Goal: Task Accomplishment & Management: Use online tool/utility

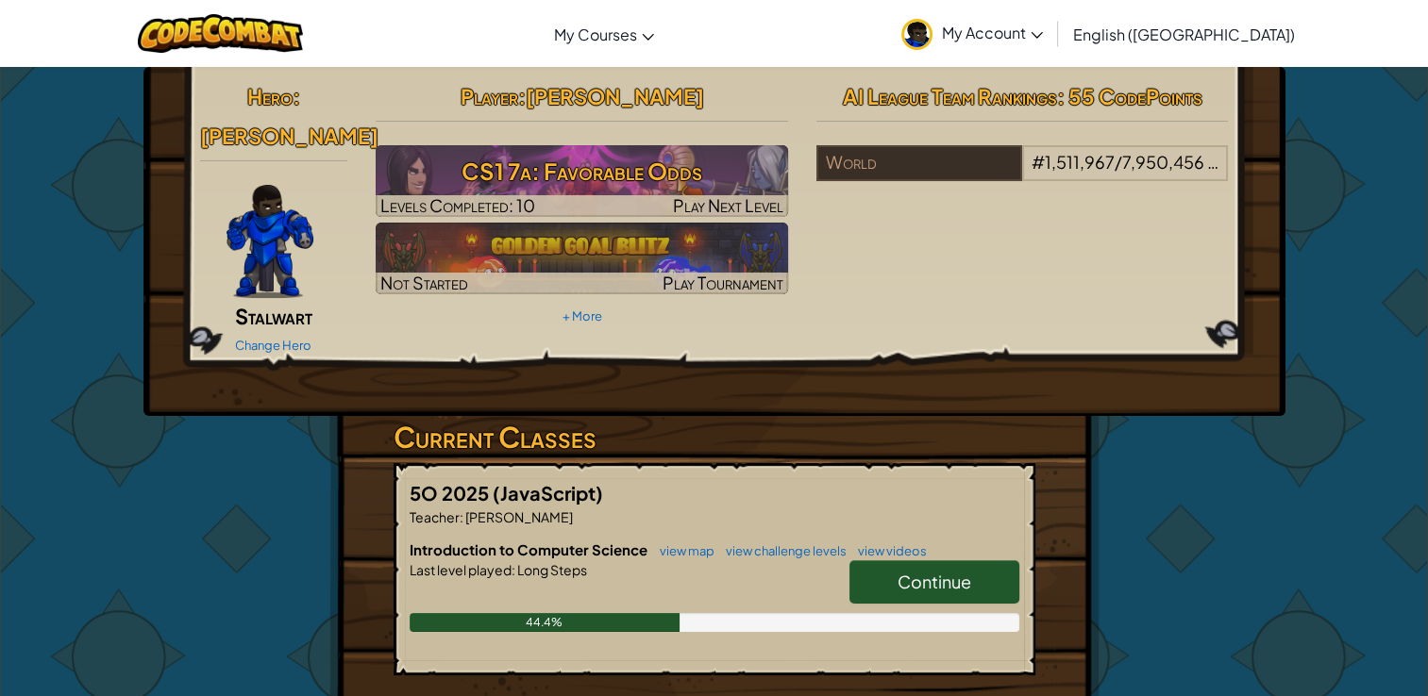
click at [952, 571] on span "Continue" at bounding box center [934, 582] width 74 height 22
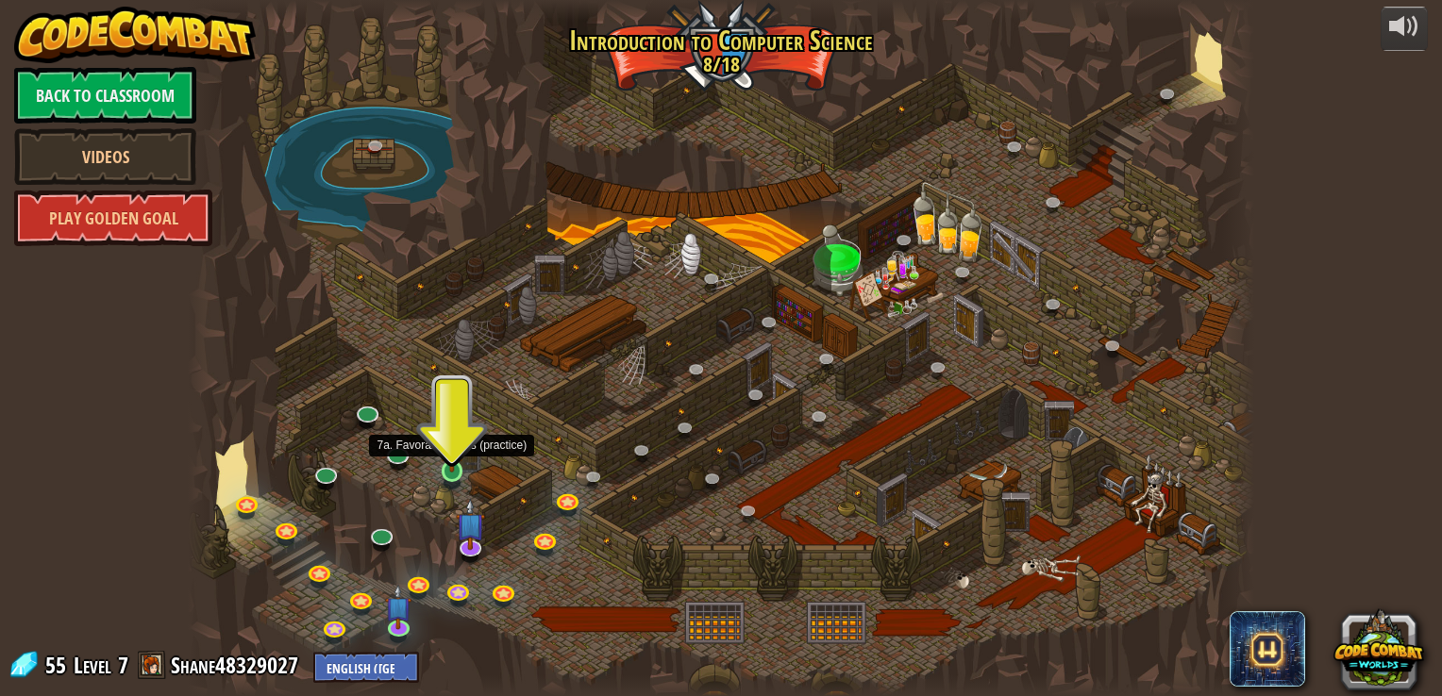
click at [453, 462] on img at bounding box center [452, 442] width 26 height 61
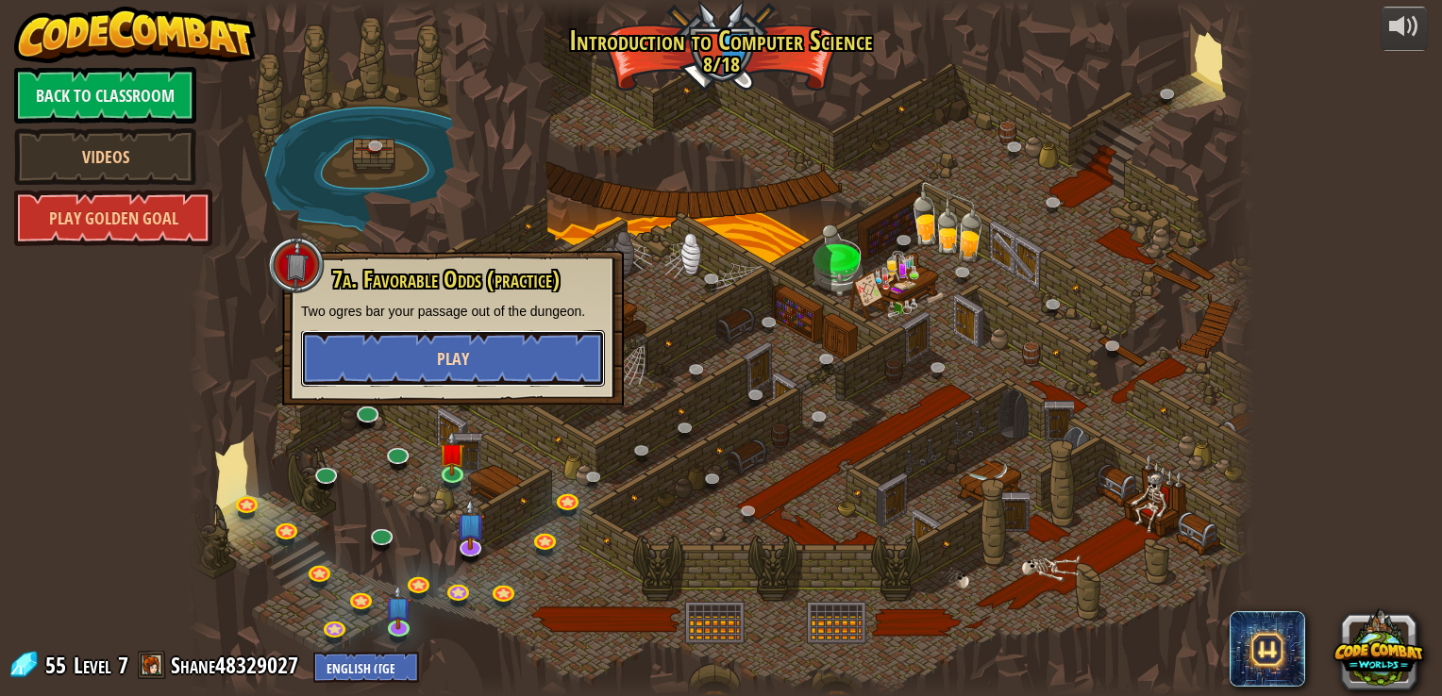
click at [494, 352] on button "Play" at bounding box center [453, 358] width 304 height 57
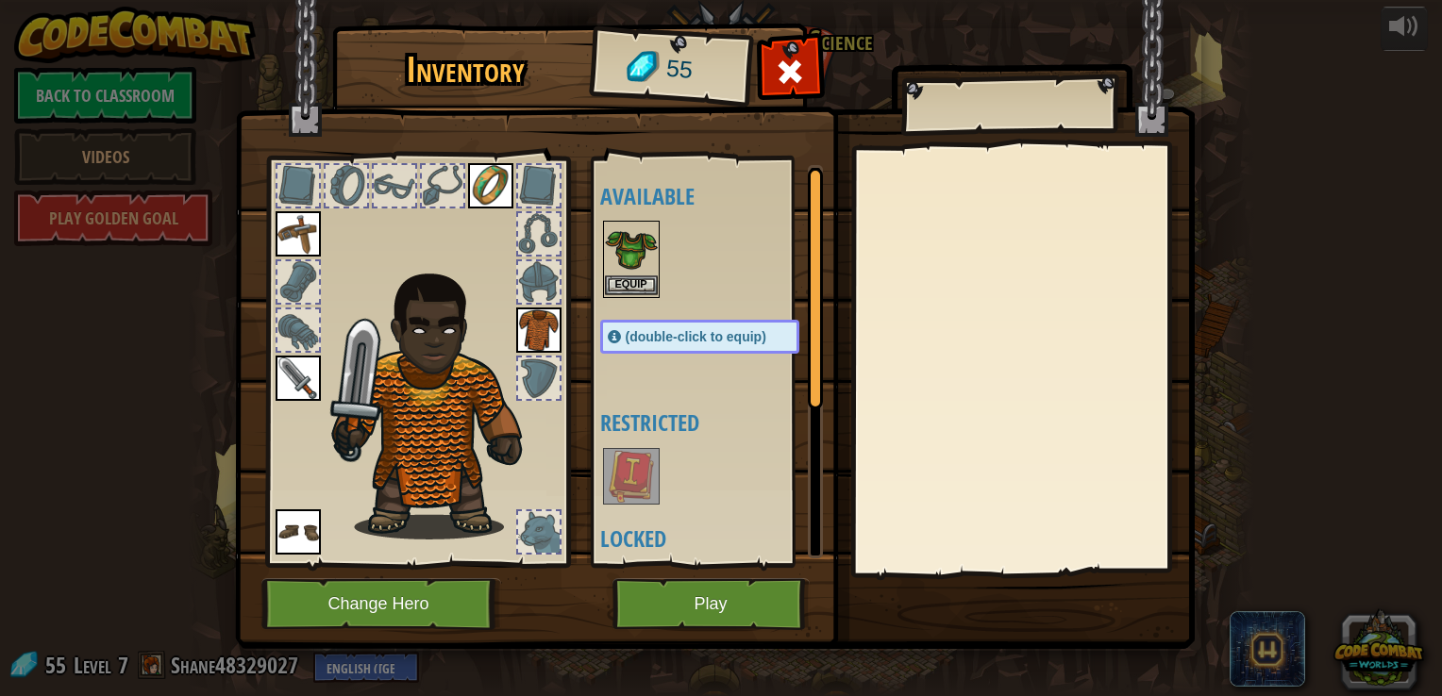
click at [641, 266] on img at bounding box center [631, 249] width 53 height 53
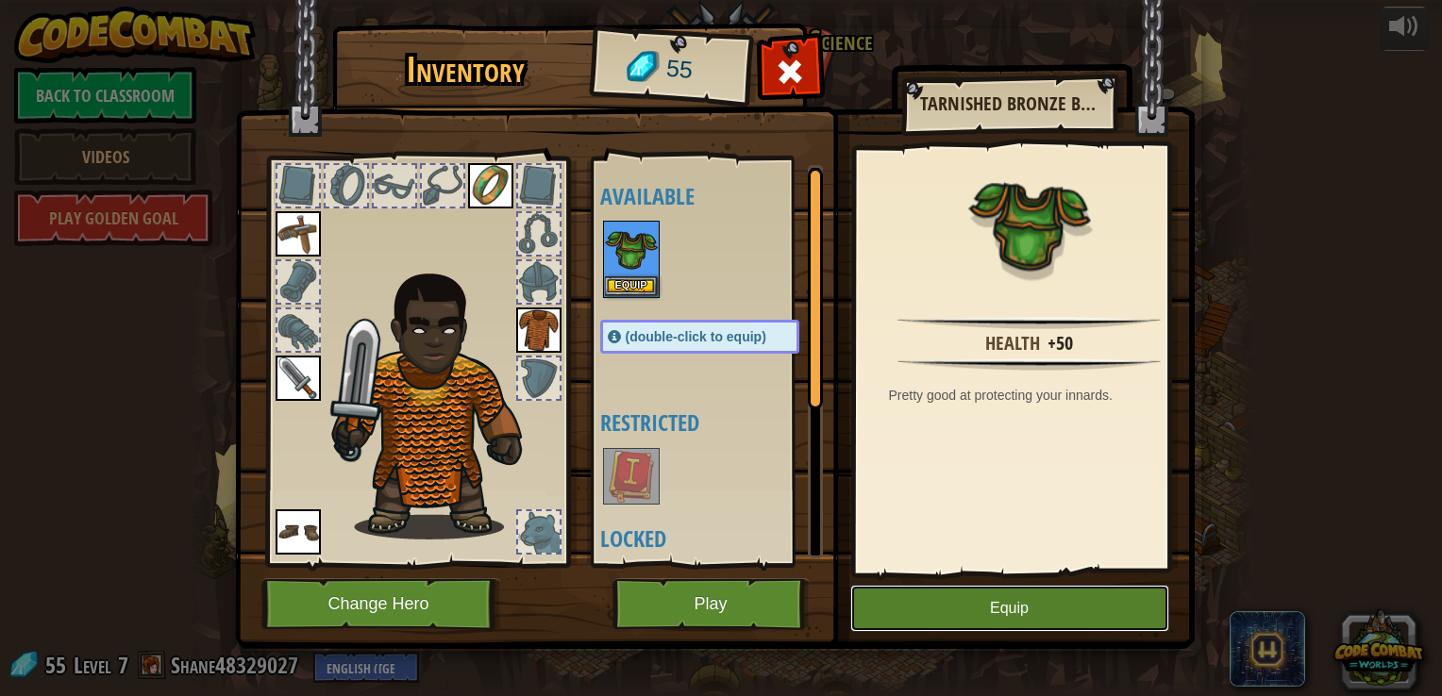
click at [924, 596] on button "Equip" at bounding box center [1009, 608] width 319 height 47
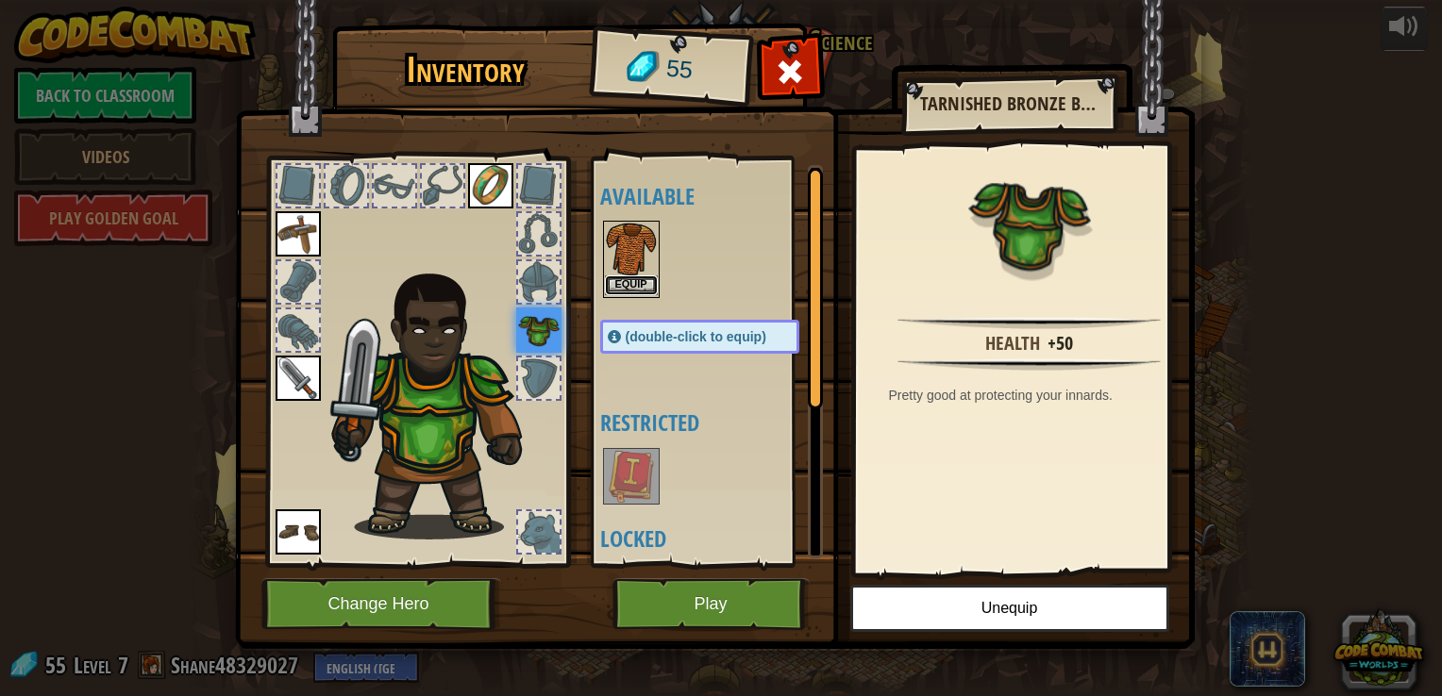
click at [623, 280] on button "Equip" at bounding box center [631, 286] width 53 height 20
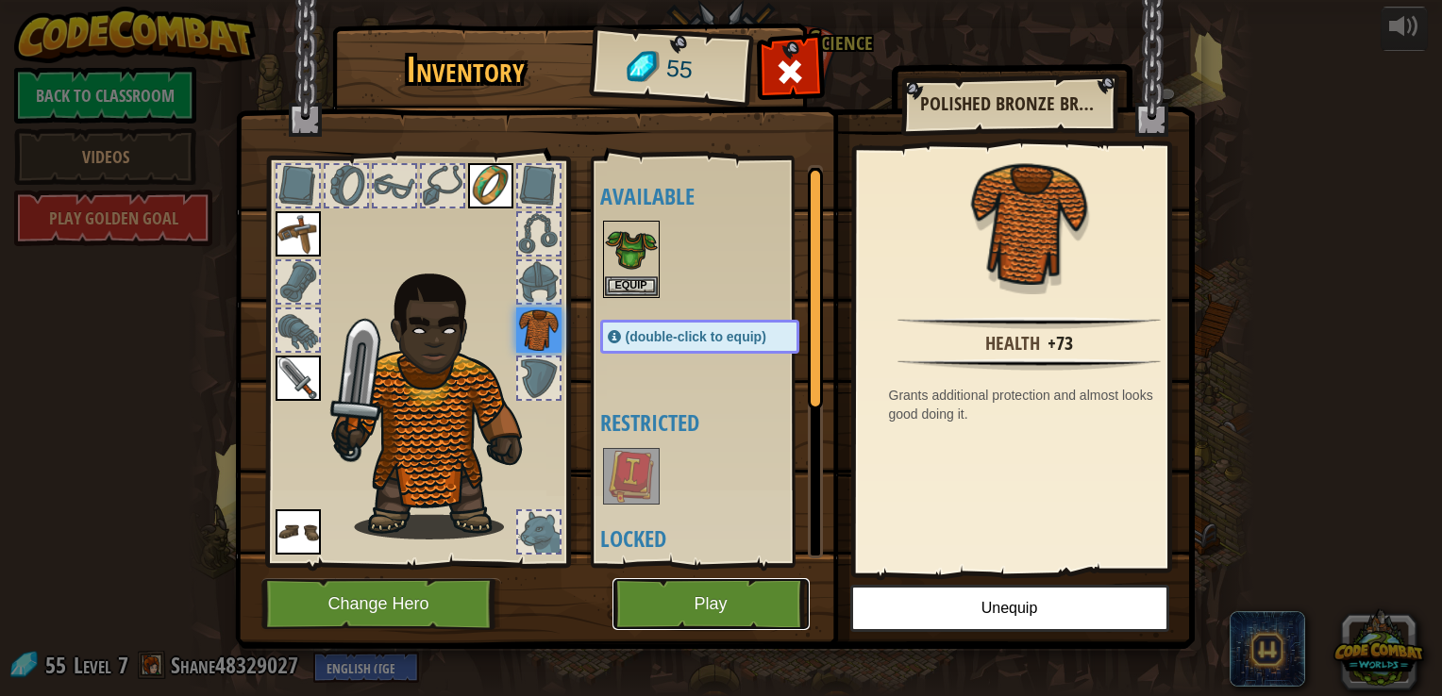
click at [723, 598] on button "Play" at bounding box center [710, 604] width 197 height 52
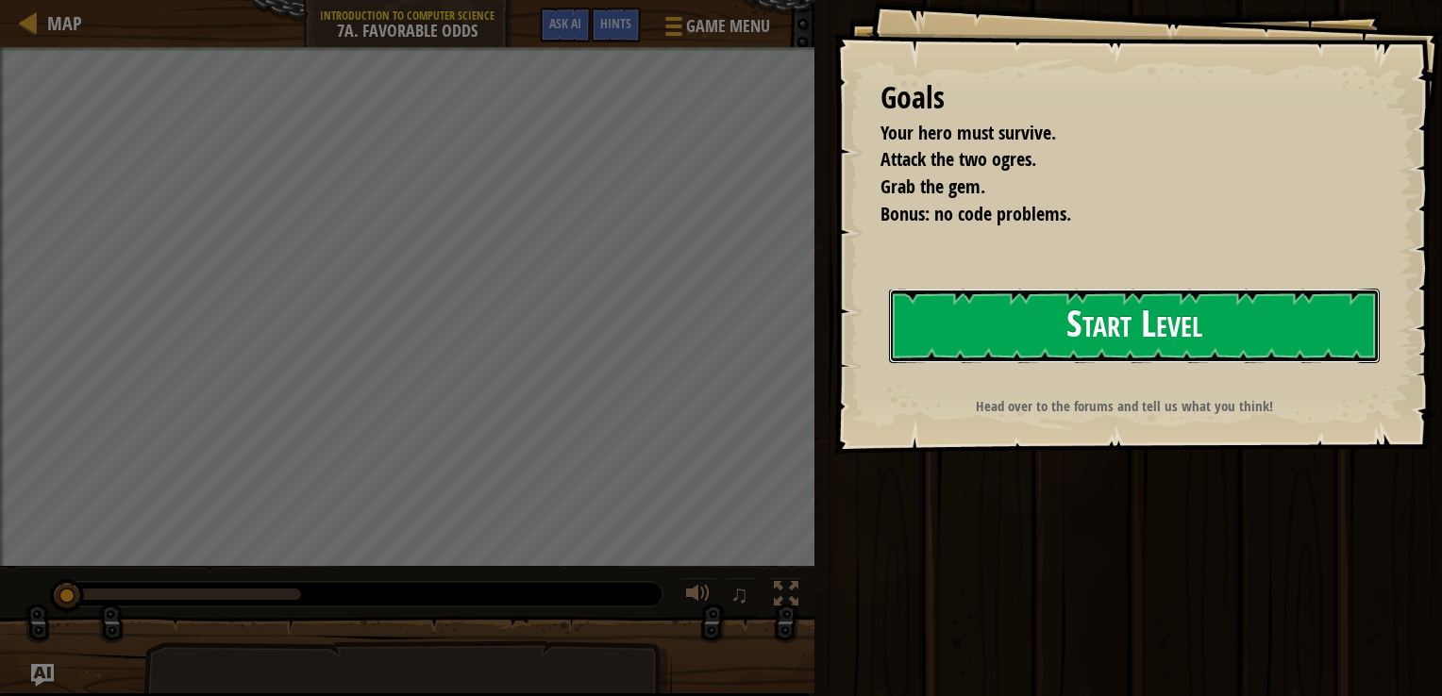
click at [1129, 317] on button "Start Level" at bounding box center [1134, 326] width 491 height 75
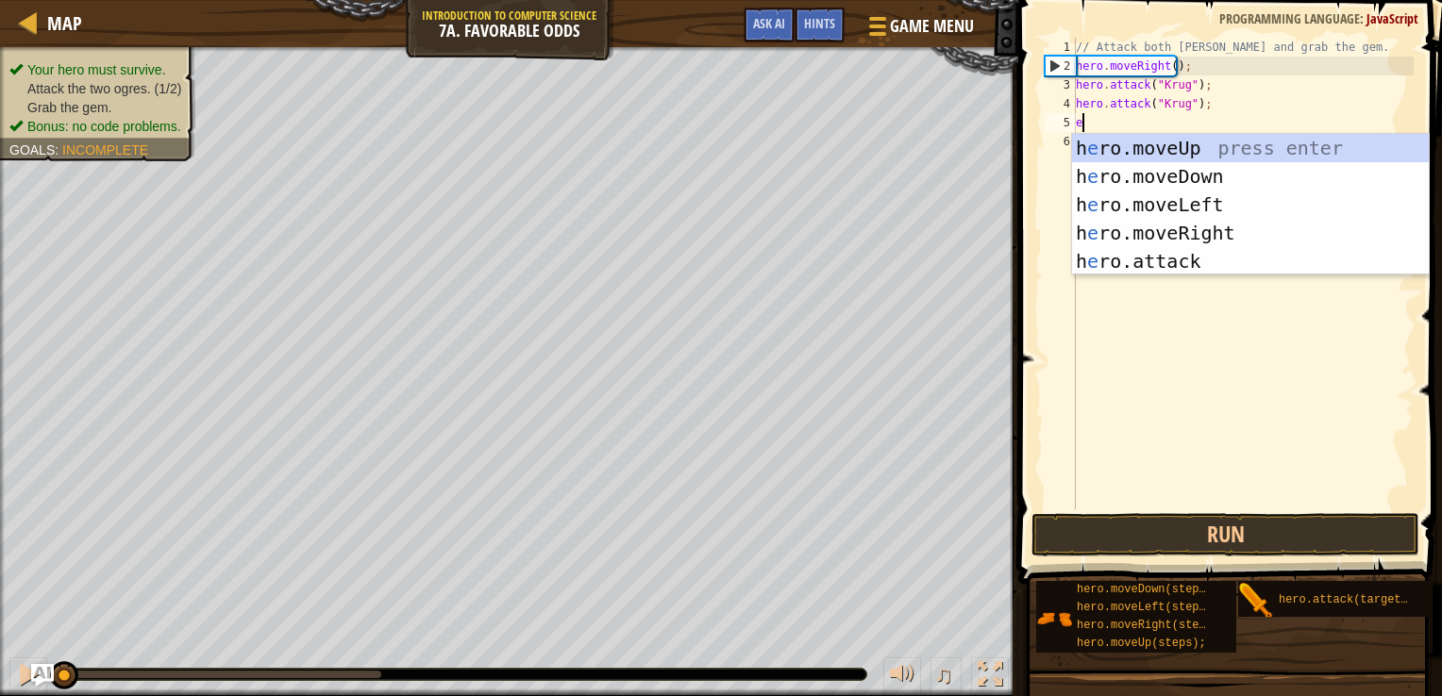
scroll to position [8, 0]
type textarea "e"
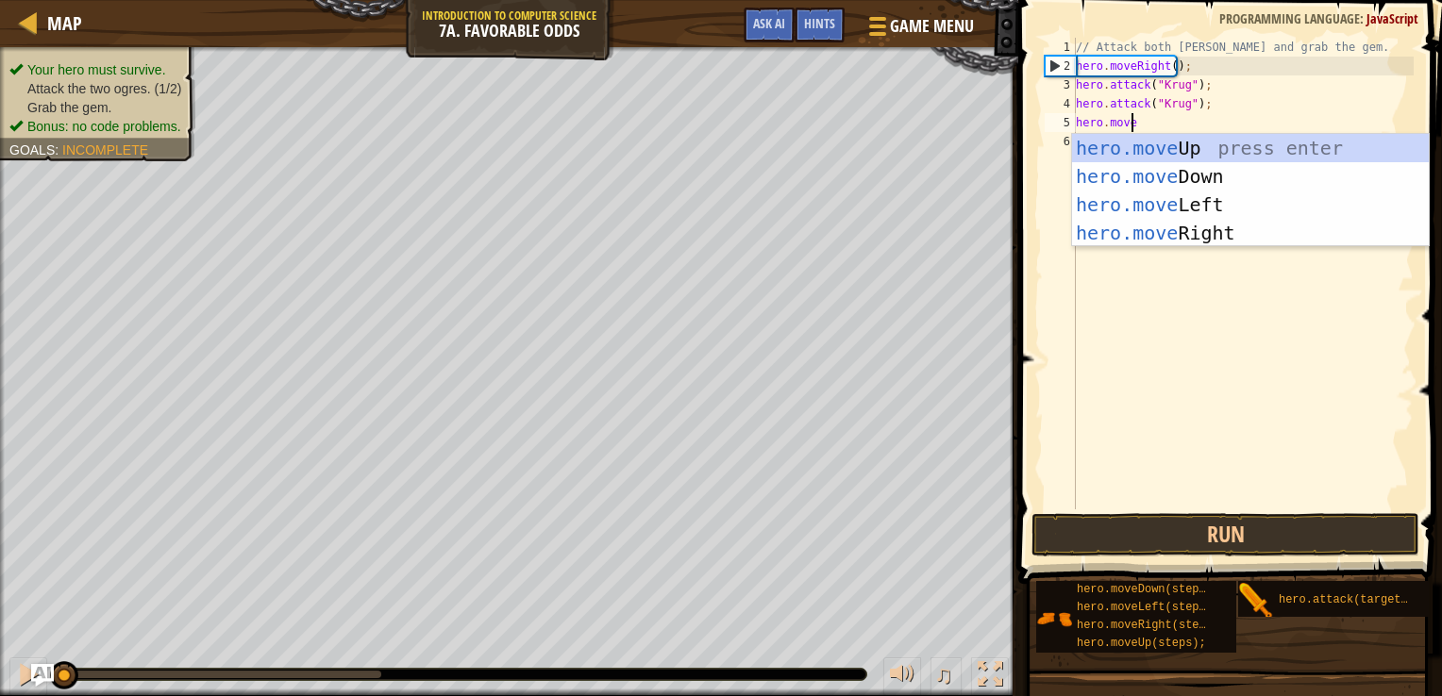
scroll to position [8, 4]
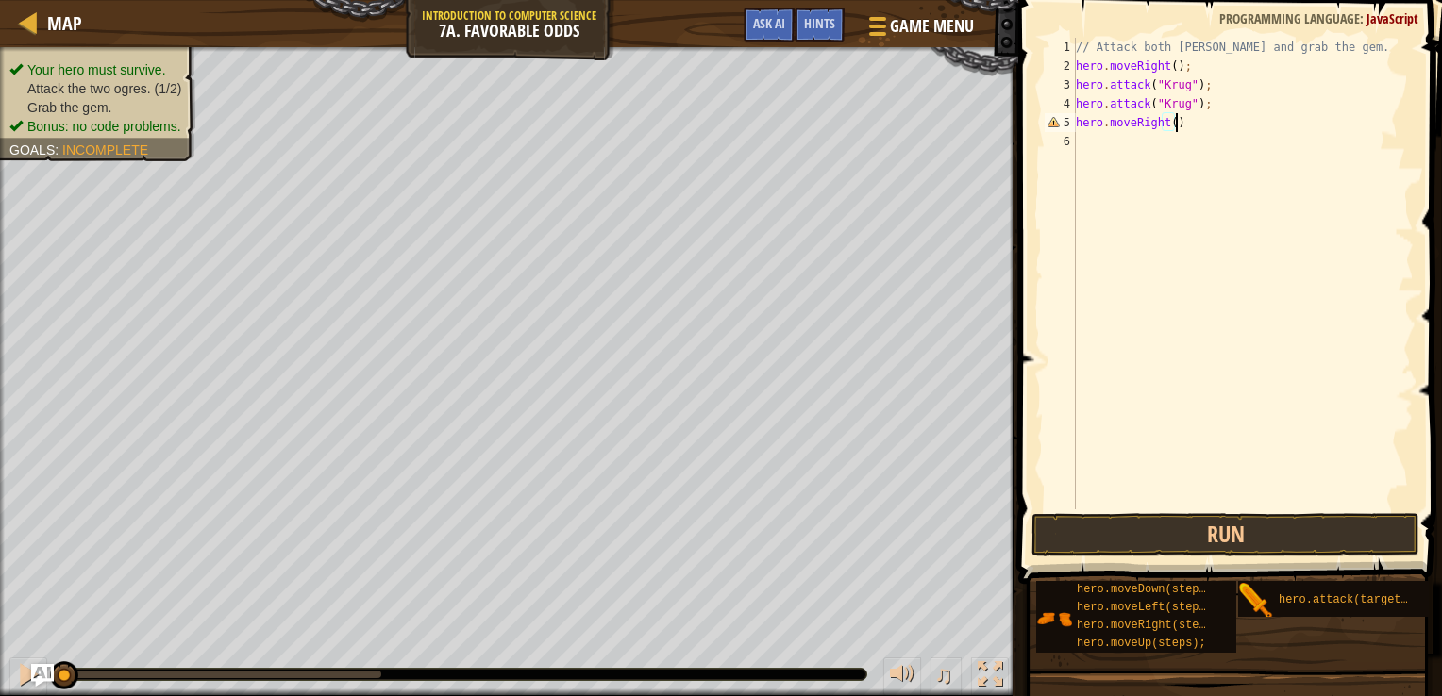
type textarea "hero.moveRight();"
click at [1080, 136] on div "// Attack both [PERSON_NAME] and grab the gem. hero . moveRight ( ) ; hero . at…" at bounding box center [1243, 293] width 342 height 510
type textarea "hero.attack("Grump");"
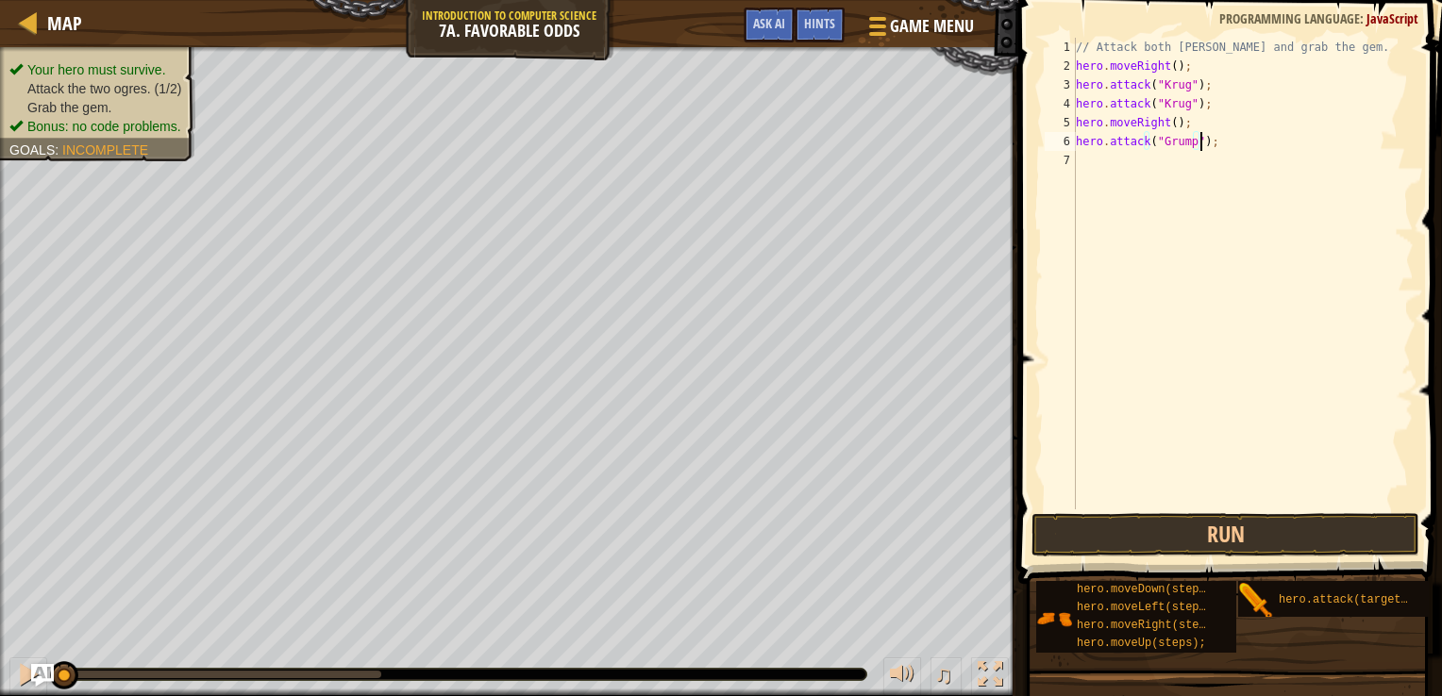
click at [1099, 157] on div "// Attack both [PERSON_NAME] and grab the gem. hero . moveRight ( ) ; hero . at…" at bounding box center [1243, 293] width 342 height 510
type textarea "hero.attack("Grump");"
click at [1170, 185] on div "// Attack both [PERSON_NAME] and grab the gem. hero . moveRight ( ) ; hero . at…" at bounding box center [1243, 293] width 342 height 510
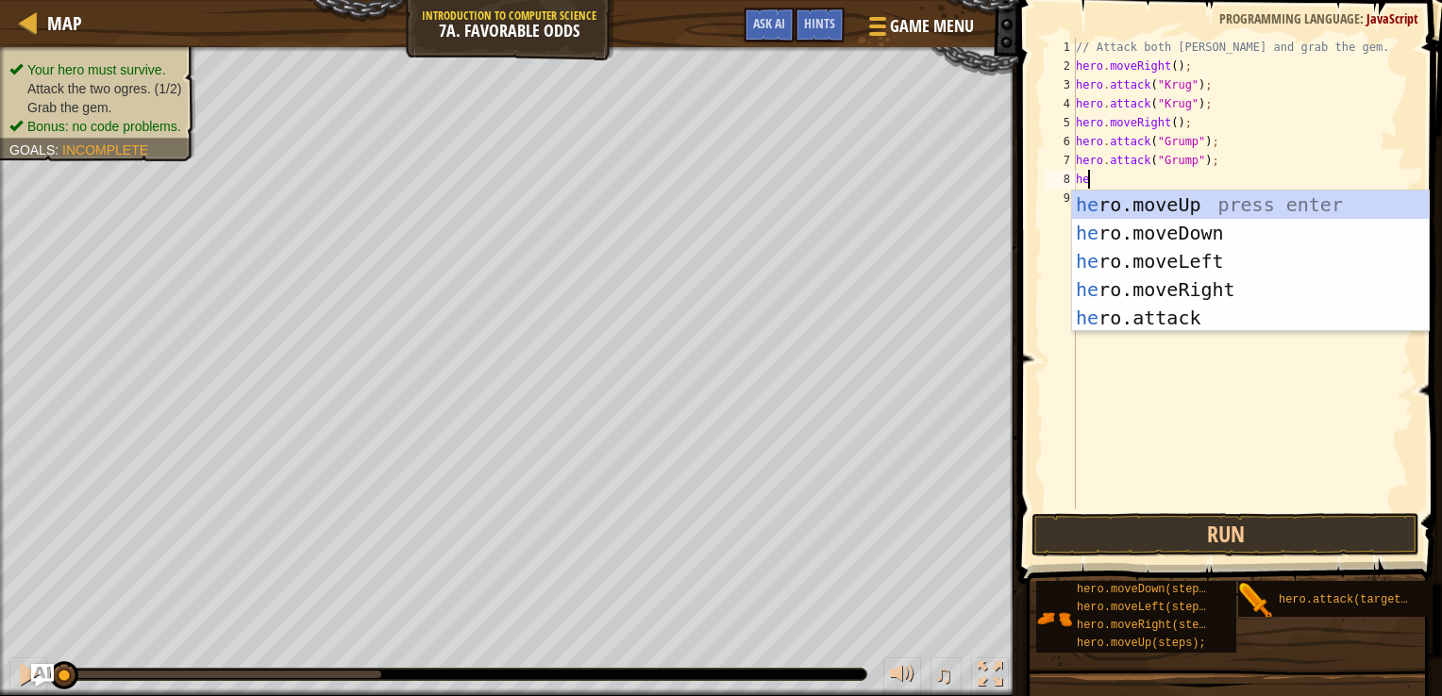
scroll to position [8, 0]
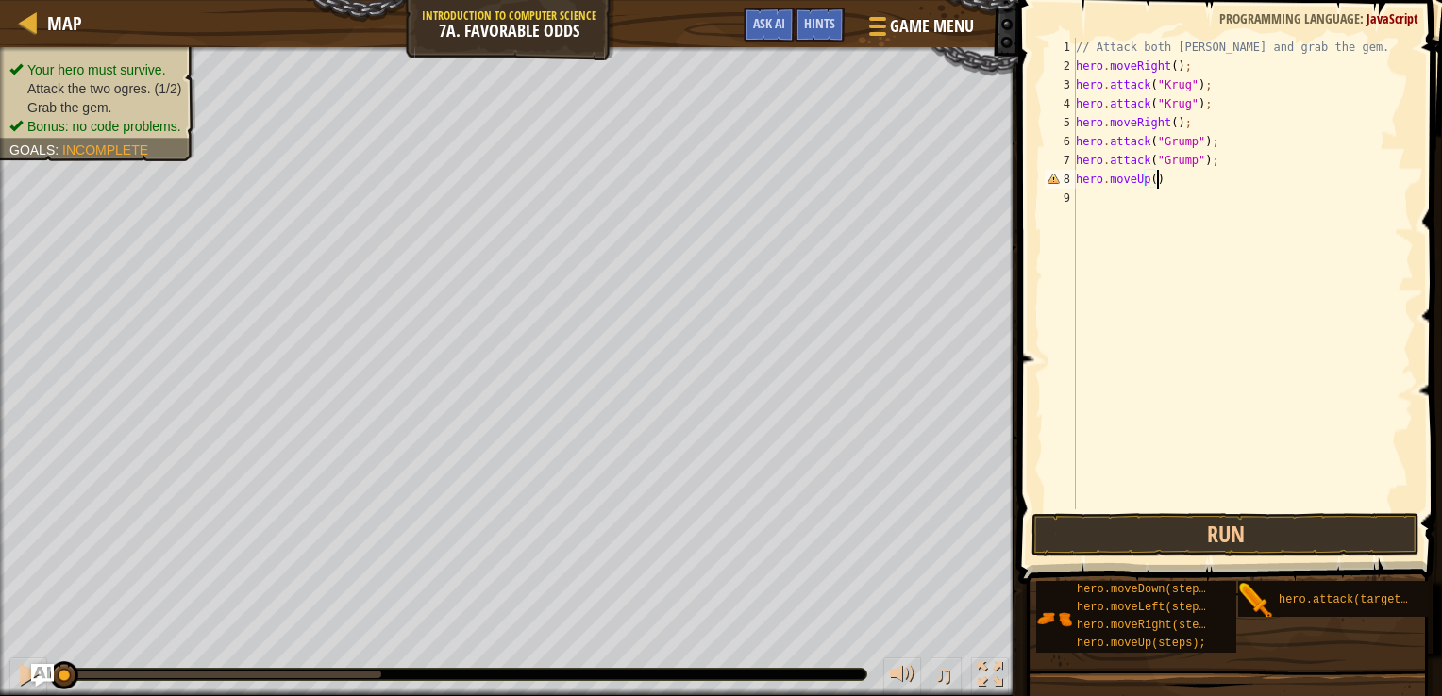
type textarea "hero.moveUp();"
click at [1178, 527] on button "Run" at bounding box center [1225, 534] width 389 height 43
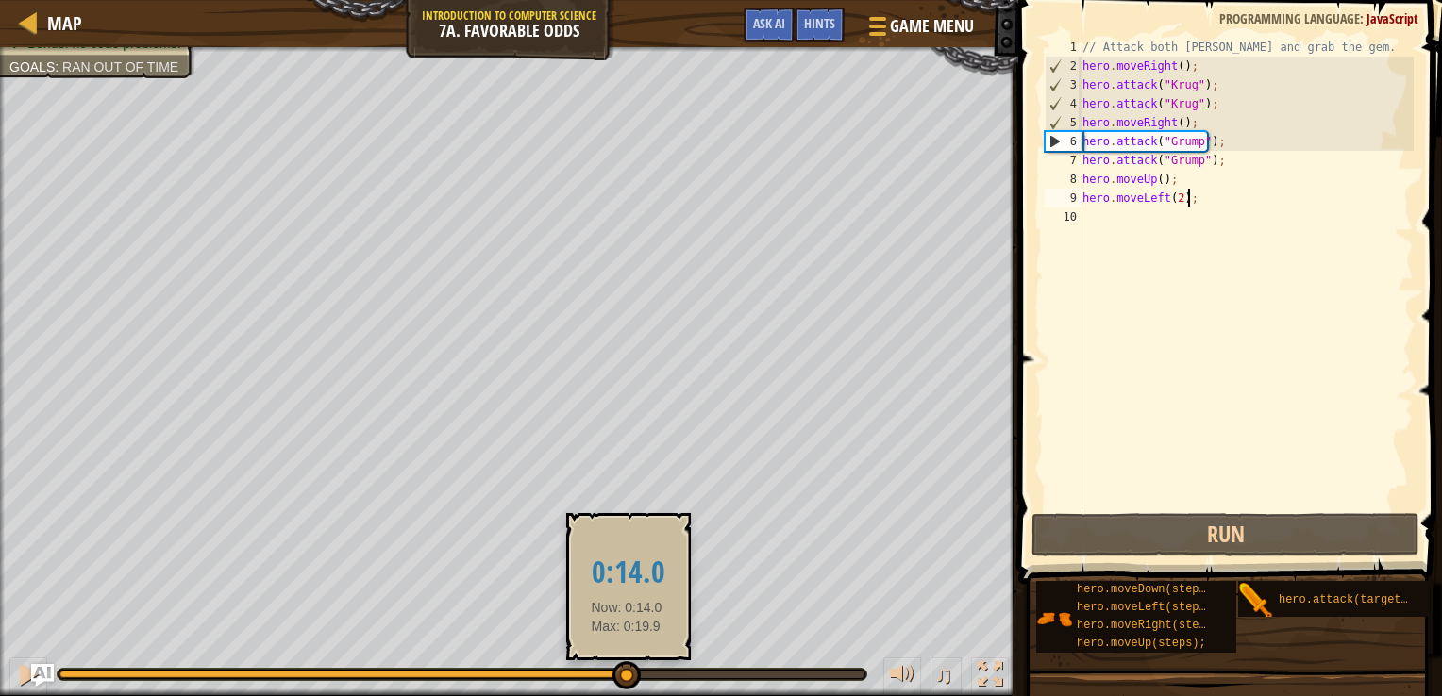
drag, startPoint x: 555, startPoint y: 668, endPoint x: 627, endPoint y: 679, distance: 72.6
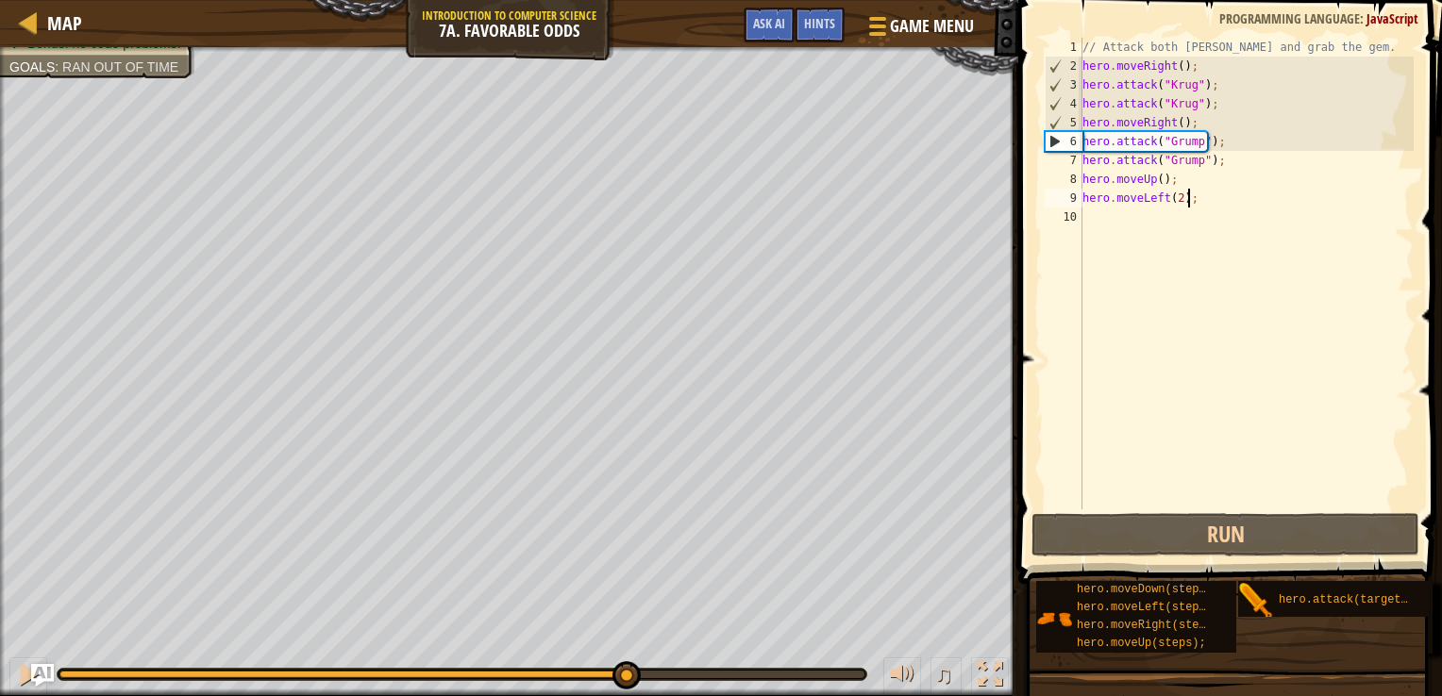
drag, startPoint x: 627, startPoint y: 679, endPoint x: 208, endPoint y: 645, distance: 420.3
drag, startPoint x: 208, startPoint y: 645, endPoint x: 37, endPoint y: 670, distance: 172.5
click at [37, 670] on img "Ask AI" at bounding box center [42, 675] width 25 height 25
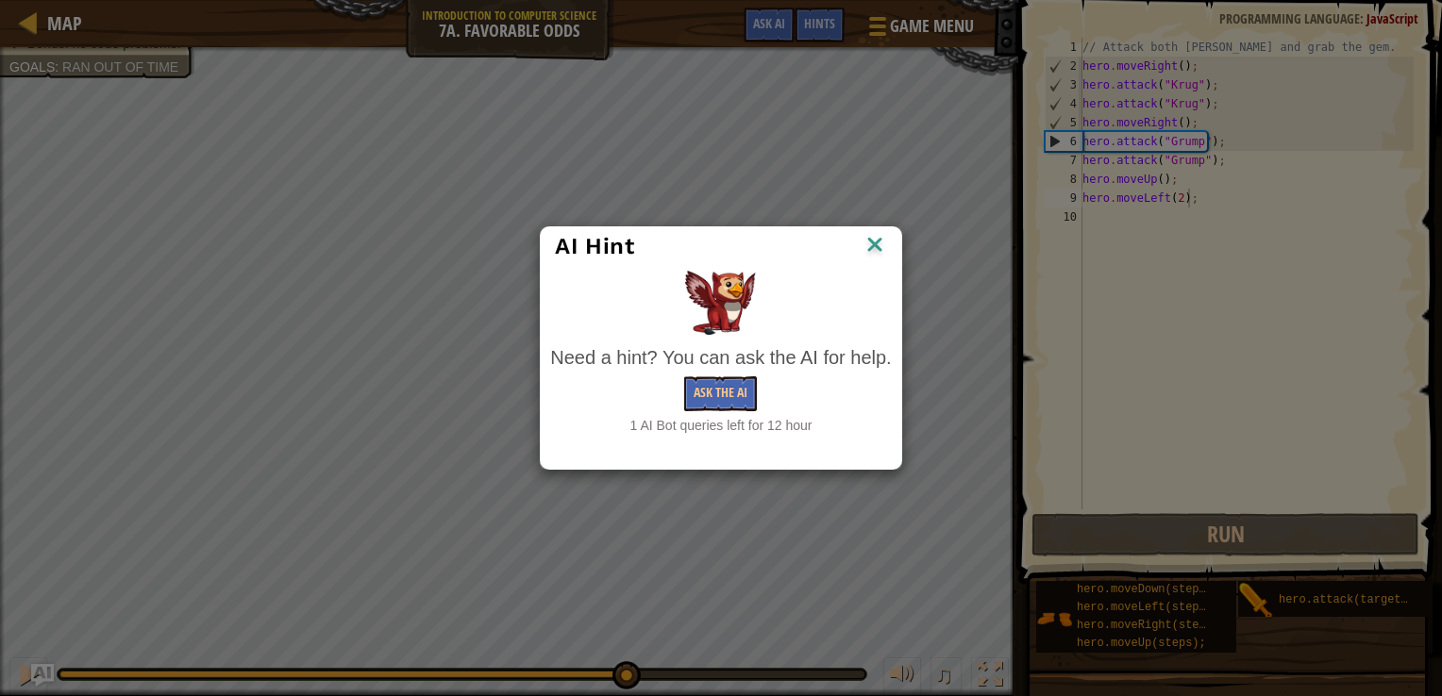
click at [879, 240] on img at bounding box center [874, 246] width 25 height 28
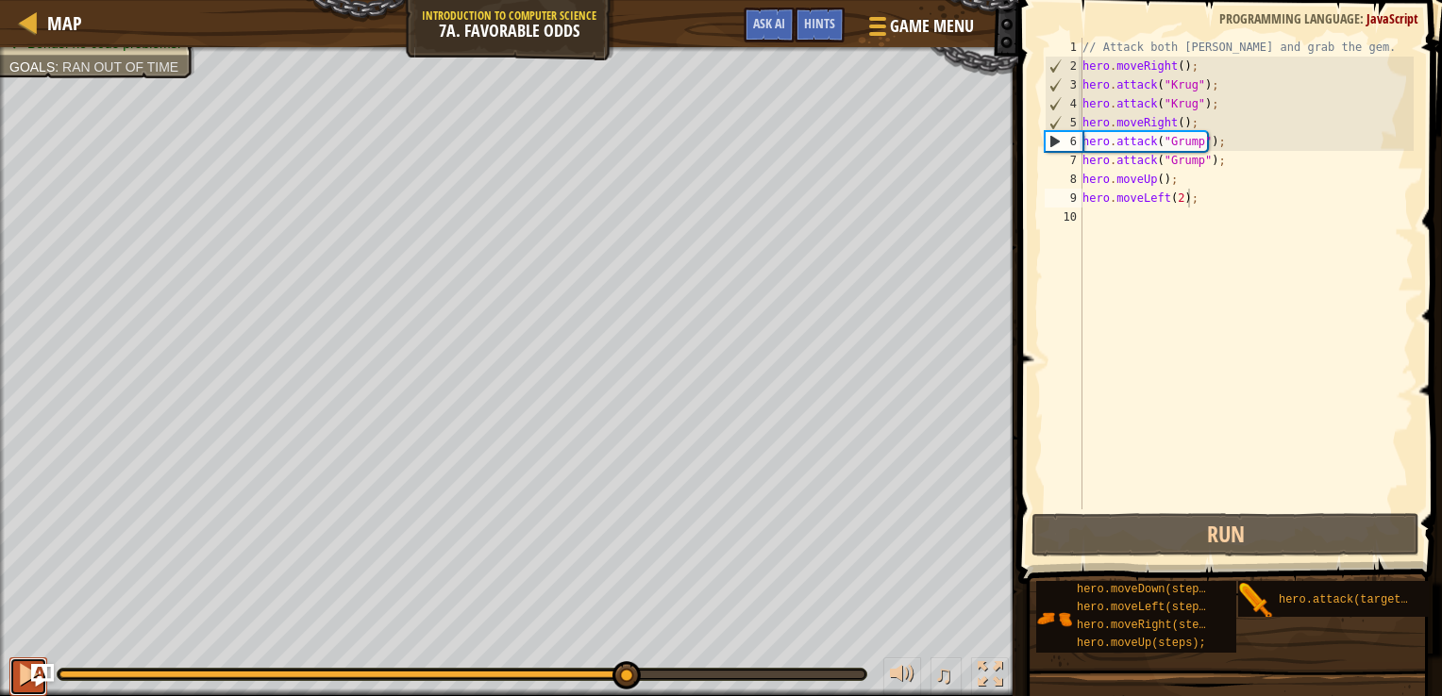
click at [12, 675] on button at bounding box center [28, 677] width 38 height 39
click at [1206, 202] on div "// Attack both [PERSON_NAME] and grab the gem. hero . moveRight ( ) ; hero . at…" at bounding box center [1247, 293] width 336 height 510
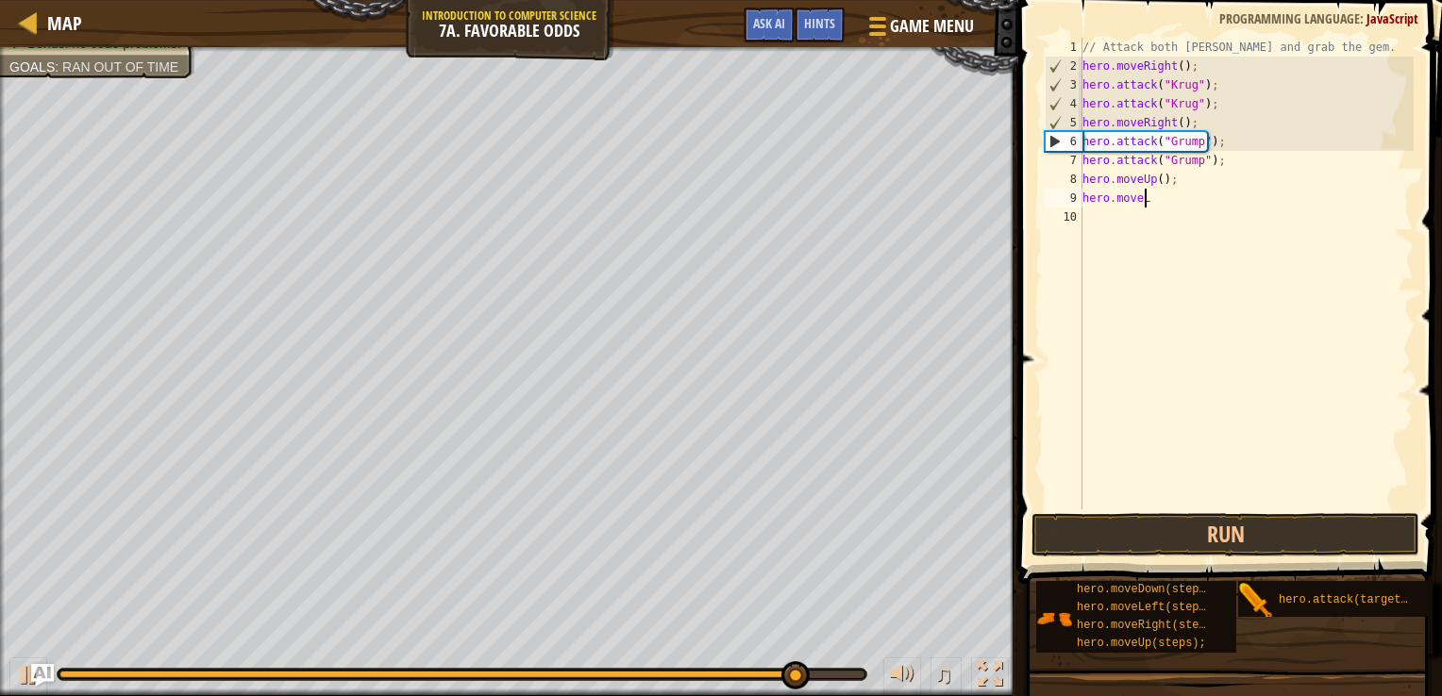
scroll to position [8, 1]
type textarea "h"
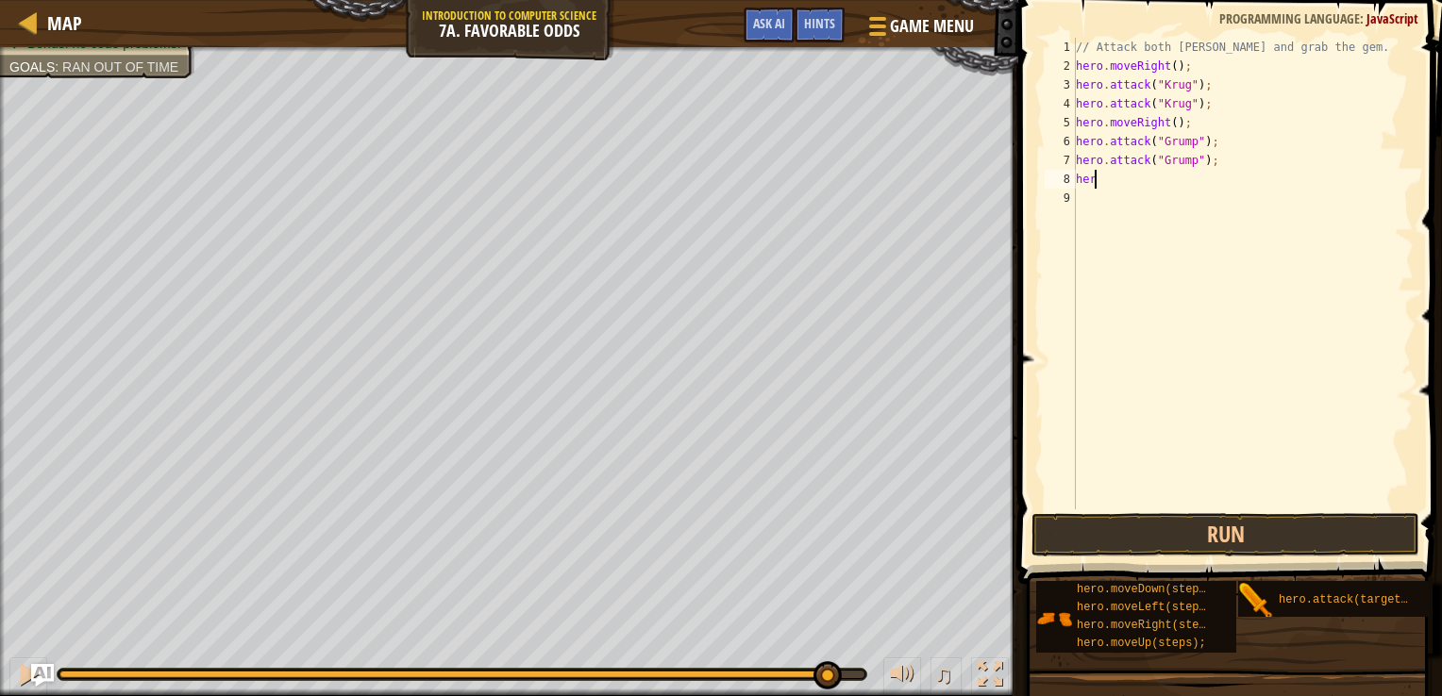
type textarea "h"
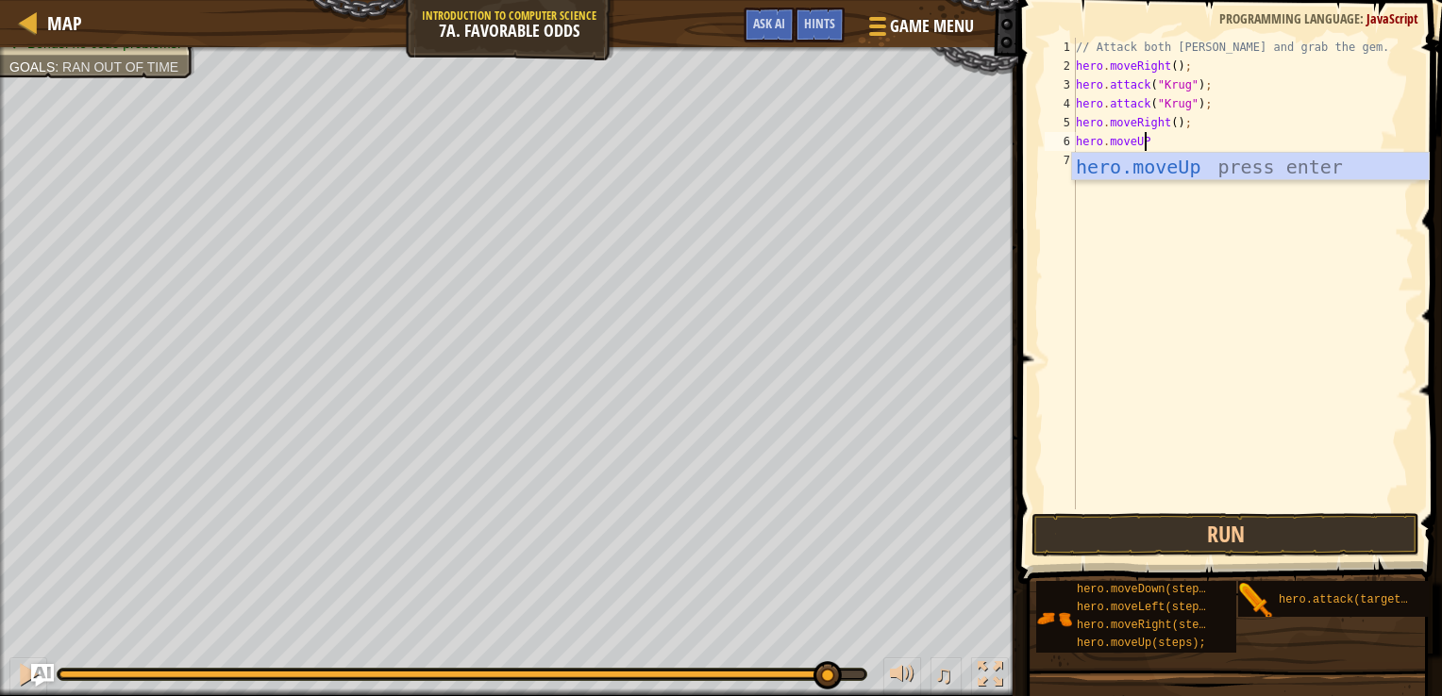
scroll to position [8, 5]
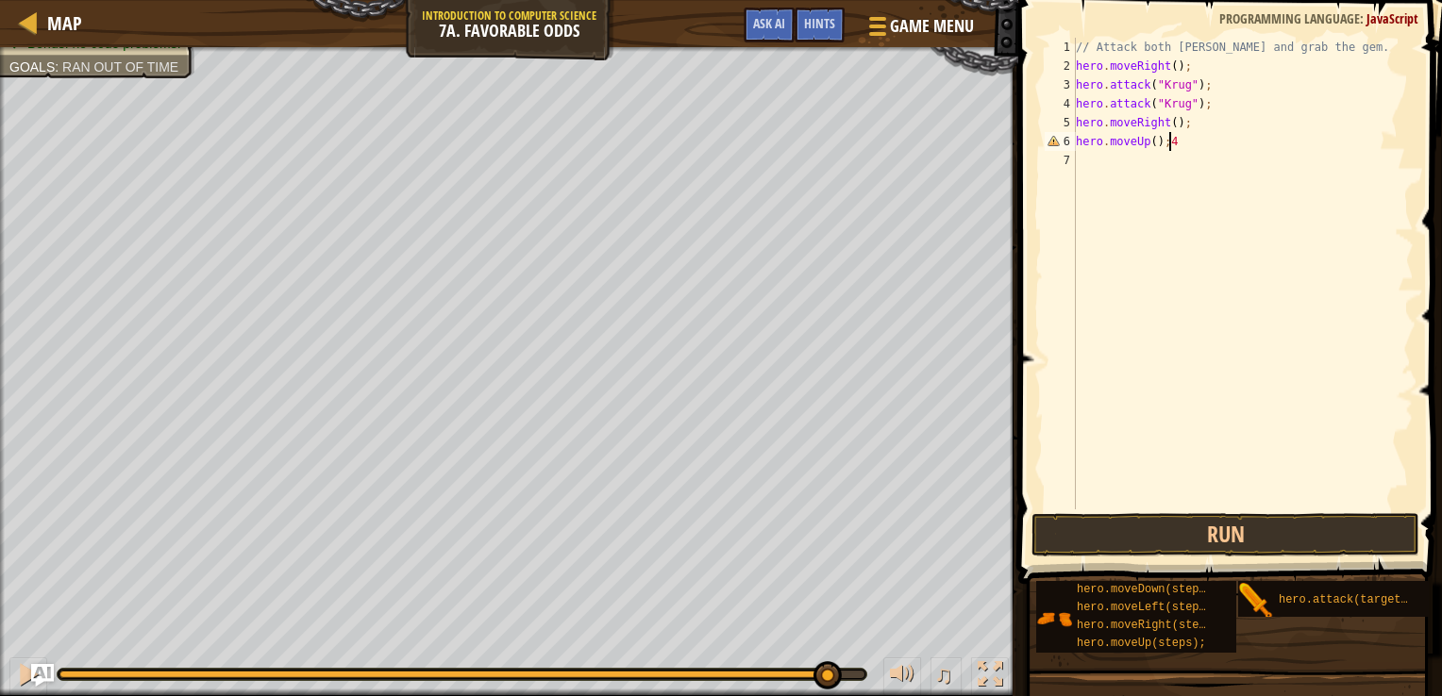
type textarea "hero.moveUp();"
type textarea "hero.attack("Grump");"
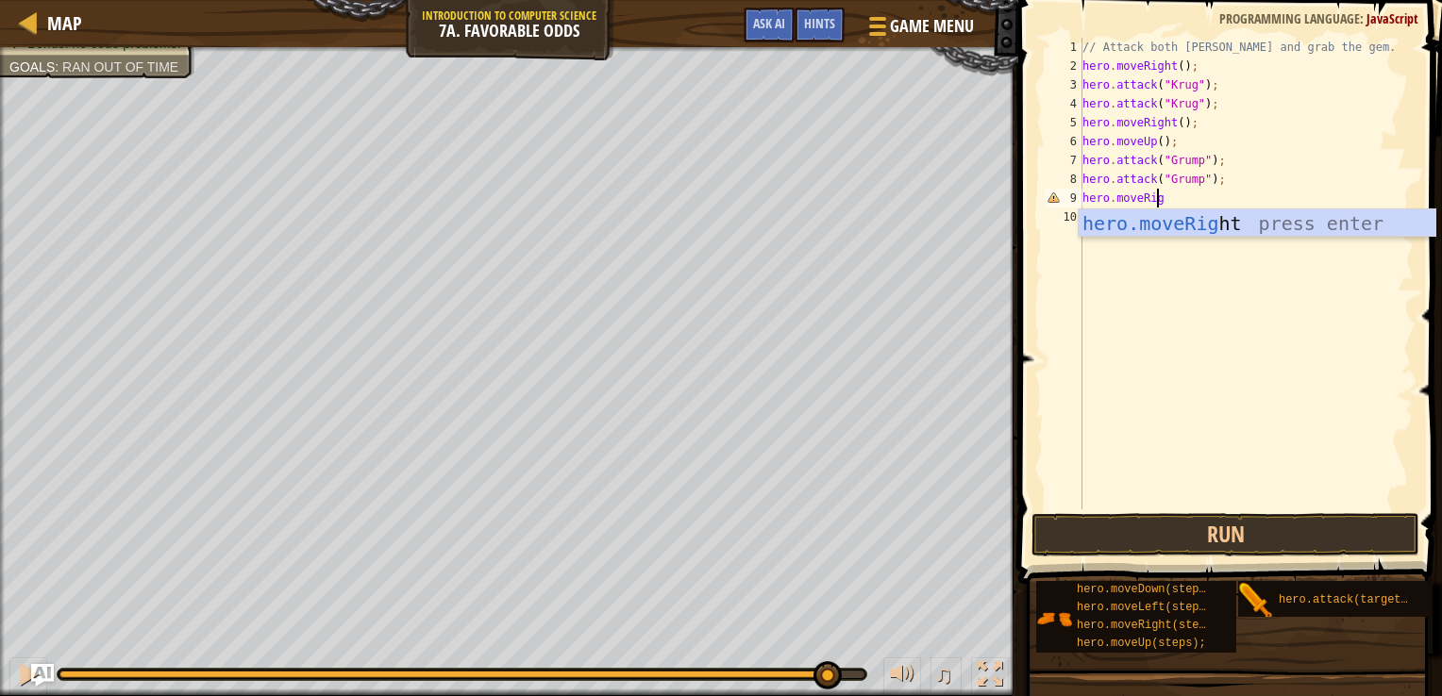
scroll to position [8, 6]
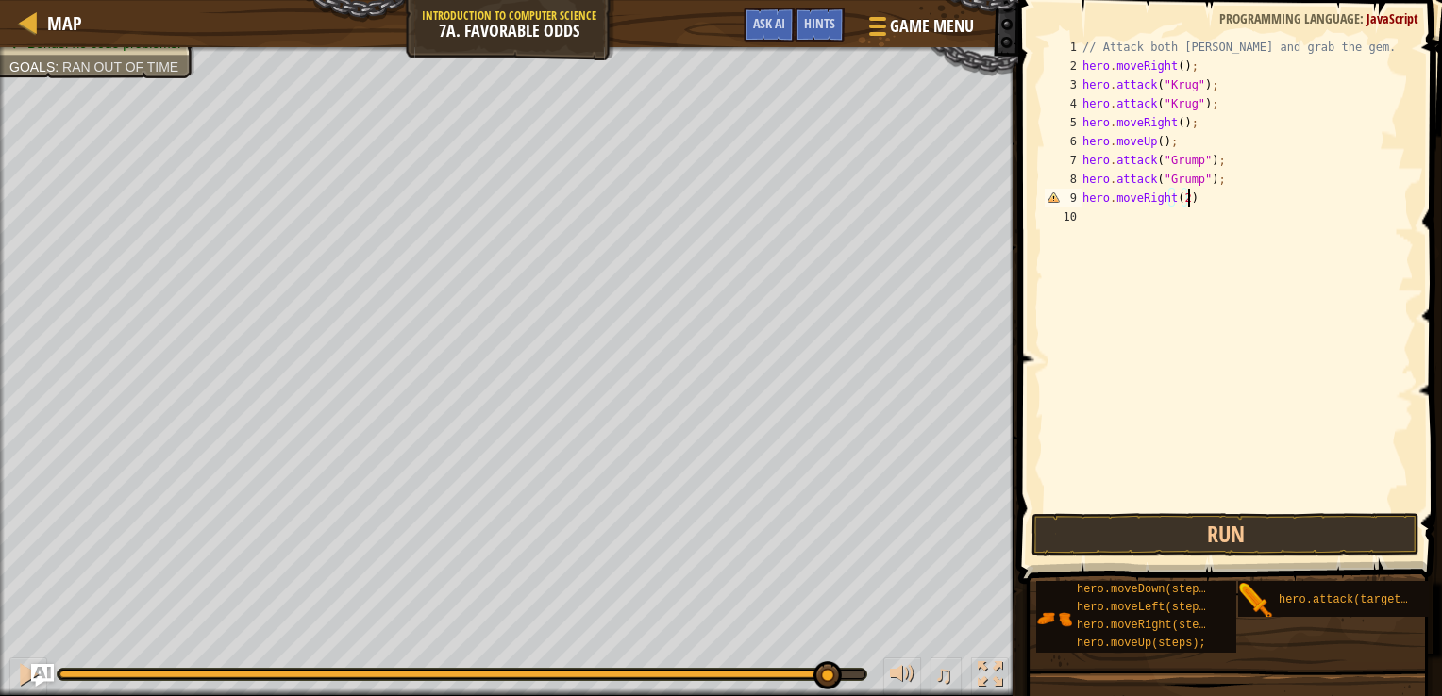
type textarea "hero.moveRight(2);"
click at [1214, 494] on div "// Attack both [PERSON_NAME] and grab the gem. hero . moveRight ( ) ; hero . at…" at bounding box center [1247, 293] width 336 height 510
click at [1222, 534] on button "Run" at bounding box center [1225, 534] width 389 height 43
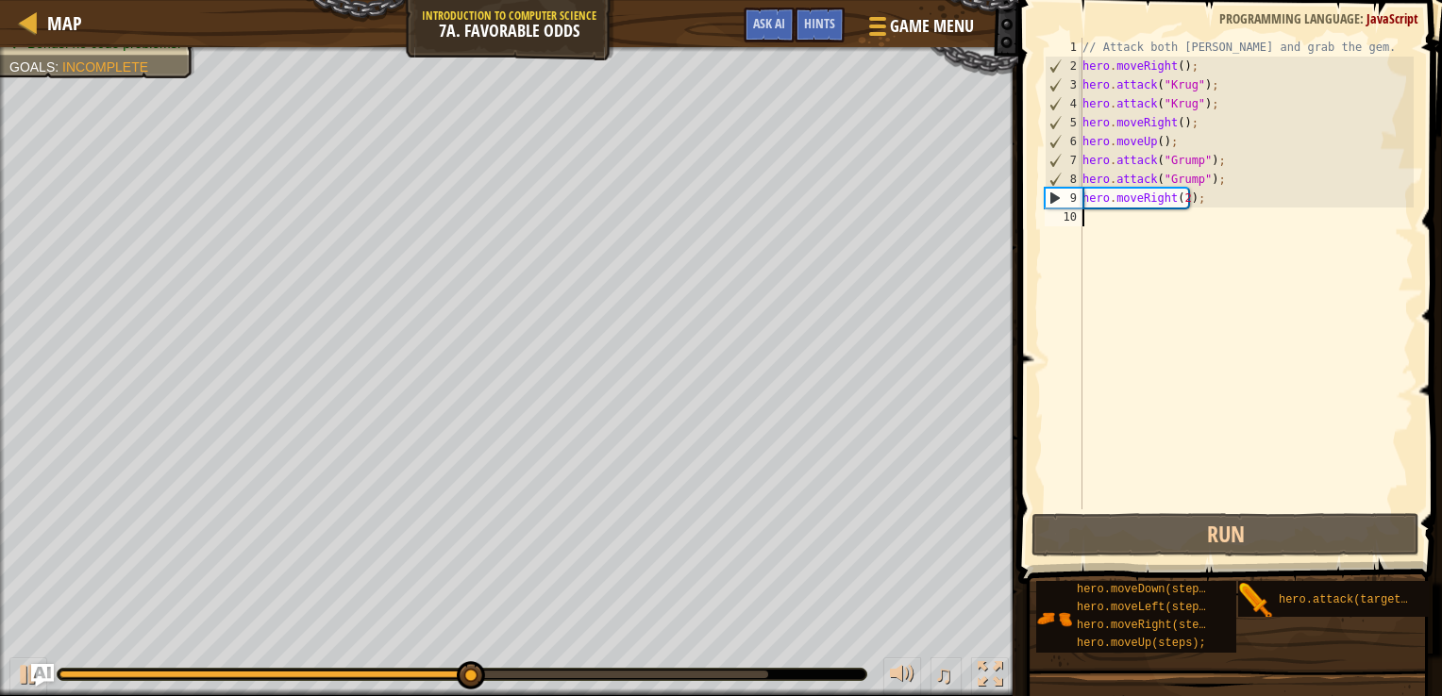
click at [1159, 204] on div "// Attack both [PERSON_NAME] and grab the gem. hero . moveRight ( ) ; hero . at…" at bounding box center [1247, 293] width 336 height 510
click at [1167, 204] on div "// Attack both [PERSON_NAME] and grab the gem. hero . moveRight ( ) ; hero . at…" at bounding box center [1247, 293] width 336 height 510
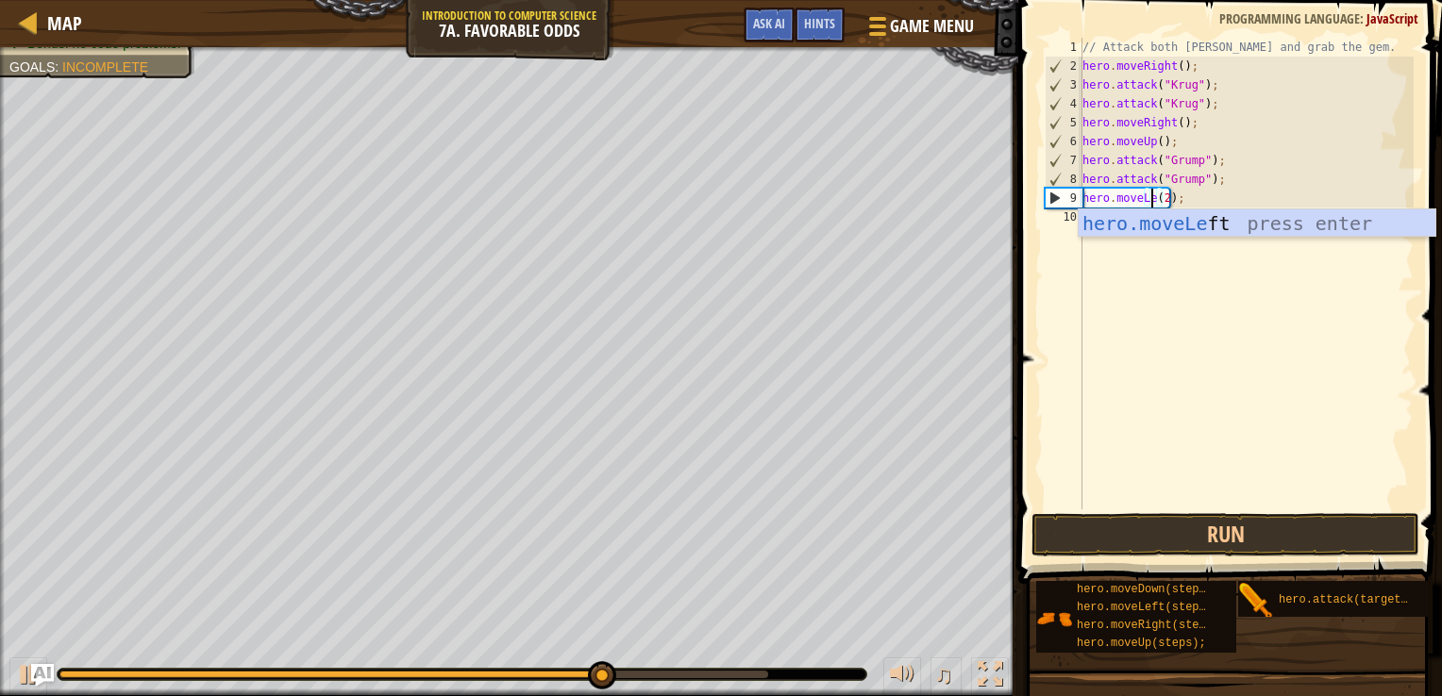
scroll to position [8, 7]
type textarea "hero.moveLeft(2);"
click at [1165, 527] on button "Run" at bounding box center [1225, 534] width 389 height 43
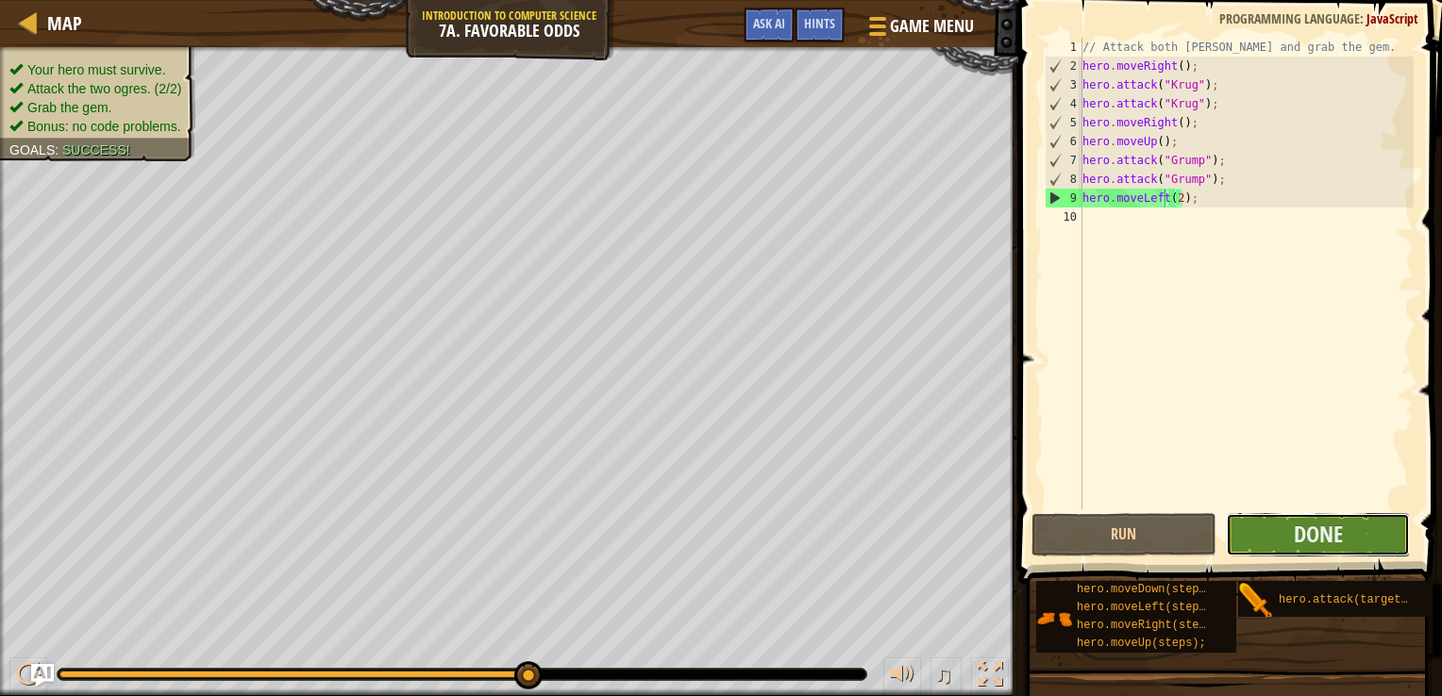
click at [1367, 550] on button "Done" at bounding box center [1318, 534] width 185 height 43
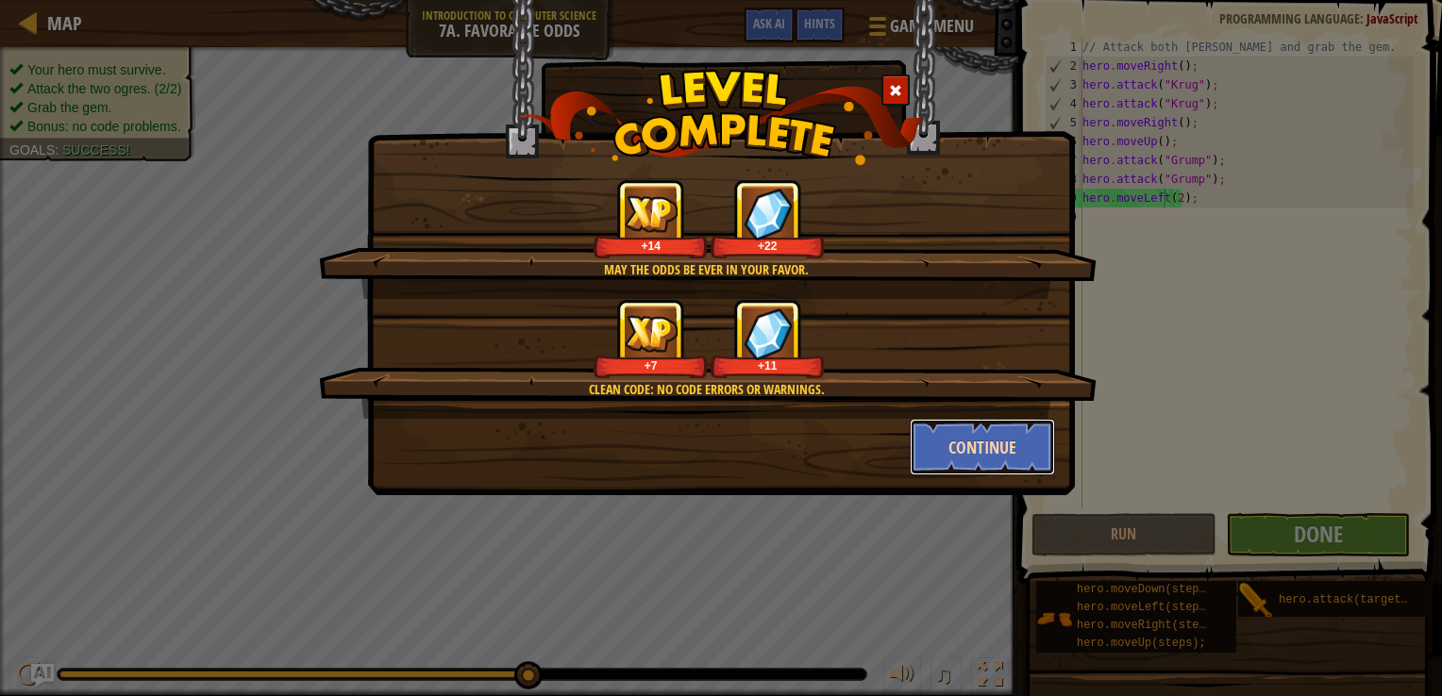
click at [999, 469] on button "Continue" at bounding box center [983, 447] width 146 height 57
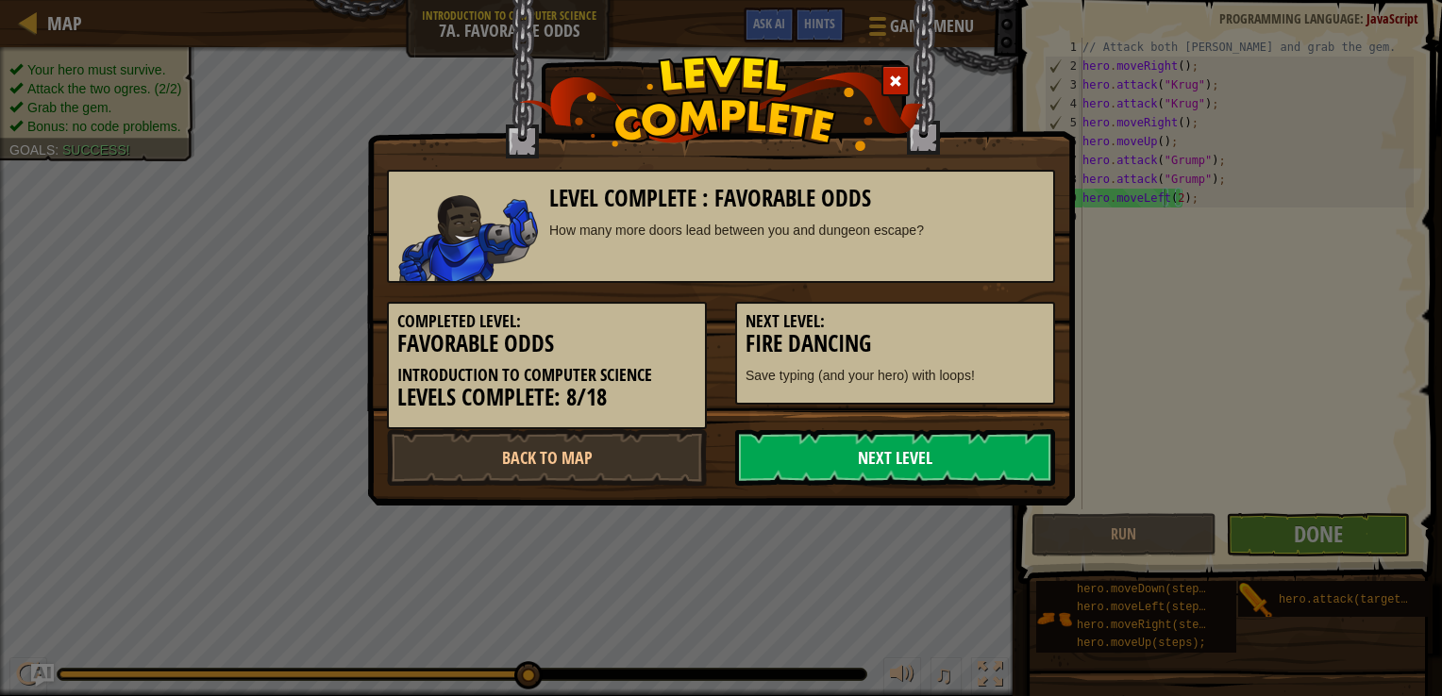
click at [862, 449] on link "Next Level" at bounding box center [895, 457] width 320 height 57
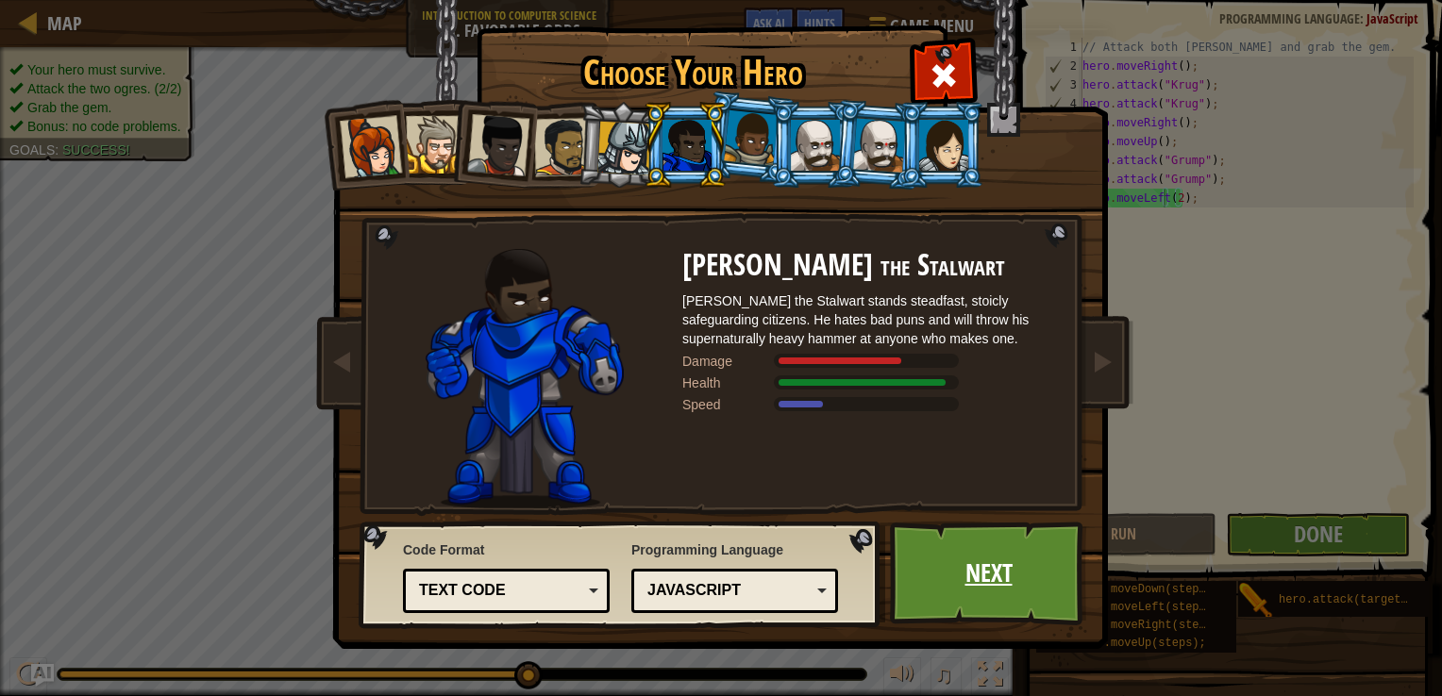
click at [1000, 569] on link "Next" at bounding box center [988, 574] width 197 height 104
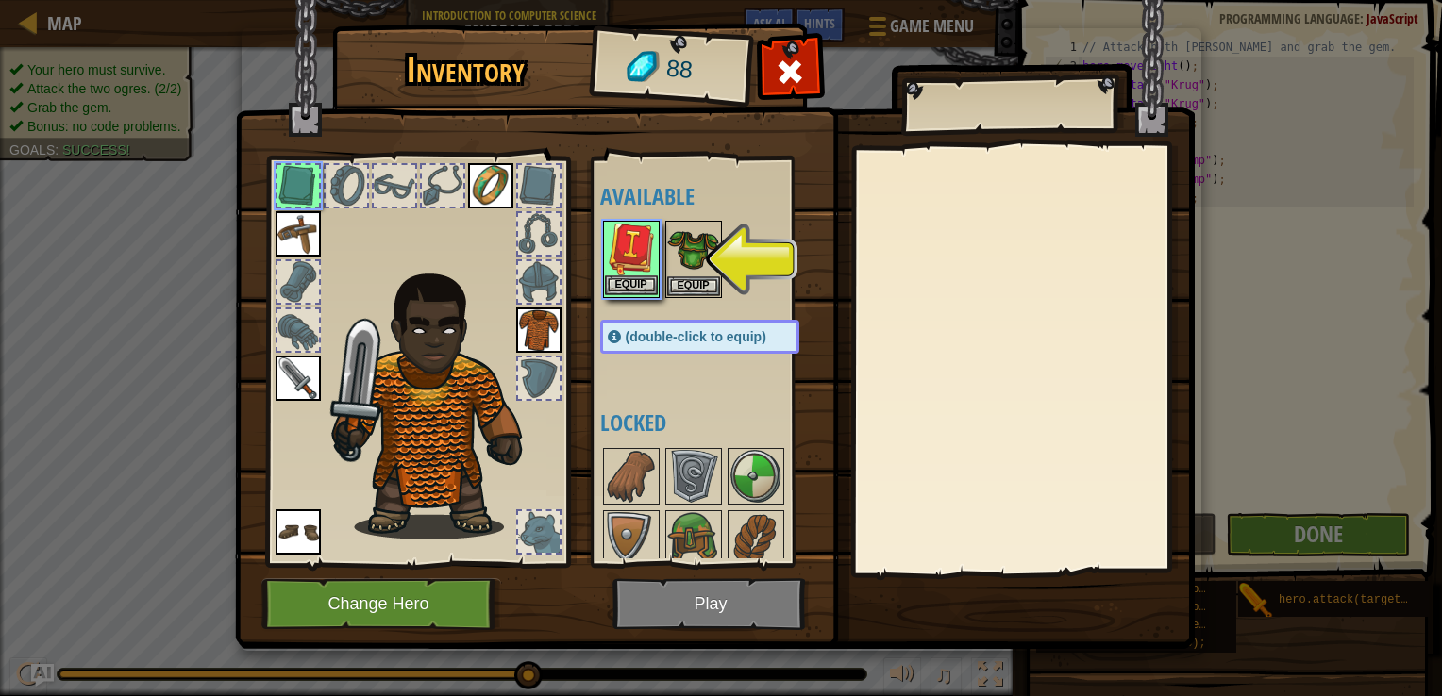
click at [637, 265] on img at bounding box center [631, 249] width 53 height 53
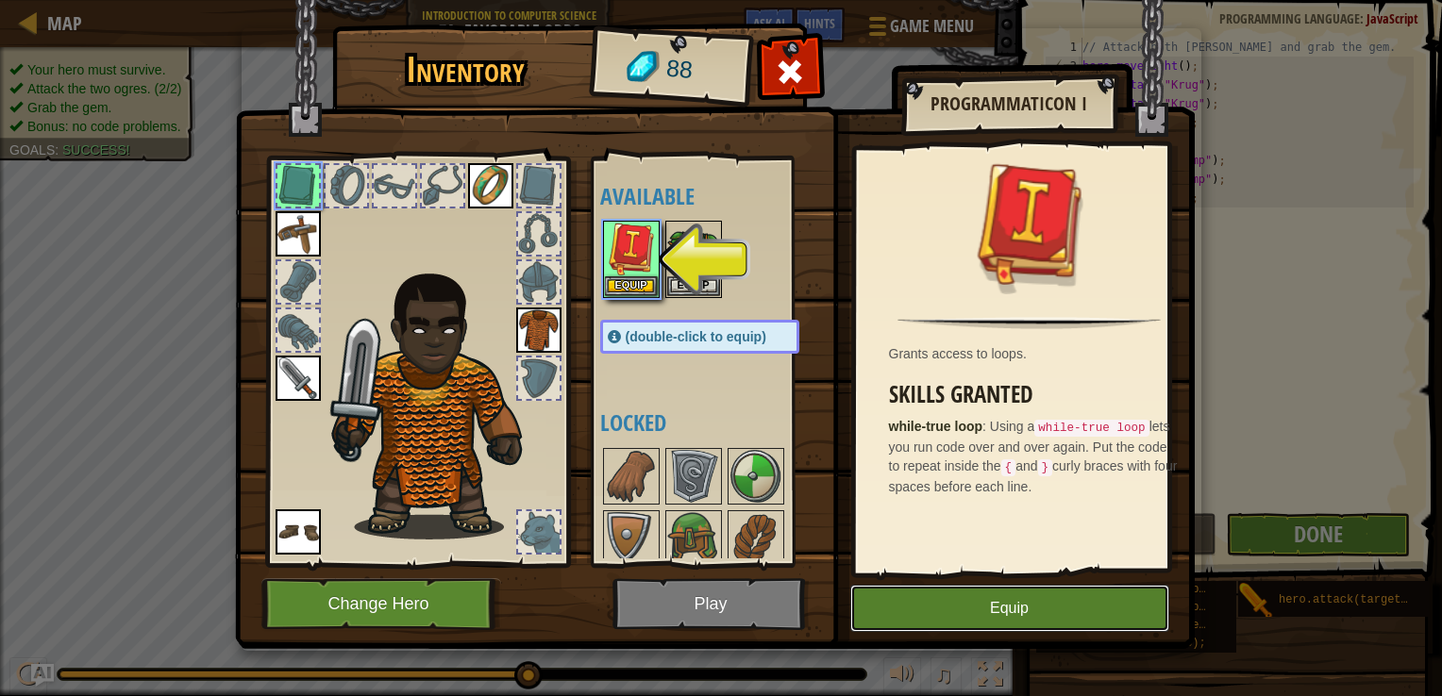
click at [1012, 604] on button "Equip" at bounding box center [1009, 608] width 319 height 47
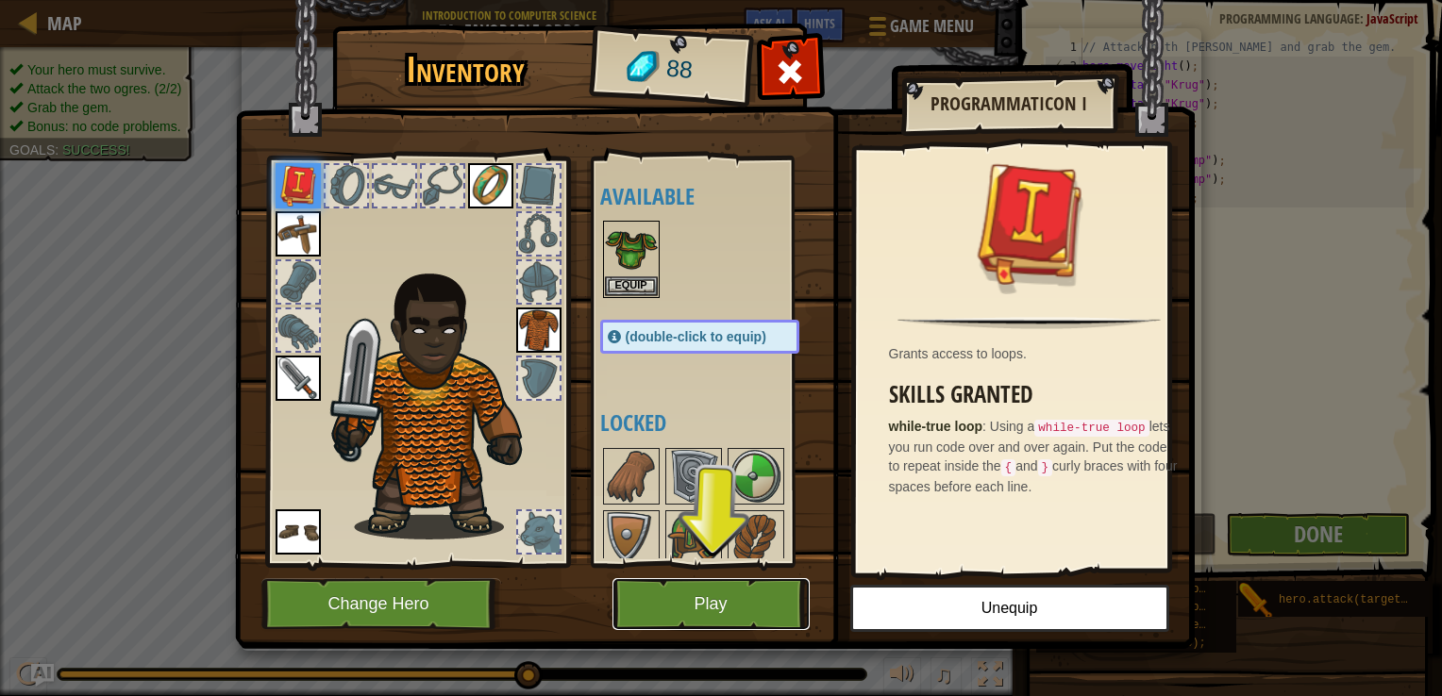
click at [733, 602] on button "Play" at bounding box center [710, 604] width 197 height 52
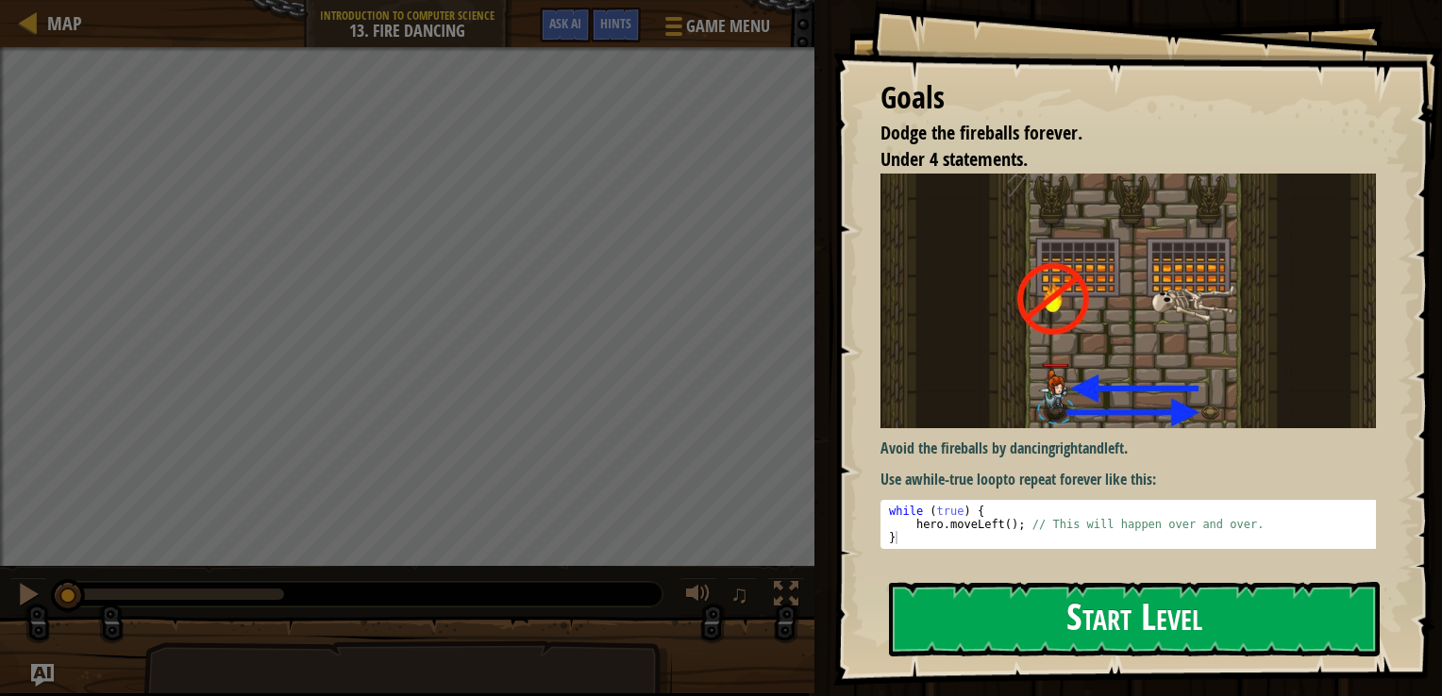
click at [1223, 608] on button "Start Level" at bounding box center [1134, 619] width 491 height 75
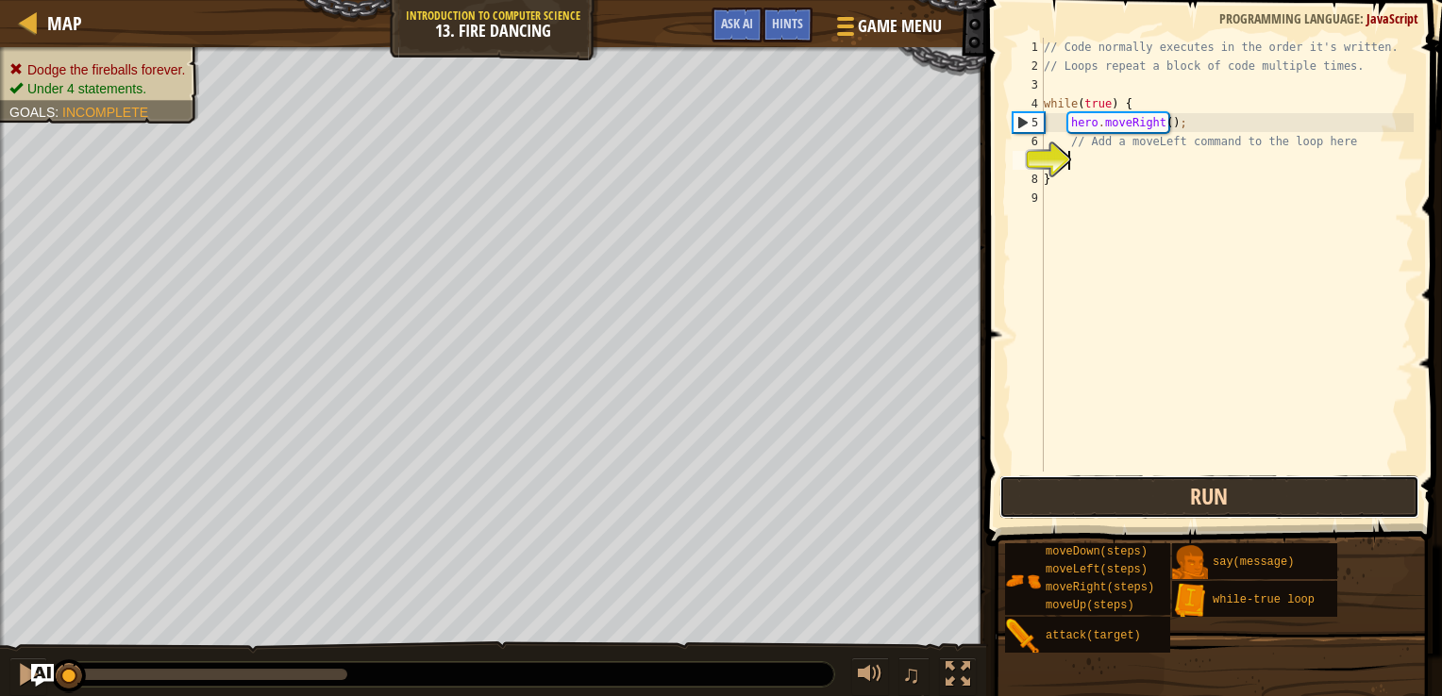
click at [1222, 496] on button "Run" at bounding box center [1209, 497] width 420 height 43
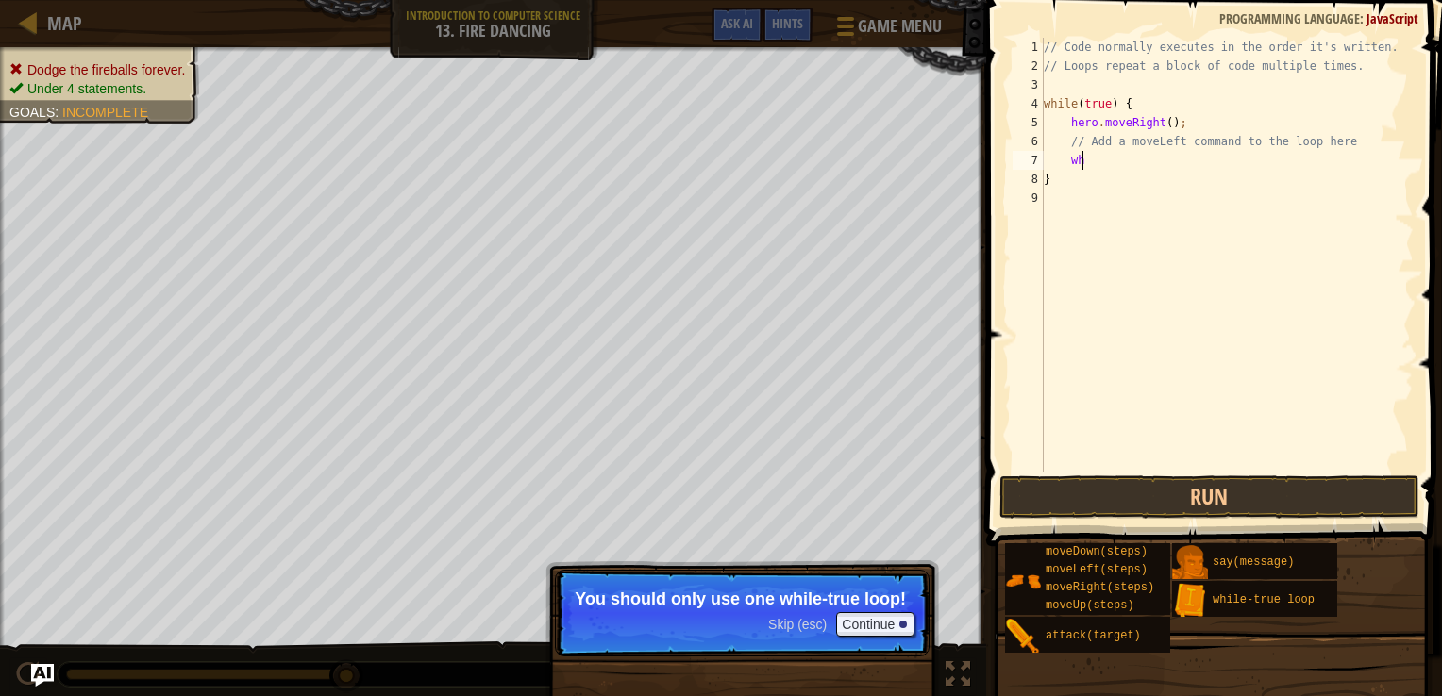
scroll to position [8, 1]
type textarea "w"
click at [866, 625] on button "Continue" at bounding box center [875, 624] width 78 height 25
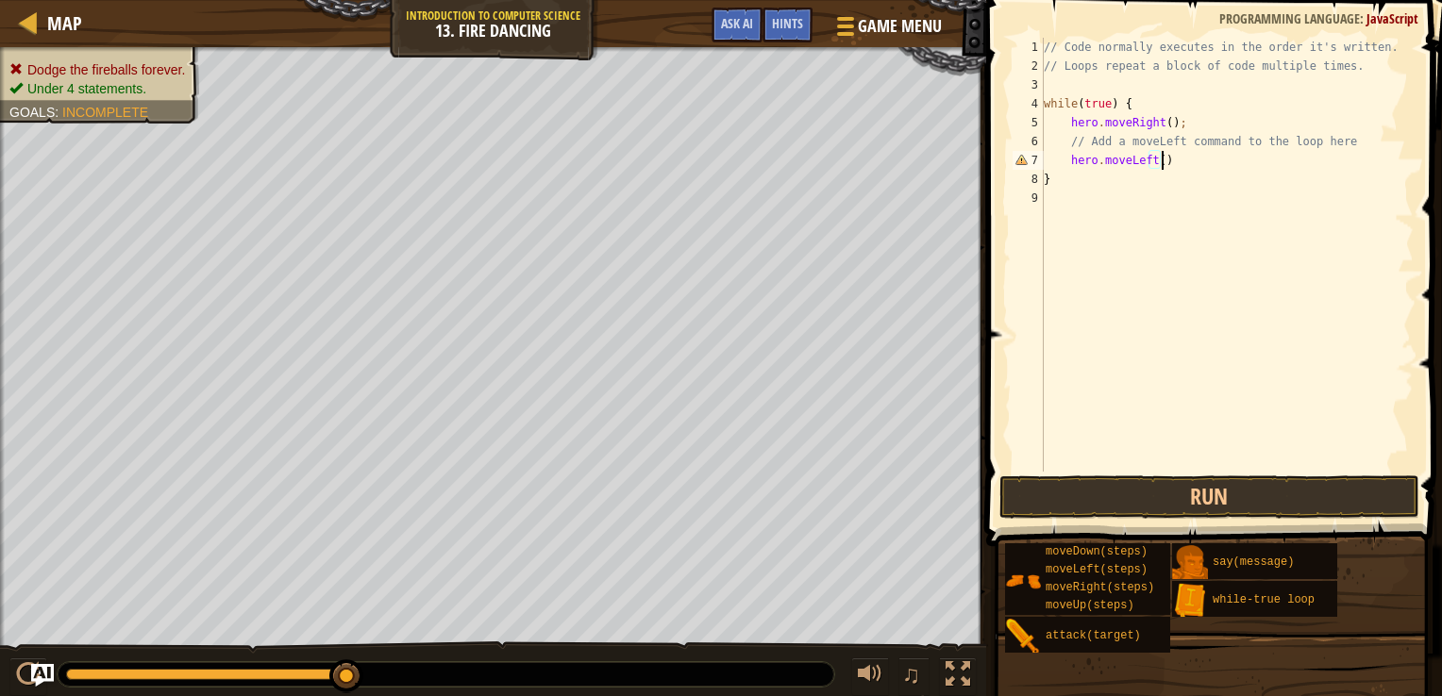
scroll to position [8, 8]
type textarea "hero.moveLeft();"
click at [1159, 500] on button "Run" at bounding box center [1209, 497] width 420 height 43
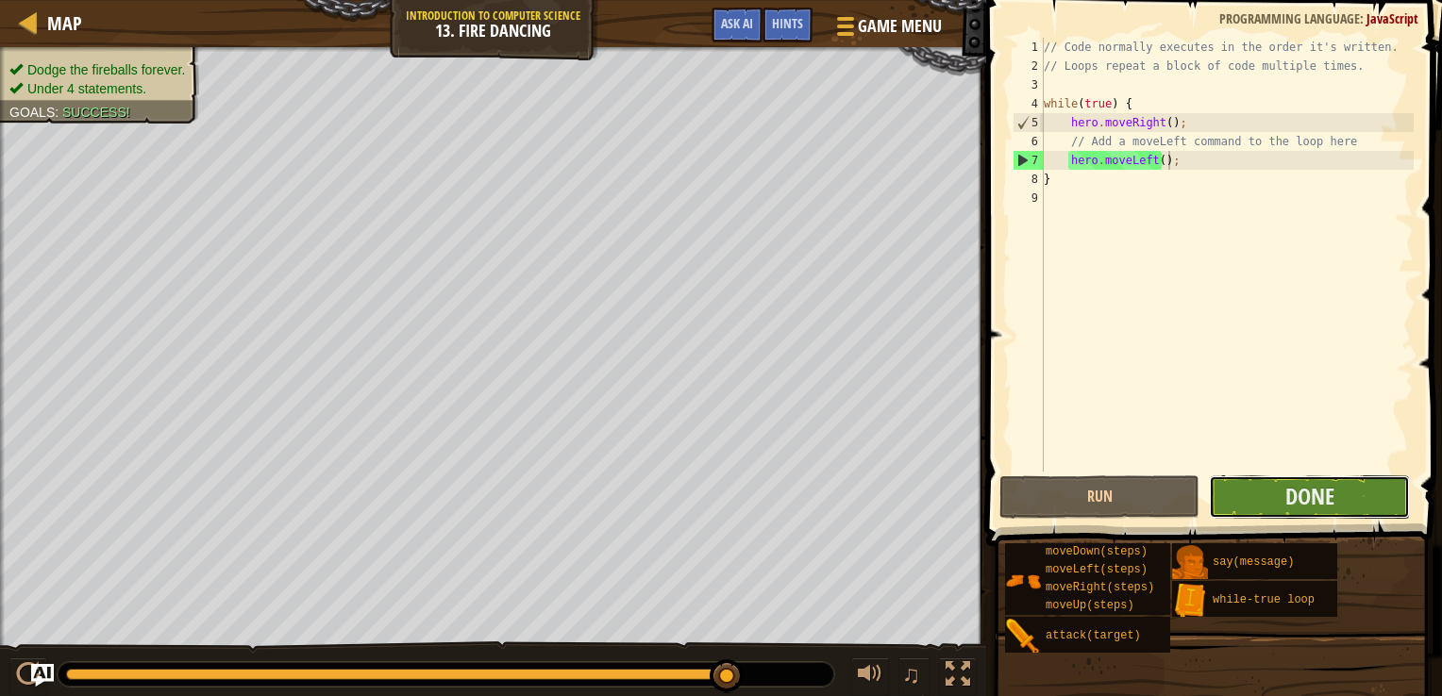
click at [1243, 483] on button "Done" at bounding box center [1309, 497] width 200 height 43
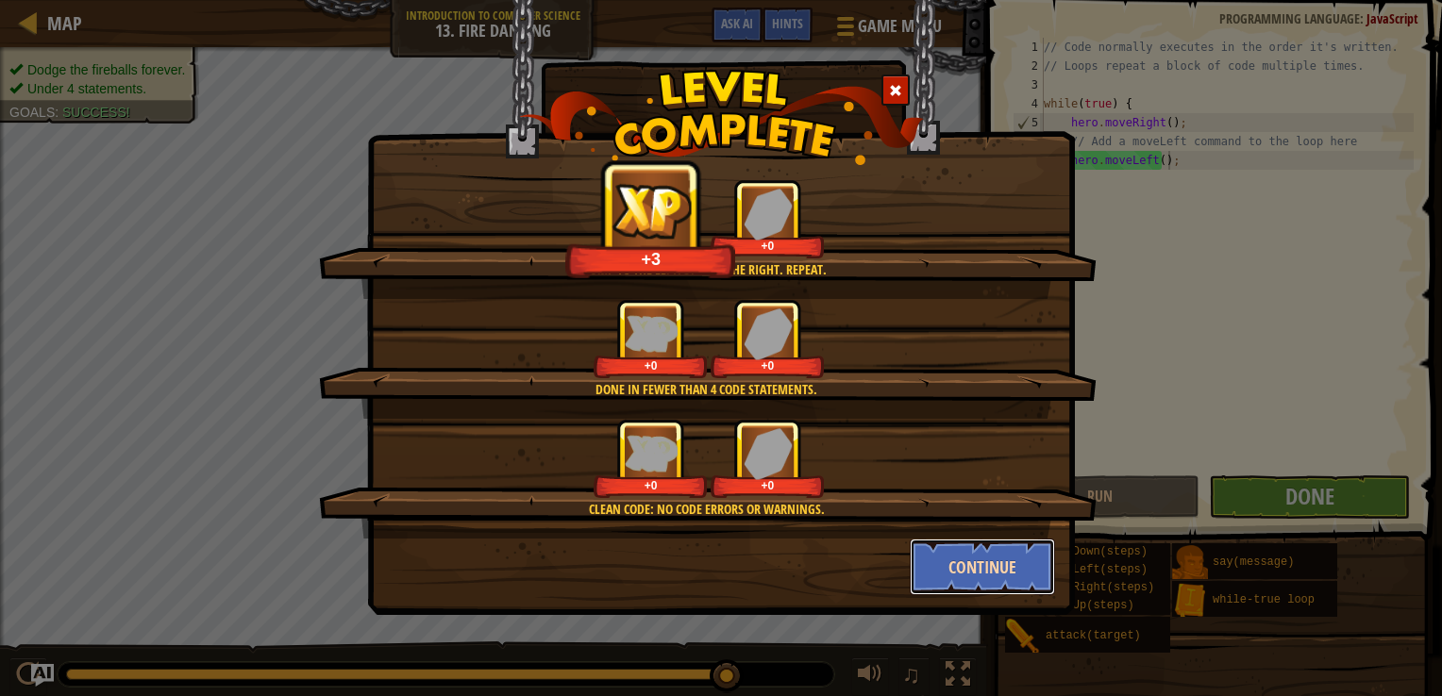
click at [978, 558] on button "Continue" at bounding box center [983, 567] width 146 height 57
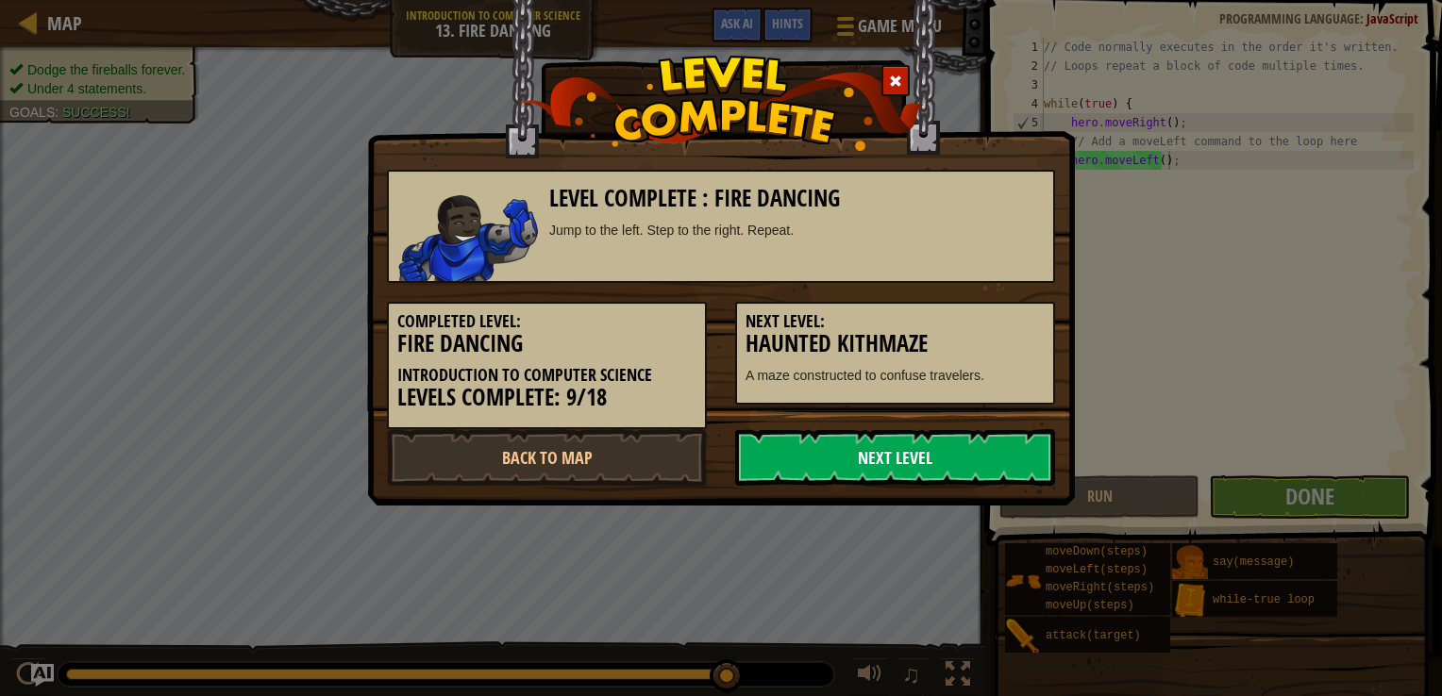
click at [828, 448] on link "Next Level" at bounding box center [895, 457] width 320 height 57
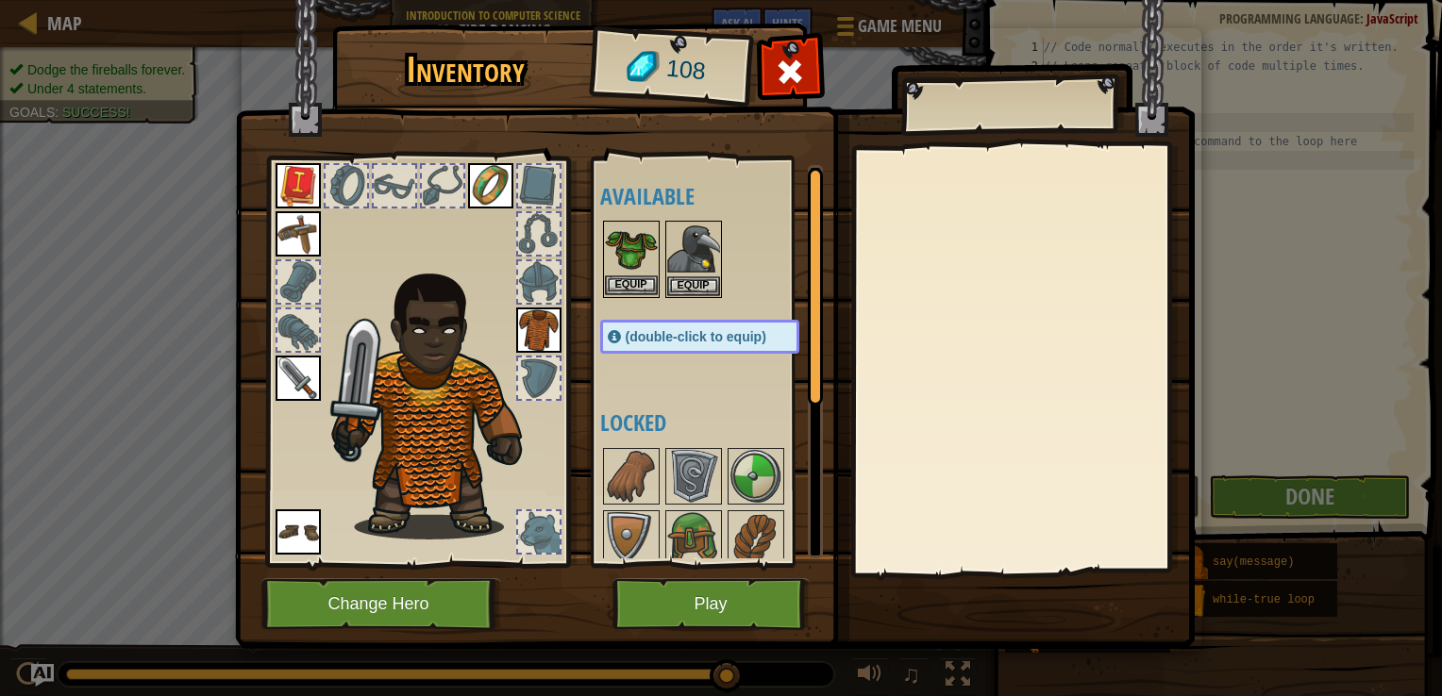
click at [643, 261] on img at bounding box center [631, 249] width 53 height 53
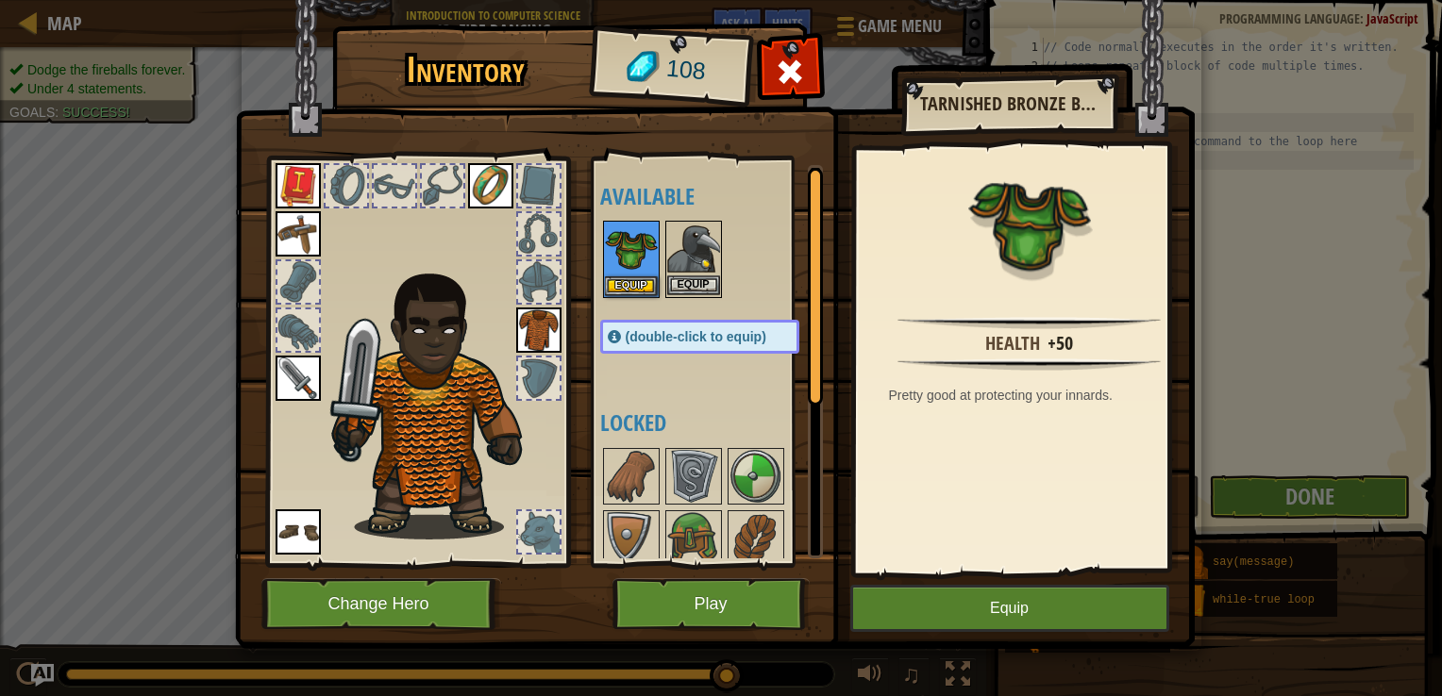
click at [665, 263] on div "Equip" at bounding box center [693, 259] width 57 height 77
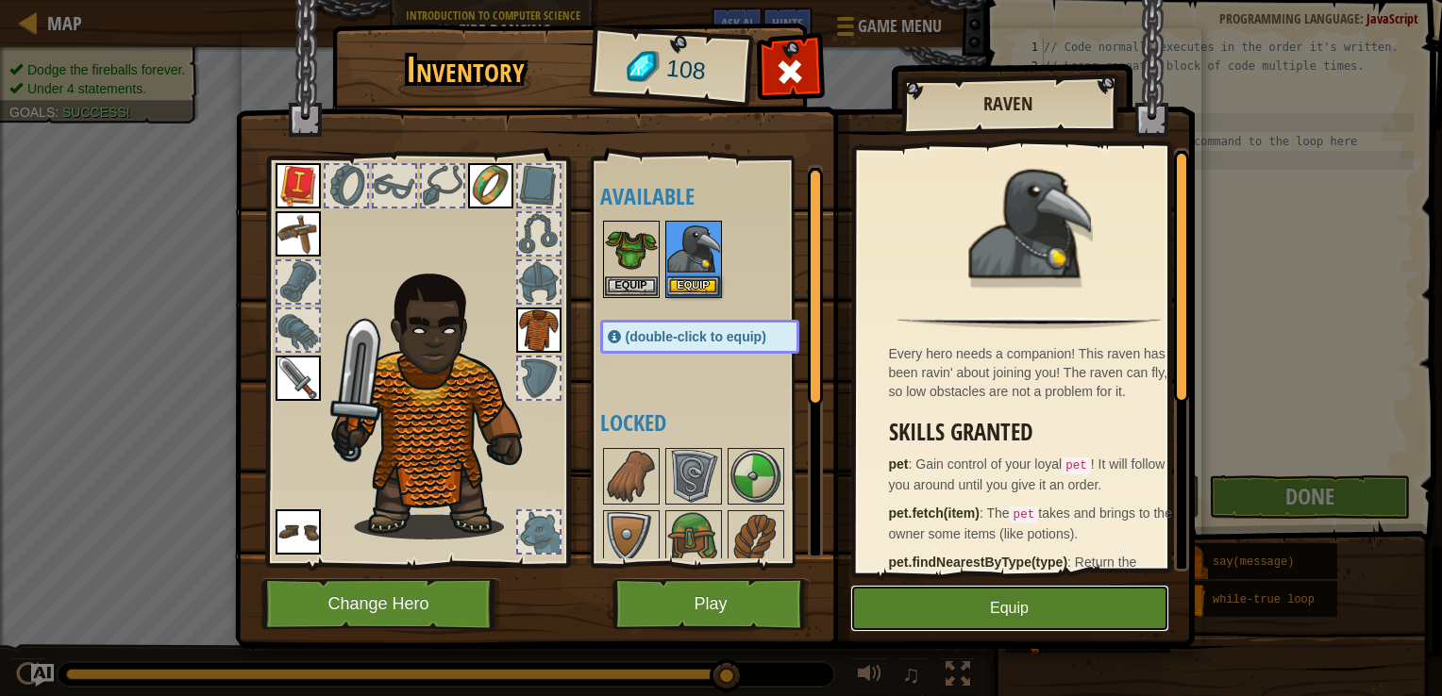
click at [936, 606] on button "Equip" at bounding box center [1009, 608] width 319 height 47
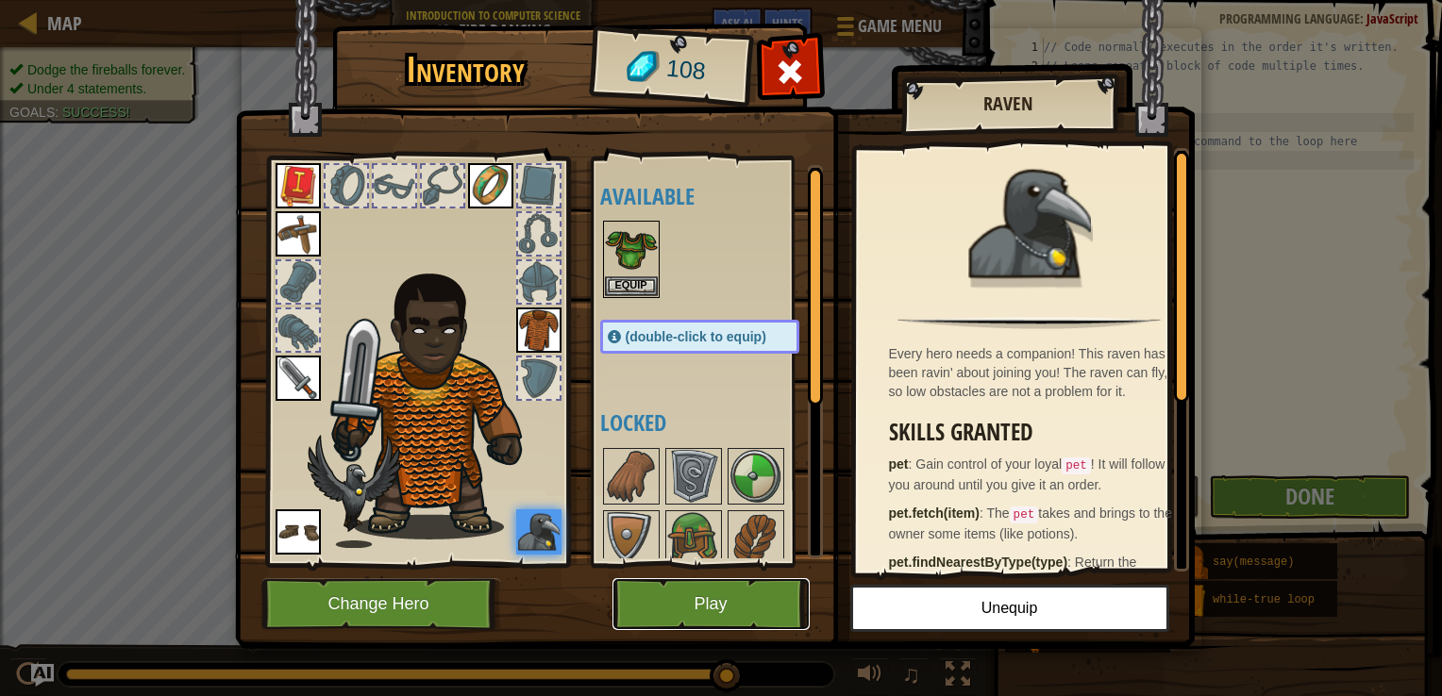
click at [743, 603] on button "Play" at bounding box center [710, 604] width 197 height 52
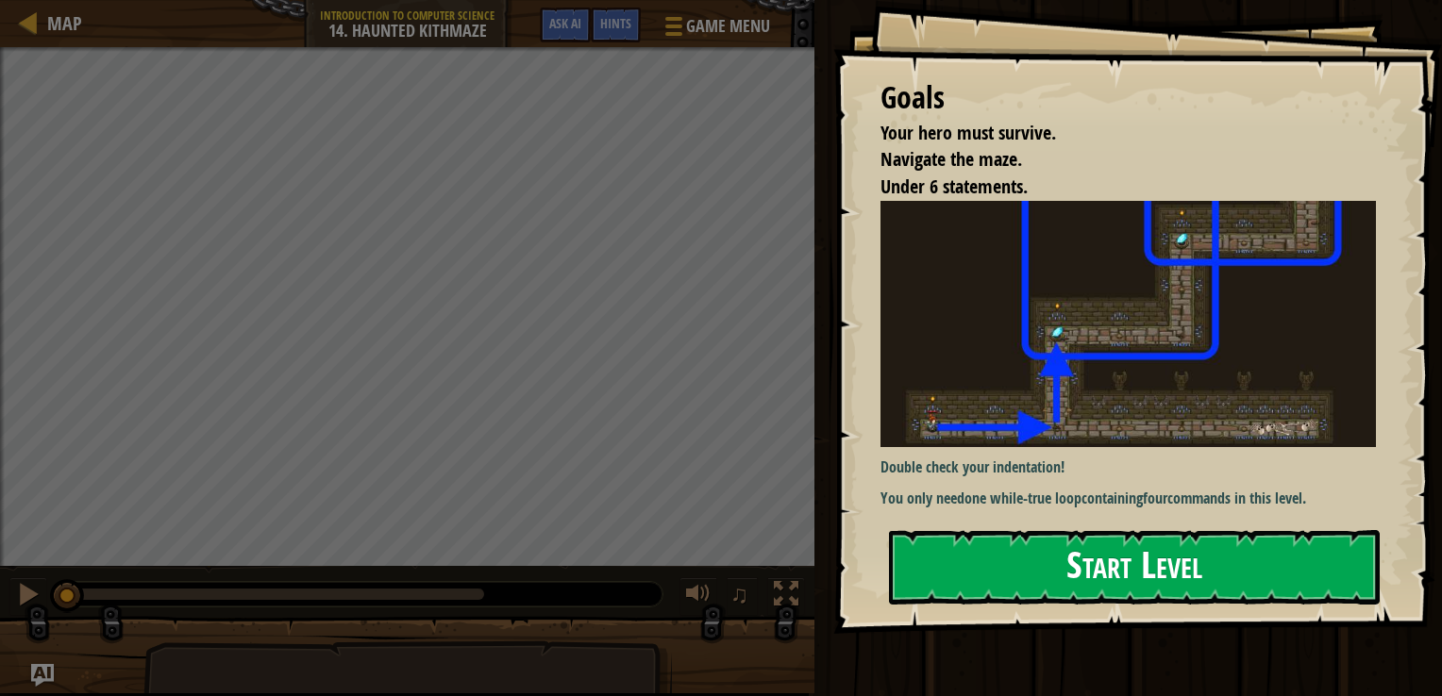
click at [1068, 584] on button "Start Level" at bounding box center [1134, 567] width 491 height 75
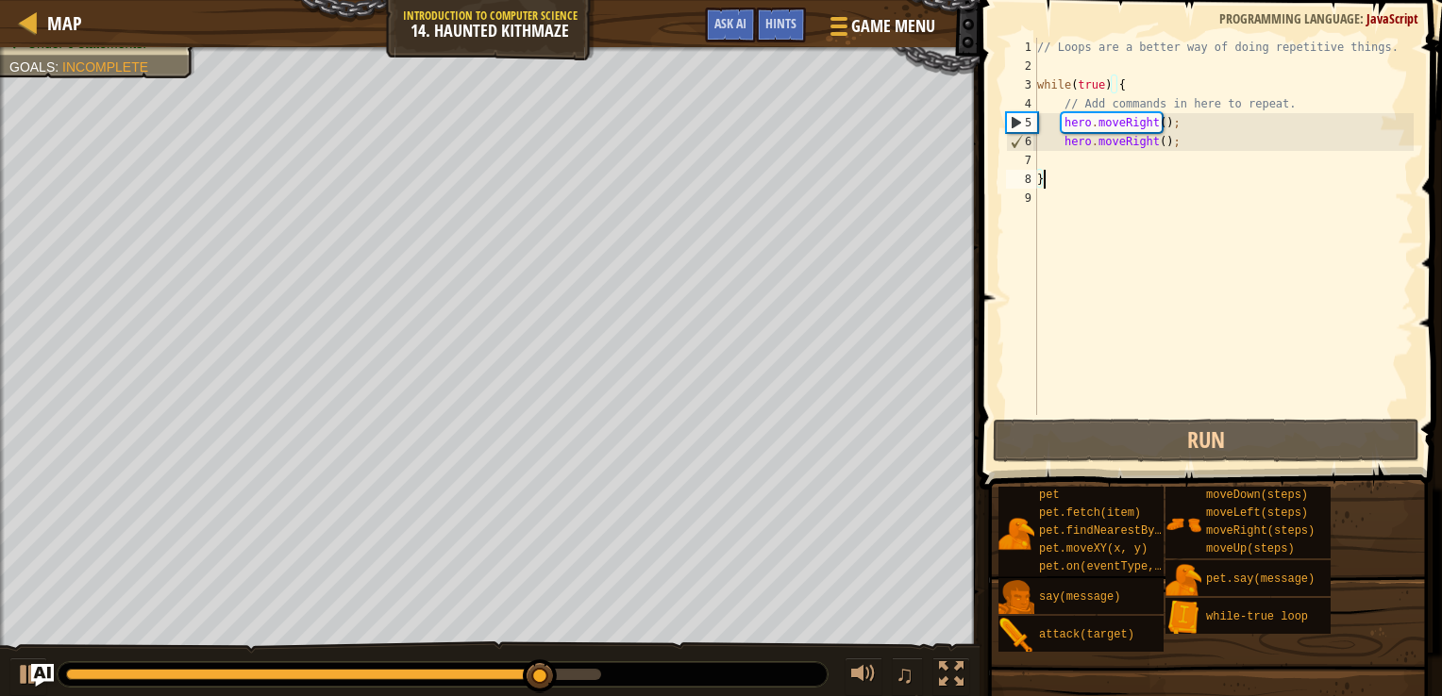
click at [1161, 142] on div "// Loops are a better way of doing repetitive things. while ( true ) { // Add c…" at bounding box center [1223, 245] width 380 height 415
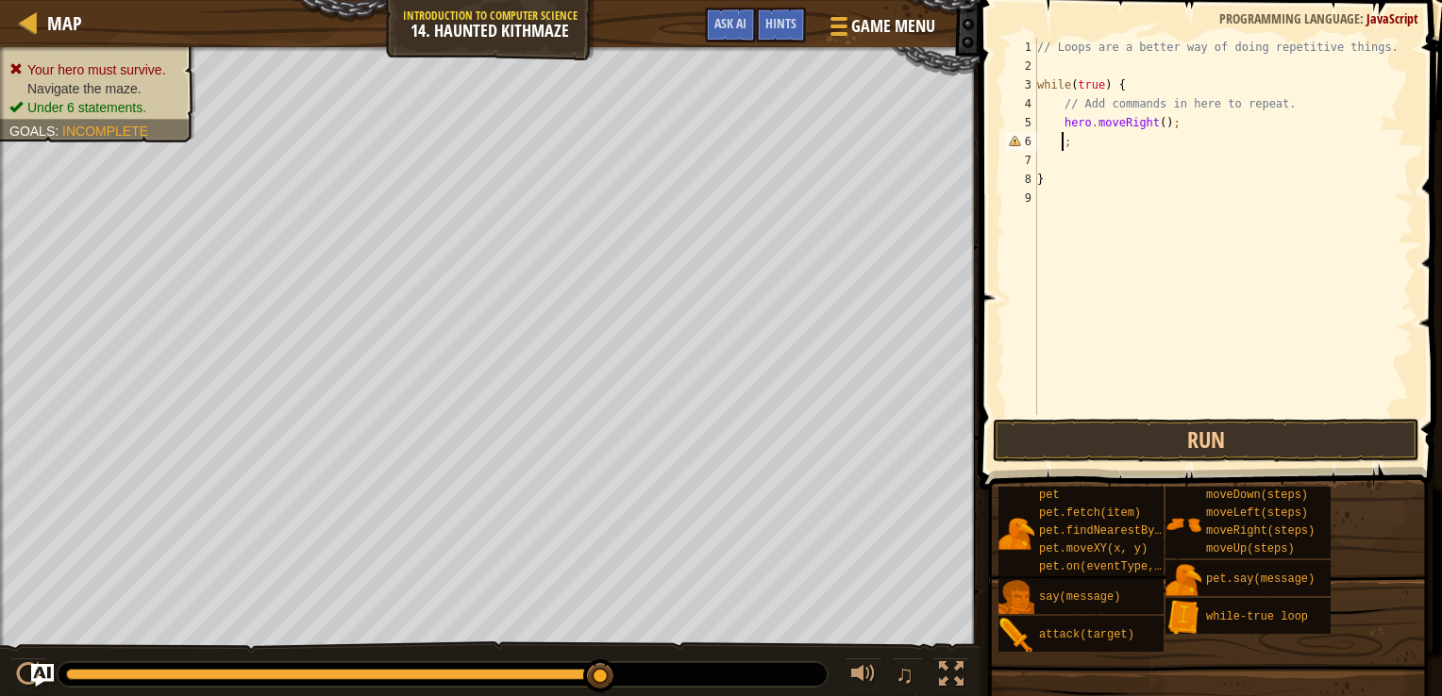
click at [1157, 125] on div "// Loops are a better way of doing repetitive things. while ( true ) { // Add c…" at bounding box center [1223, 245] width 380 height 415
click at [1077, 139] on div "// Loops are a better way of doing repetitive things. while ( true ) { // Add c…" at bounding box center [1223, 245] width 380 height 415
type textarea ";"
click at [1096, 424] on button "Run" at bounding box center [1206, 440] width 426 height 43
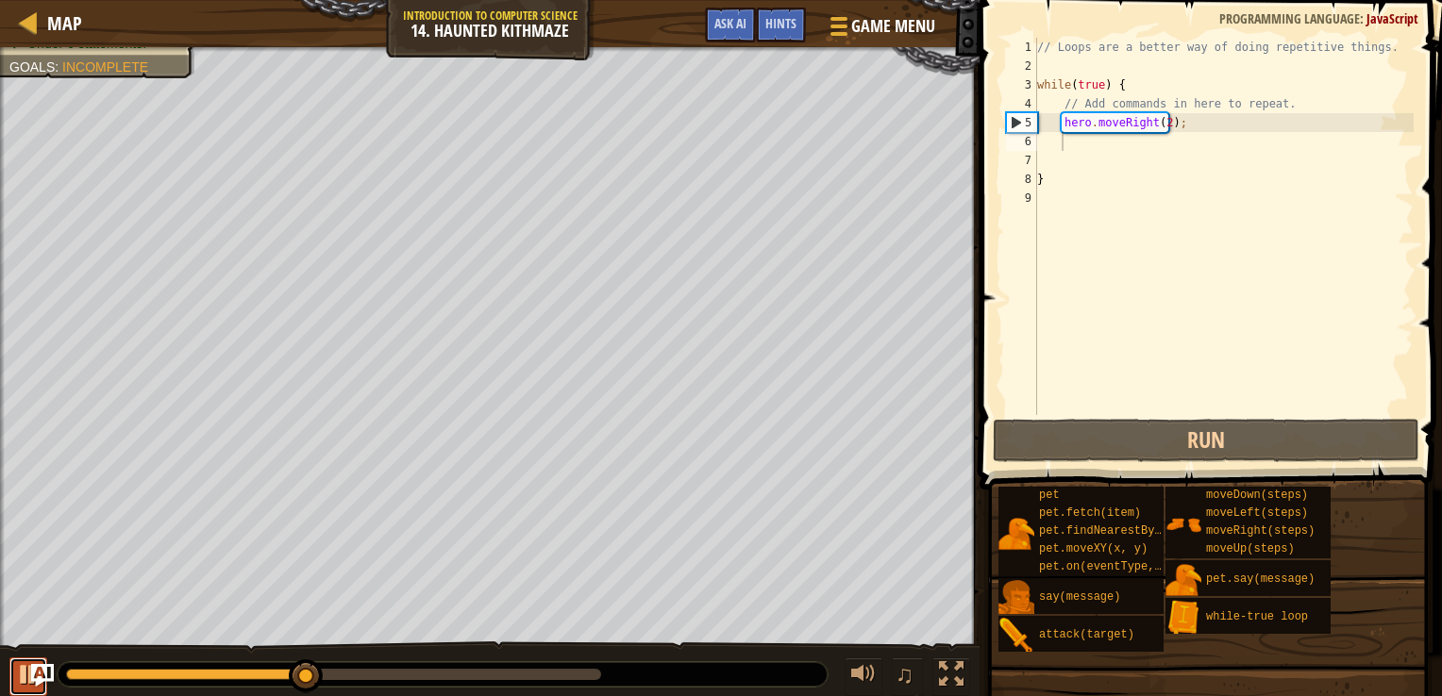
click at [16, 678] on div at bounding box center [28, 674] width 25 height 25
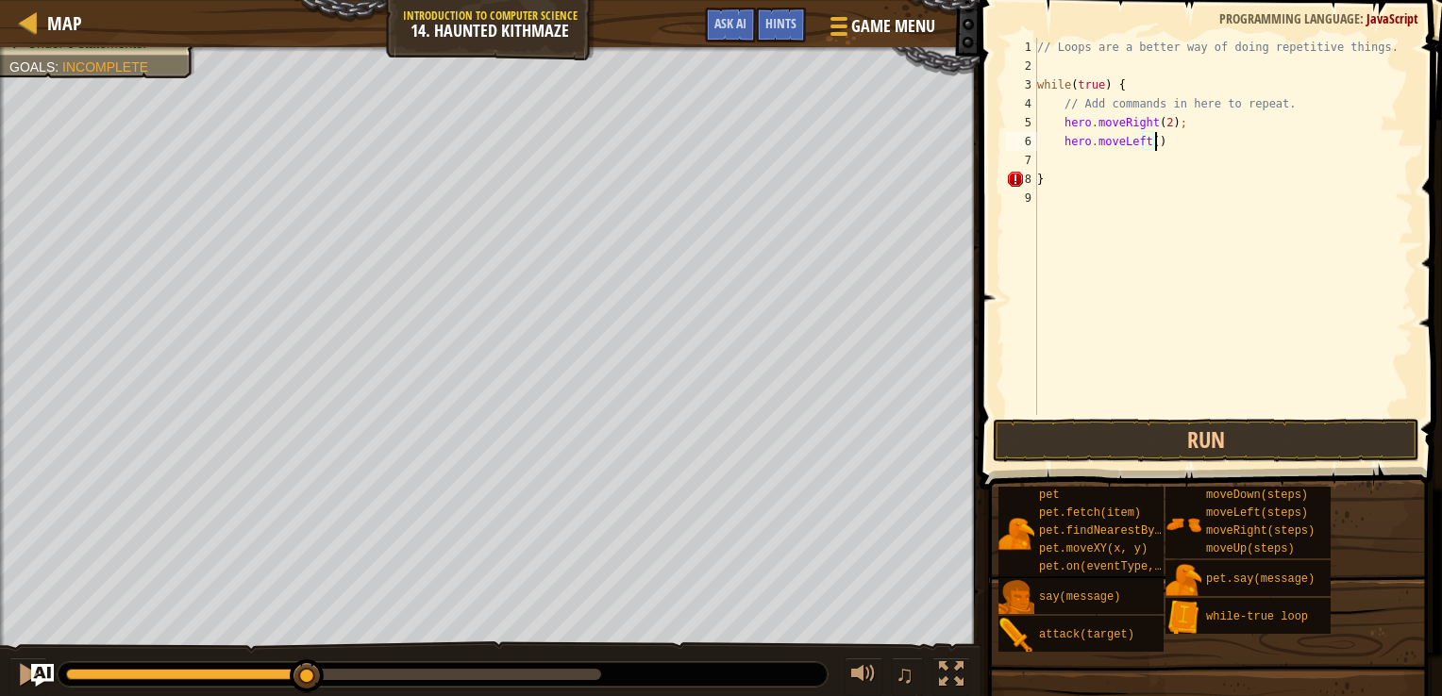
scroll to position [8, 8]
type textarea "hero.moveLeft();"
click at [1060, 446] on button "Run" at bounding box center [1206, 440] width 426 height 43
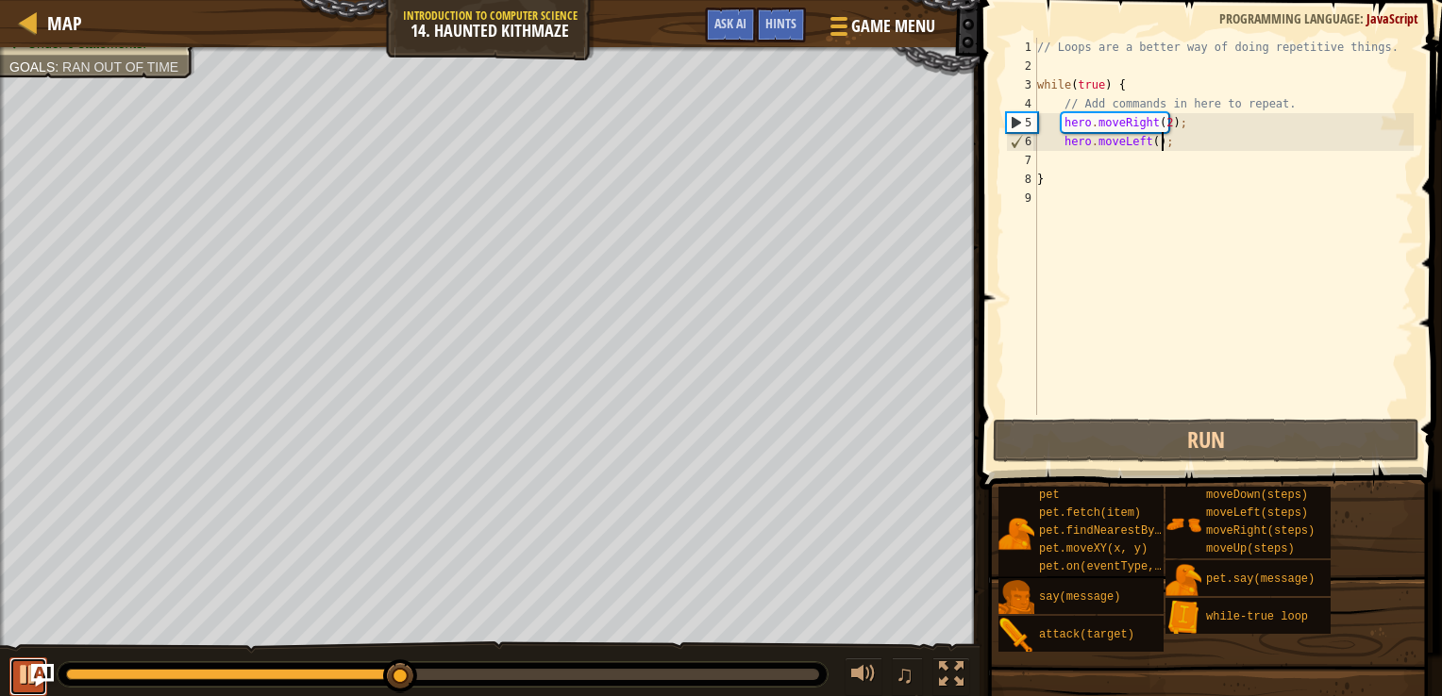
click at [20, 685] on div at bounding box center [28, 674] width 25 height 25
click at [1082, 157] on div "// Loops are a better way of doing repetitive things. while ( true ) { // Add c…" at bounding box center [1223, 245] width 380 height 415
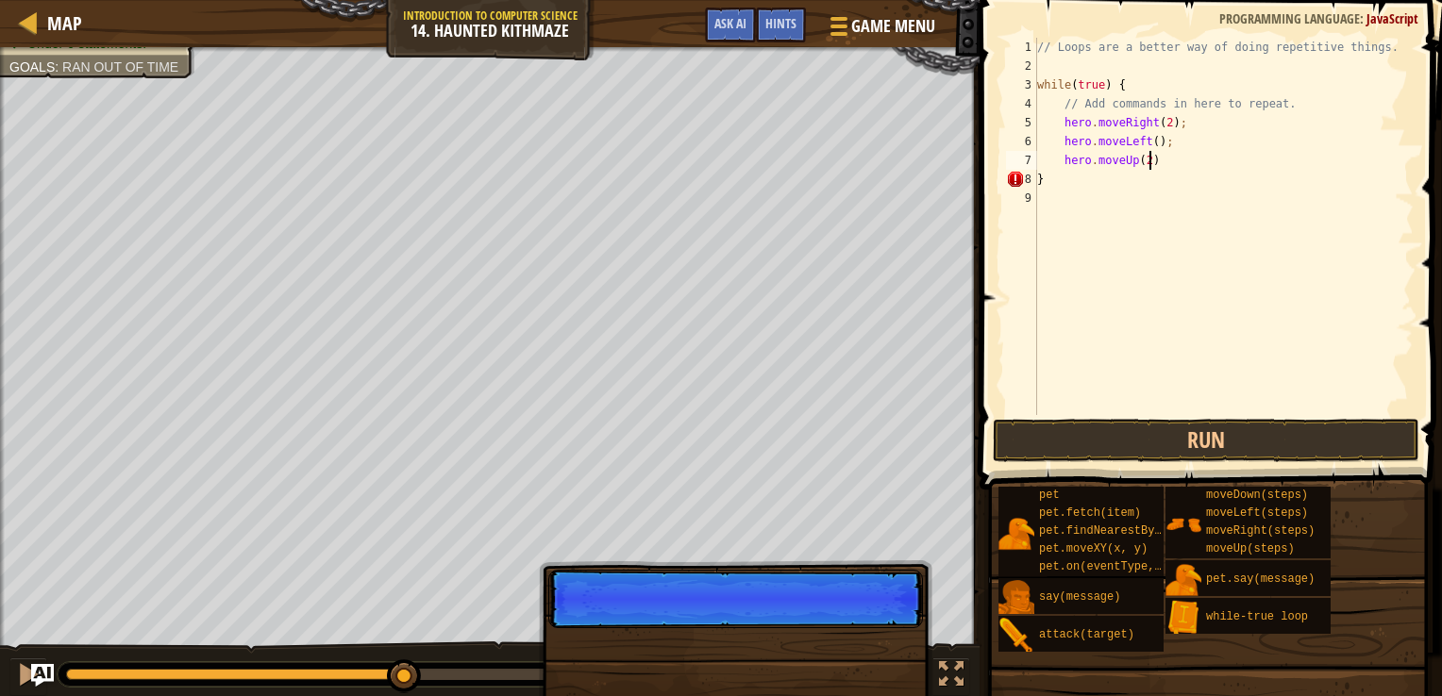
scroll to position [8, 8]
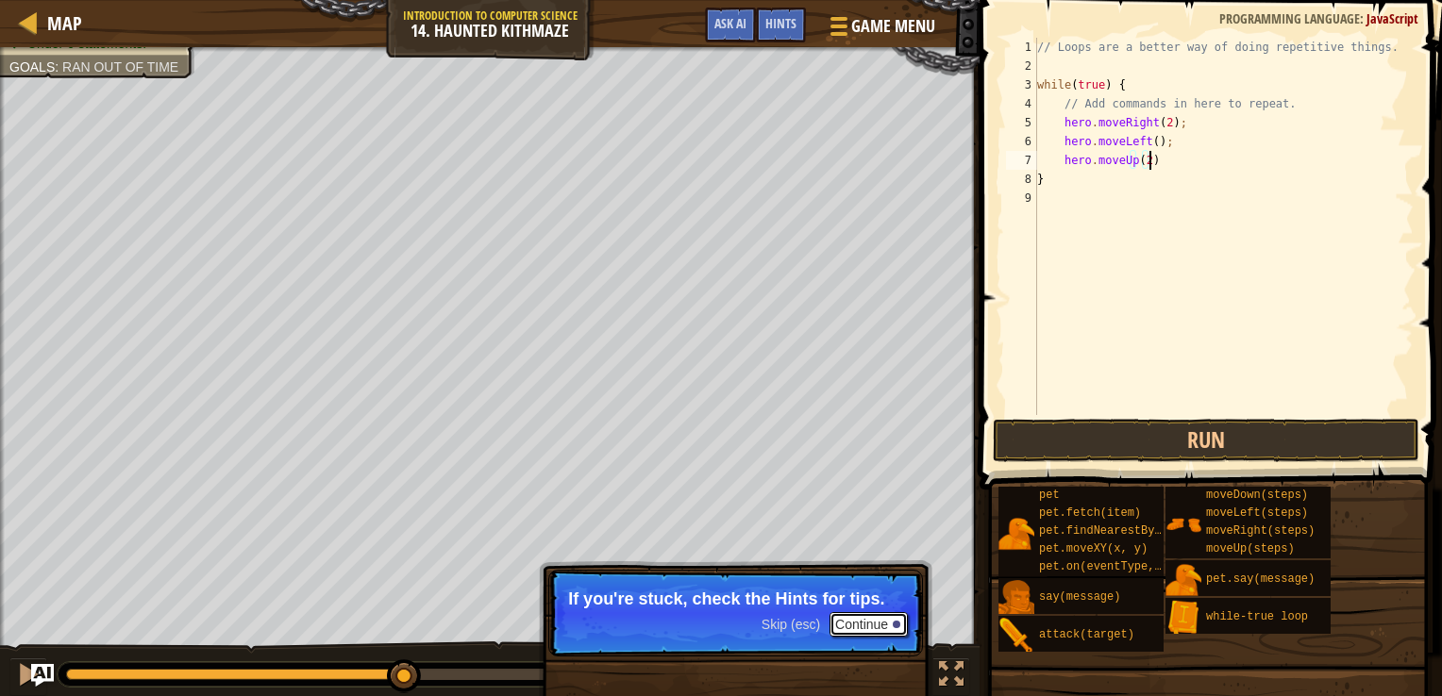
click at [899, 628] on button "Continue" at bounding box center [868, 624] width 78 height 25
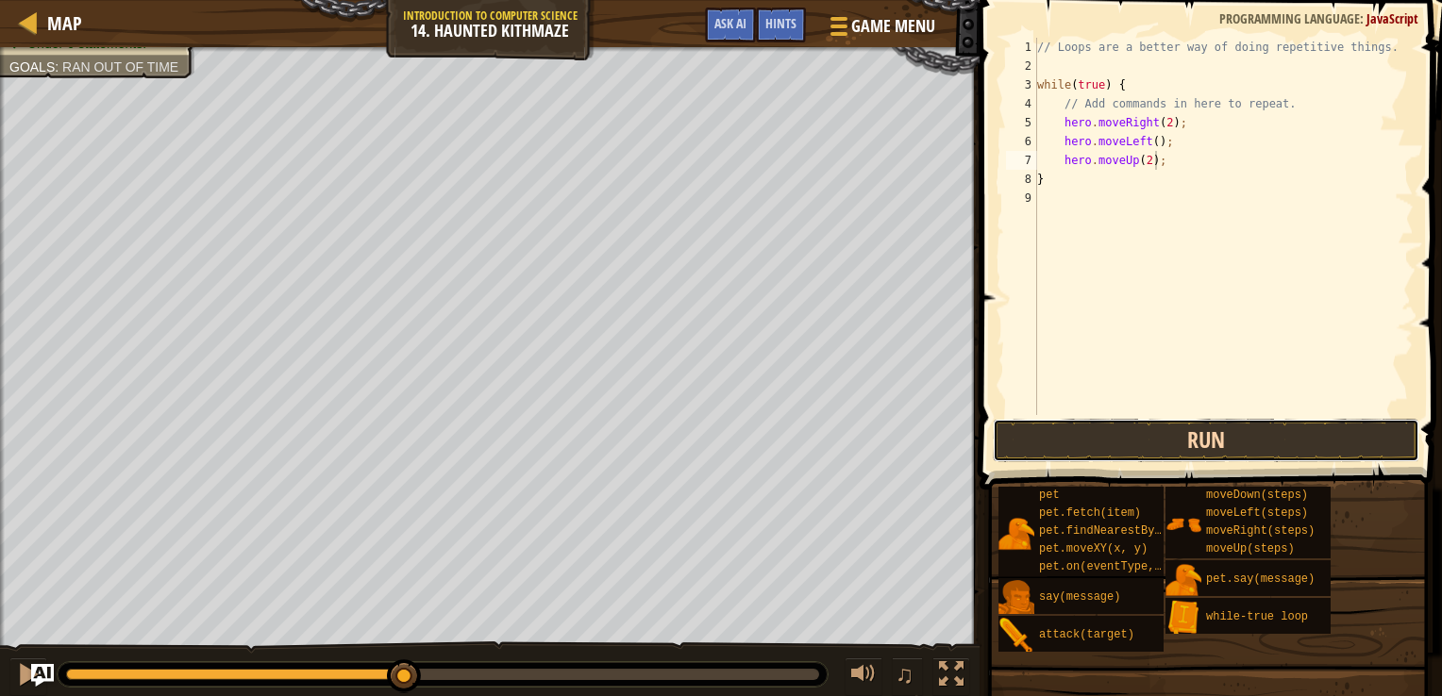
click at [1150, 432] on button "Run" at bounding box center [1206, 440] width 426 height 43
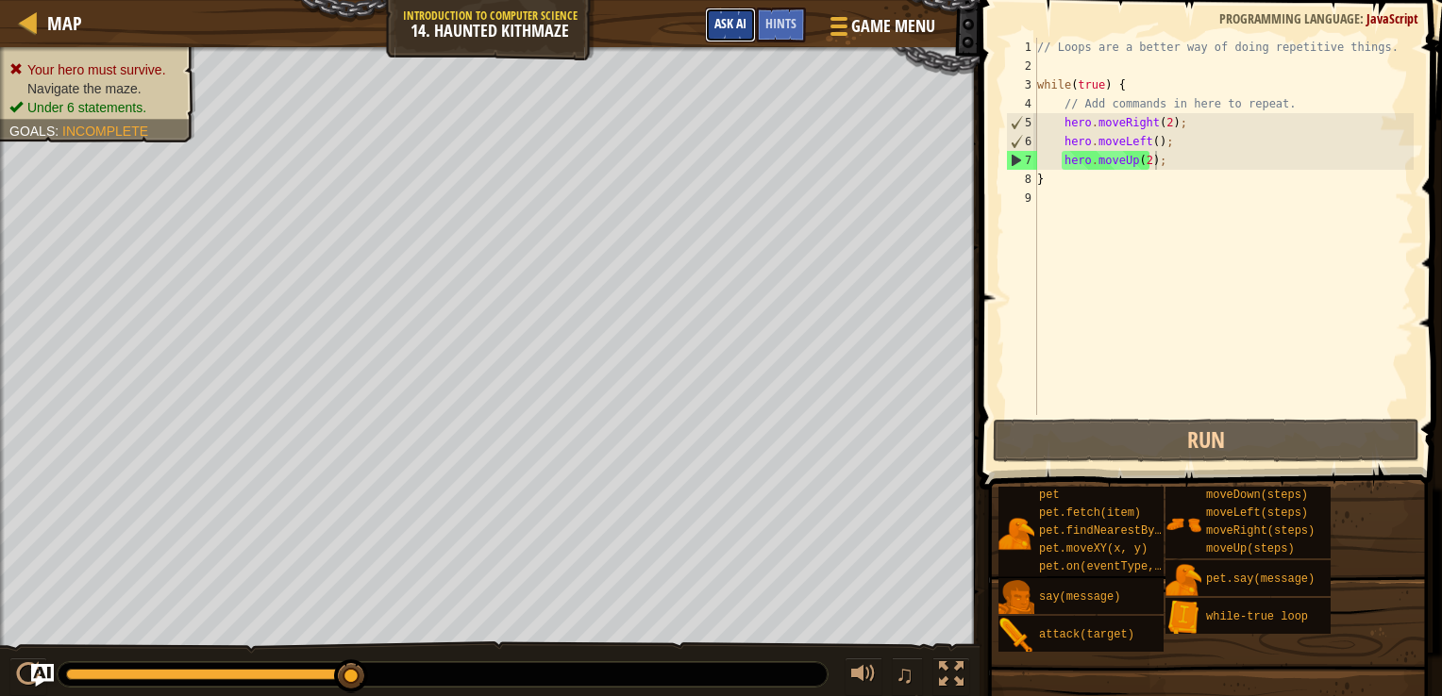
click at [746, 16] on span "Ask AI" at bounding box center [730, 23] width 32 height 18
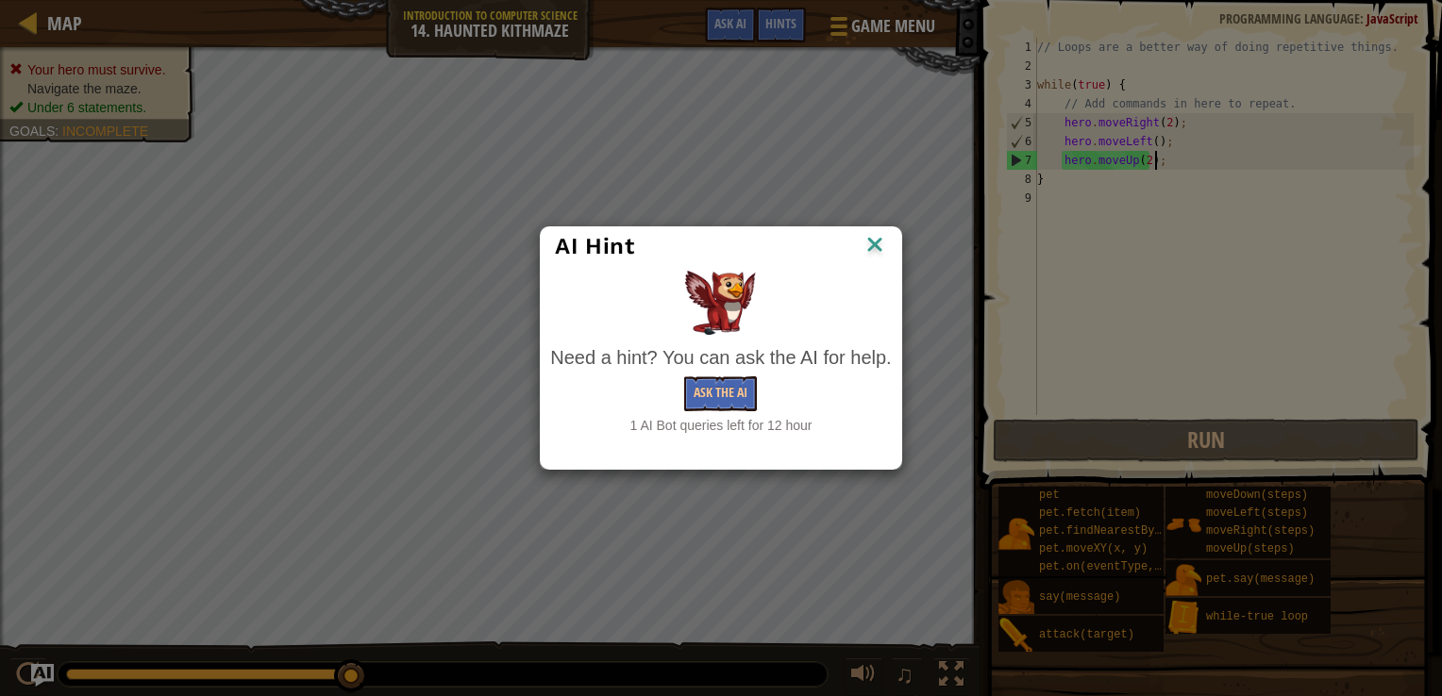
click at [874, 230] on div "AI Hint" at bounding box center [721, 246] width 360 height 39
drag, startPoint x: 874, startPoint y: 230, endPoint x: 869, endPoint y: 246, distance: 16.7
click at [869, 246] on div "AI Hint" at bounding box center [720, 246] width 331 height 28
click at [869, 246] on img at bounding box center [874, 246] width 25 height 28
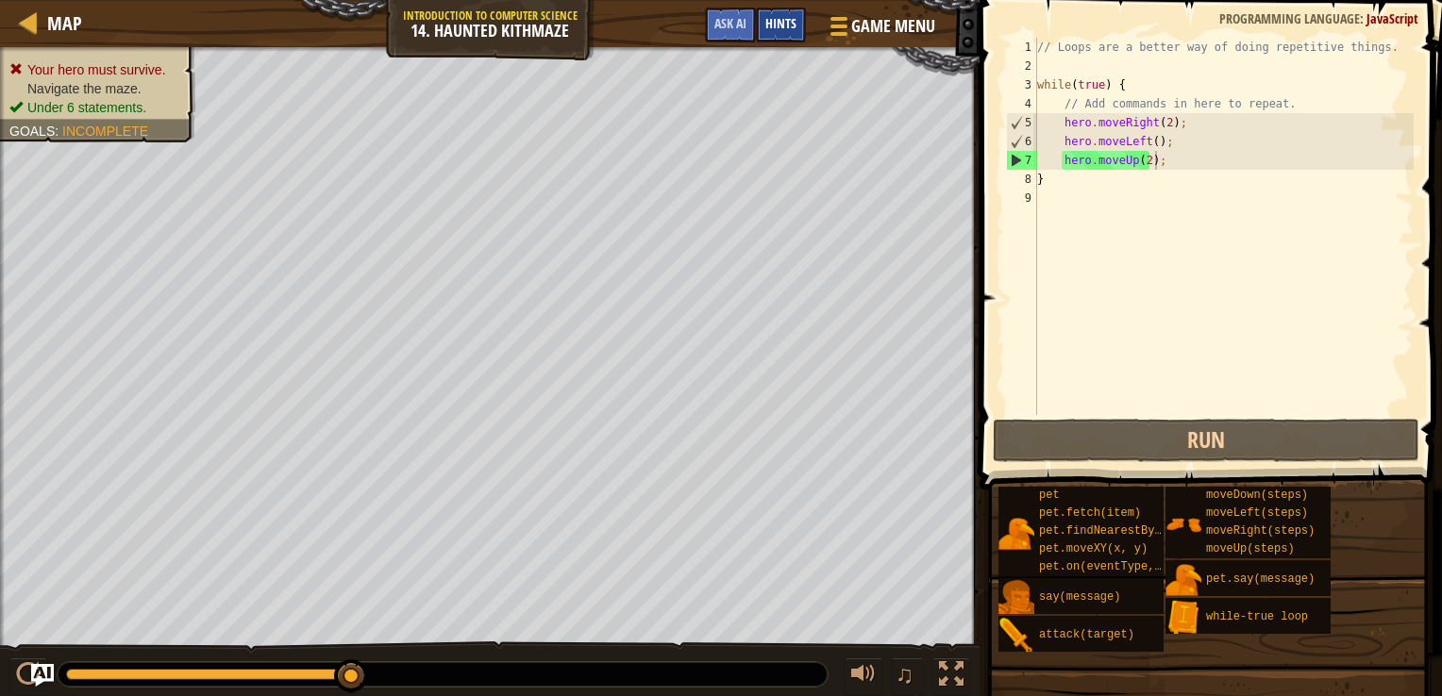
click at [785, 25] on span "Hints" at bounding box center [780, 23] width 31 height 18
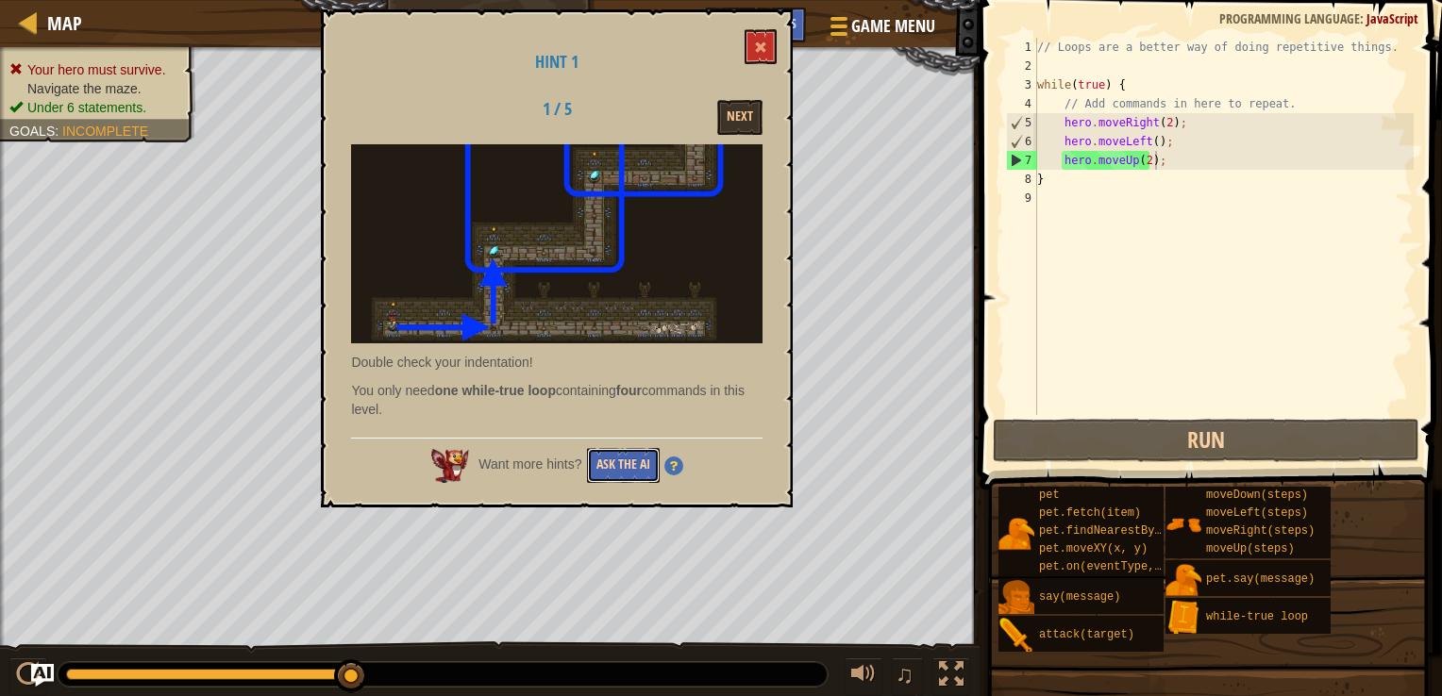
click at [615, 460] on button "Ask the AI" at bounding box center [623, 465] width 73 height 35
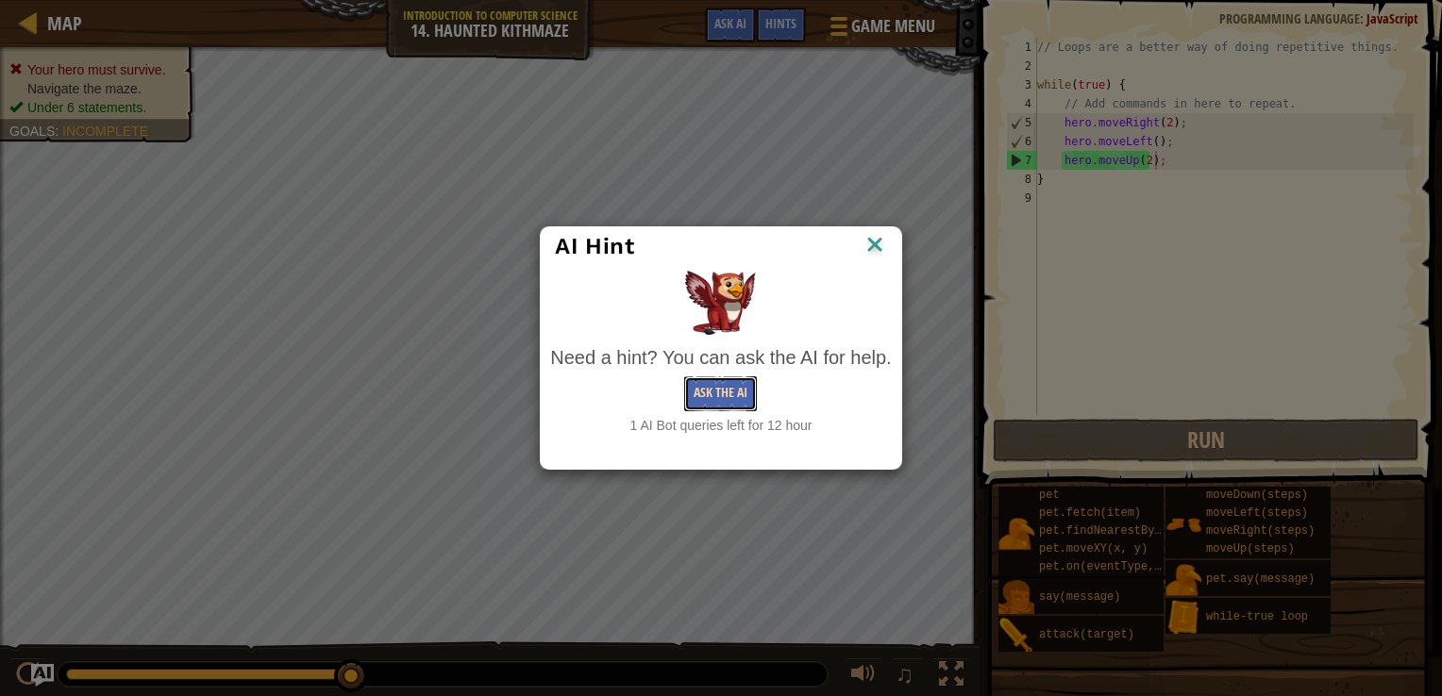
click at [732, 384] on button "Ask the AI" at bounding box center [720, 393] width 73 height 35
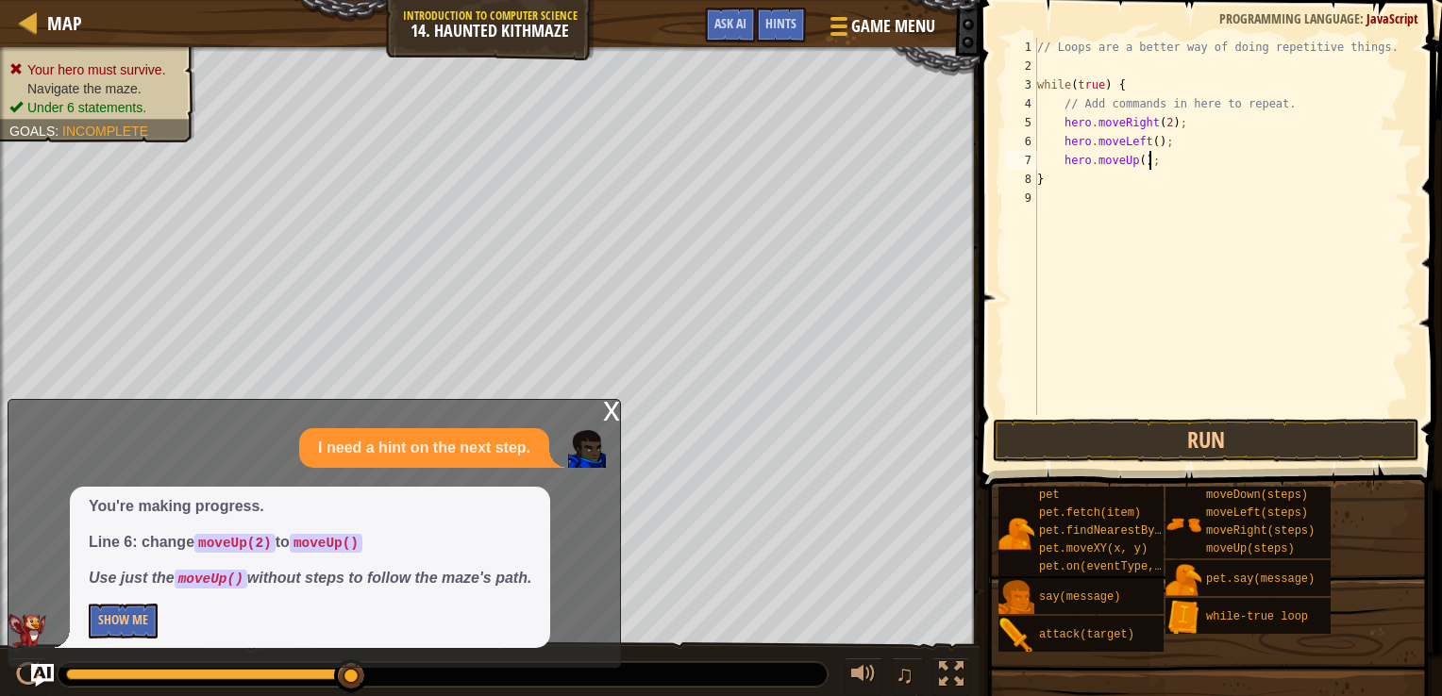
click at [616, 410] on div "x" at bounding box center [611, 409] width 17 height 19
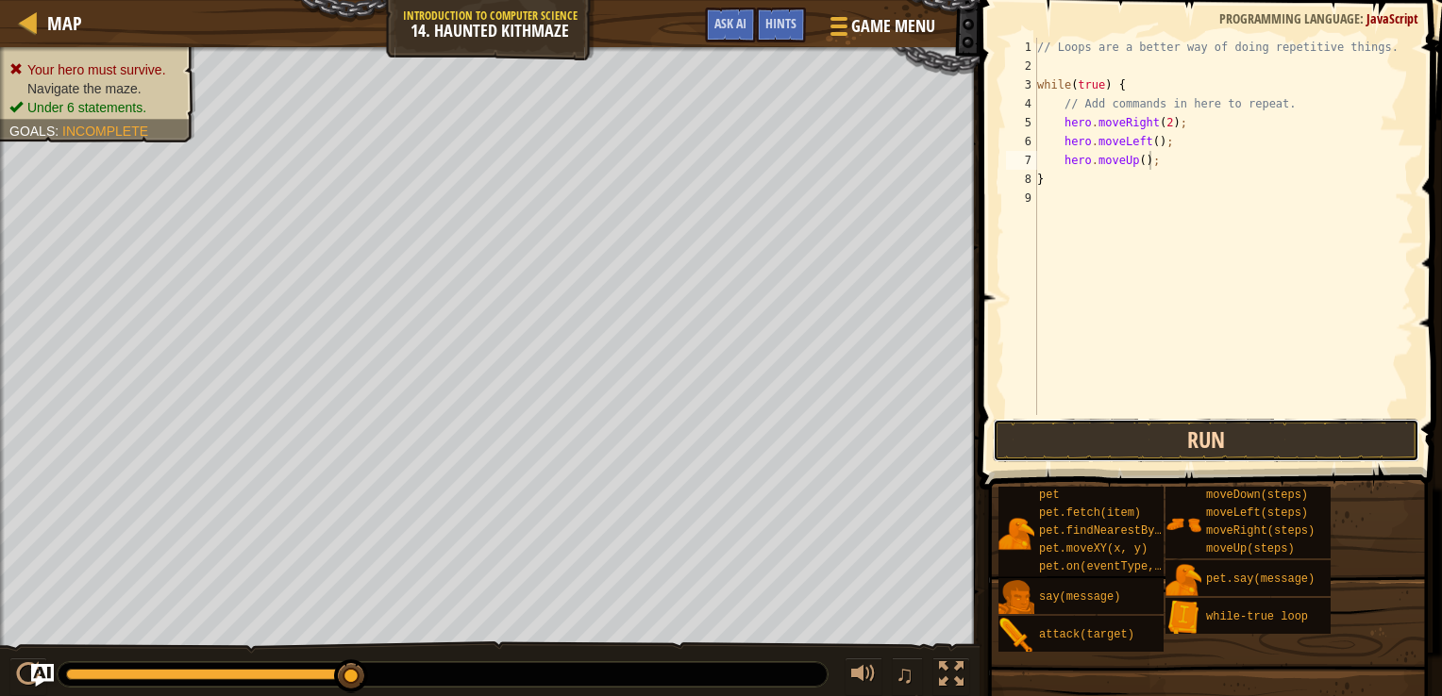
click at [1166, 442] on button "Run" at bounding box center [1206, 440] width 426 height 43
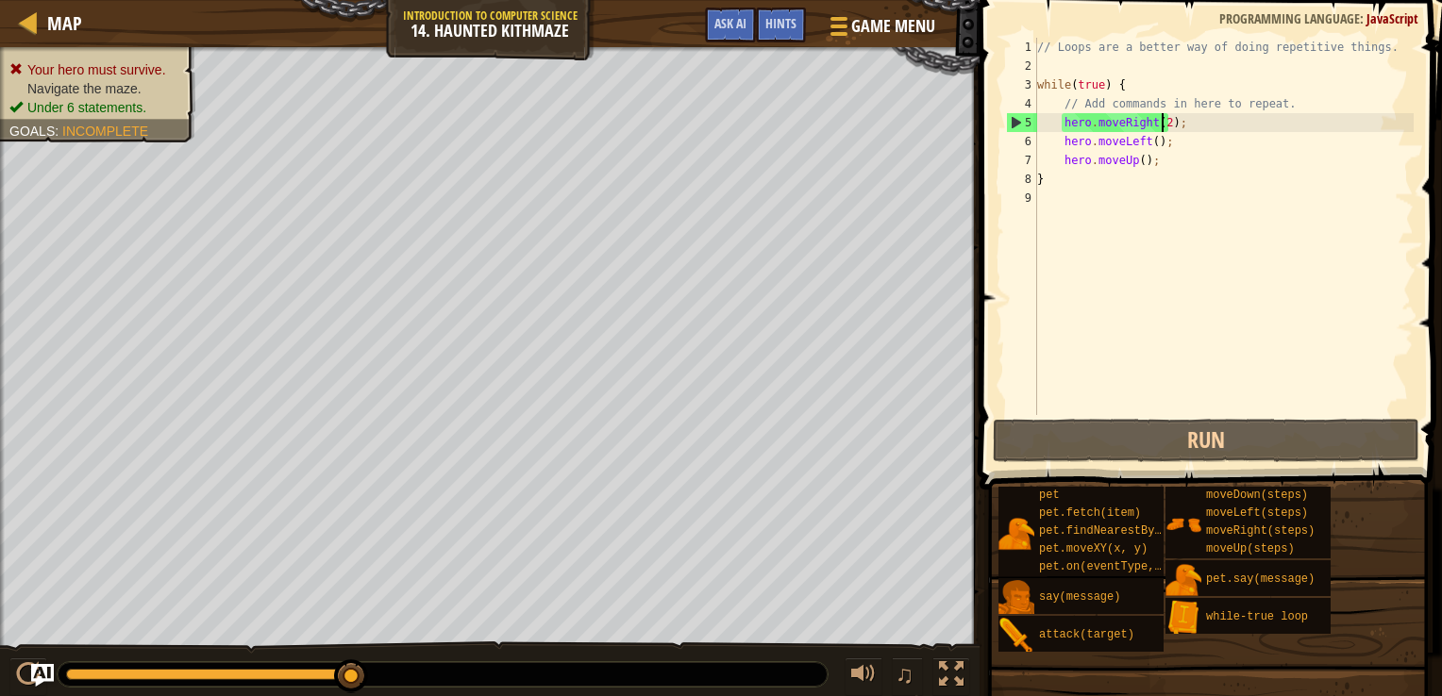
click at [1162, 123] on div "// Loops are a better way of doing repetitive things. while ( true ) { // Add c…" at bounding box center [1223, 245] width 380 height 415
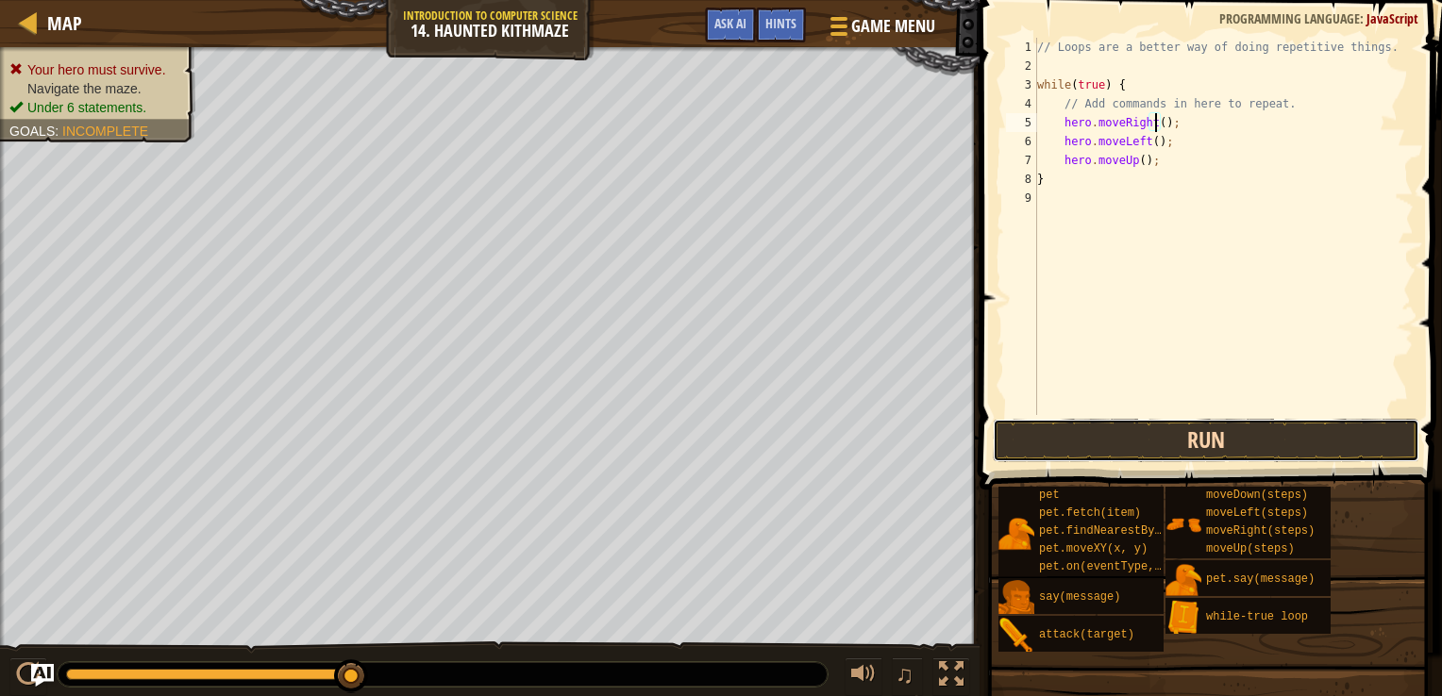
click at [1136, 443] on button "Run" at bounding box center [1206, 440] width 426 height 43
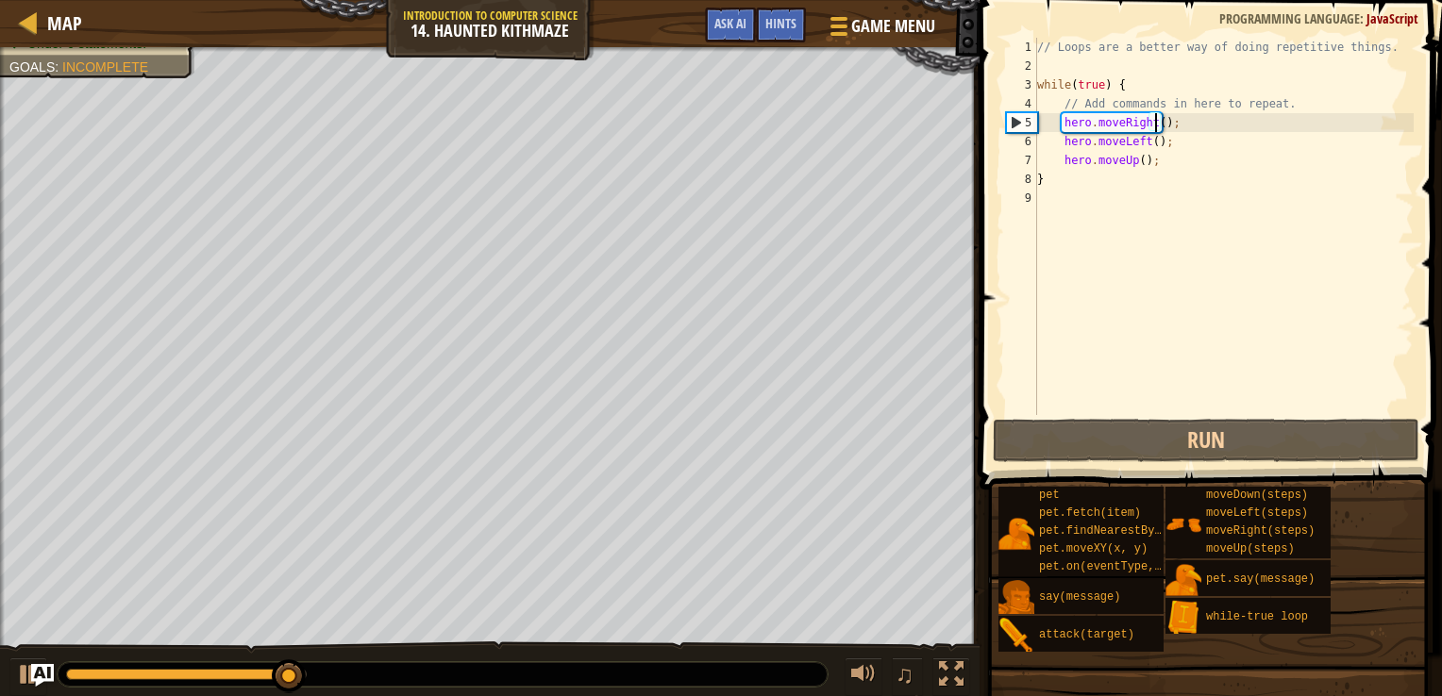
click at [1055, 142] on div "// Loops are a better way of doing repetitive things. while ( true ) { // Add c…" at bounding box center [1223, 245] width 380 height 415
type textarea "hero.moveLeft();"
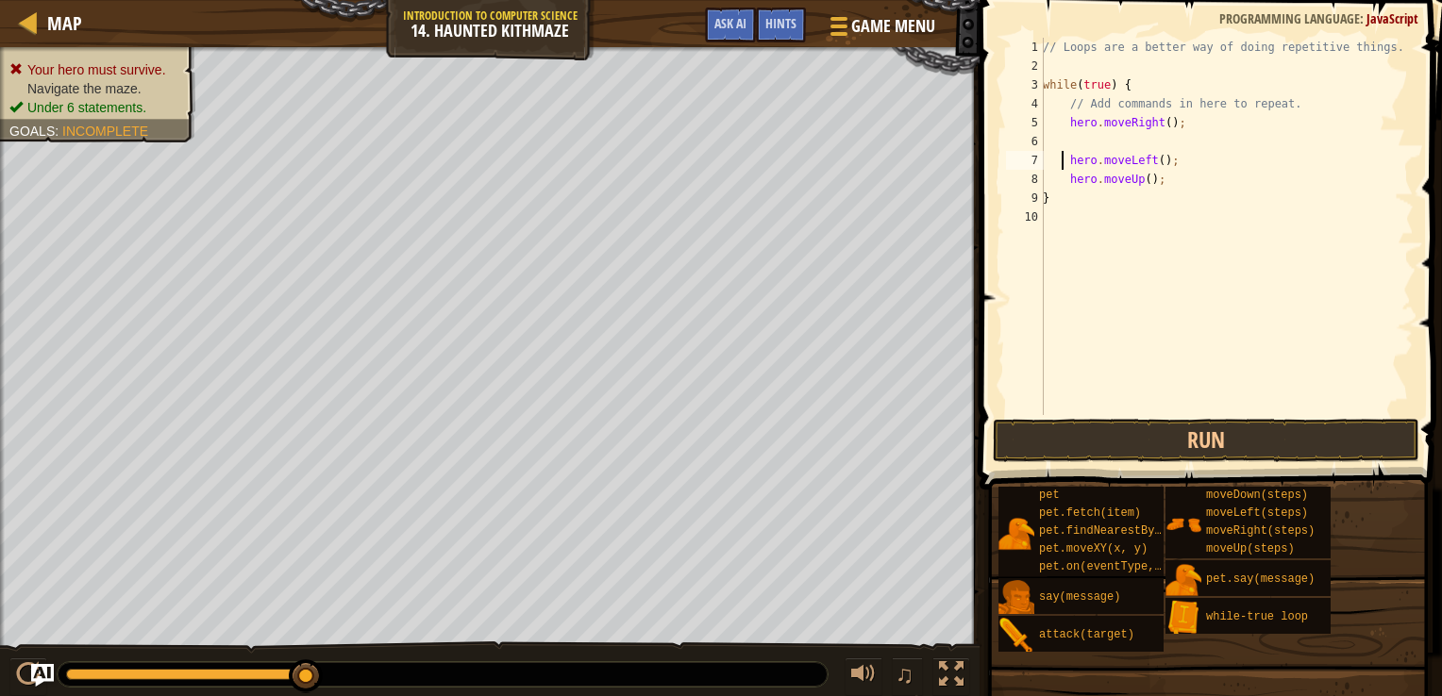
click at [1075, 145] on div "// Loops are a better way of doing repetitive things. while ( true ) { // Add c…" at bounding box center [1226, 245] width 375 height 415
type textarea "j"
click at [1145, 440] on button "Run" at bounding box center [1206, 440] width 426 height 43
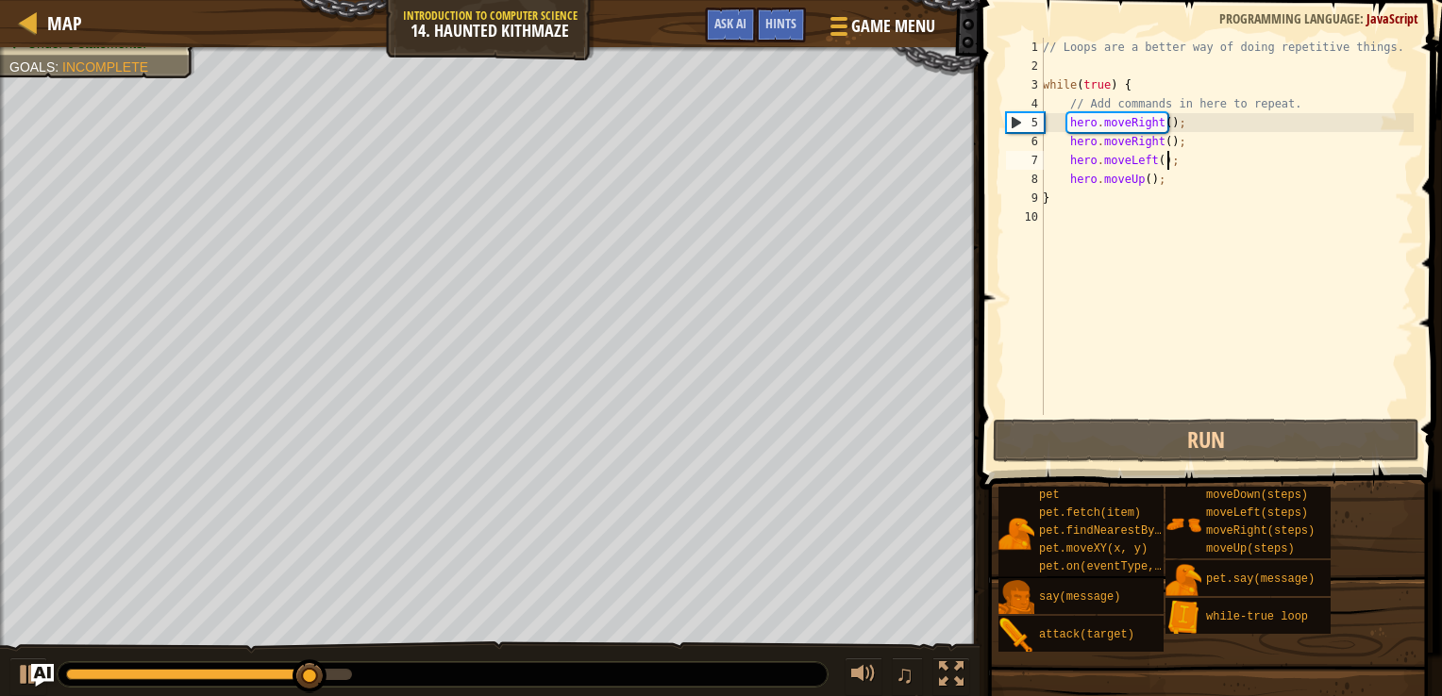
click at [1182, 157] on div "// Loops are a better way of doing repetitive things. while ( true ) { // Add c…" at bounding box center [1226, 245] width 375 height 415
type textarea "hero.moveLeft();"
drag, startPoint x: 1182, startPoint y: 157, endPoint x: 1081, endPoint y: 167, distance: 101.5
click at [1081, 167] on div "// Loops are a better way of doing repetitive things. while ( true ) { // Add c…" at bounding box center [1226, 245] width 375 height 415
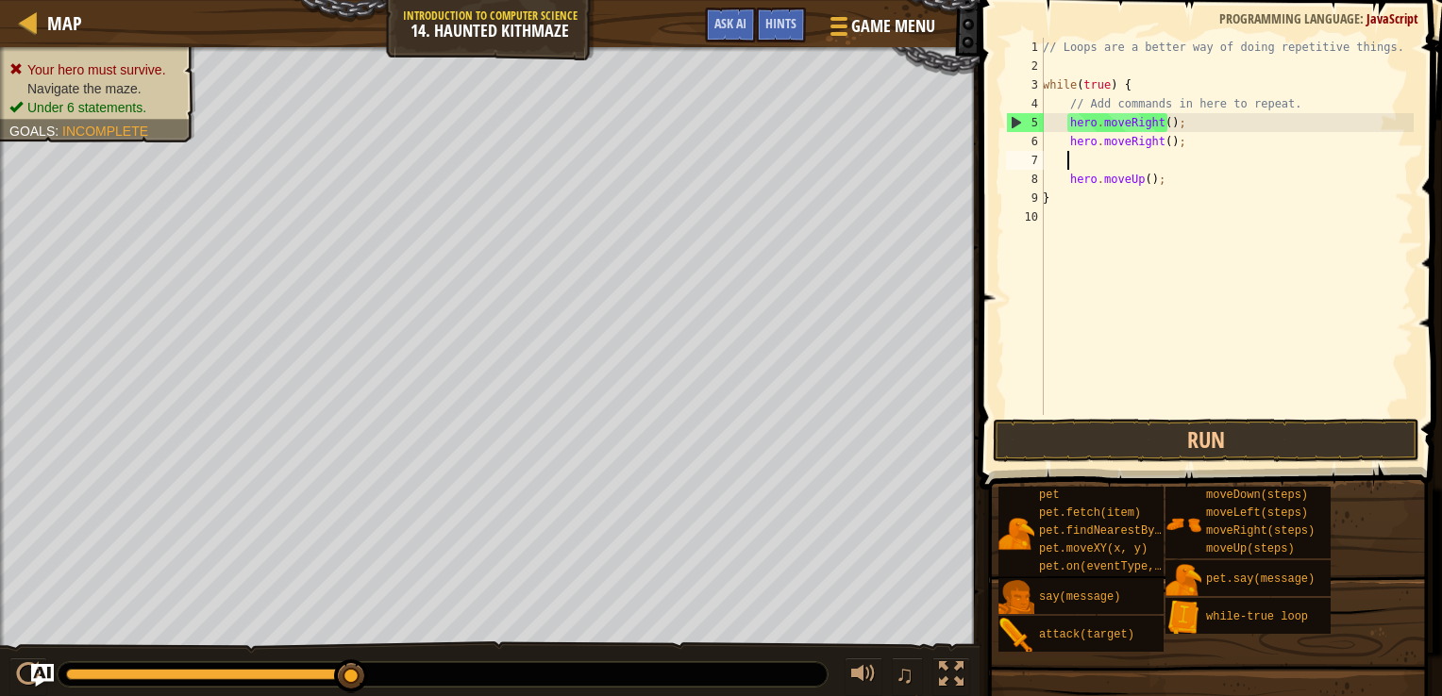
scroll to position [8, 0]
click at [1057, 182] on div "// Loops are a better way of doing repetitive things. while ( true ) { // Add c…" at bounding box center [1226, 245] width 375 height 415
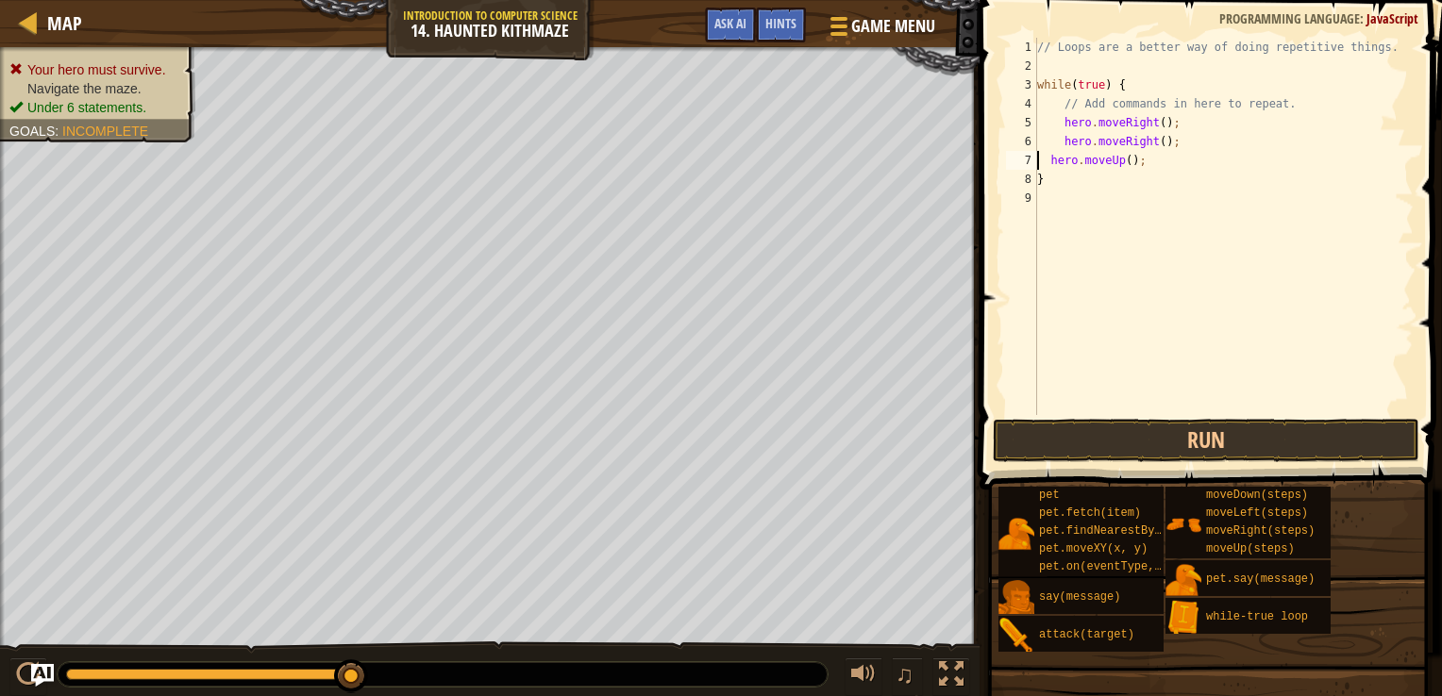
click at [1046, 160] on div "// Loops are a better way of doing repetitive things. while ( true ) { // Add c…" at bounding box center [1223, 245] width 380 height 415
click at [1056, 120] on div "// Loops are a better way of doing repetitive things. while ( true ) { // Add c…" at bounding box center [1223, 245] width 380 height 415
click at [1059, 149] on div "// Loops are a better way of doing repetitive things. while ( true ) { // Add c…" at bounding box center [1223, 245] width 380 height 415
type textarea "hero.moveRight();hero.moveRight();"
click at [1057, 228] on div "// Loops are a better way of doing repetitive things. while ( true ) { // Add c…" at bounding box center [1223, 245] width 380 height 415
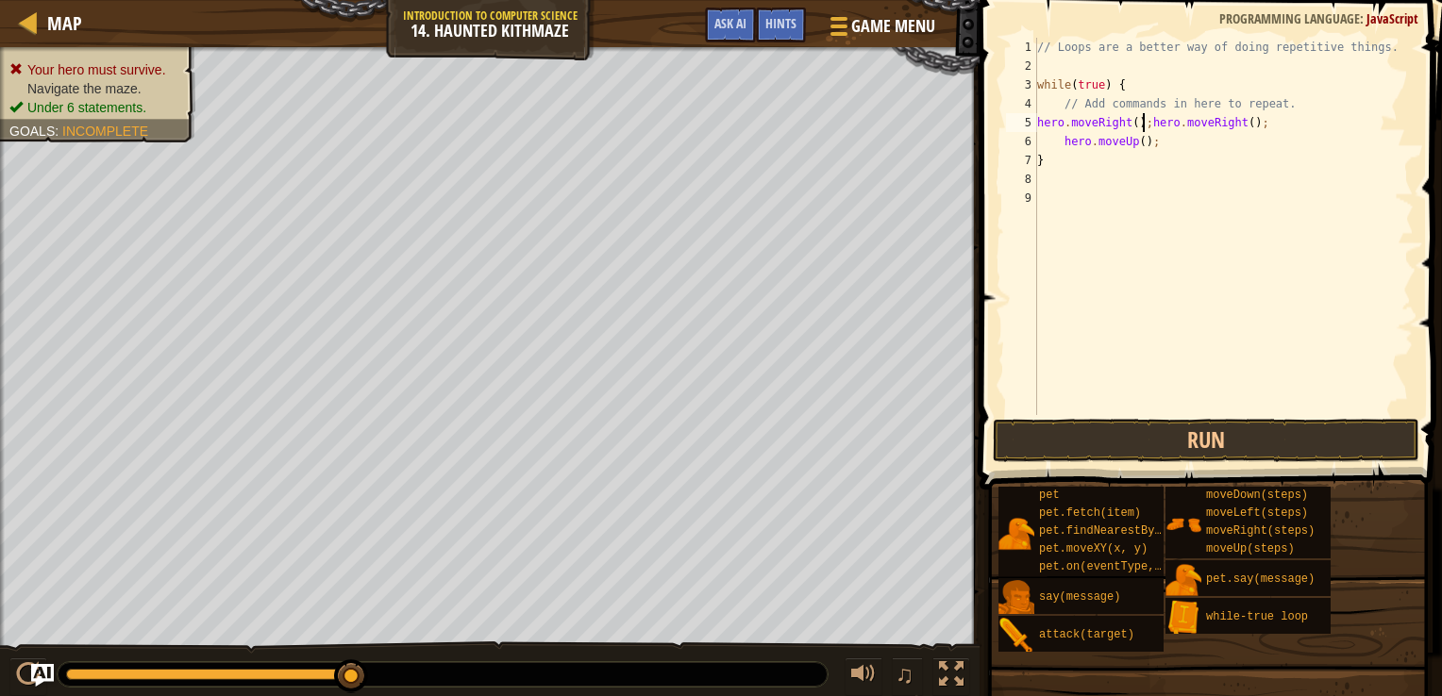
click at [1140, 126] on div "// Loops are a better way of doing repetitive things. while ( true ) { // Add c…" at bounding box center [1223, 245] width 380 height 415
click at [1061, 160] on div "// Loops are a better way of doing repetitive things. while ( true ) { // Add c…" at bounding box center [1226, 245] width 375 height 415
click at [1065, 160] on div "// Loops are a better way of doing repetitive things. while ( true ) { // Add c…" at bounding box center [1226, 245] width 375 height 415
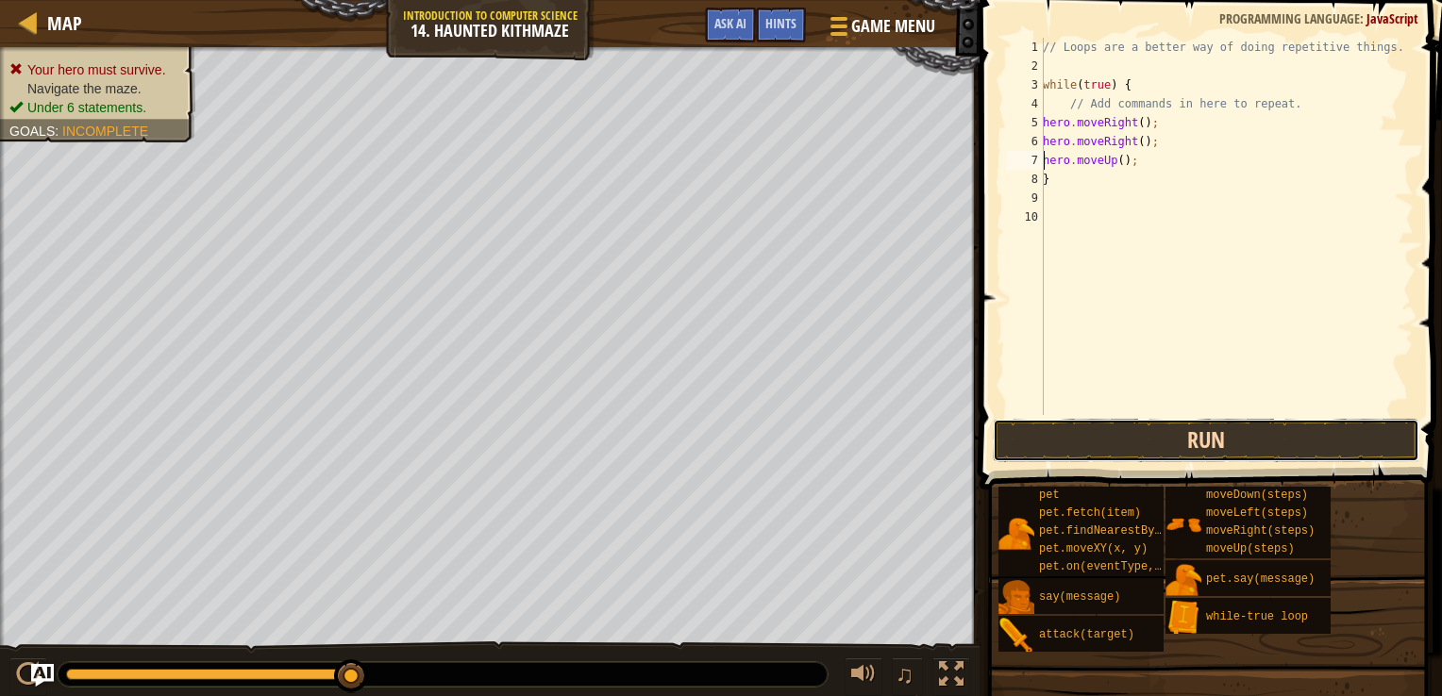
click at [1118, 440] on button "Run" at bounding box center [1206, 440] width 426 height 43
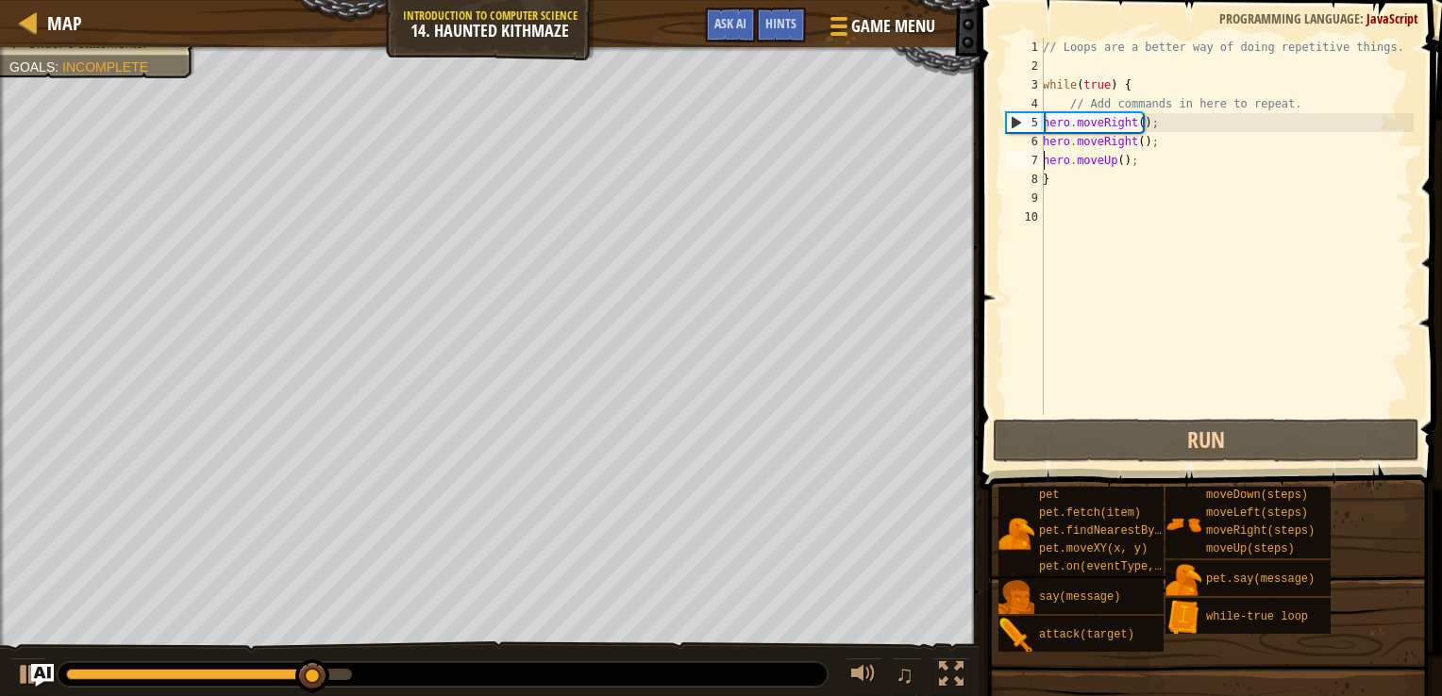
click at [1120, 163] on div "// Loops are a better way of doing repetitive things. while ( true ) { // Add c…" at bounding box center [1226, 245] width 375 height 415
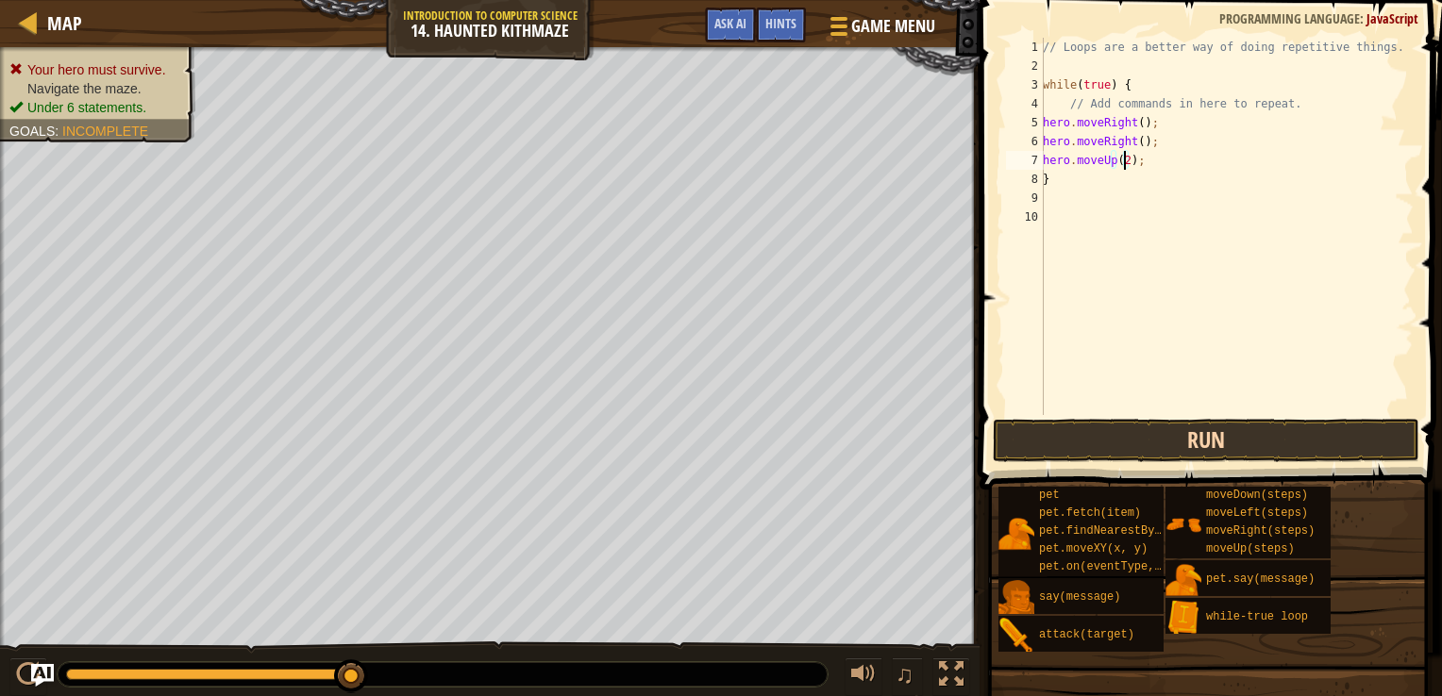
type textarea "hero.moveUp(2);"
click at [1147, 445] on button "Run" at bounding box center [1206, 440] width 426 height 43
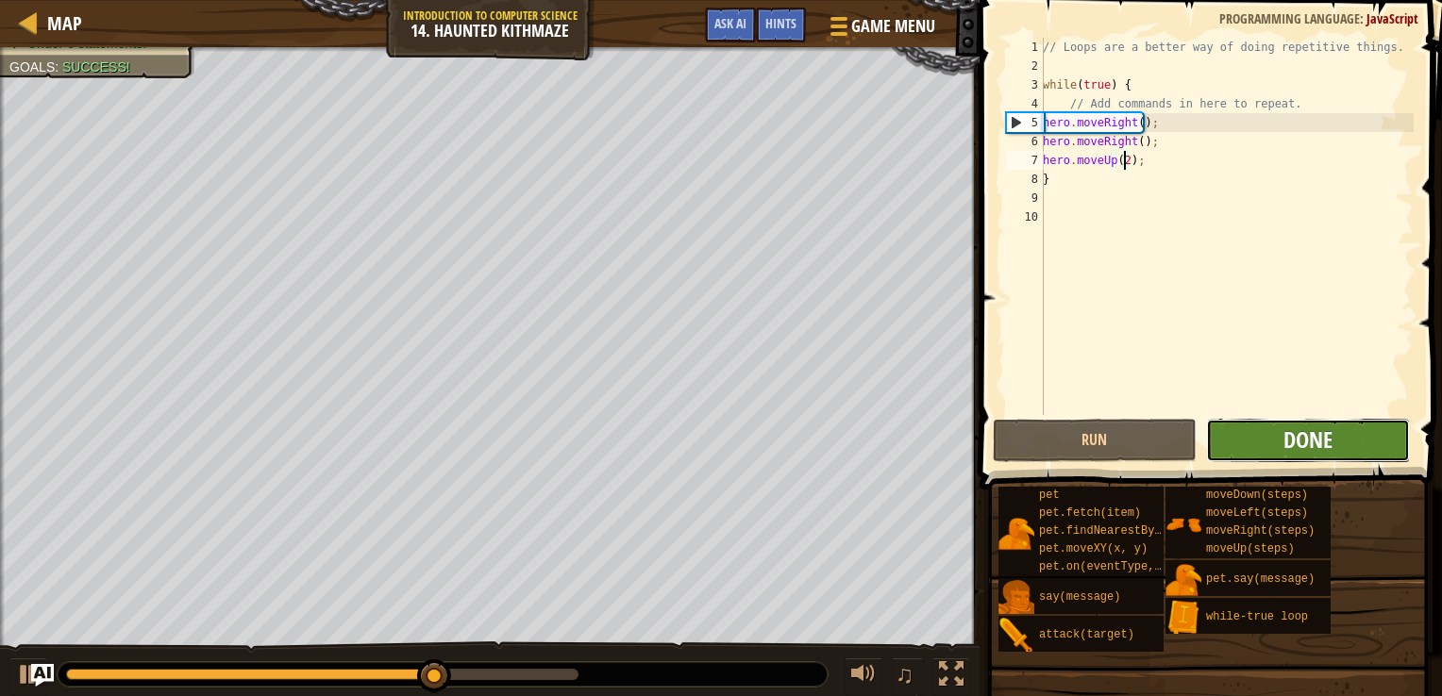
click at [1296, 443] on span "Done" at bounding box center [1307, 440] width 49 height 30
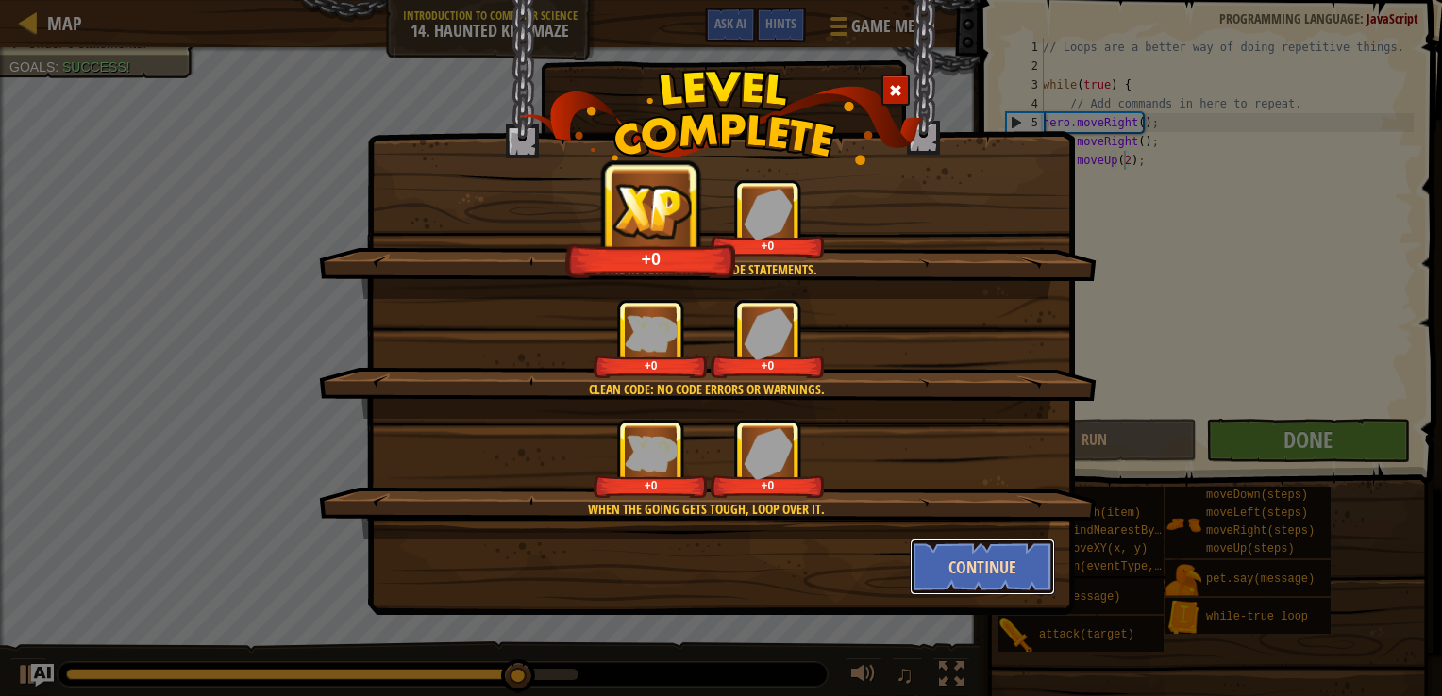
click at [963, 560] on button "Continue" at bounding box center [983, 567] width 146 height 57
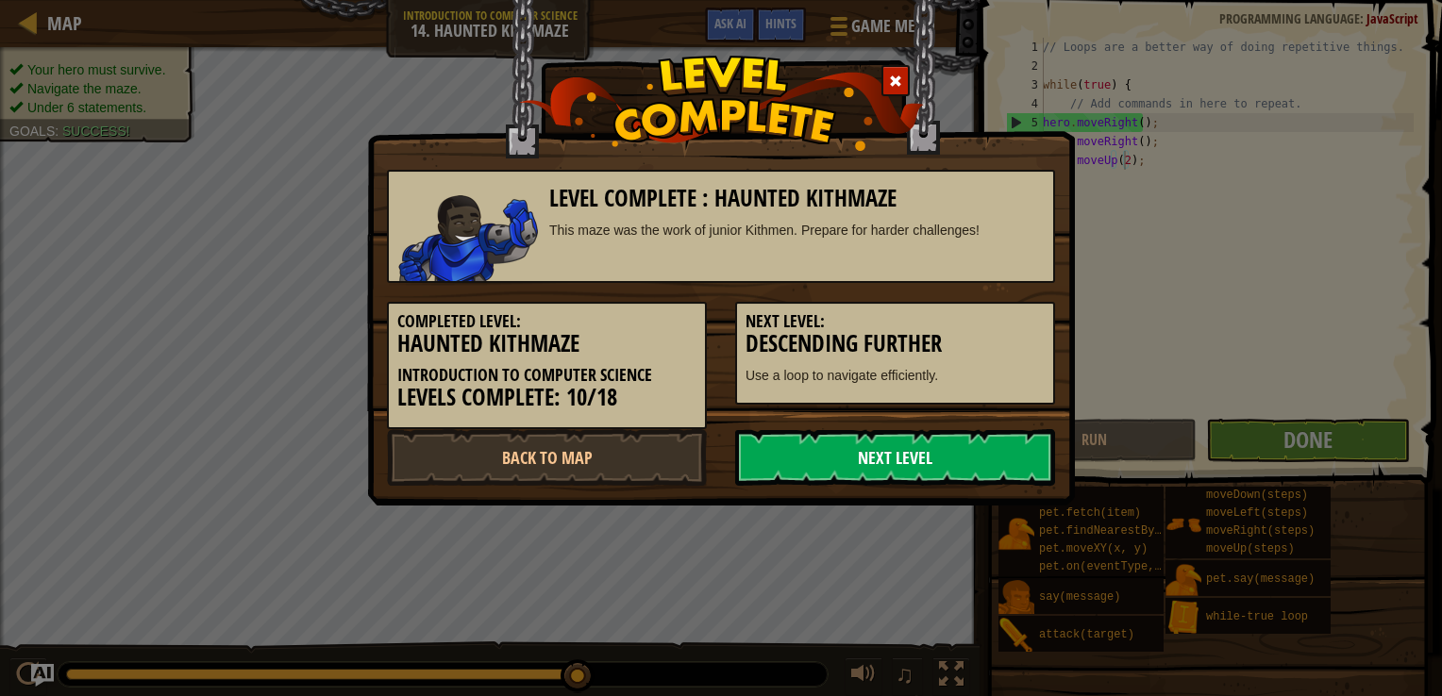
click at [911, 477] on link "Next Level" at bounding box center [895, 457] width 320 height 57
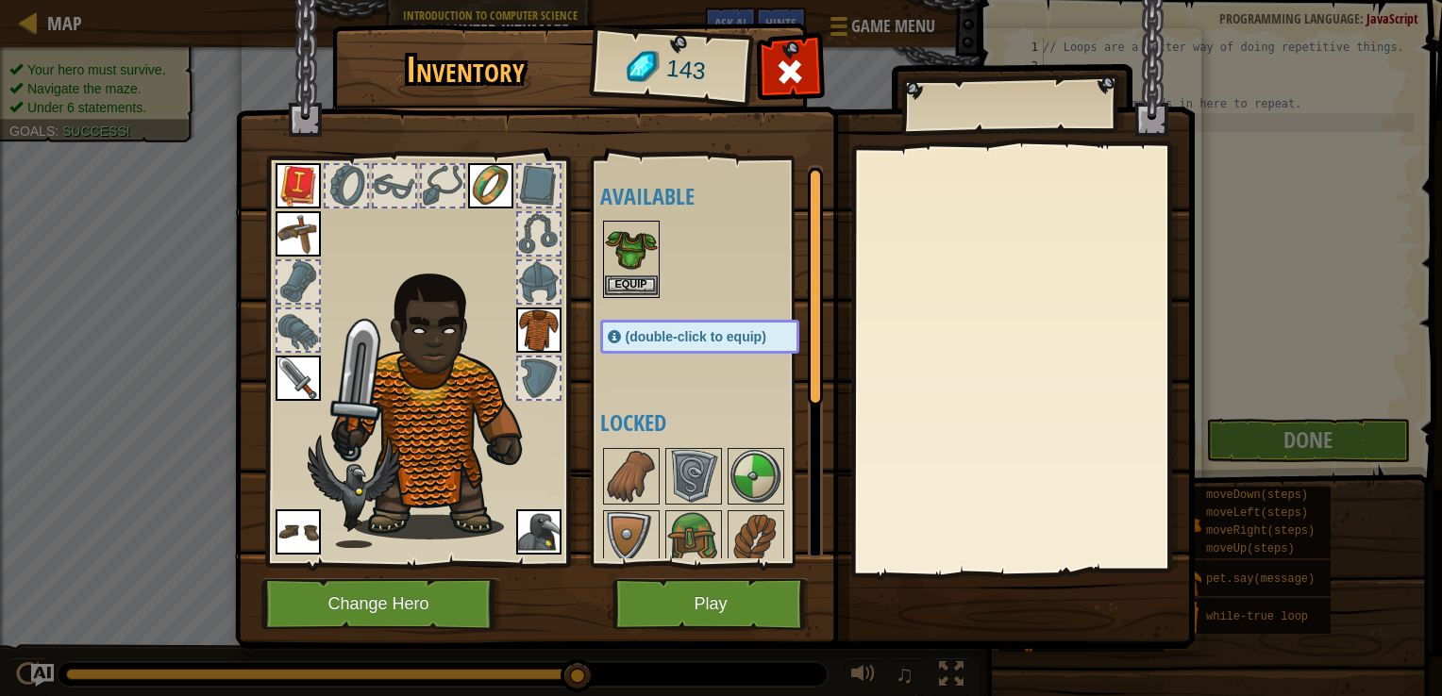
click at [633, 269] on img at bounding box center [631, 249] width 53 height 53
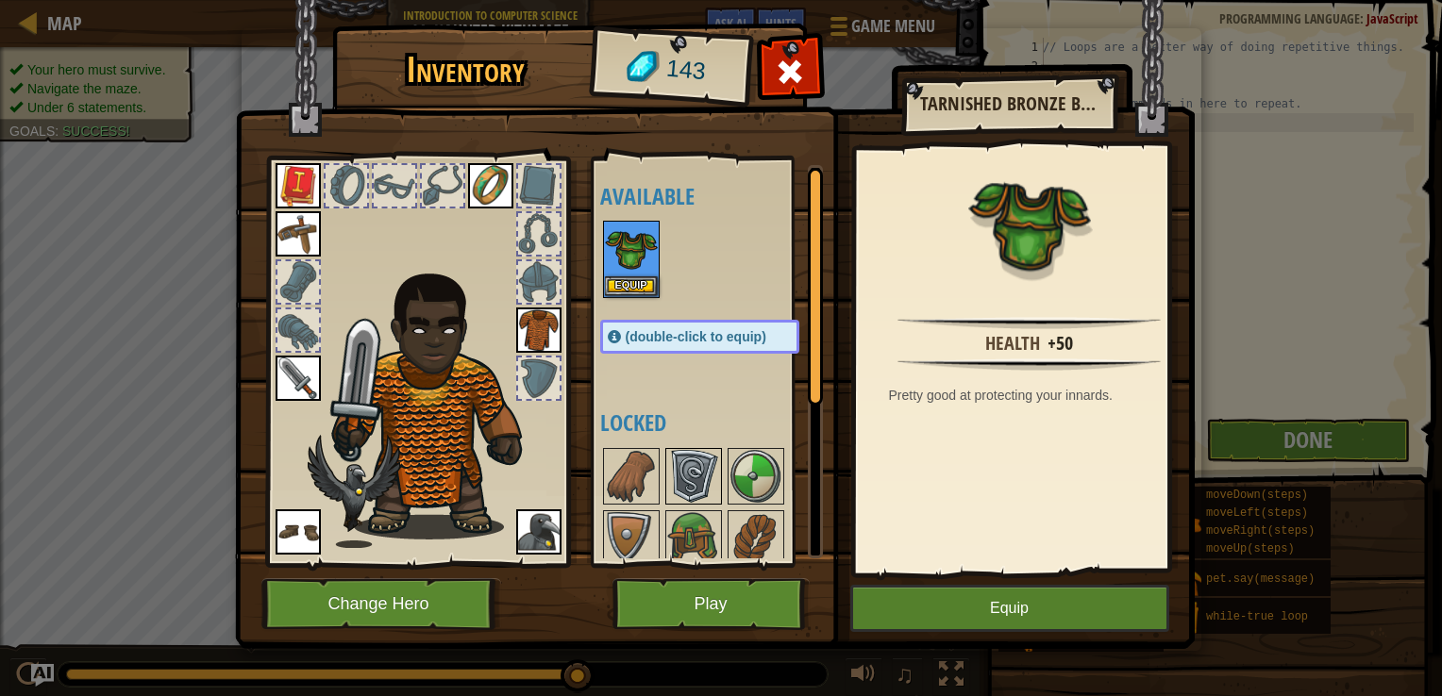
click at [698, 463] on img at bounding box center [693, 476] width 53 height 53
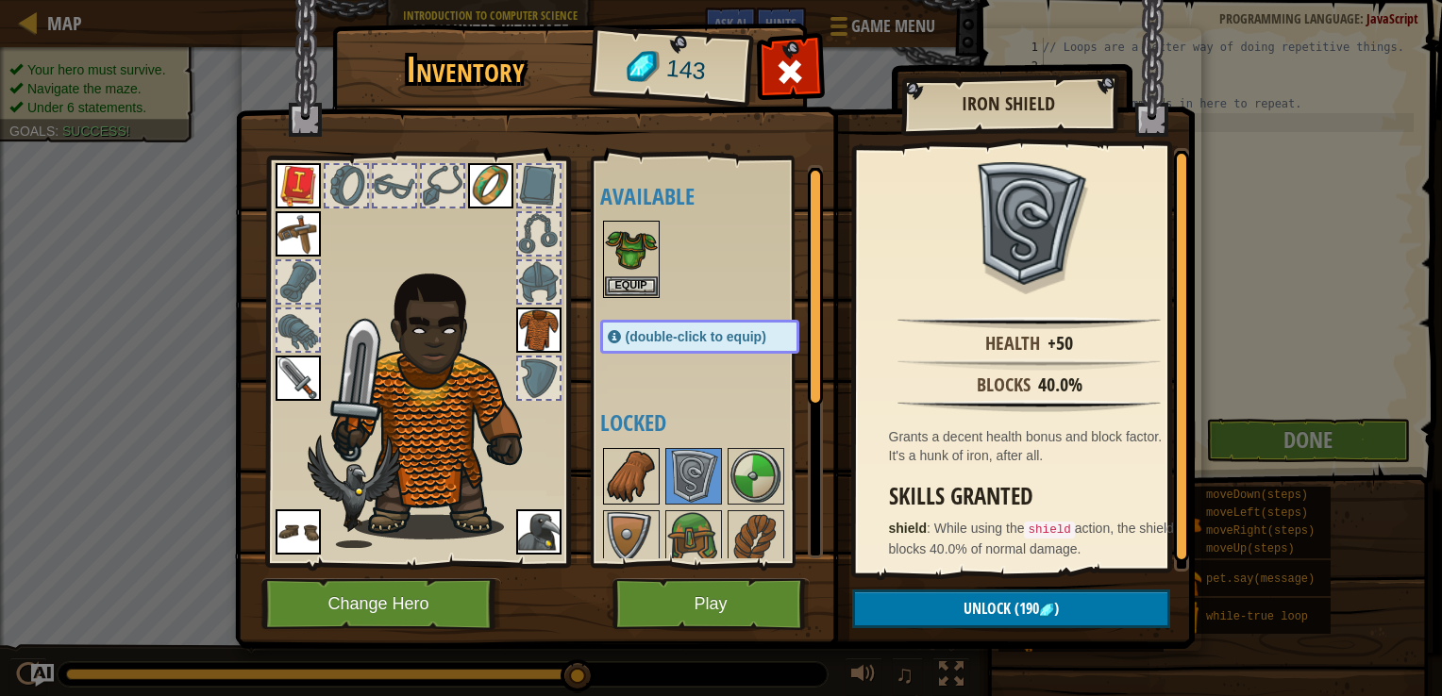
click at [653, 467] on img at bounding box center [631, 476] width 53 height 53
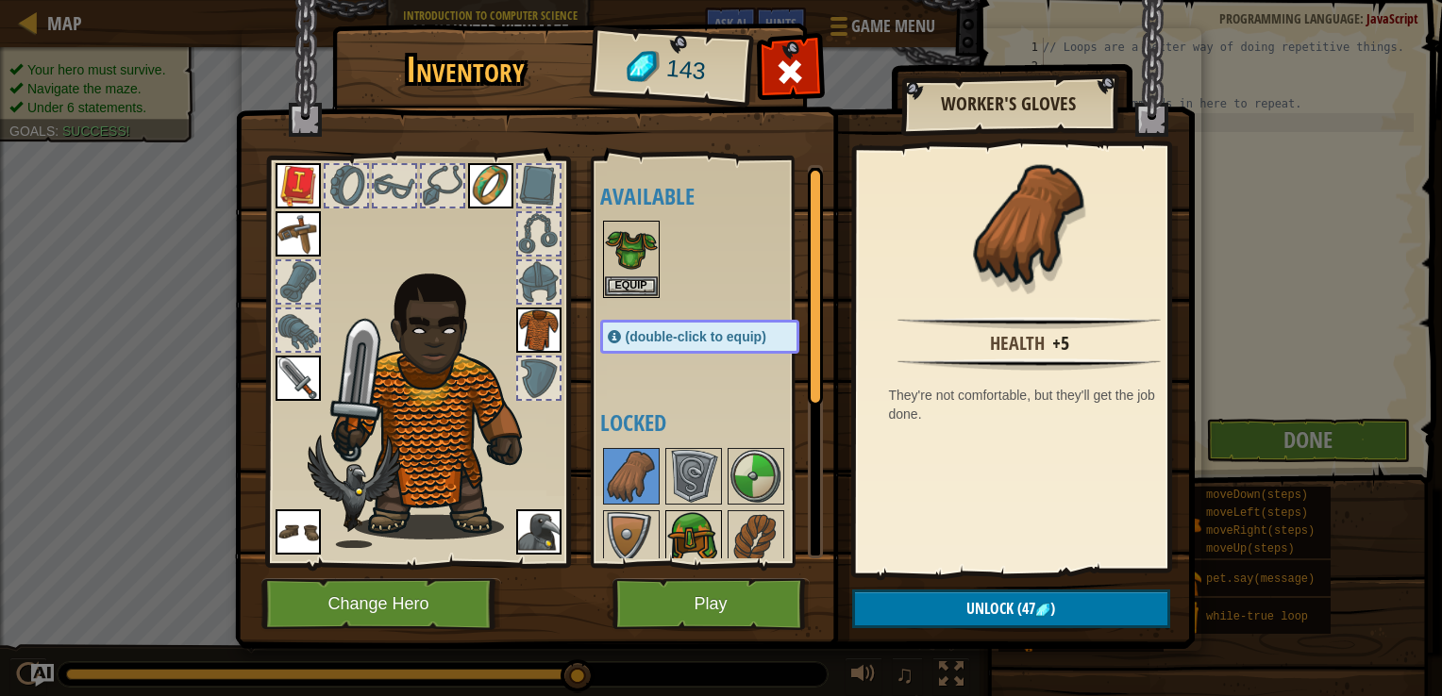
click at [716, 524] on img at bounding box center [693, 538] width 53 height 53
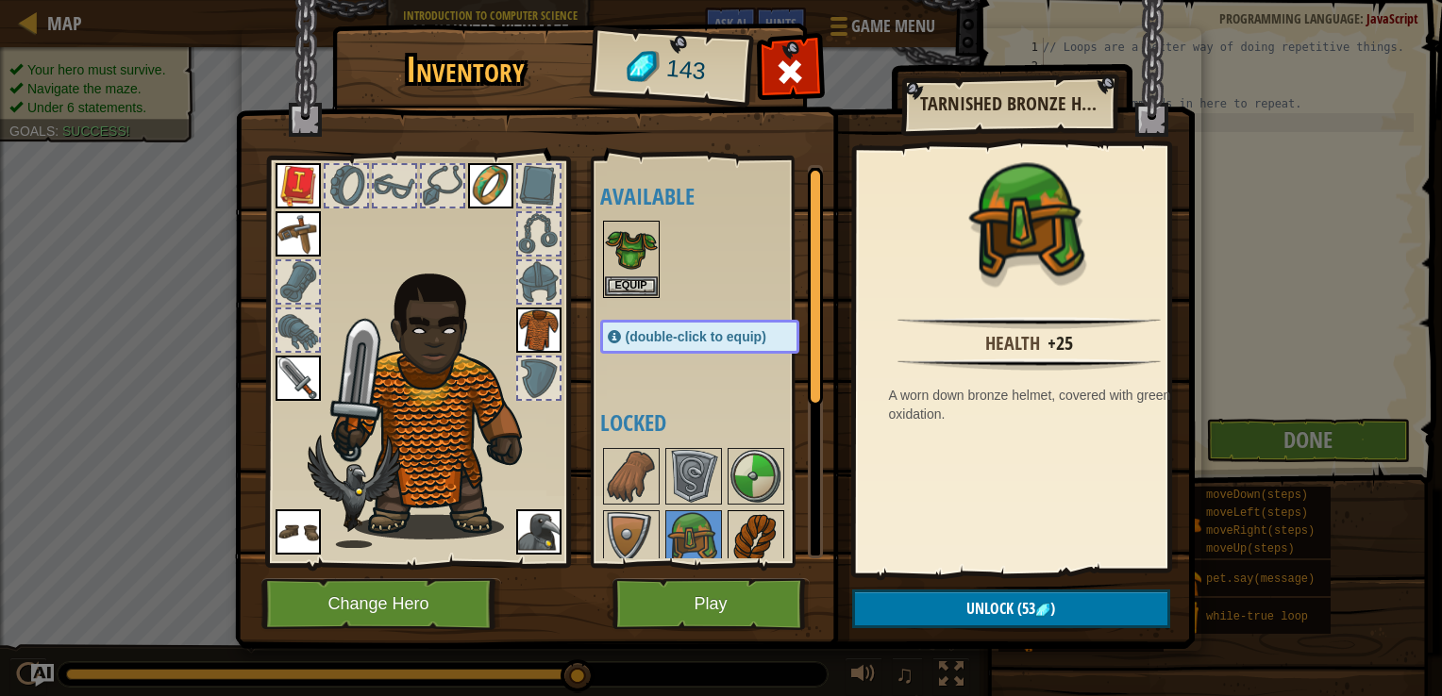
click at [742, 532] on img at bounding box center [755, 538] width 53 height 53
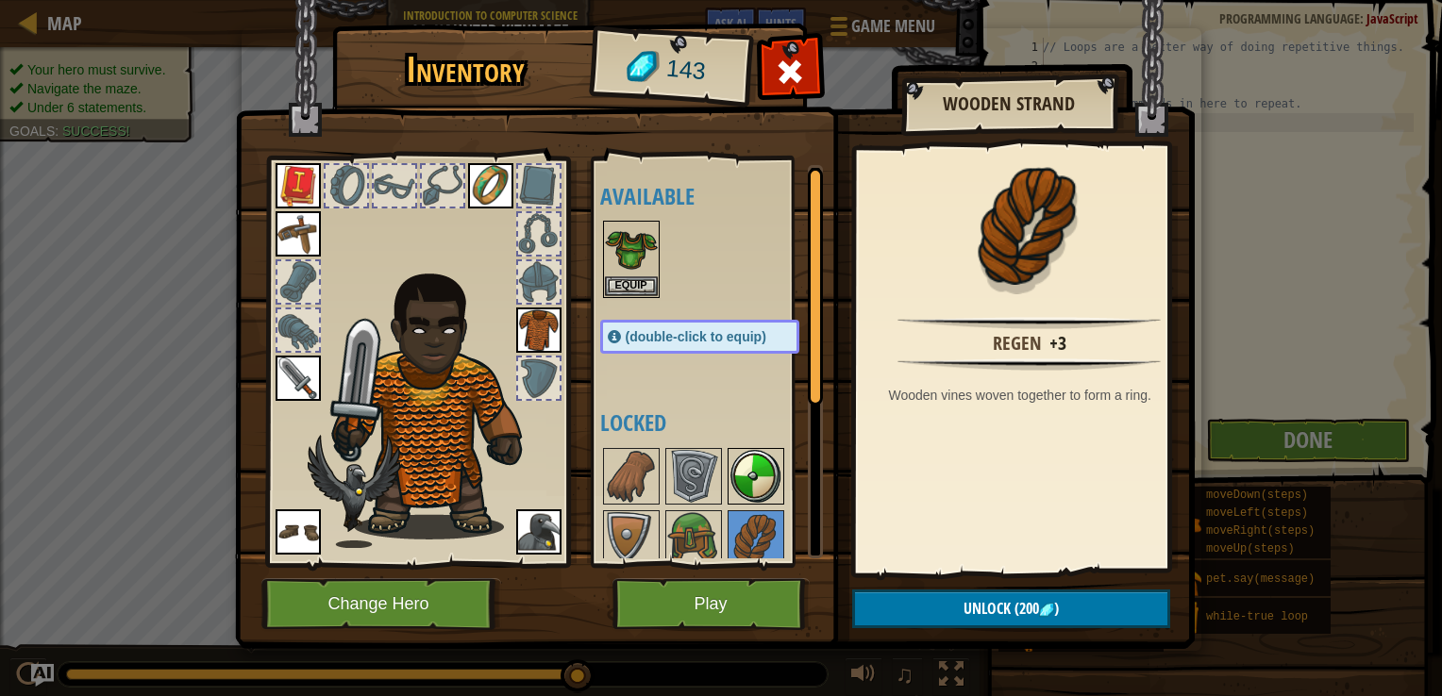
click at [754, 475] on img at bounding box center [755, 476] width 53 height 53
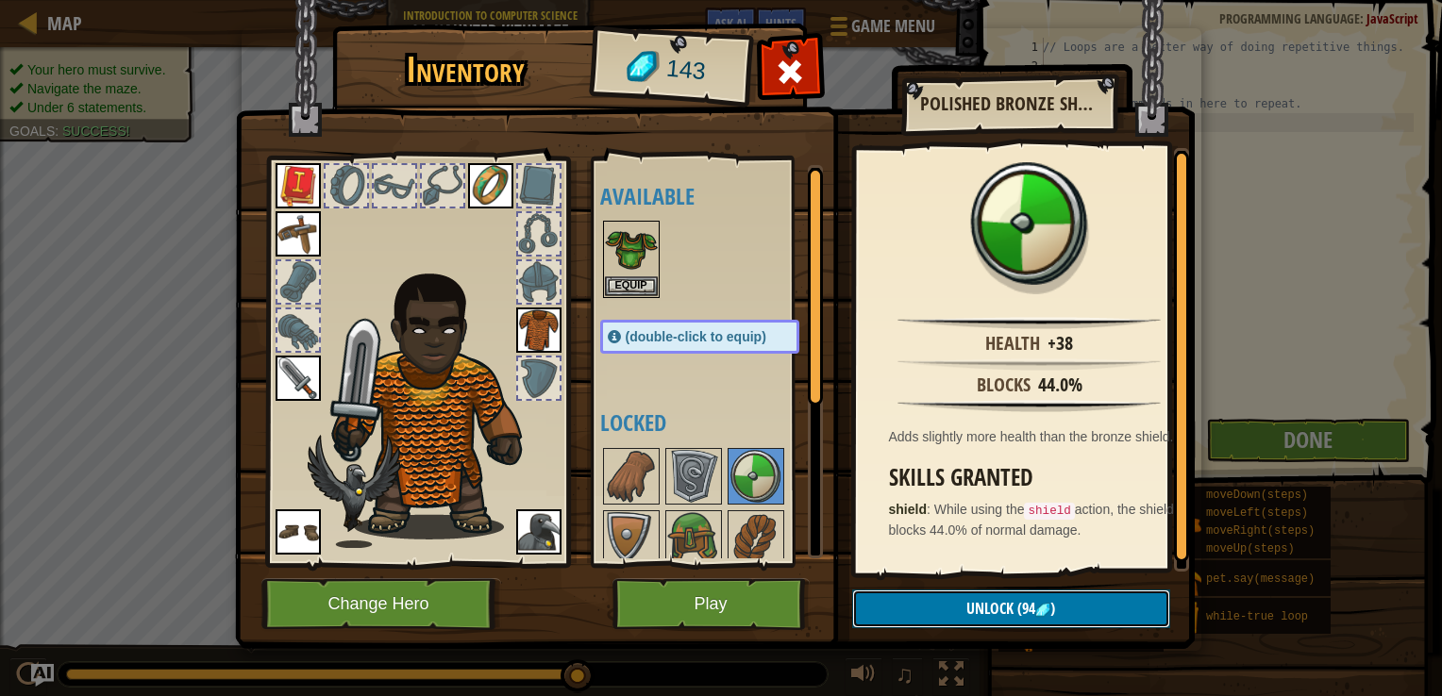
click at [942, 609] on button "Unlock (94 )" at bounding box center [1011, 609] width 318 height 39
click at [942, 609] on button "Confirm" at bounding box center [1011, 609] width 318 height 39
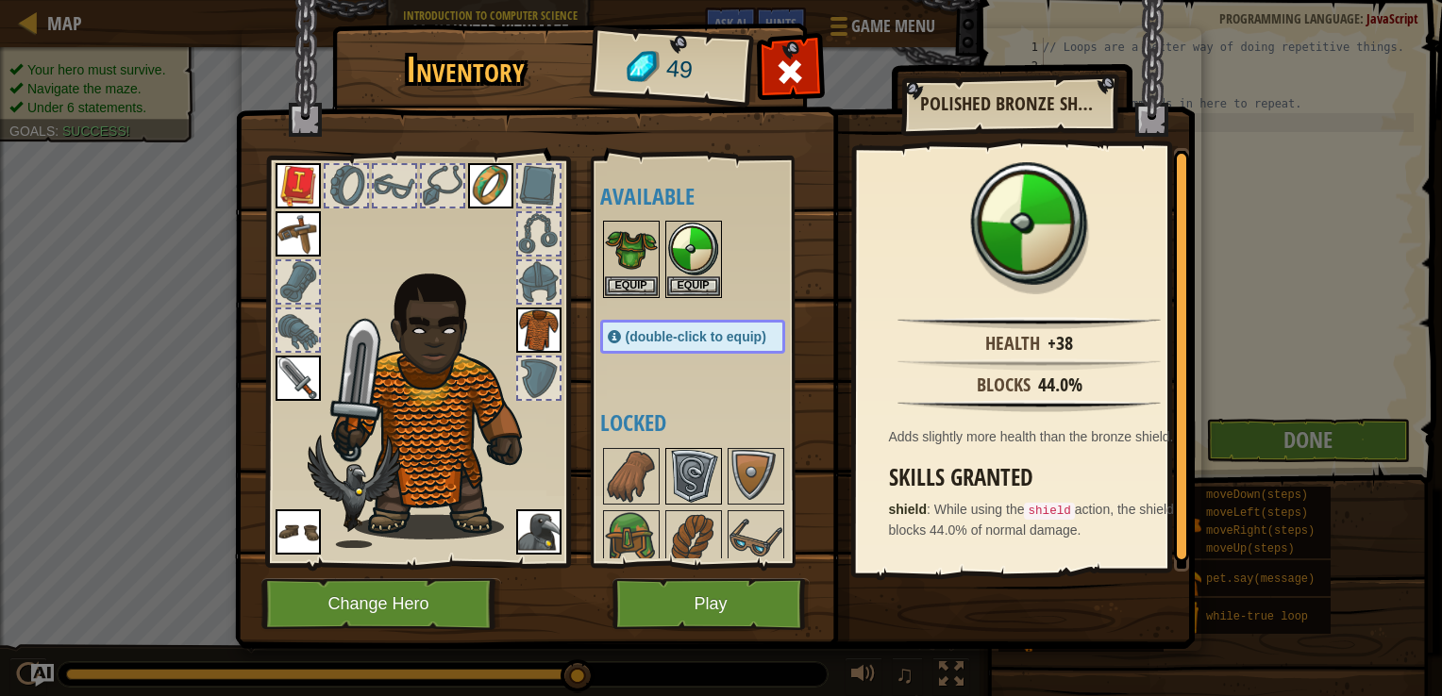
click at [710, 485] on img at bounding box center [693, 476] width 53 height 53
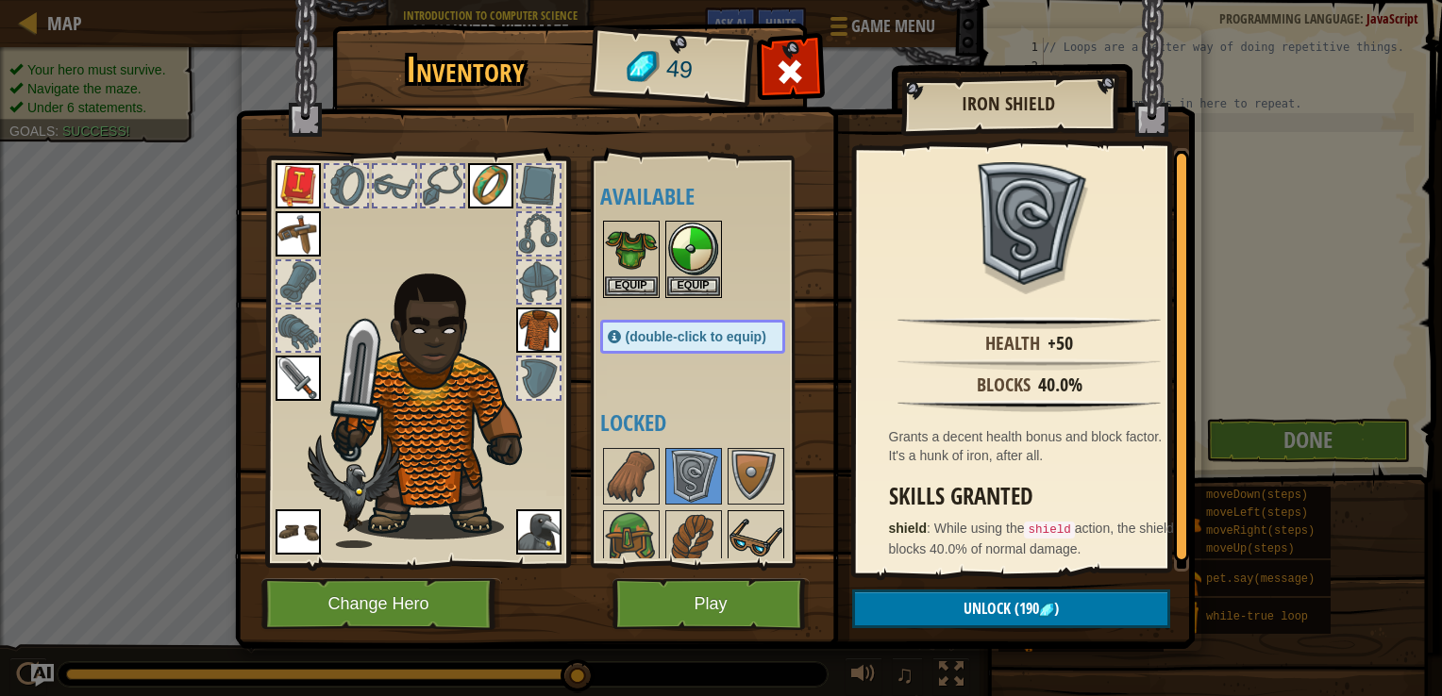
click at [740, 545] on img at bounding box center [755, 538] width 53 height 53
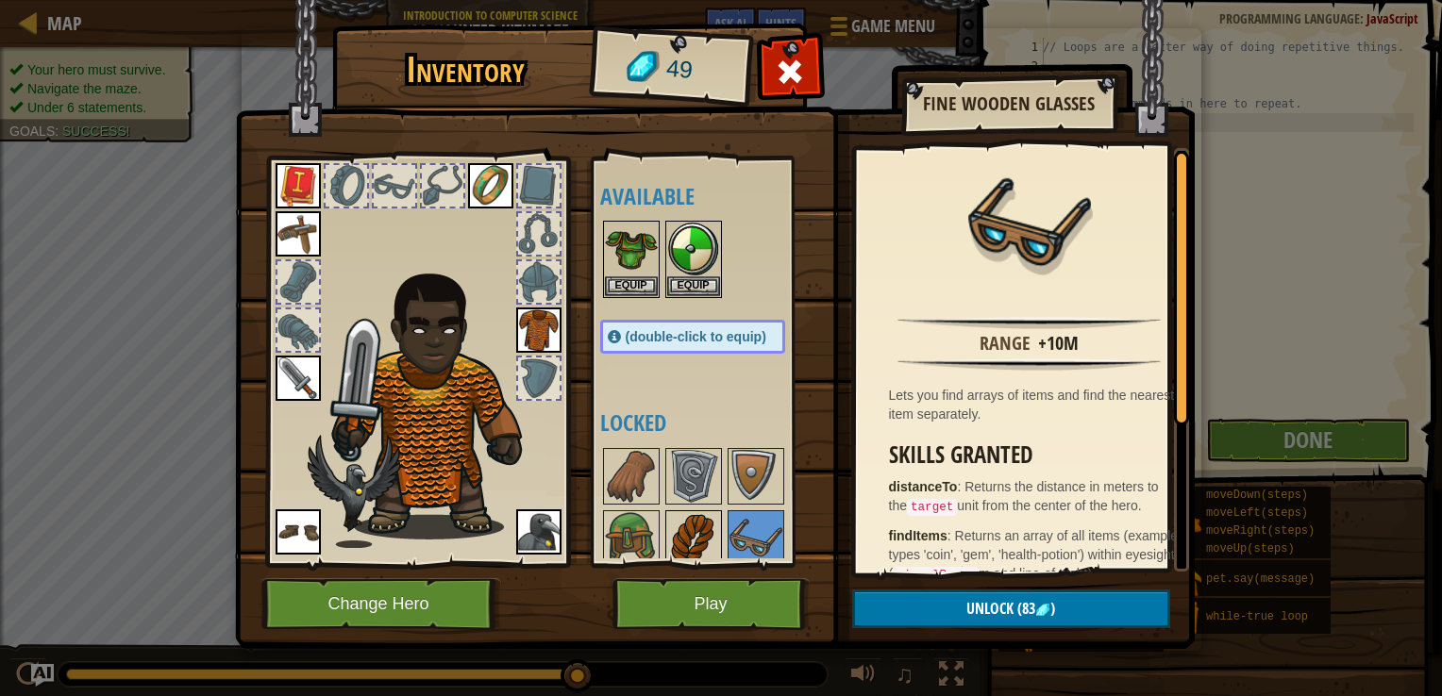
click at [671, 529] on img at bounding box center [693, 538] width 53 height 53
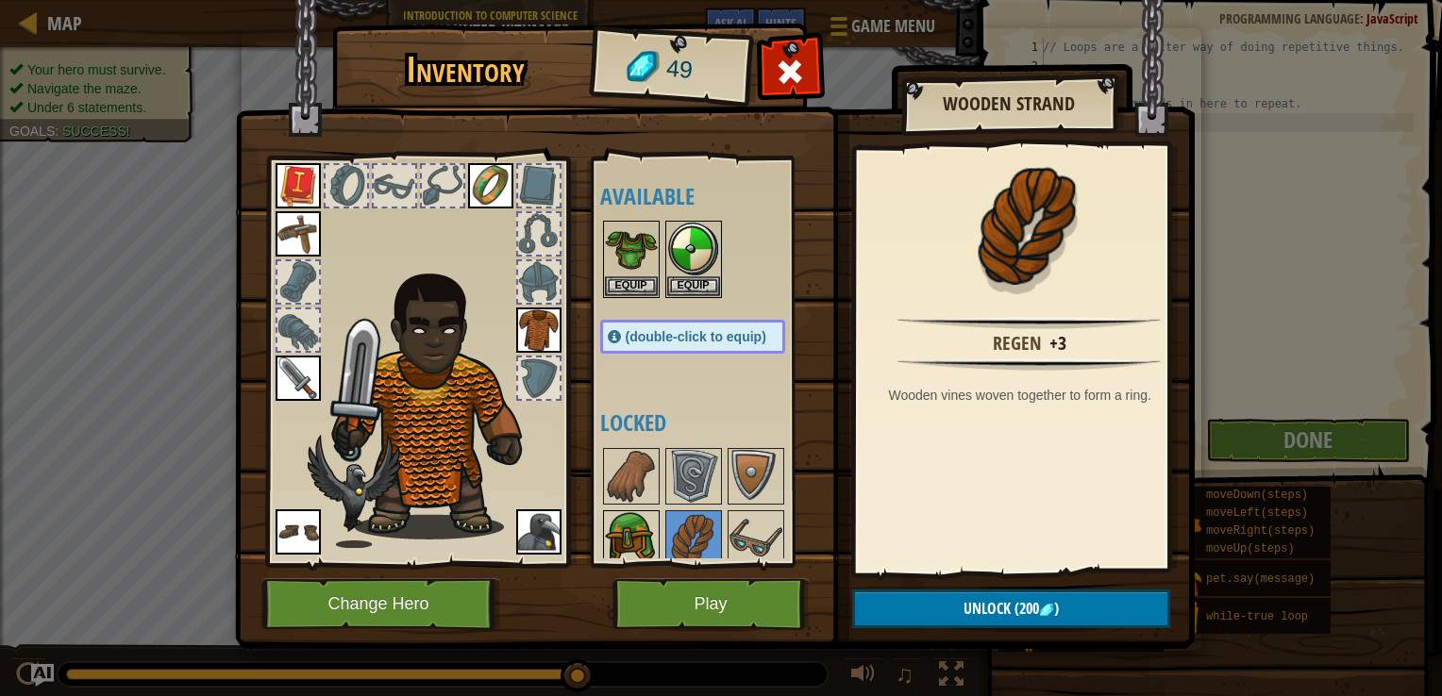
click at [650, 527] on img at bounding box center [631, 538] width 53 height 53
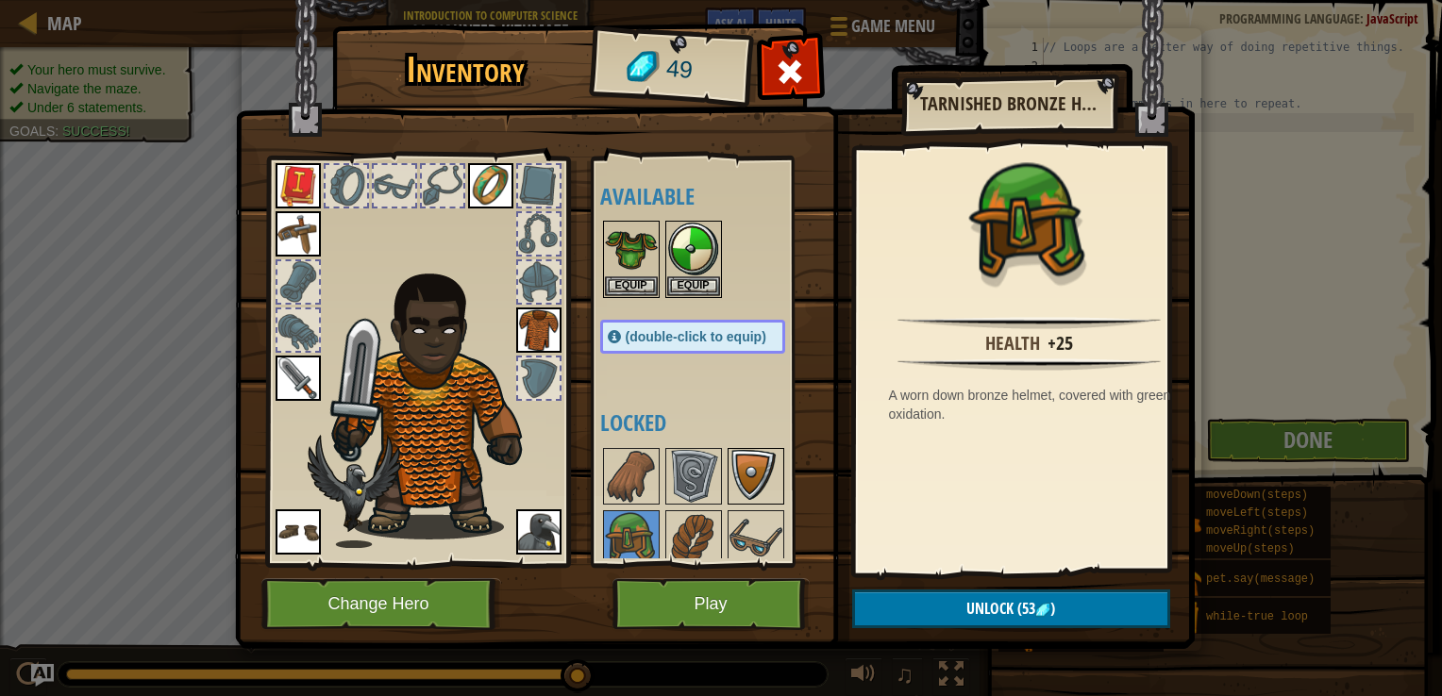
click at [763, 477] on img at bounding box center [755, 476] width 53 height 53
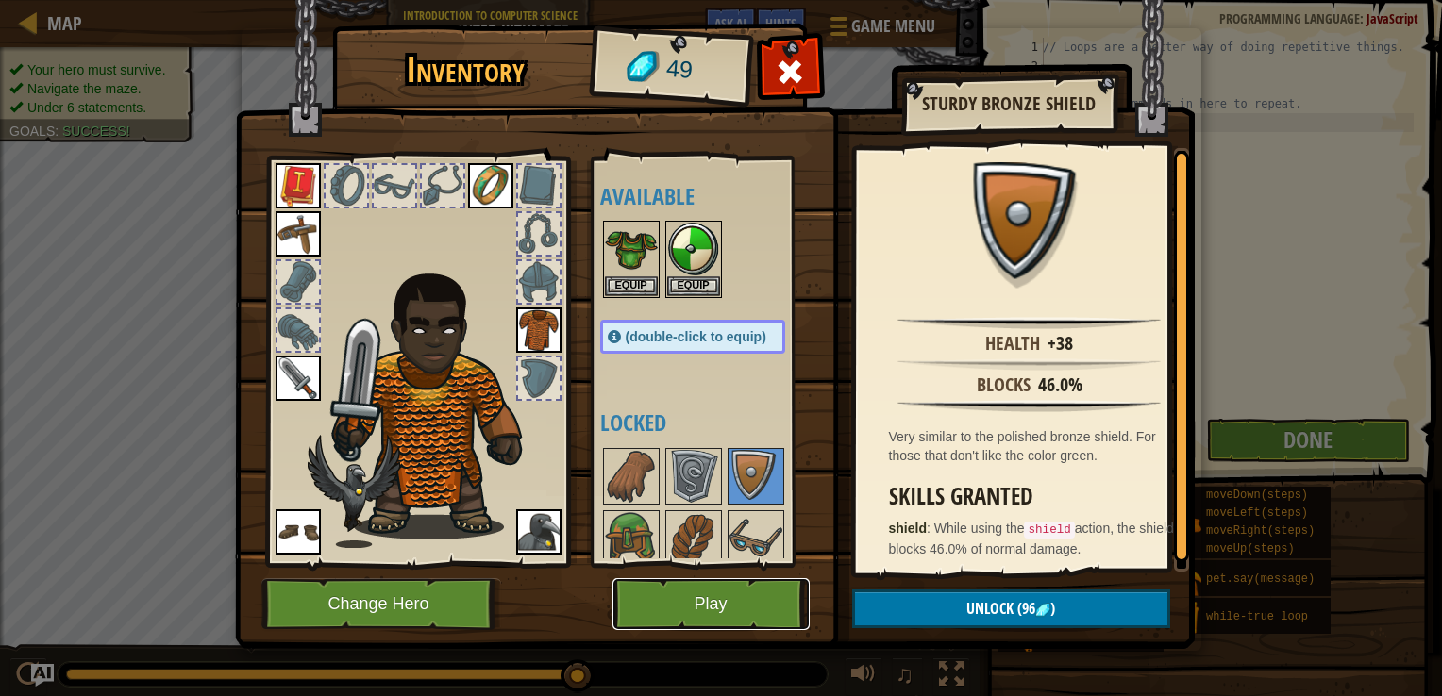
click at [742, 607] on button "Play" at bounding box center [710, 604] width 197 height 52
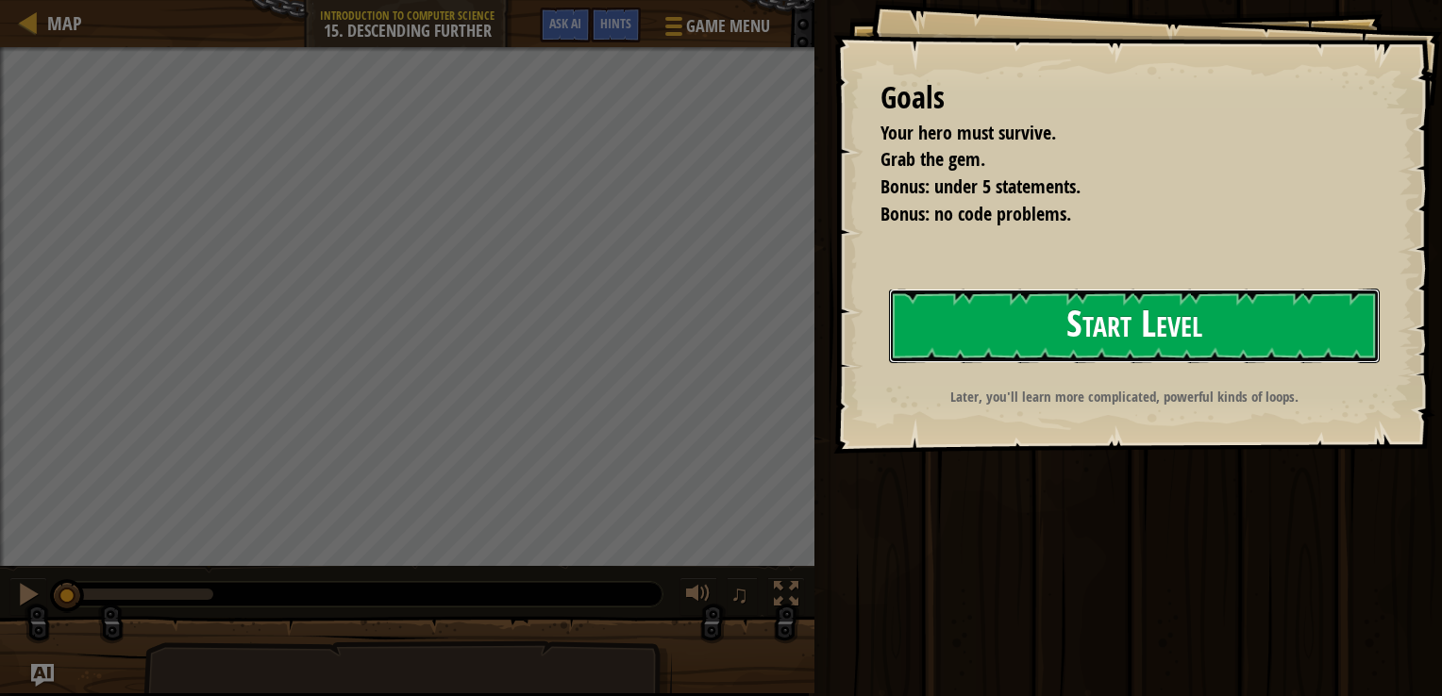
click at [984, 322] on button "Start Level" at bounding box center [1134, 326] width 491 height 75
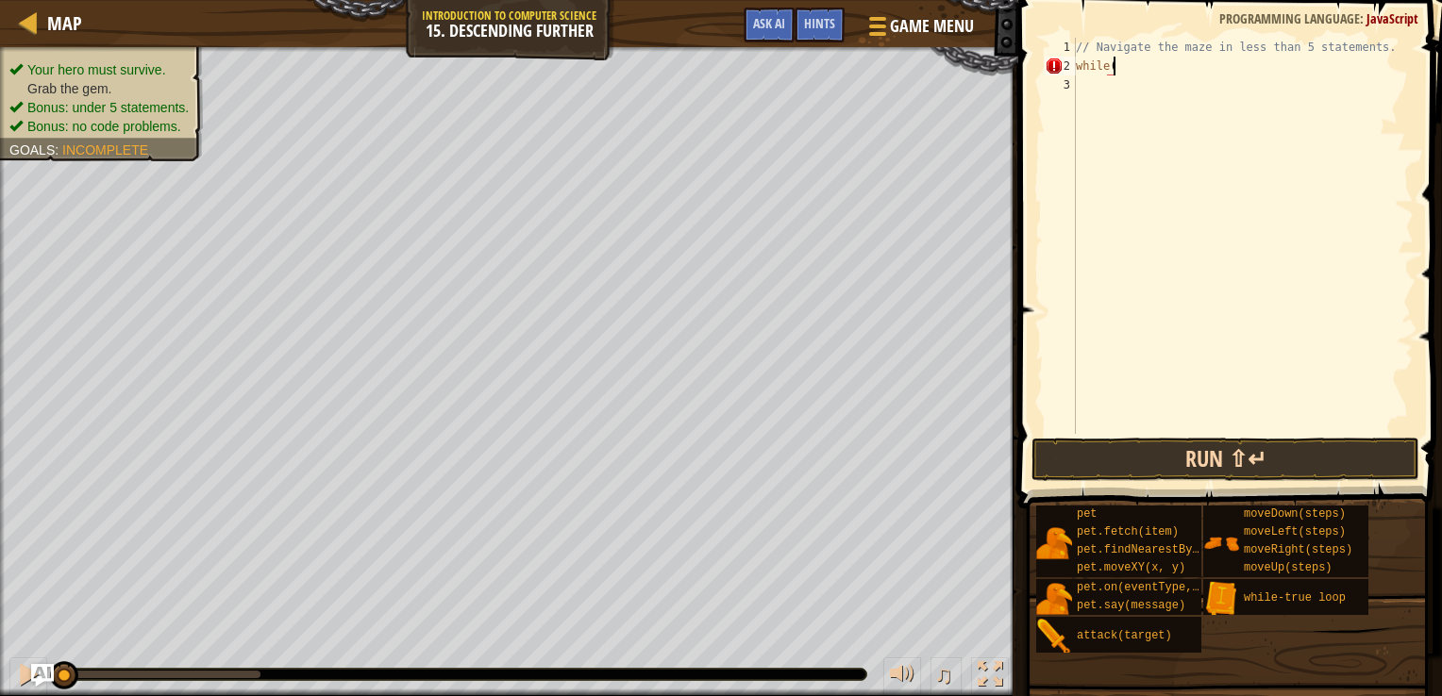
scroll to position [8, 1]
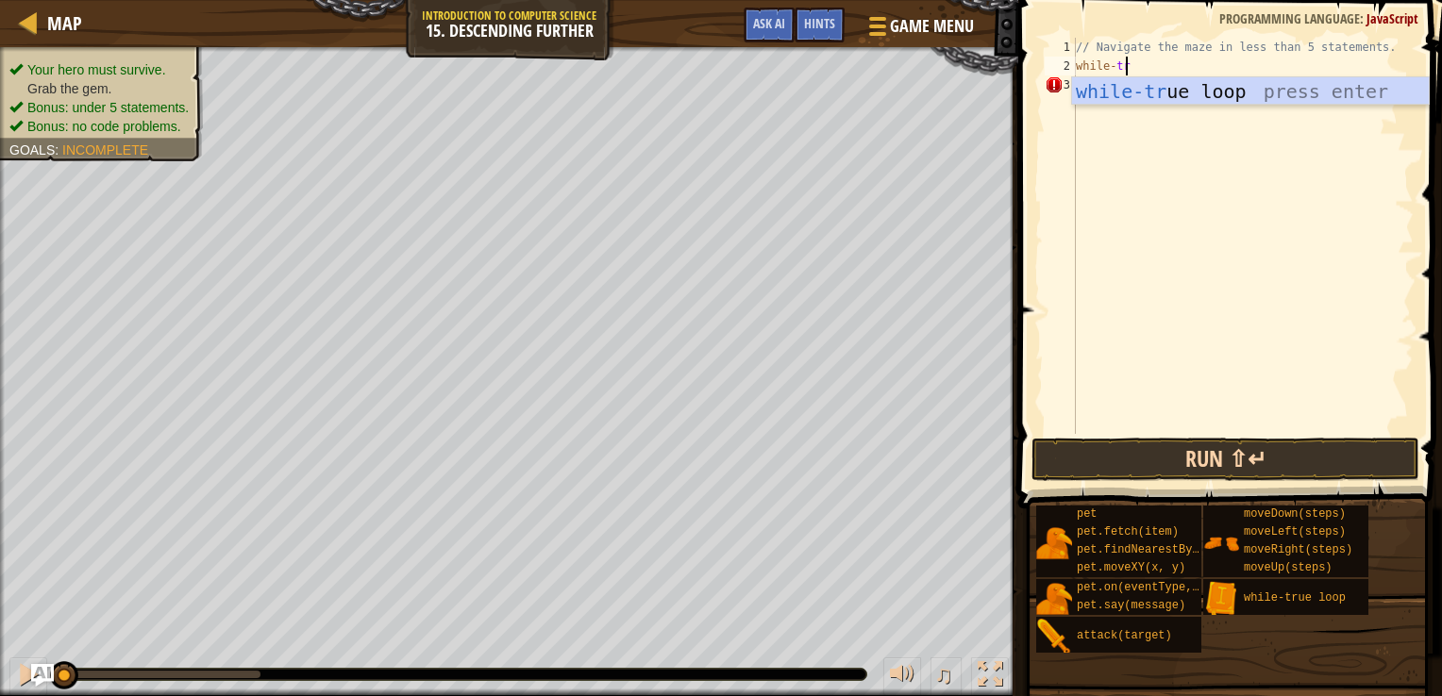
type textarea "while-true"
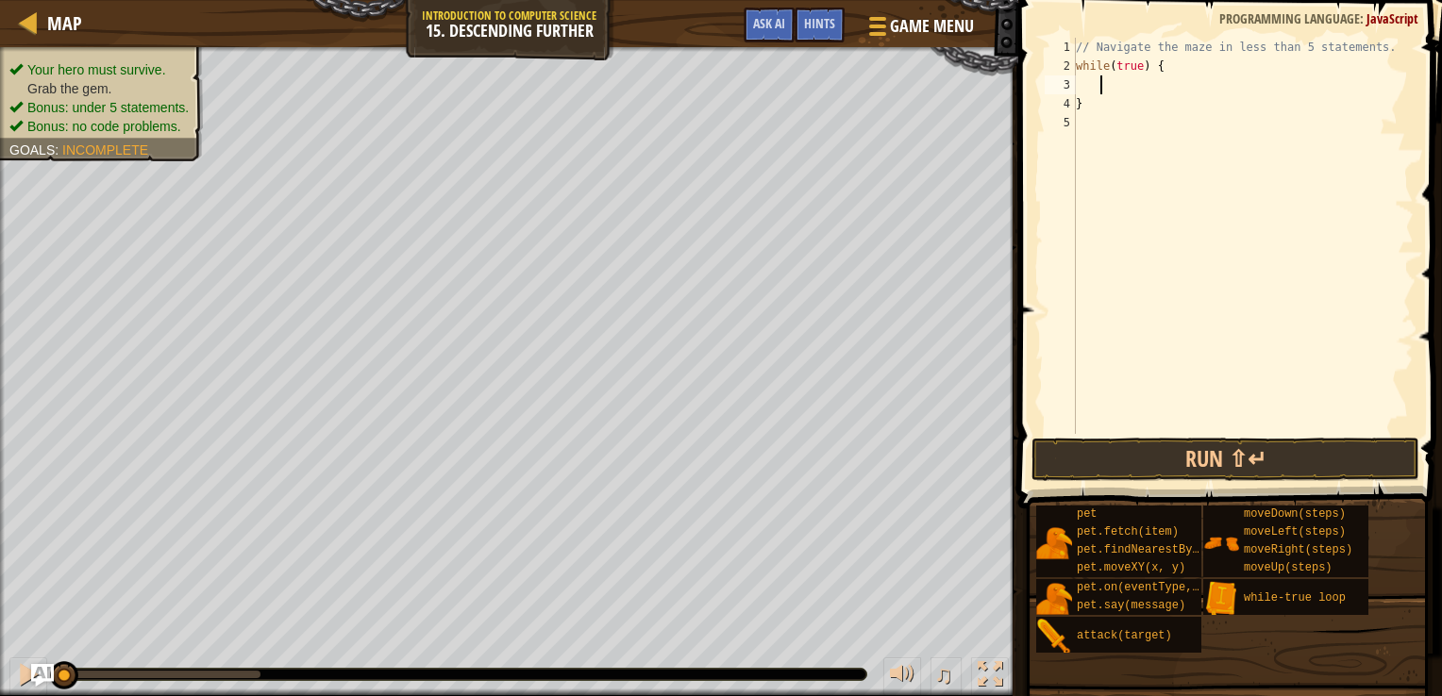
scroll to position [8, 0]
type textarea "while(true) {"
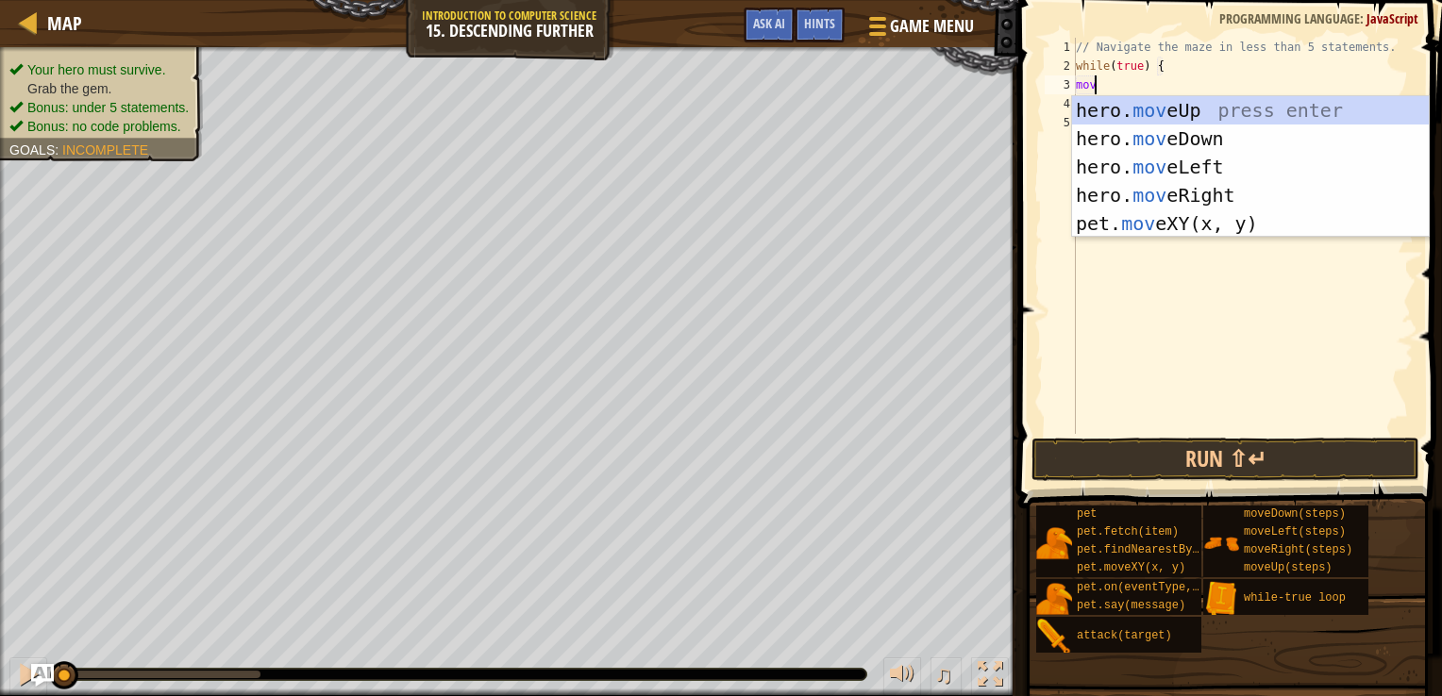
type textarea "m"
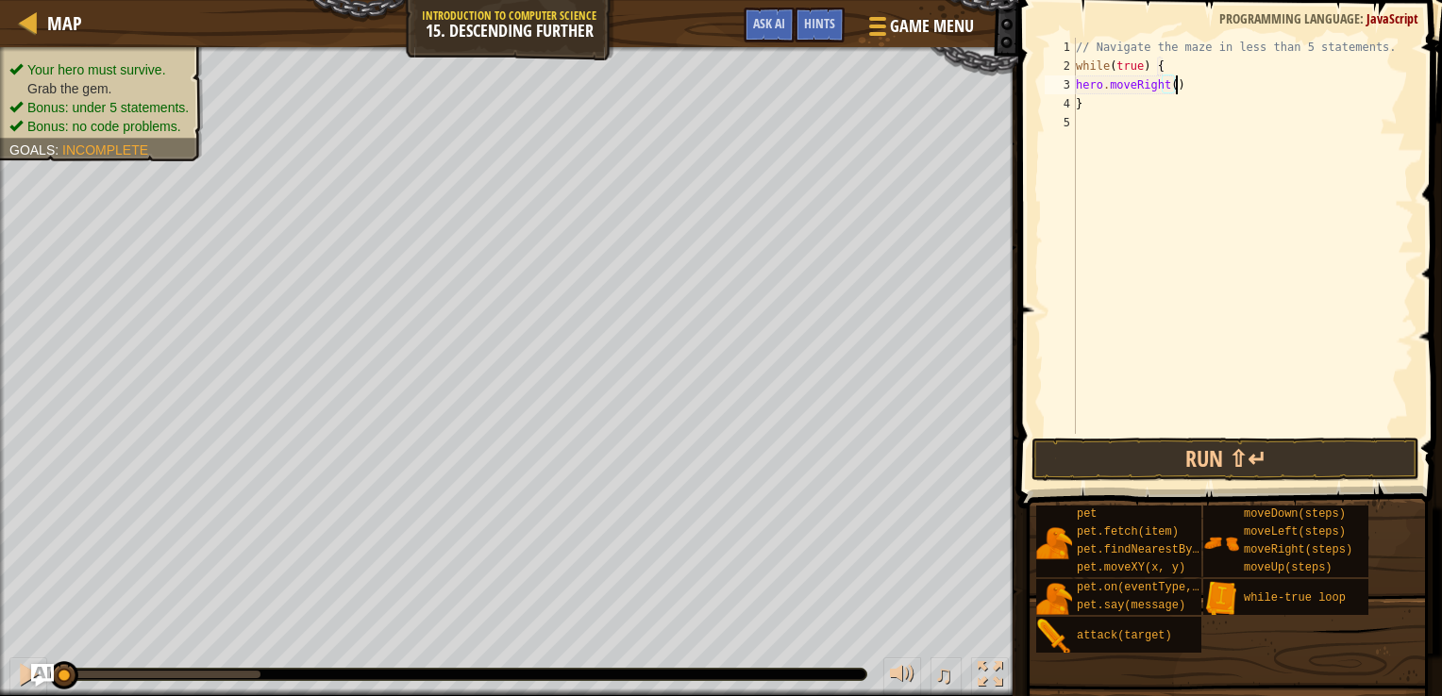
type textarea "hero.moveRight();"
type textarea "h"
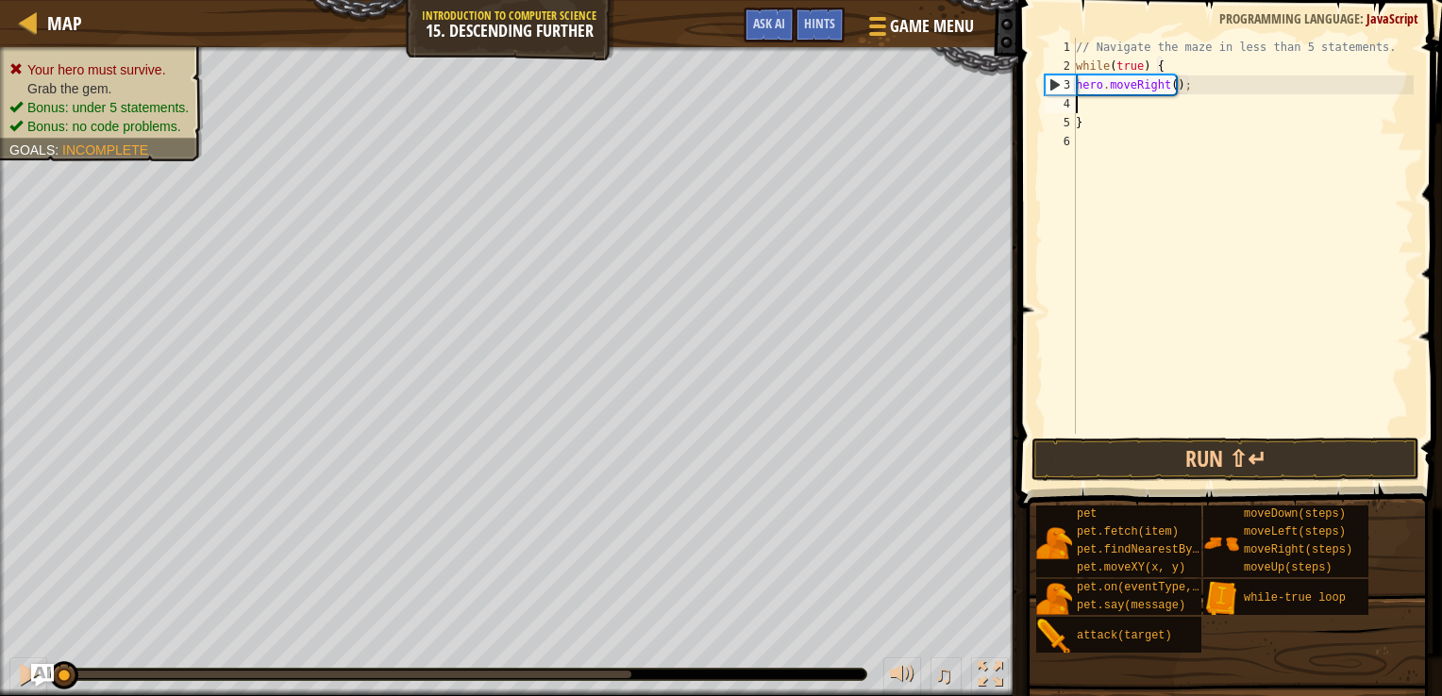
click at [1167, 77] on div "// Navigate the maze in less than 5 statements. while ( true ) { hero . moveRig…" at bounding box center [1243, 255] width 342 height 434
type textarea "hero.moveRight(2);"
click at [1113, 105] on div "// Navigate the maze in less than 5 statements. while ( true ) { hero . moveRig…" at bounding box center [1243, 255] width 342 height 434
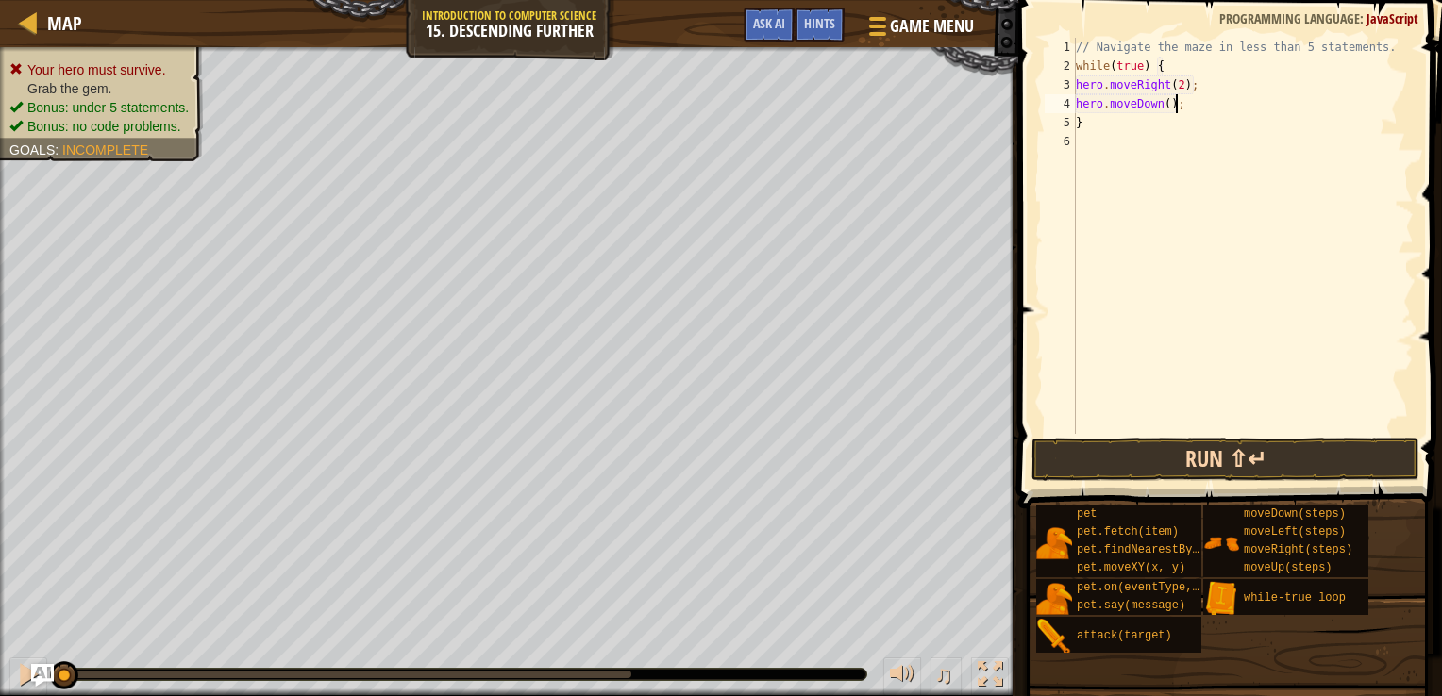
type textarea "hero.moveDown();"
click at [1263, 476] on button "Run ⇧↵" at bounding box center [1225, 459] width 389 height 43
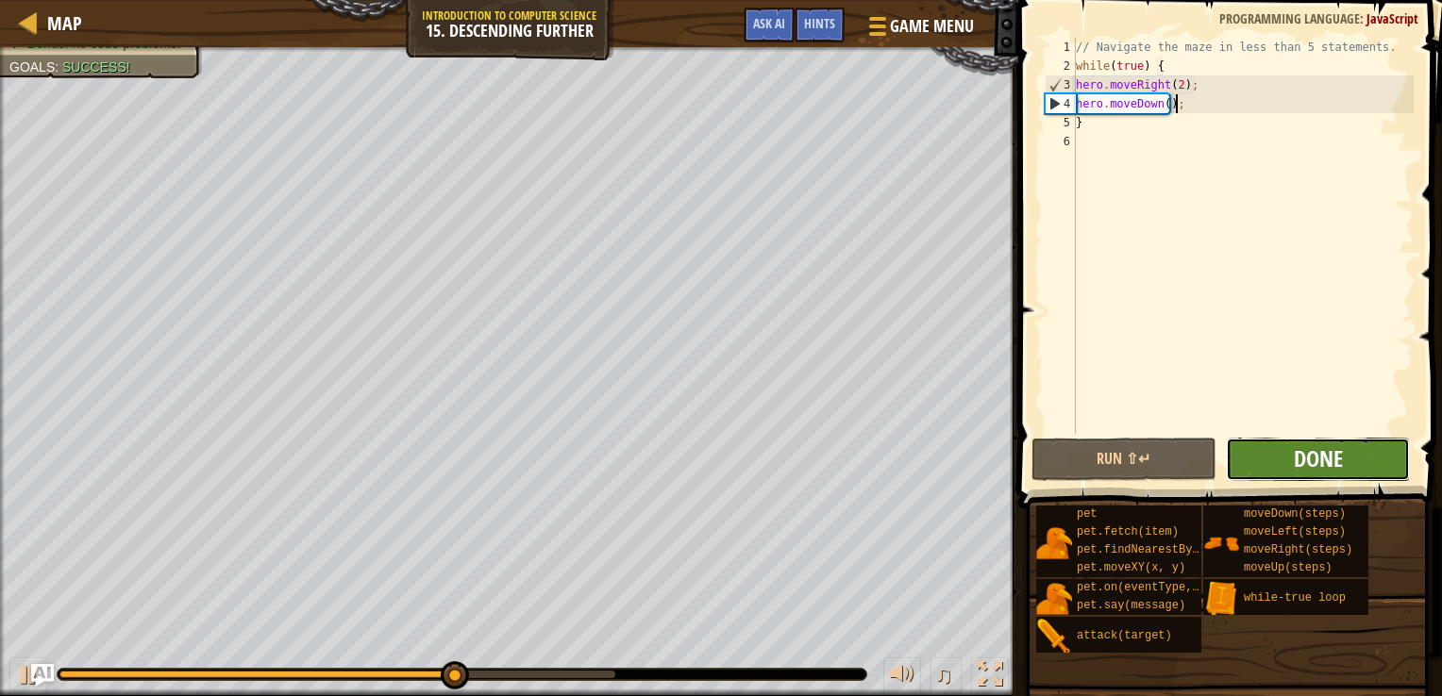
click at [1306, 461] on span "Done" at bounding box center [1318, 458] width 49 height 30
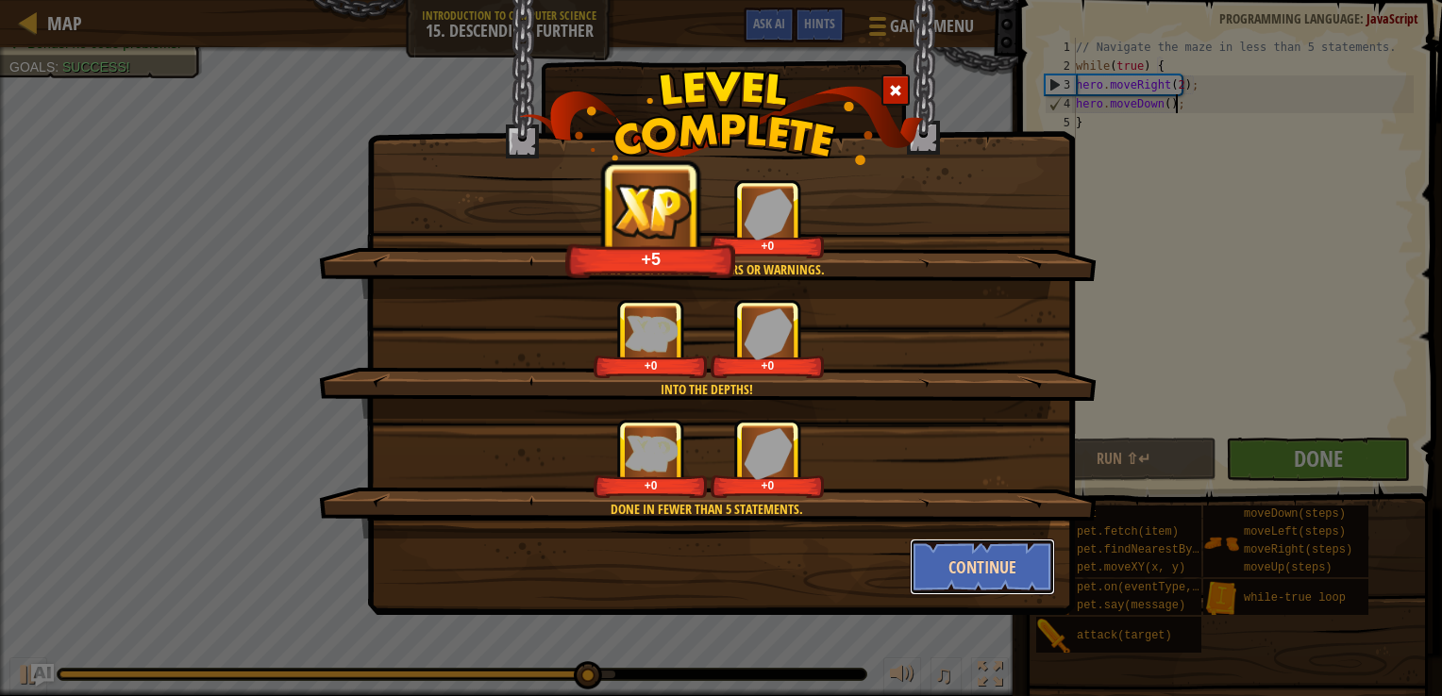
click at [988, 575] on button "Continue" at bounding box center [983, 567] width 146 height 57
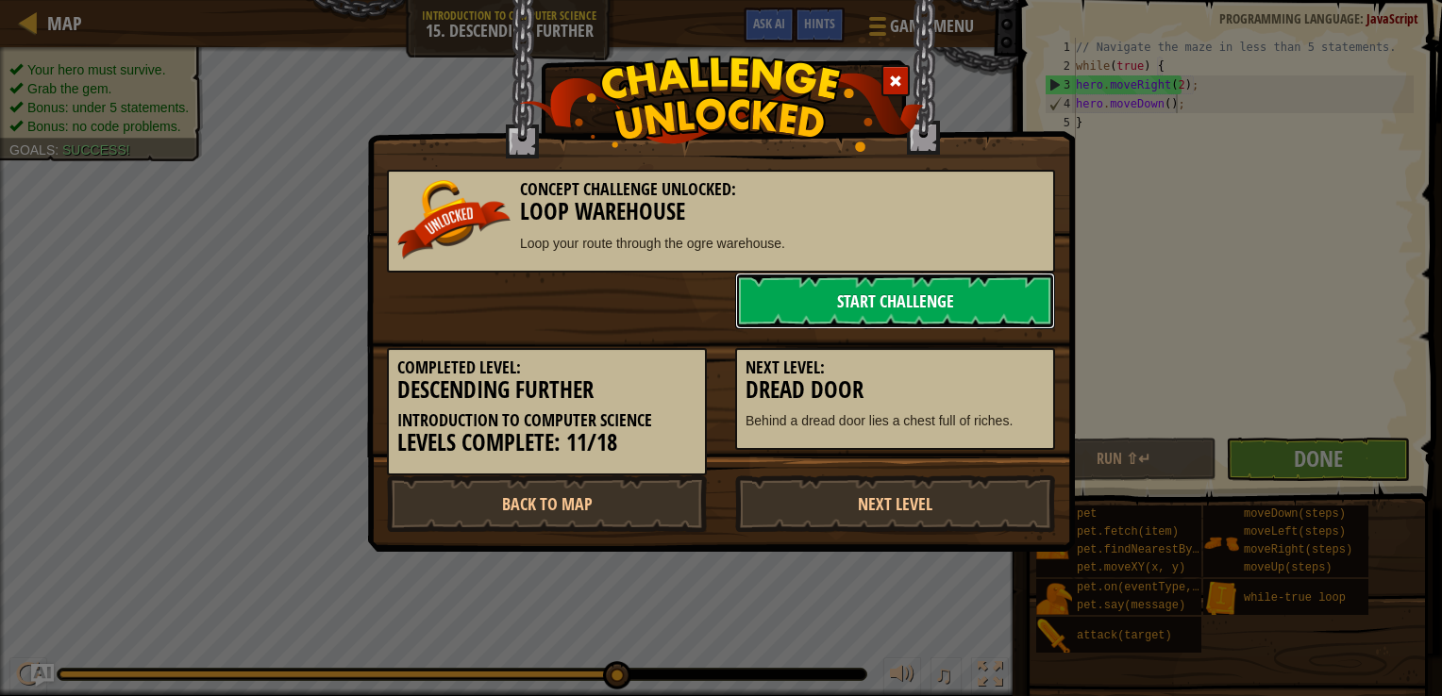
click at [921, 291] on link "Start Challenge" at bounding box center [895, 301] width 320 height 57
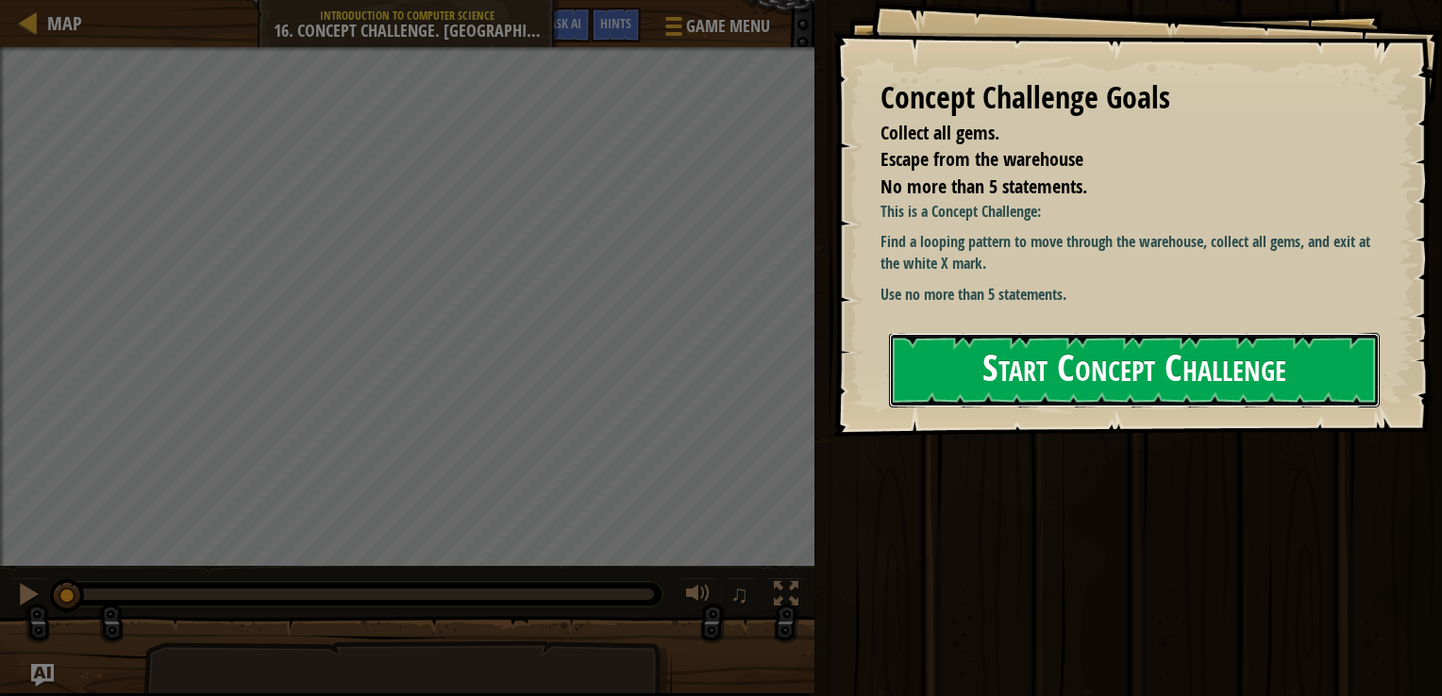
click at [1057, 345] on button "Start Concept Challenge" at bounding box center [1134, 370] width 491 height 75
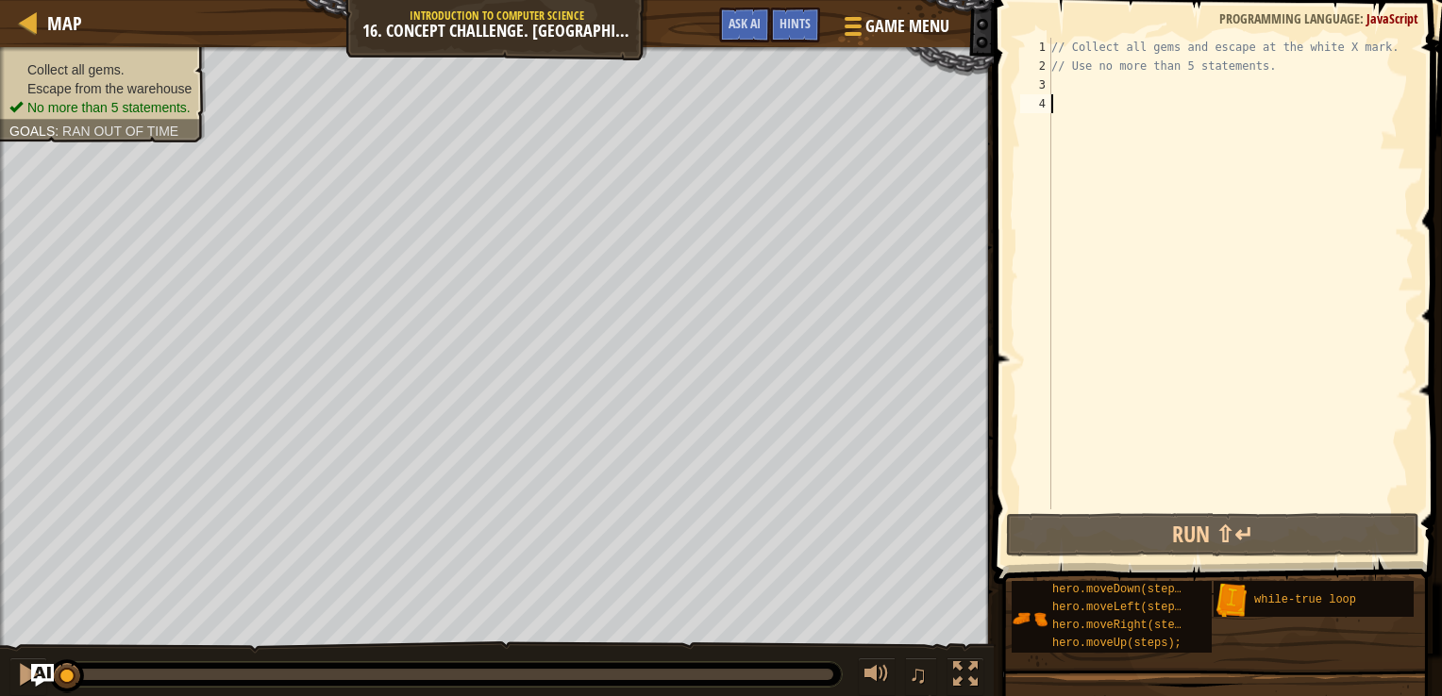
click at [1113, 97] on div "// Collect all gems and escape at the white X mark. // Use no more than 5 state…" at bounding box center [1230, 293] width 366 height 510
click at [1112, 76] on div "// Collect all gems and escape at the white X mark. // Use no more than 5 state…" at bounding box center [1230, 293] width 366 height 510
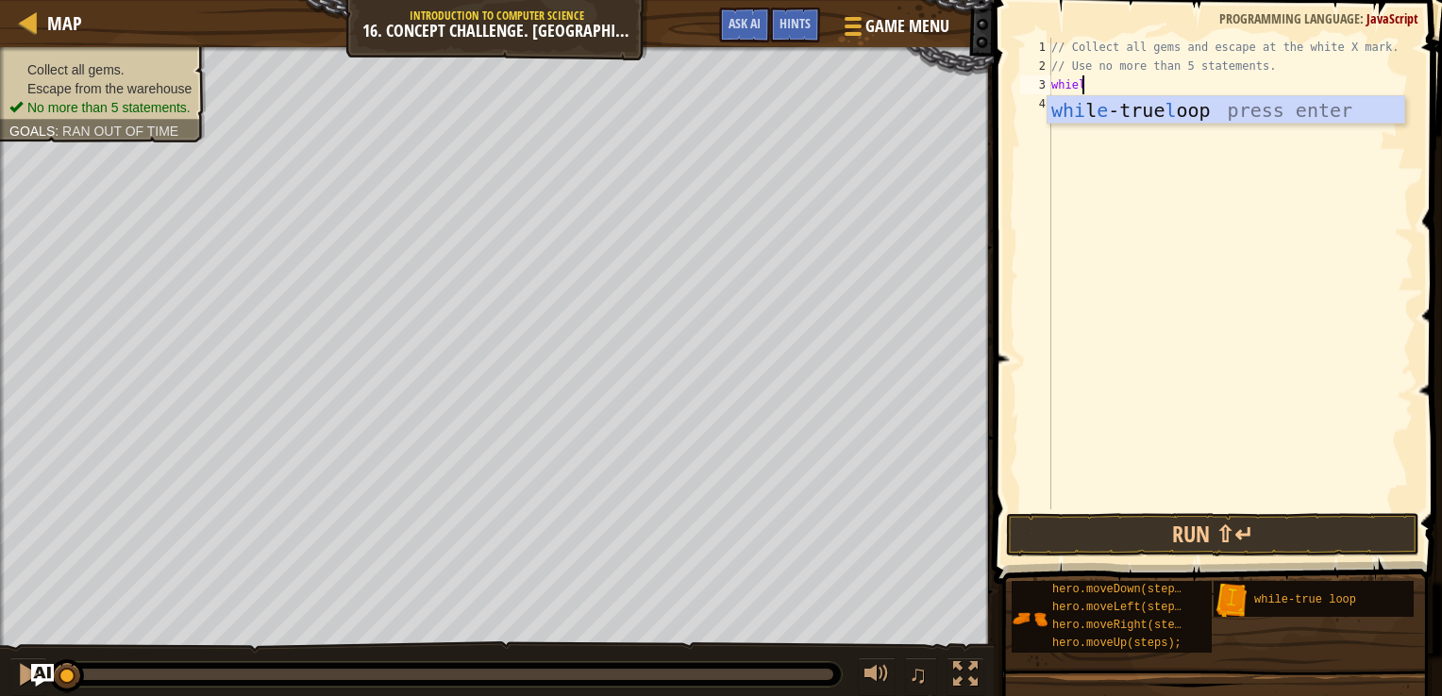
type textarea "whie"
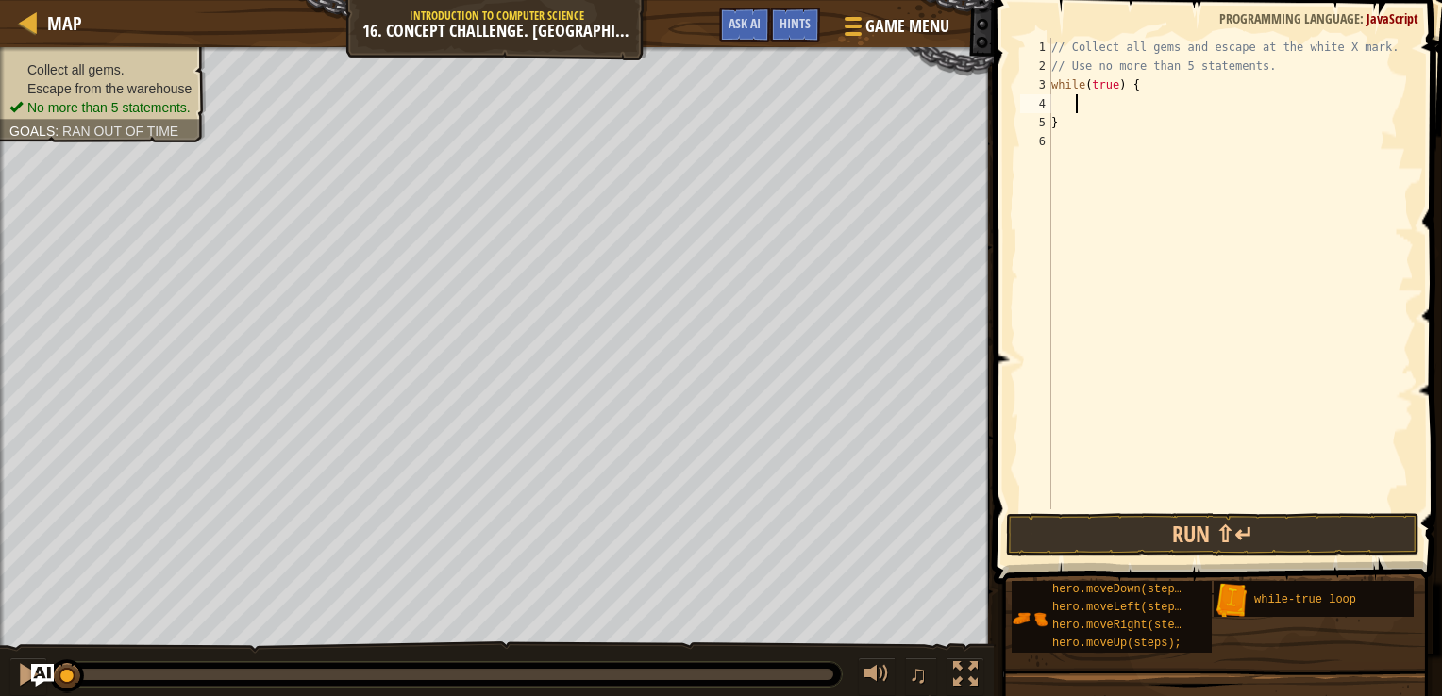
click at [1058, 103] on div "// Collect all gems and escape at the white X mark. // Use no more than 5 state…" at bounding box center [1230, 293] width 366 height 510
click at [1051, 103] on div "// Collect all gems and escape at the white X mark. // Use no more than 5 state…" at bounding box center [1230, 293] width 366 height 510
type textarea "m"
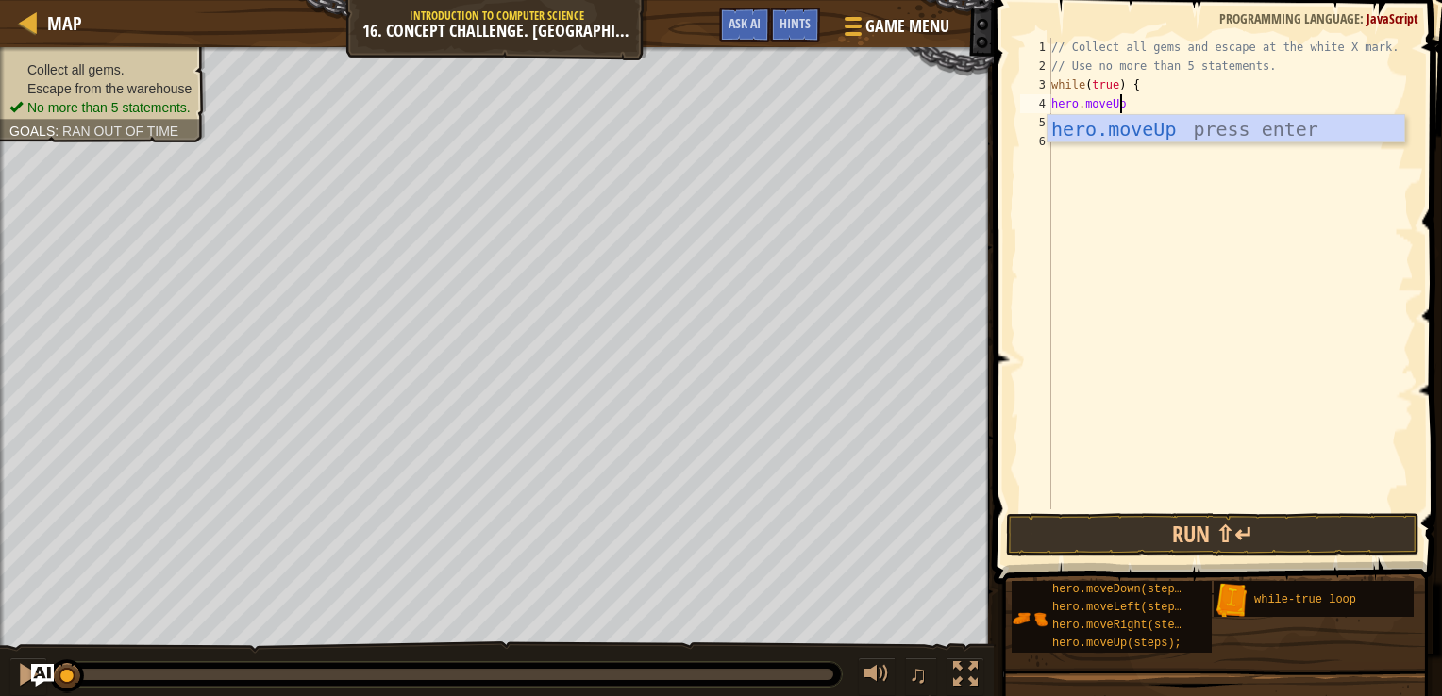
scroll to position [8, 7]
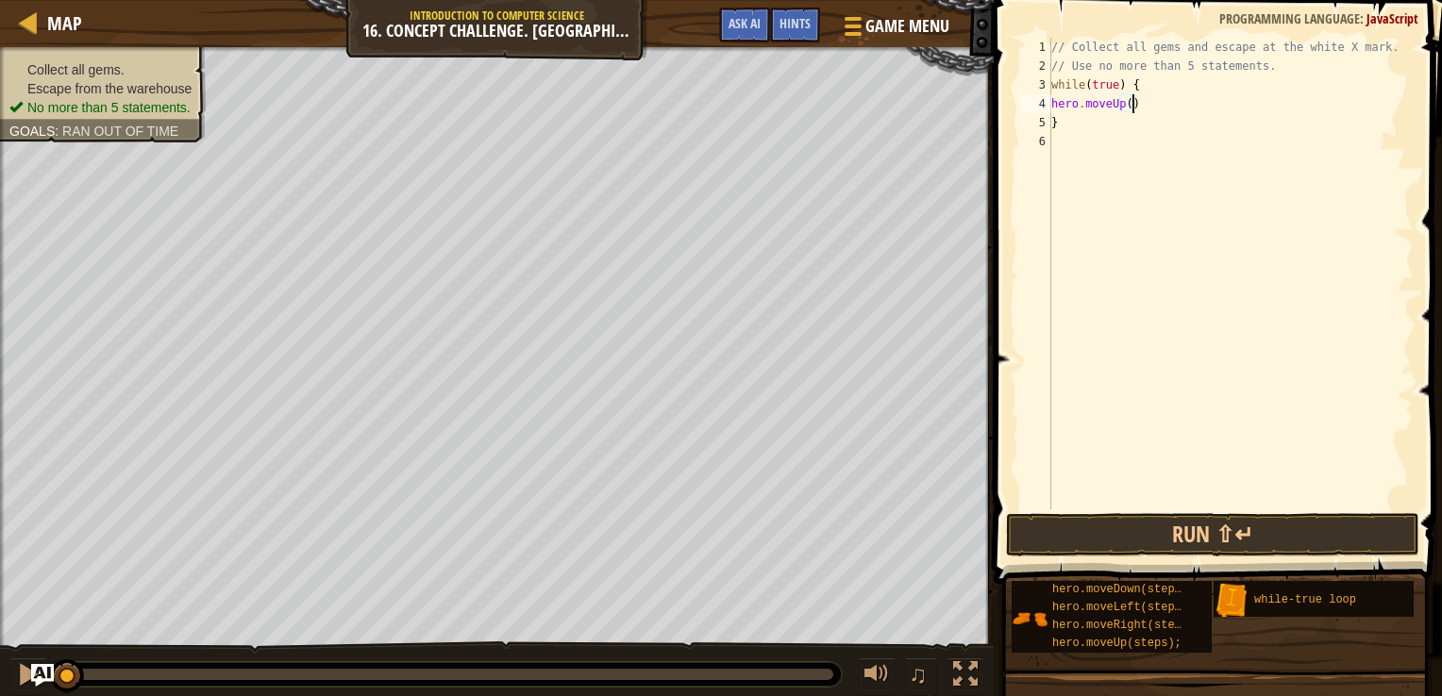
type textarea "hero.moveUp();"
click at [794, 26] on span "Hints" at bounding box center [794, 23] width 31 height 18
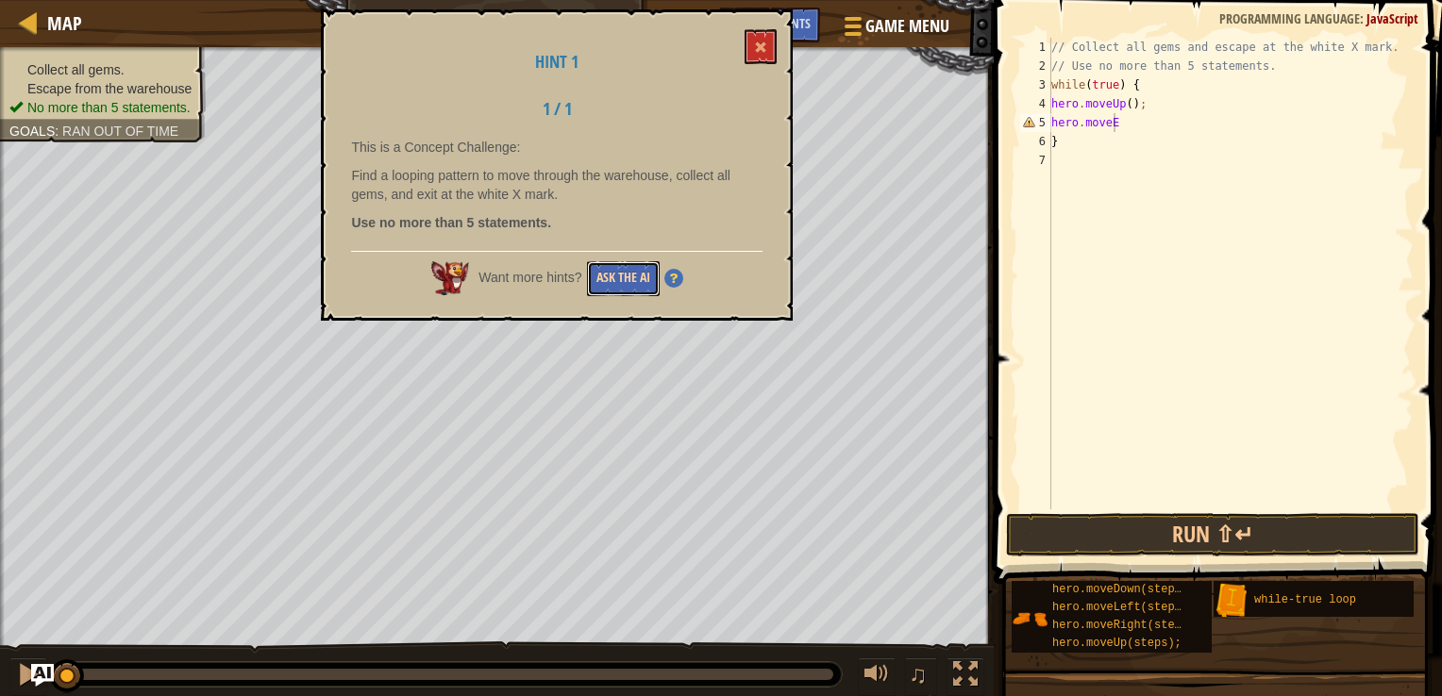
click at [639, 272] on button "Ask the AI" at bounding box center [623, 278] width 73 height 35
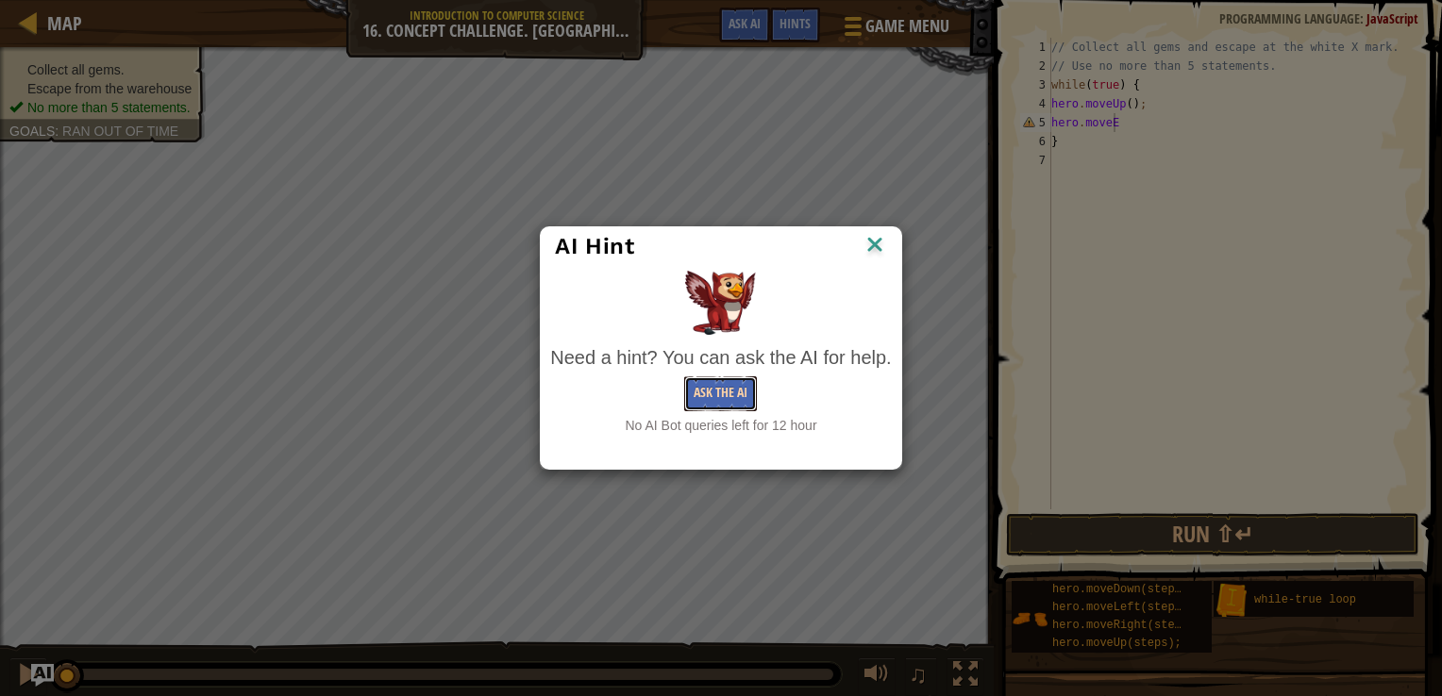
click at [717, 406] on button "Ask the AI" at bounding box center [720, 393] width 73 height 35
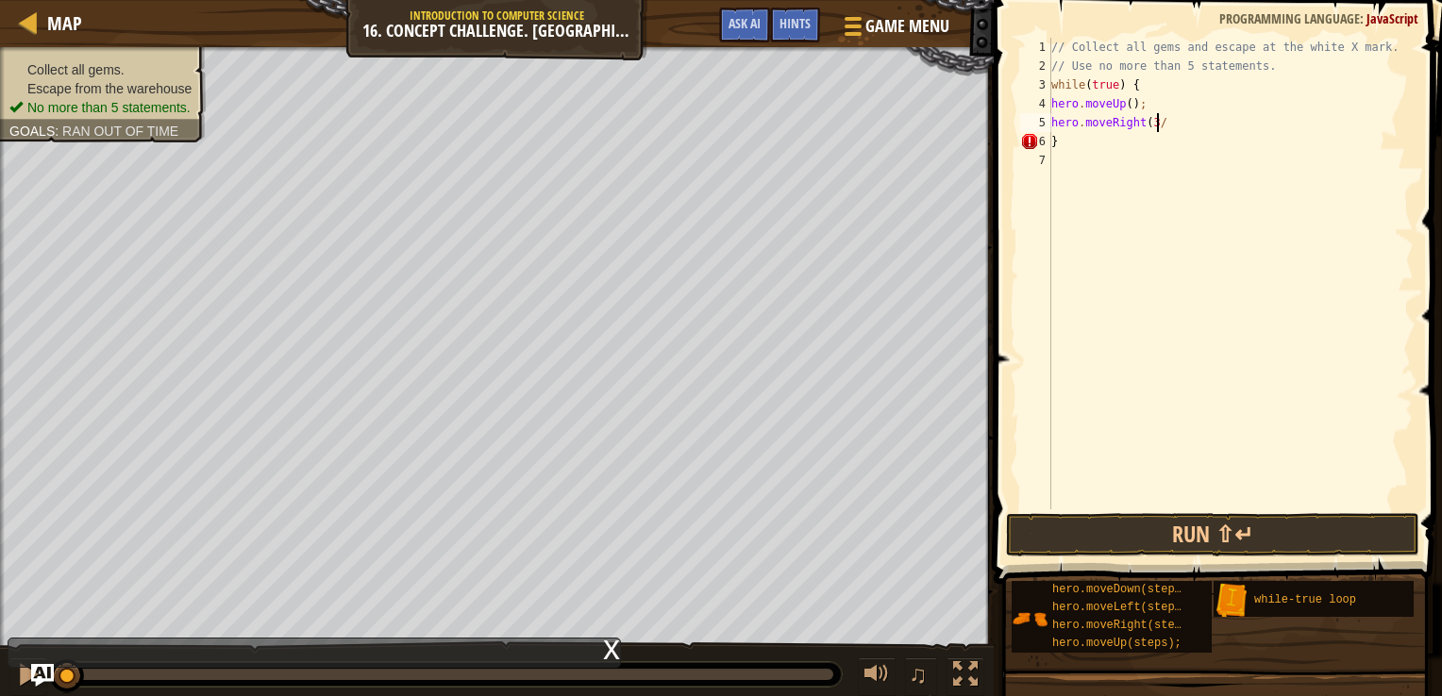
scroll to position [8, 8]
click at [1184, 526] on button "Run ⇧↵" at bounding box center [1212, 534] width 413 height 43
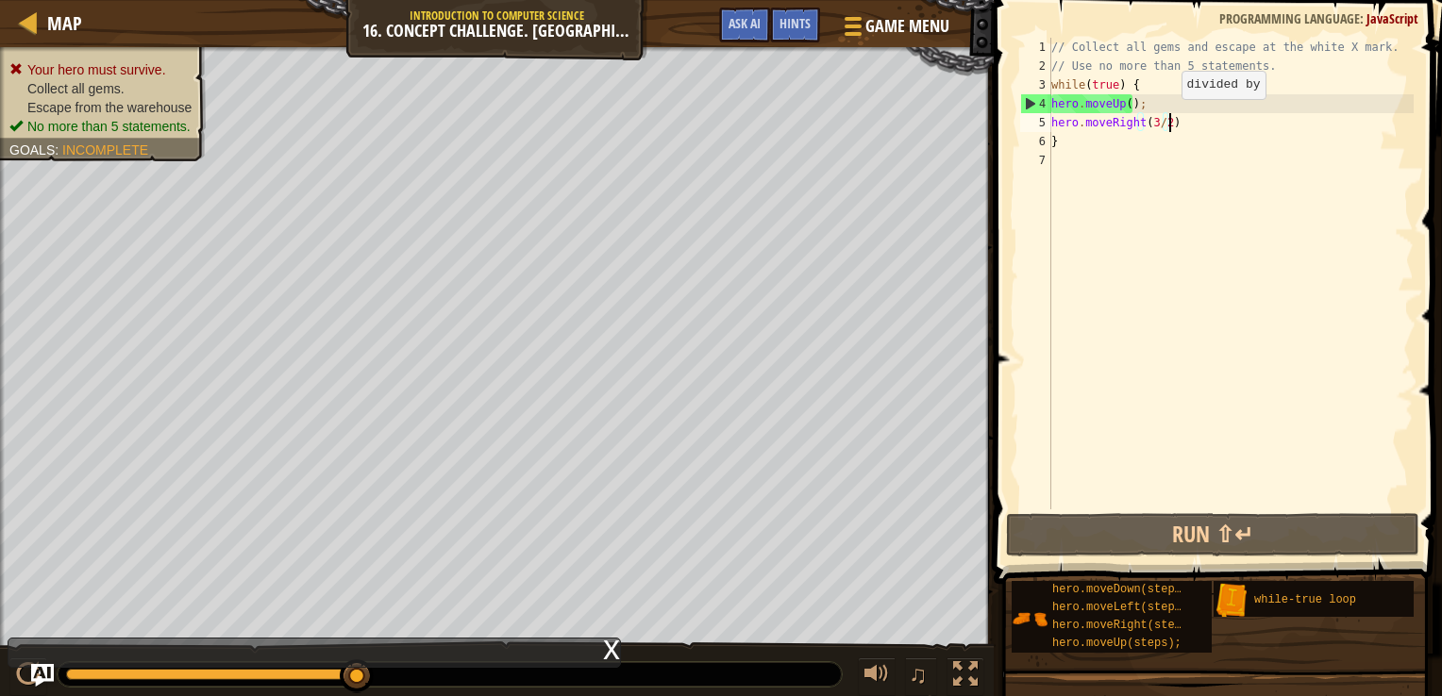
click at [1164, 118] on div "// Collect all gems and escape at the white X mark. // Use no more than 5 state…" at bounding box center [1230, 293] width 366 height 510
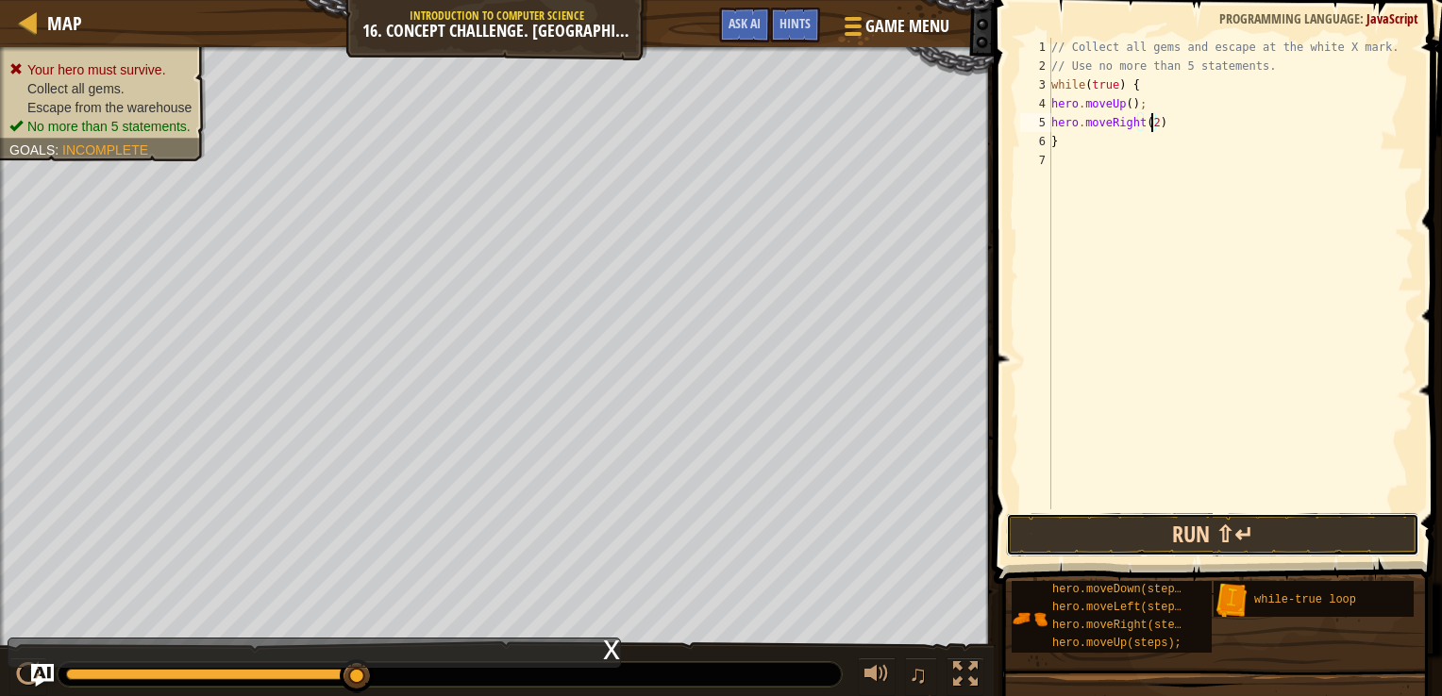
click at [1154, 533] on button "Run ⇧↵" at bounding box center [1212, 534] width 413 height 43
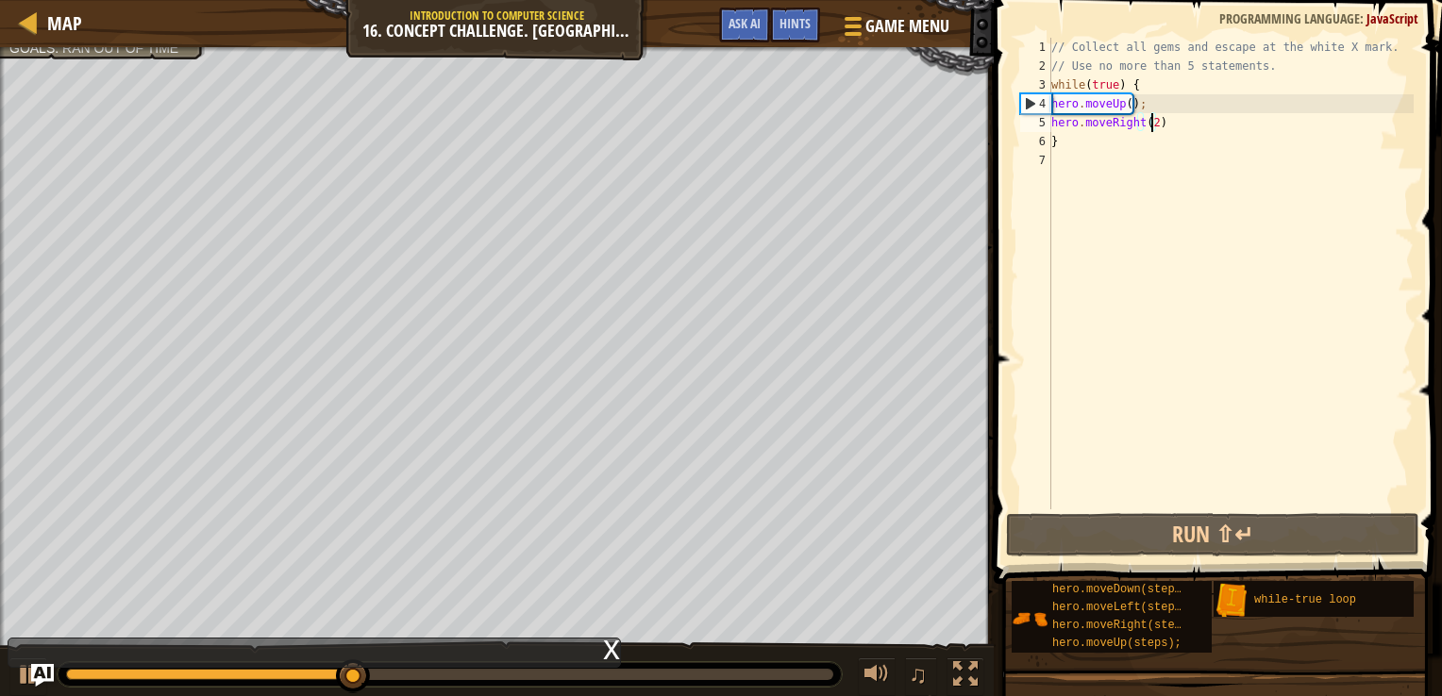
click at [1113, 127] on div "// Collect all gems and escape at the white X mark. // Use no more than 5 state…" at bounding box center [1230, 293] width 366 height 510
click at [1150, 124] on div "// Collect all gems and escape at the white X mark. // Use no more than 5 state…" at bounding box center [1230, 293] width 366 height 510
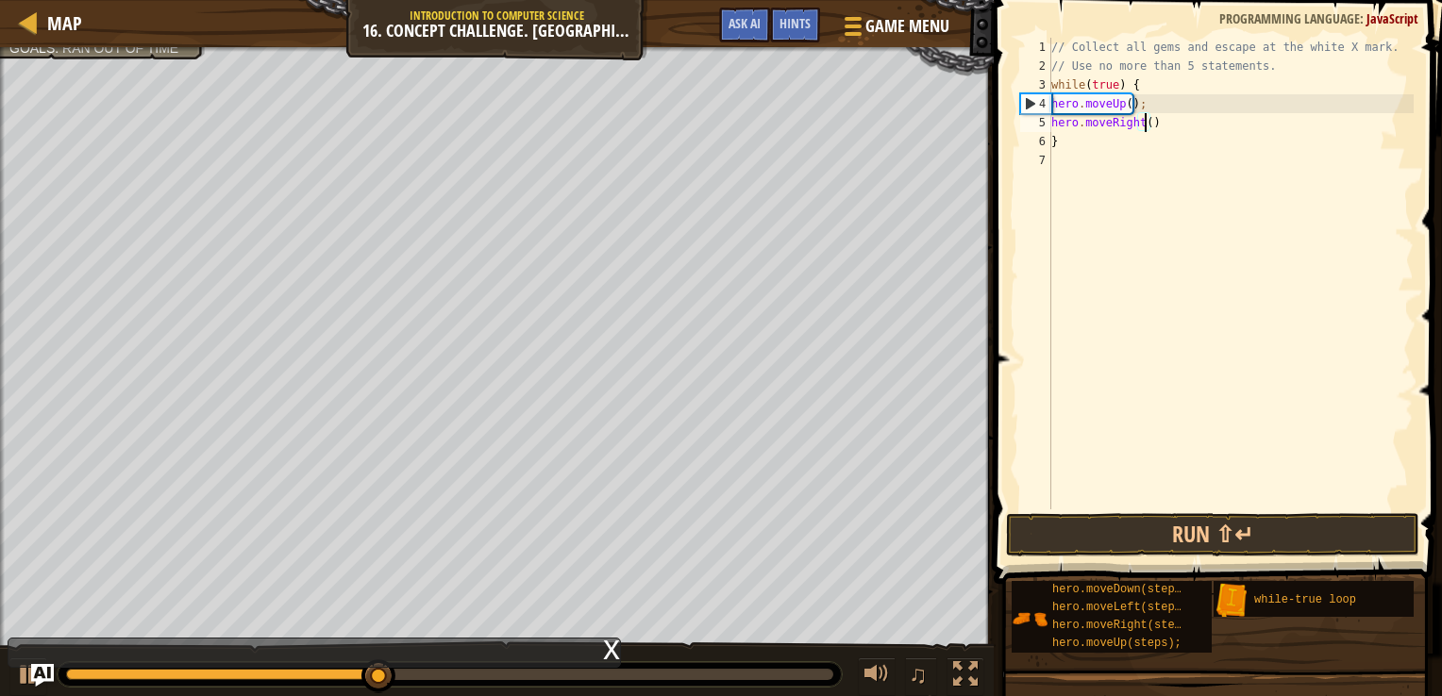
click at [1150, 124] on div "// Collect all gems and escape at the white X mark. // Use no more than 5 state…" at bounding box center [1230, 293] width 366 height 510
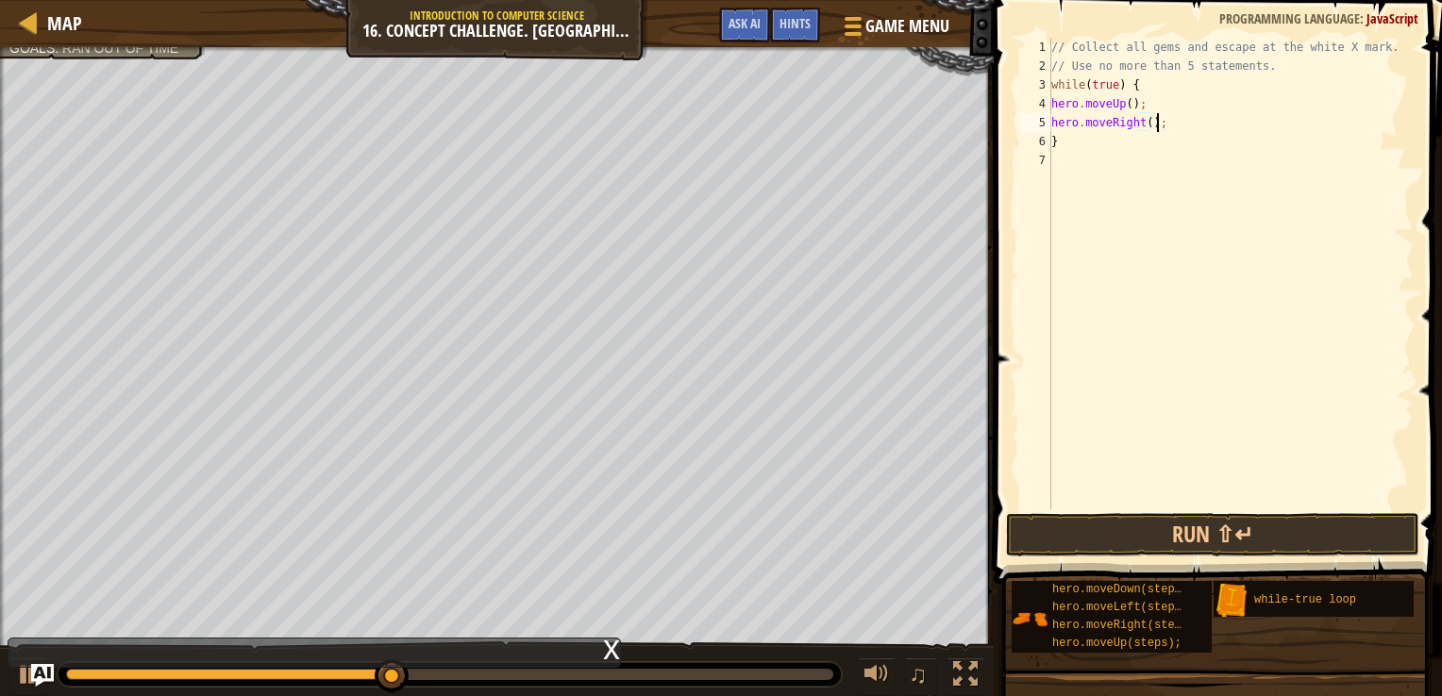
scroll to position [8, 8]
click at [1174, 546] on button "Run ⇧↵" at bounding box center [1212, 534] width 413 height 43
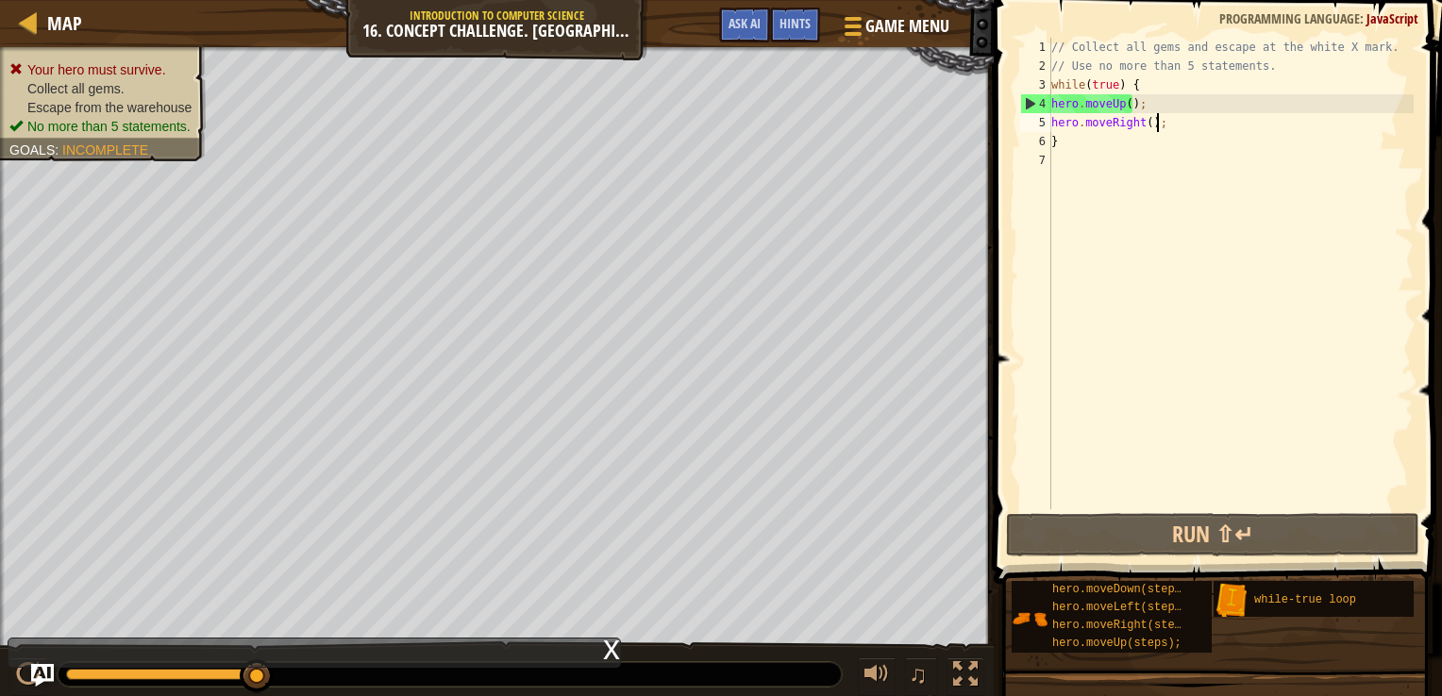
click at [1081, 138] on div "// Collect all gems and escape at the white X mark. // Use no more than 5 state…" at bounding box center [1230, 293] width 366 height 510
click at [1144, 124] on div "// Collect all gems and escape at the white X mark. // Use no more than 5 state…" at bounding box center [1230, 293] width 366 height 510
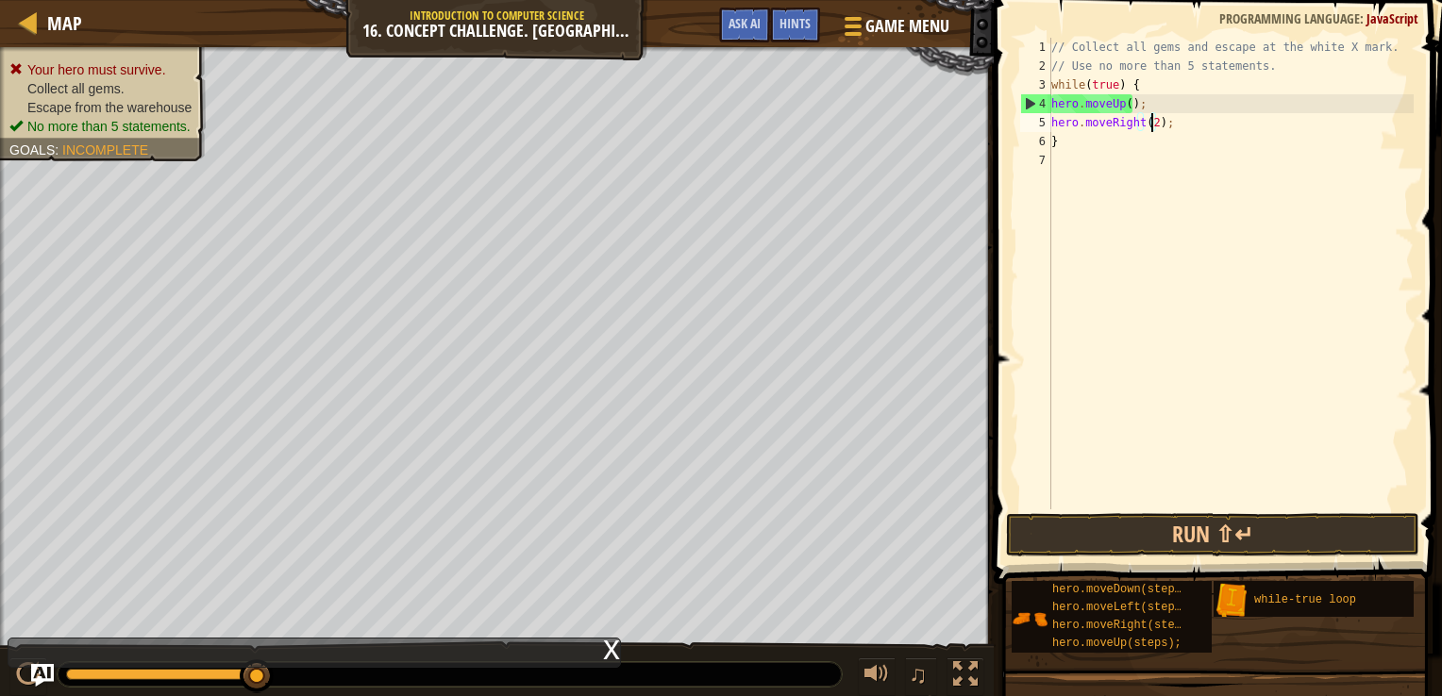
scroll to position [8, 8]
click at [1079, 137] on div "// Collect all gems and escape at the white X mark. // Use no more than 5 state…" at bounding box center [1230, 293] width 366 height 510
type textarea "}"
click at [1051, 134] on div "// Collect all gems and escape at the white X mark. // Use no more than 5 state…" at bounding box center [1230, 293] width 366 height 510
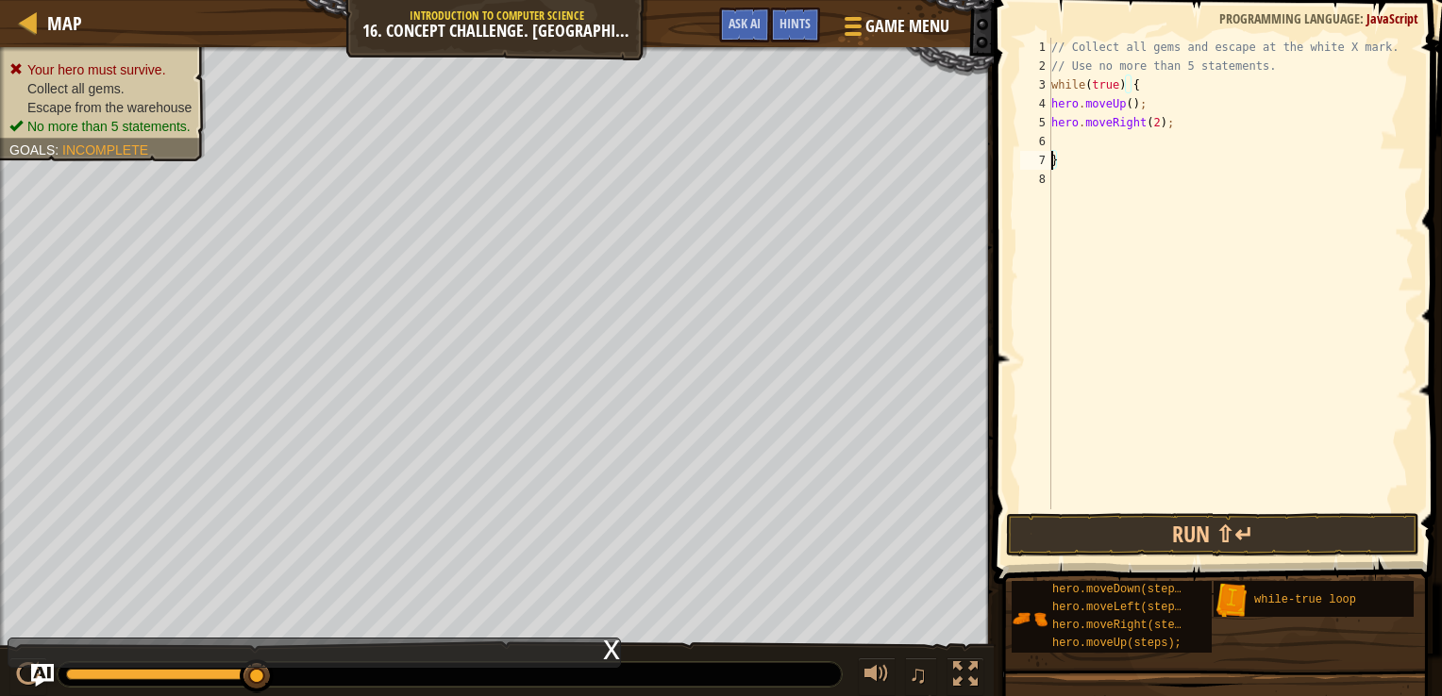
click at [1060, 142] on div "// Collect all gems and escape at the white X mark. // Use no more than 5 state…" at bounding box center [1230, 293] width 366 height 510
click at [1049, 156] on div "7" at bounding box center [1035, 160] width 31 height 19
type textarea "}"
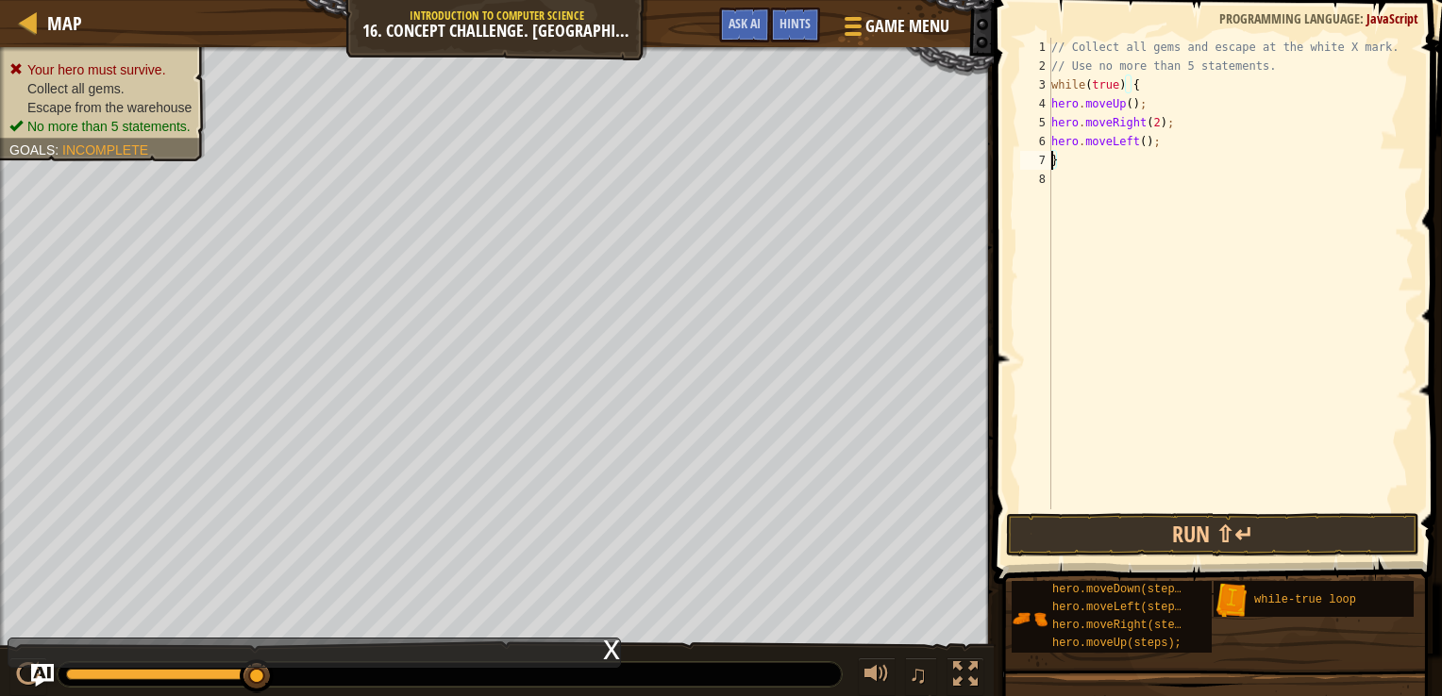
click at [1063, 155] on div "// Collect all gems and escape at the white X mark. // Use no more than 5 state…" at bounding box center [1230, 293] width 366 height 510
click at [1057, 152] on div "// Collect all gems and escape at the white X mark. // Use no more than 5 state…" at bounding box center [1230, 293] width 366 height 510
click at [1049, 159] on div "7" at bounding box center [1035, 160] width 31 height 19
type textarea "}"
click at [1072, 157] on div "// Collect all gems and escape at the white X mark. // Use no more than 5 state…" at bounding box center [1233, 293] width 360 height 510
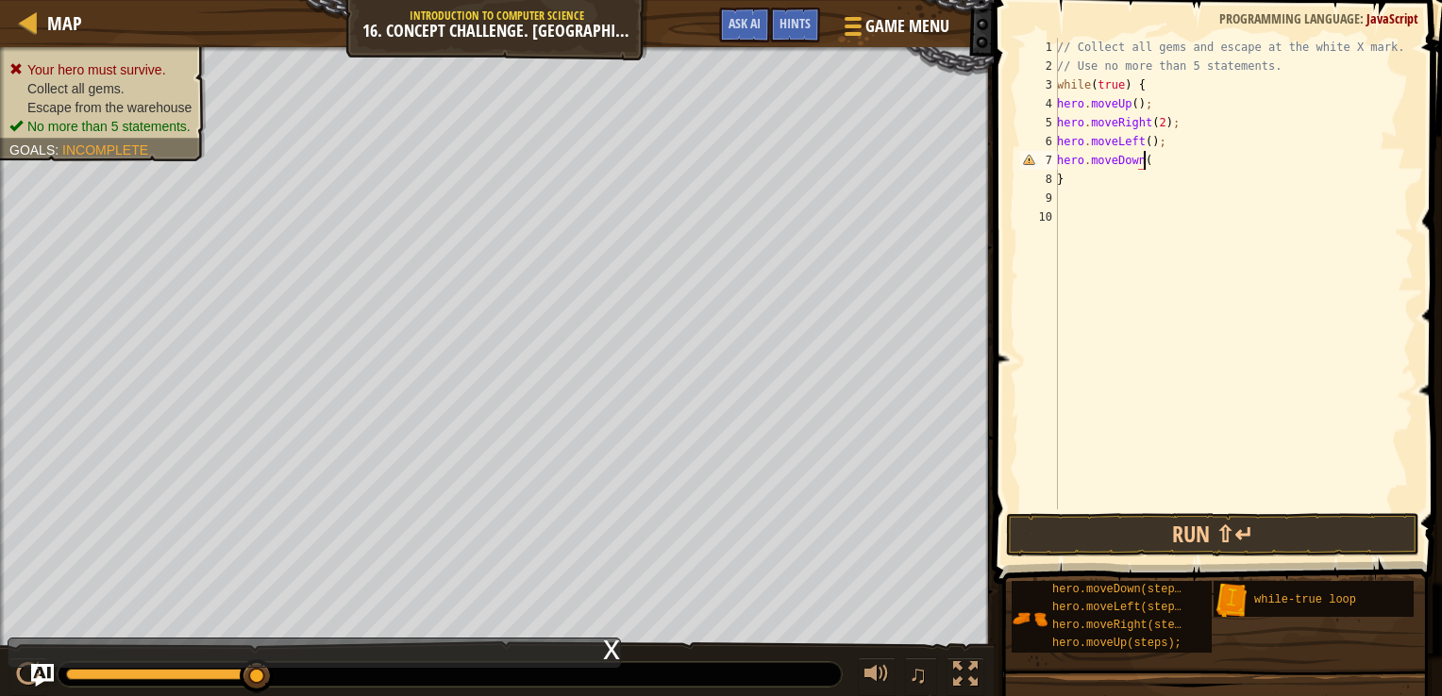
scroll to position [8, 7]
click at [1244, 541] on button "Run ⇧↵" at bounding box center [1212, 534] width 413 height 43
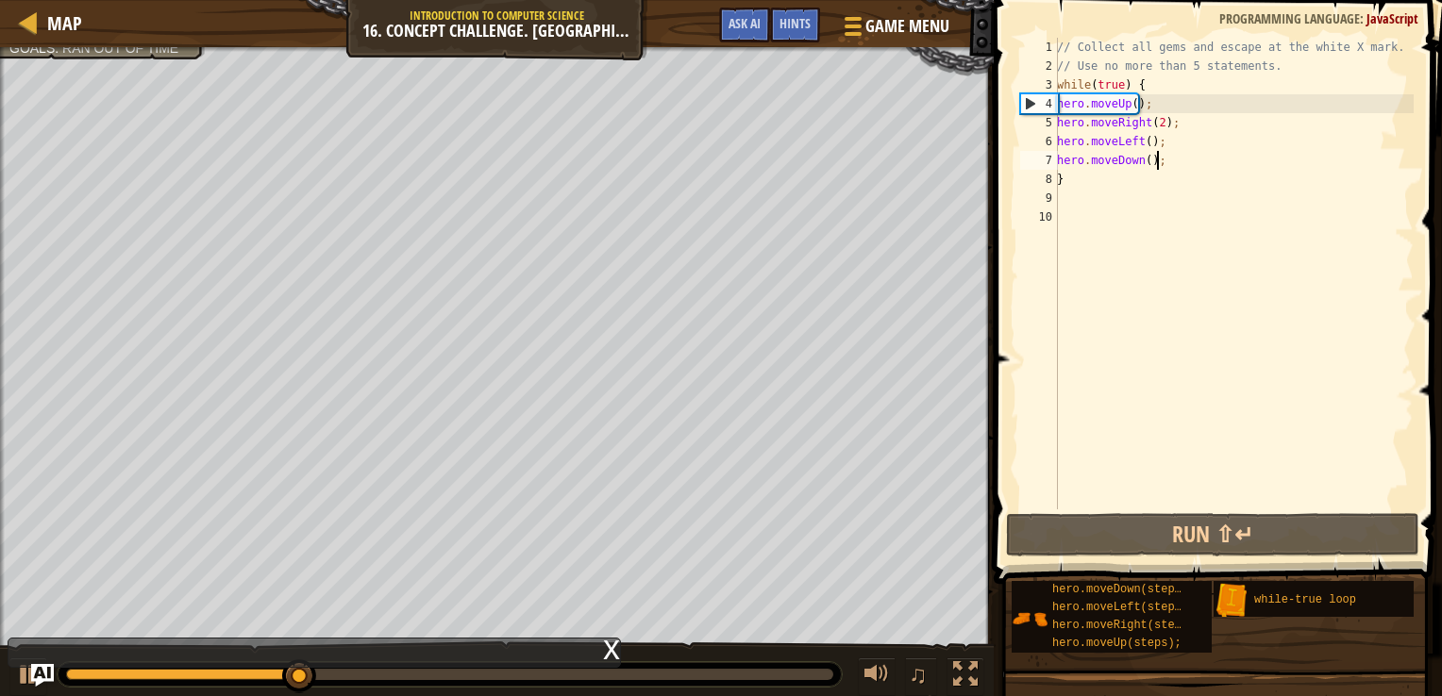
click at [1165, 162] on div "// Collect all gems and escape at the white X mark. // Use no more than 5 state…" at bounding box center [1233, 293] width 360 height 510
click at [1161, 159] on div "// Collect all gems and escape at the white X mark. // Use no more than 5 state…" at bounding box center [1233, 293] width 360 height 510
drag, startPoint x: 1161, startPoint y: 159, endPoint x: 1040, endPoint y: 143, distance: 121.7
drag, startPoint x: 1040, startPoint y: 143, endPoint x: 1130, endPoint y: 105, distance: 98.5
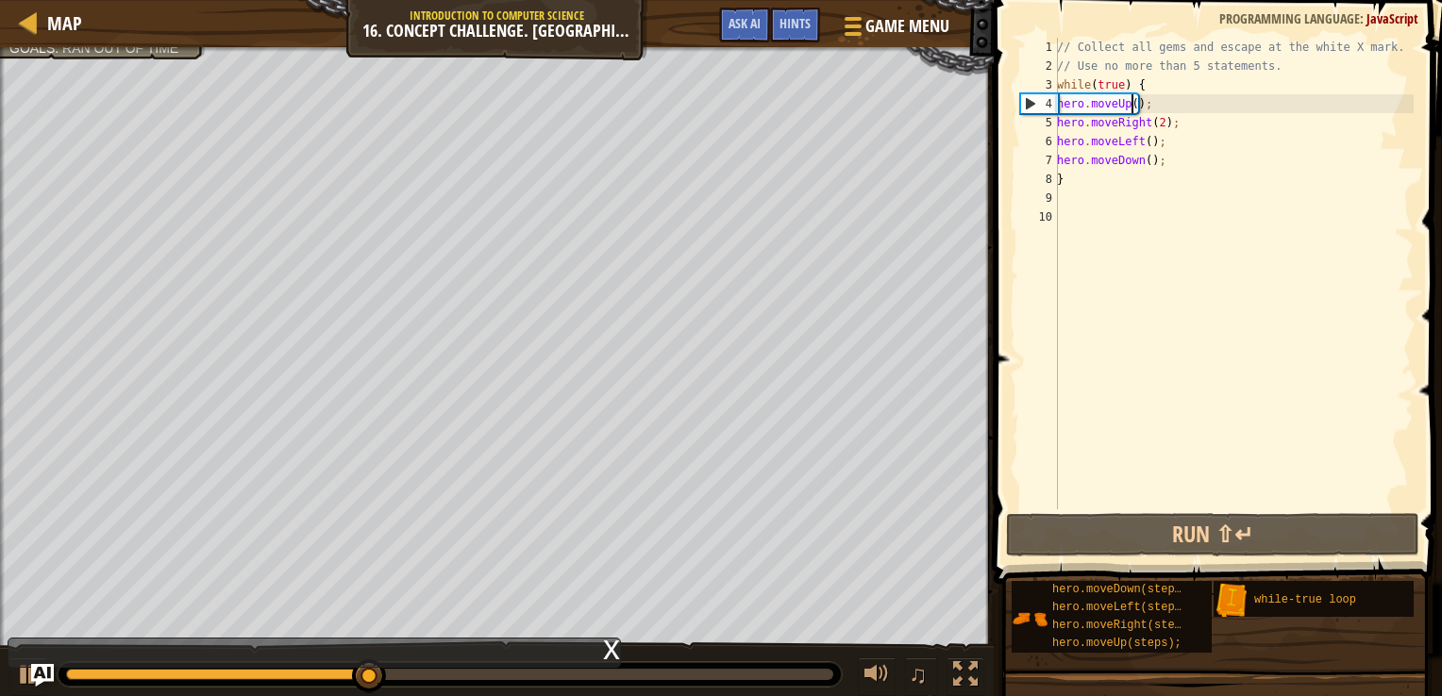
click at [1130, 105] on div "// Collect all gems and escape at the white X mark. // Use no more than 5 state…" at bounding box center [1233, 293] width 360 height 510
click at [1170, 151] on div "// Collect all gems and escape at the white X mark. // Use no more than 5 state…" at bounding box center [1233, 293] width 360 height 510
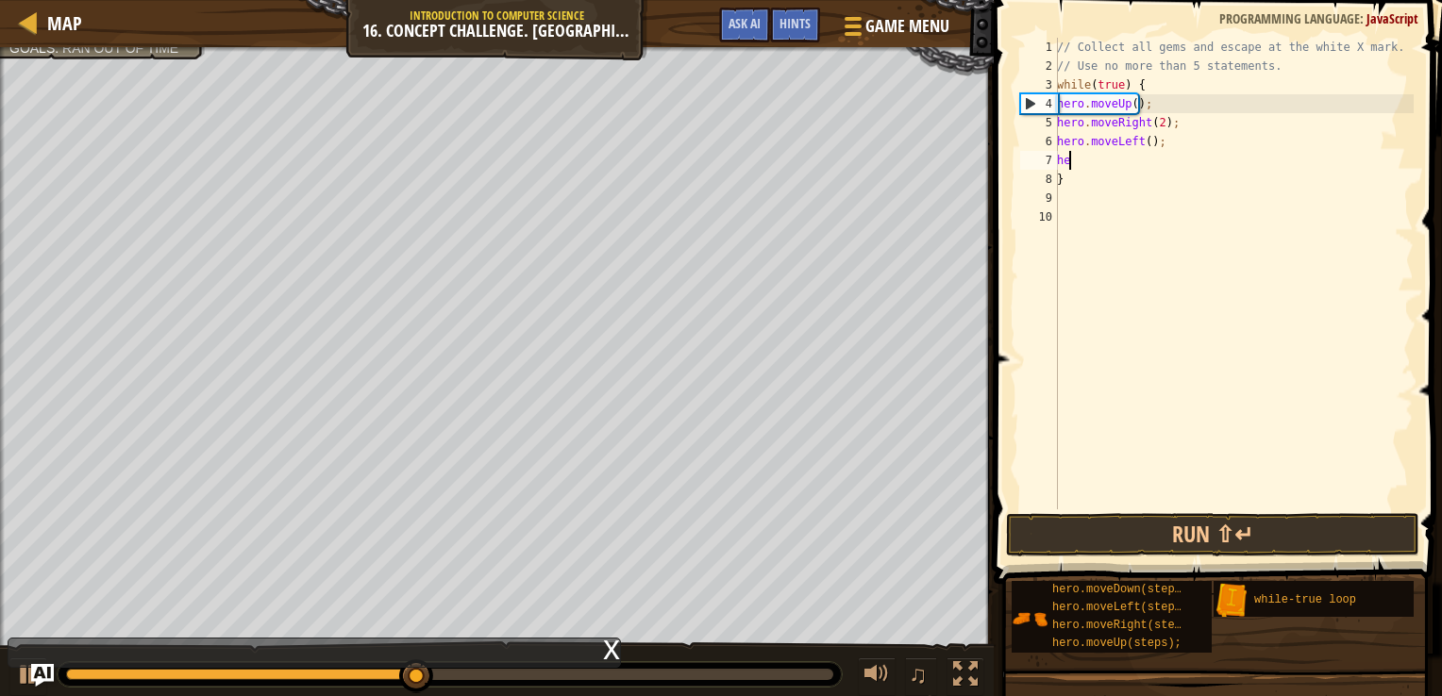
type textarea "h"
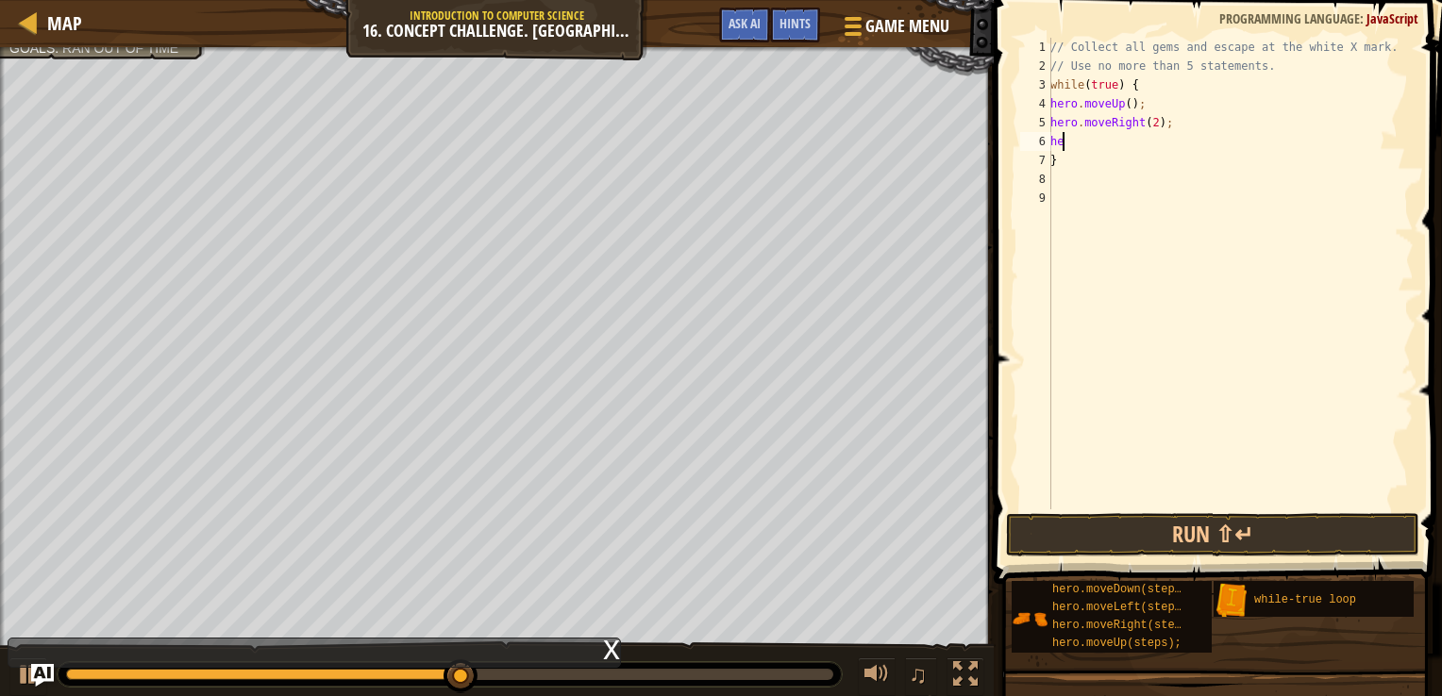
type textarea "h"
click at [1125, 107] on div "// Collect all gems and escape at the white X mark. // Use no more than 5 state…" at bounding box center [1229, 293] width 367 height 510
type textarea "hero.moveUp(2);"
click at [1206, 519] on button "Run ⇧↵" at bounding box center [1212, 534] width 413 height 43
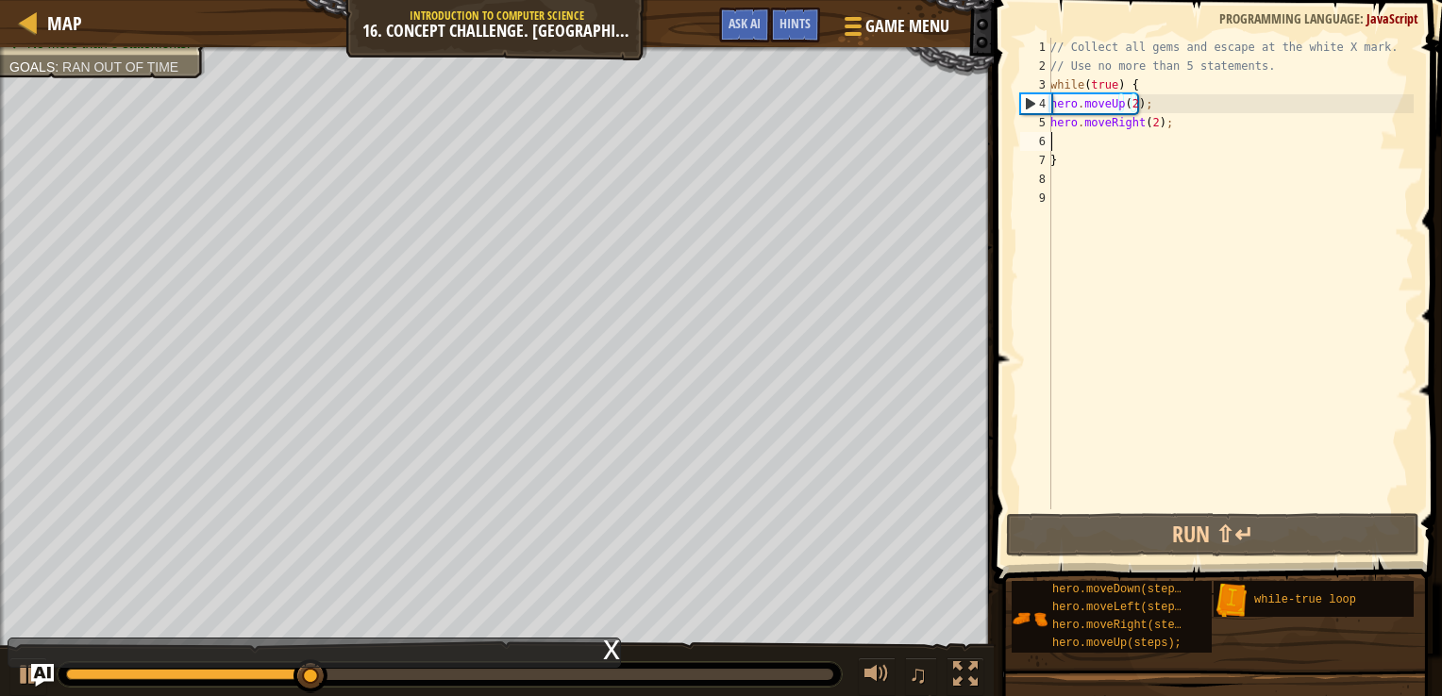
click at [1061, 136] on div "// Collect all gems and escape at the white X mark. // Use no more than 5 state…" at bounding box center [1229, 293] width 367 height 510
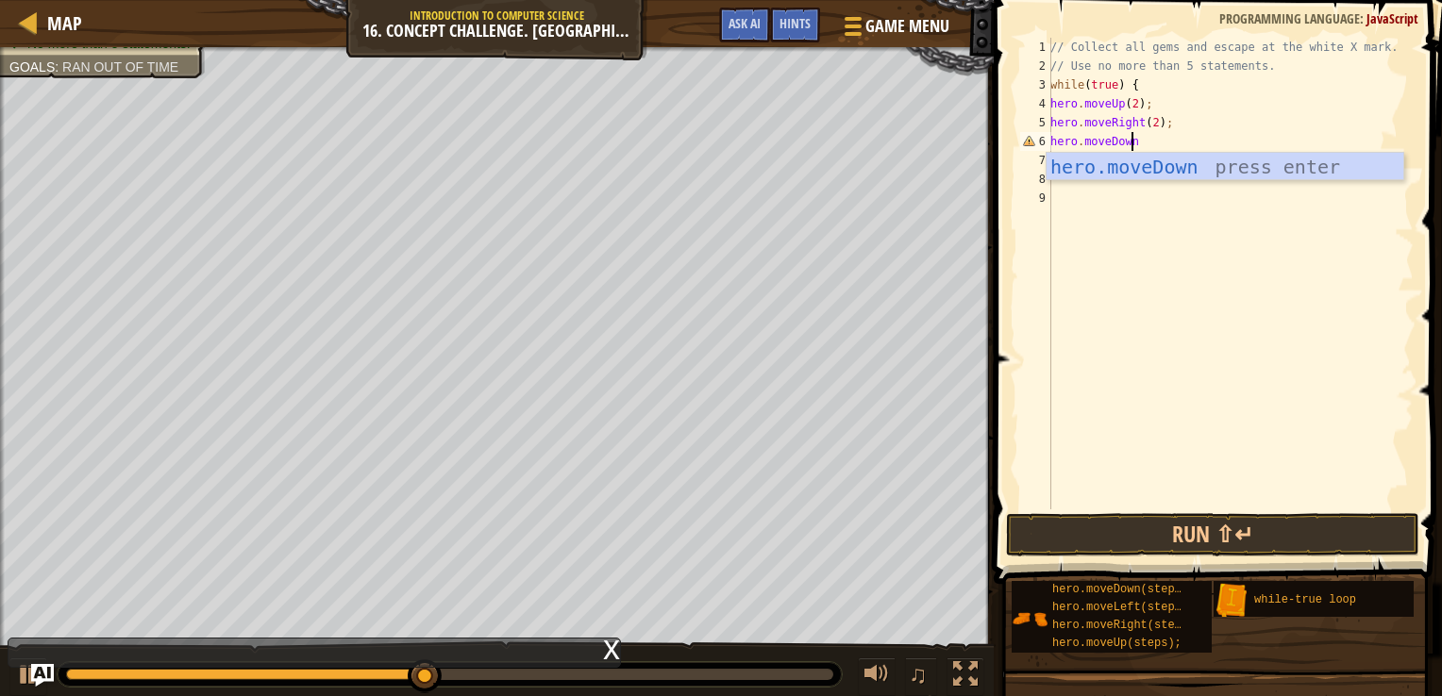
scroll to position [8, 7]
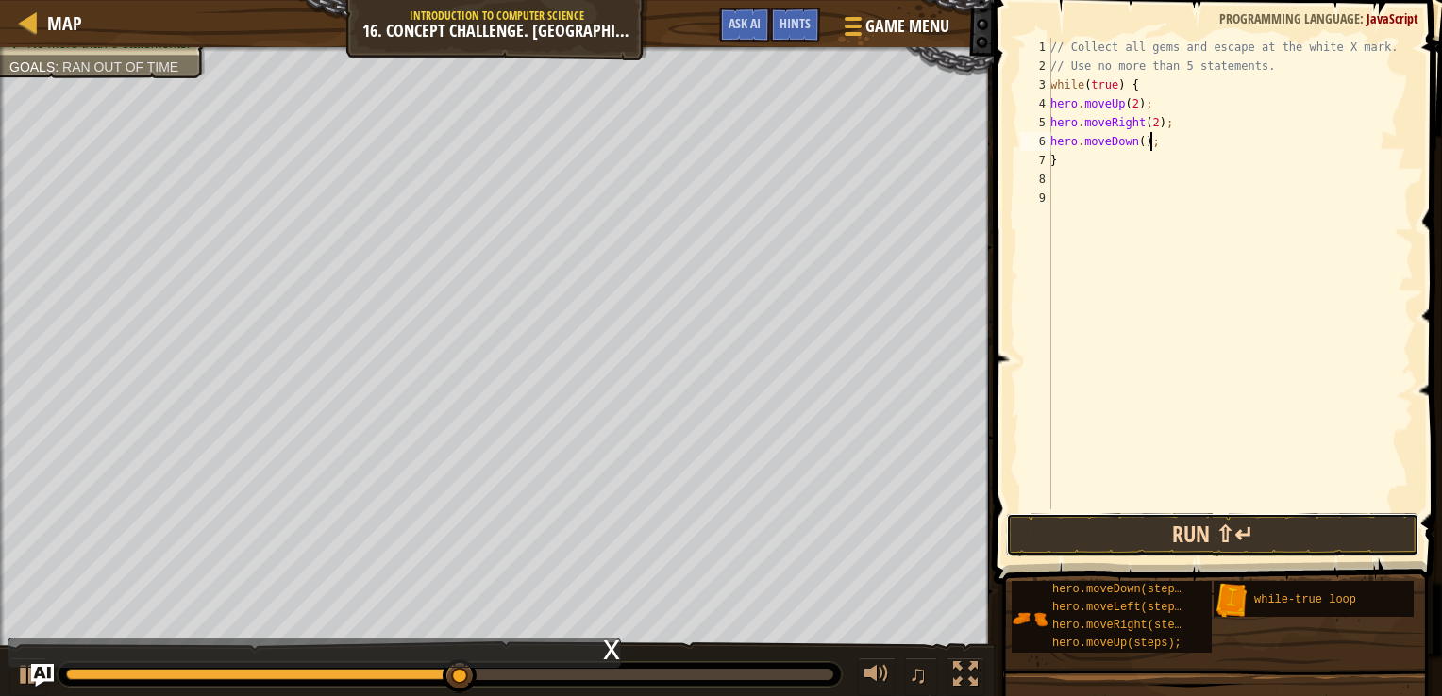
click at [1196, 527] on button "Run ⇧↵" at bounding box center [1212, 534] width 413 height 43
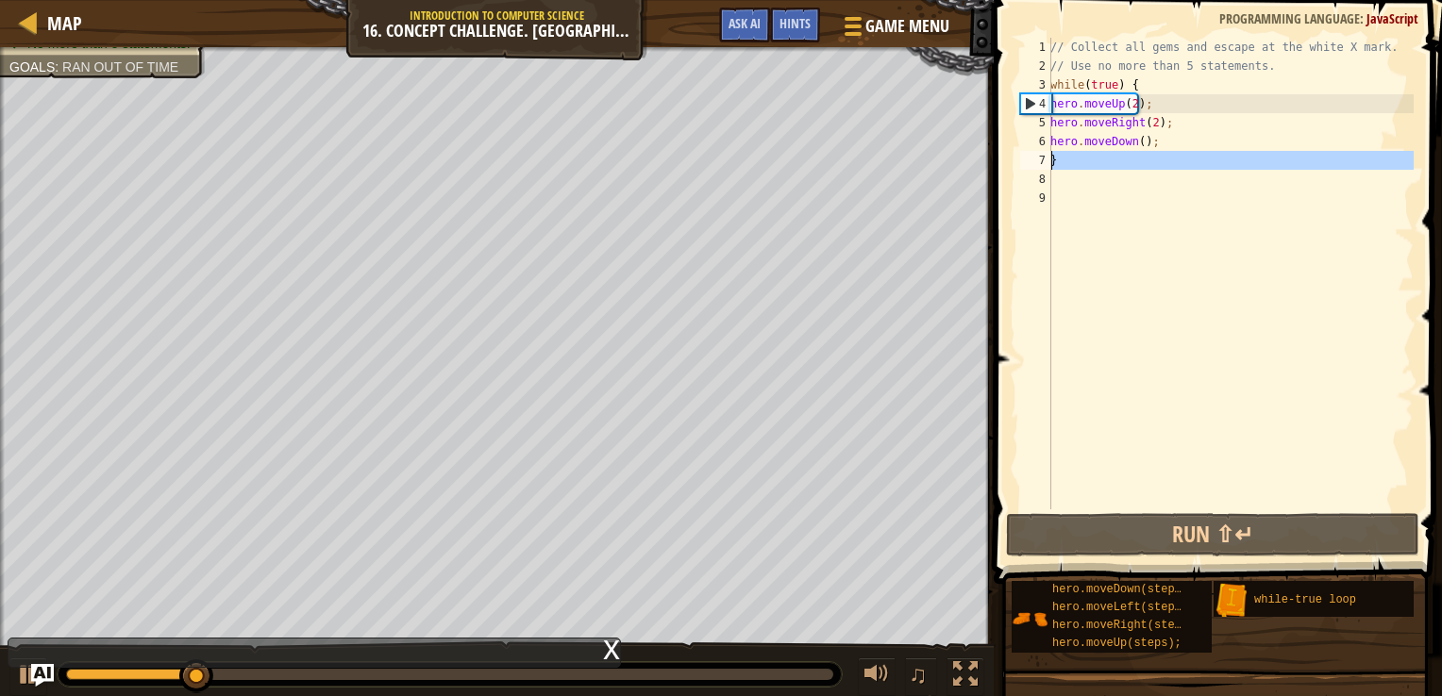
click at [1048, 157] on div "7" at bounding box center [1035, 160] width 31 height 19
type textarea "}"
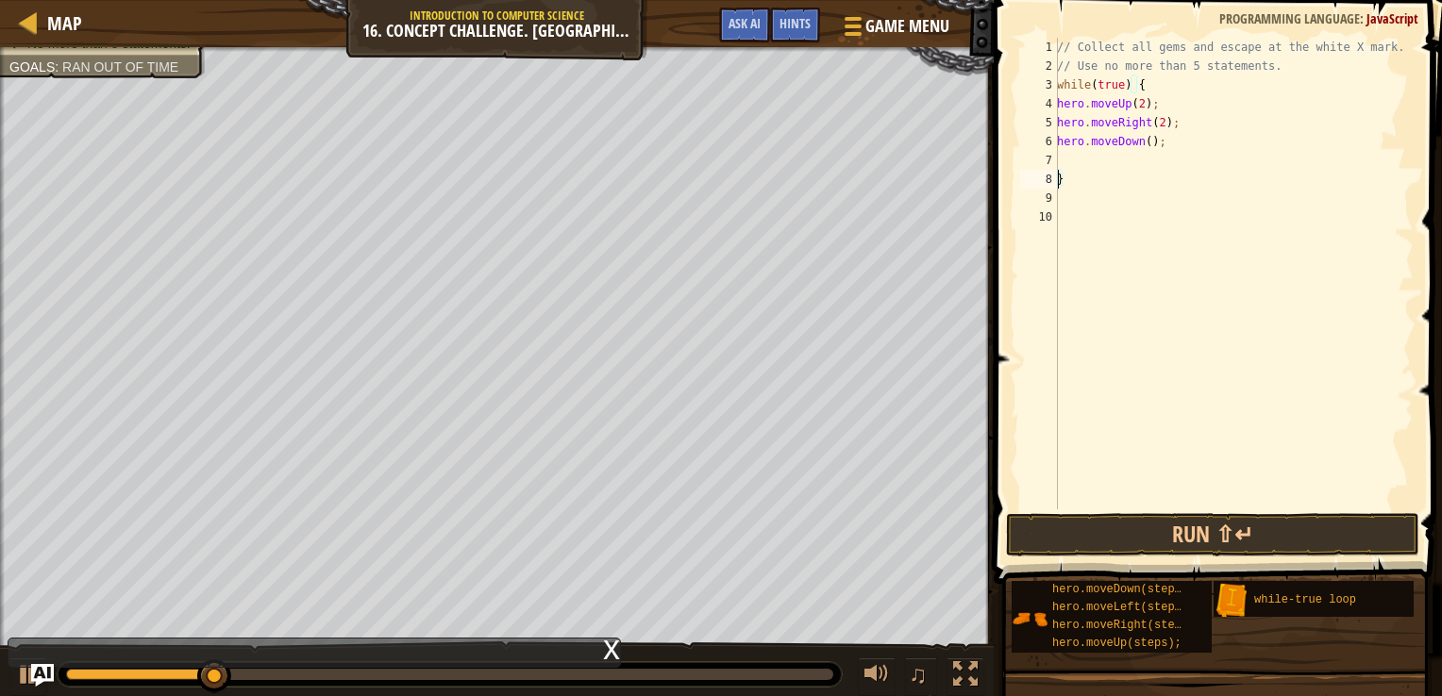
click at [1072, 157] on div "// Collect all gems and escape at the white X mark. // Use no more than 5 state…" at bounding box center [1233, 293] width 360 height 510
type textarea "hero.moveLeft();"
click at [1166, 527] on button "Run ⇧↵" at bounding box center [1212, 534] width 413 height 43
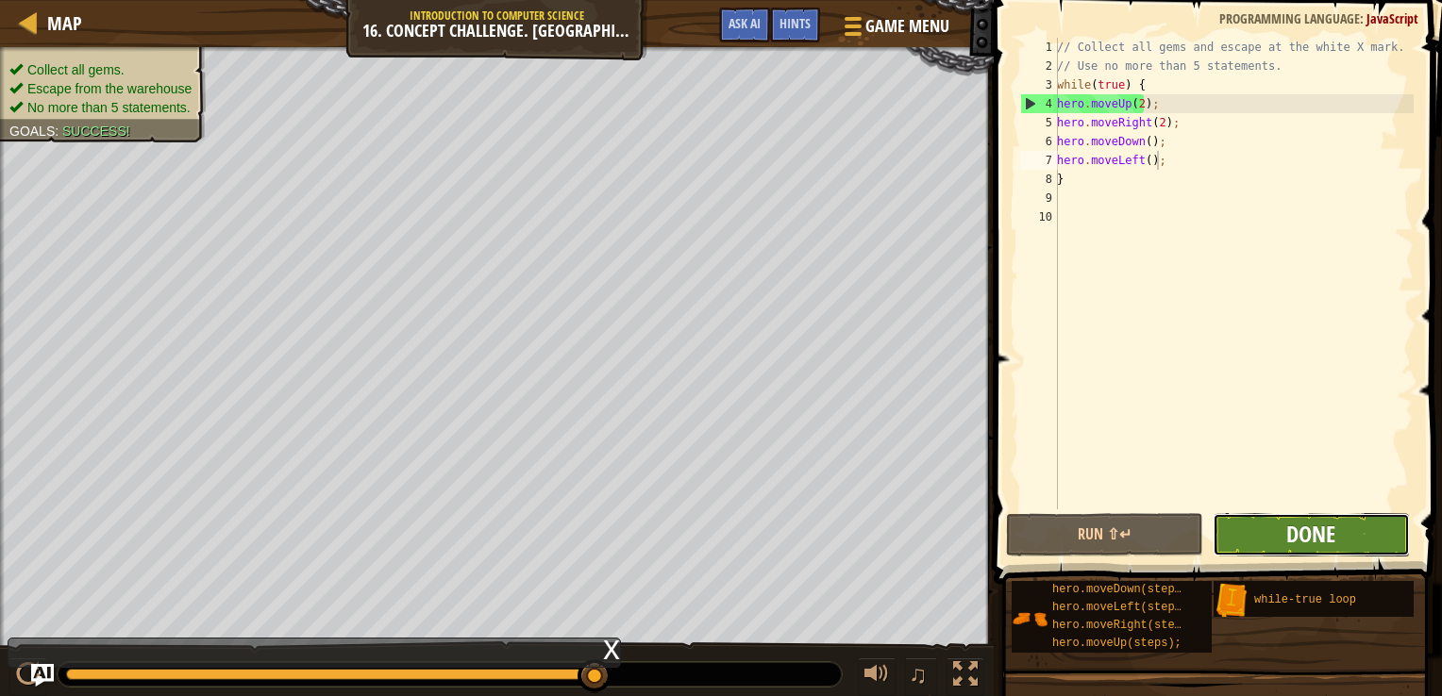
drag, startPoint x: 1298, startPoint y: 527, endPoint x: 1313, endPoint y: 548, distance: 25.1
click at [1313, 548] on span "Done" at bounding box center [1310, 534] width 49 height 30
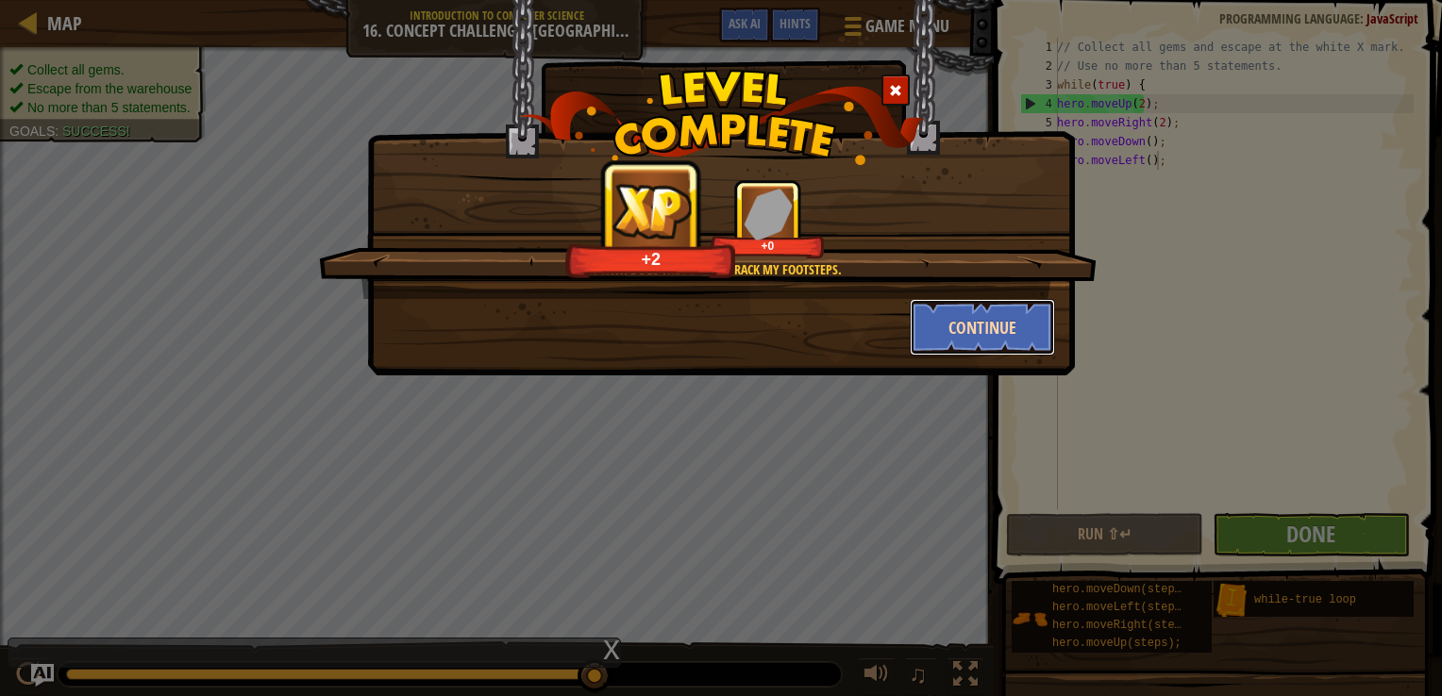
click at [1002, 329] on button "Continue" at bounding box center [983, 327] width 146 height 57
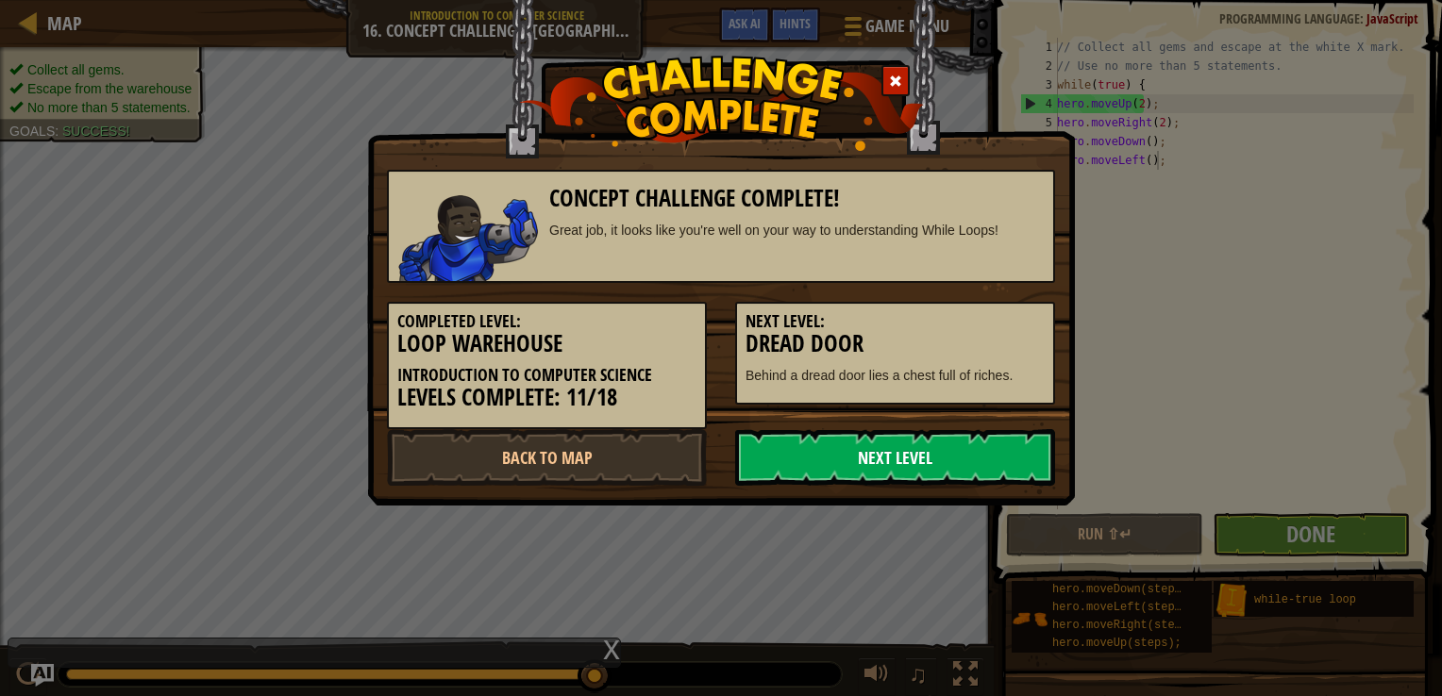
click at [917, 458] on link "Next Level" at bounding box center [895, 457] width 320 height 57
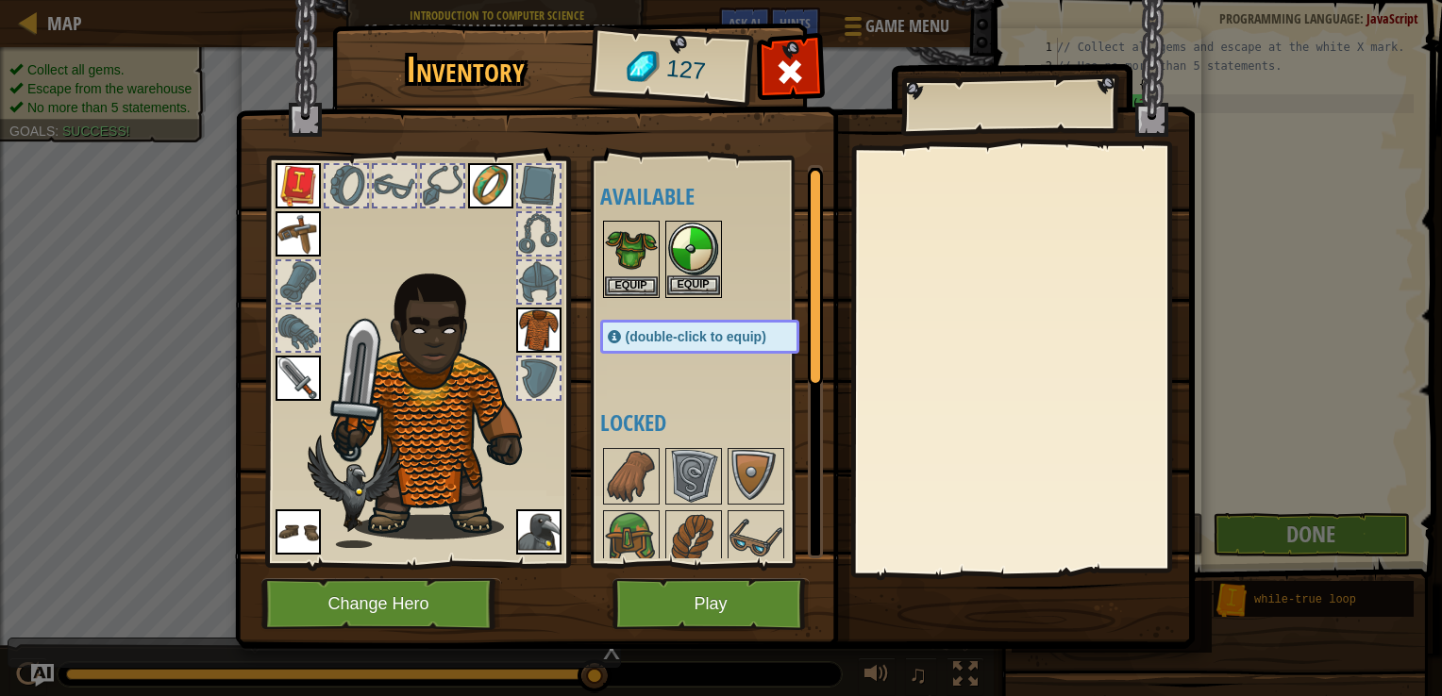
click at [687, 264] on img at bounding box center [693, 249] width 53 height 53
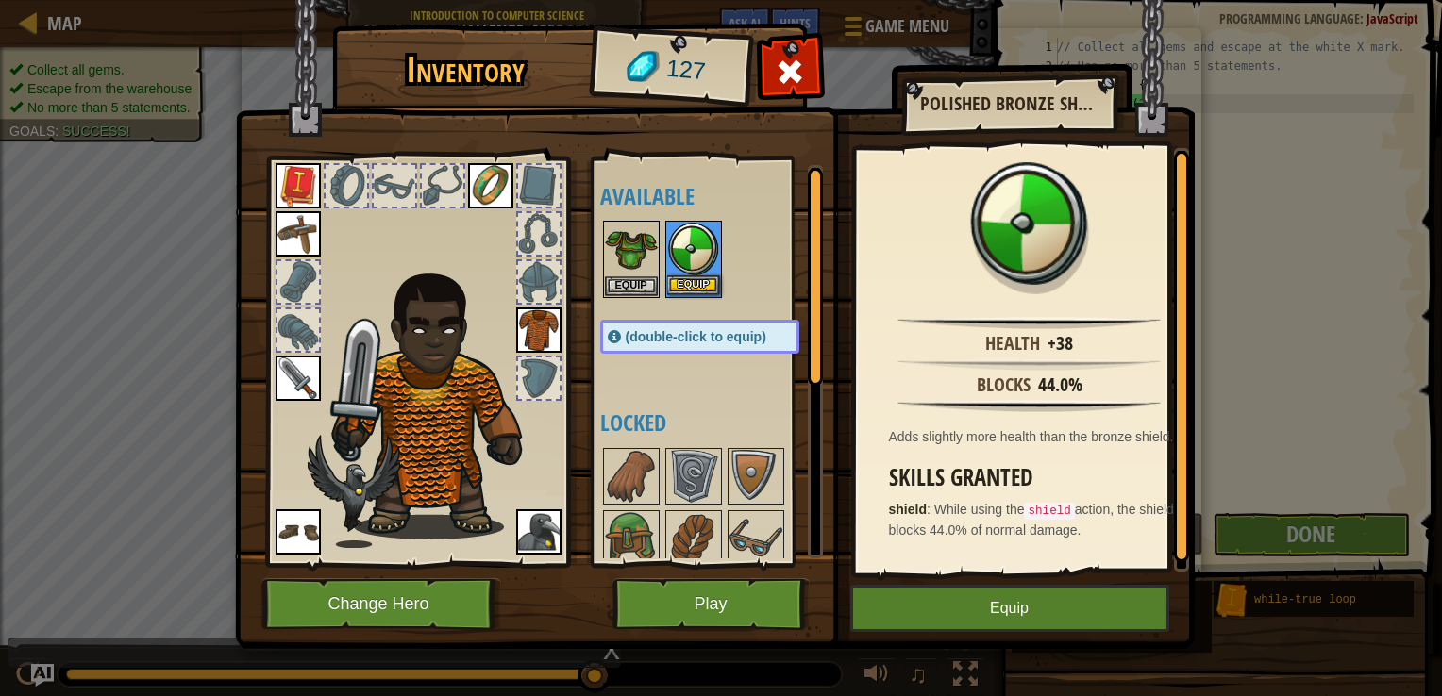
click at [687, 264] on img at bounding box center [693, 249] width 53 height 53
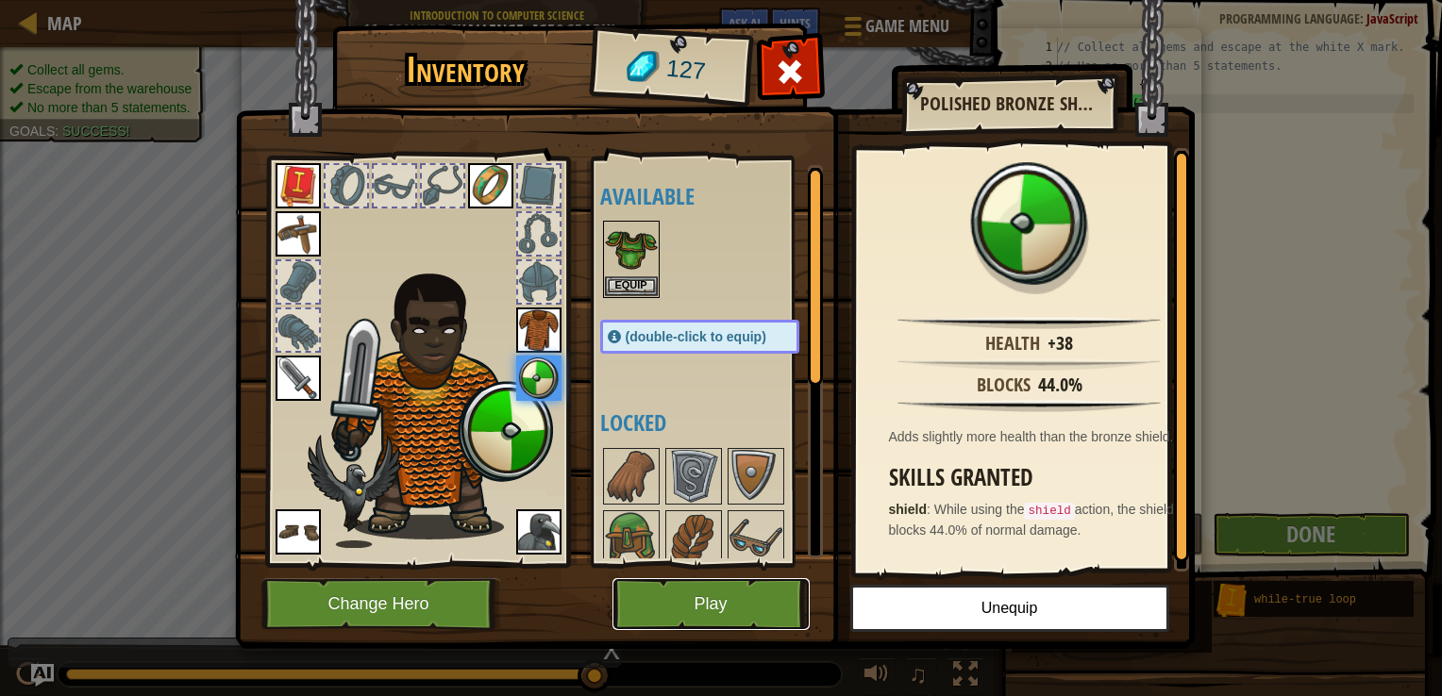
click at [703, 602] on button "Play" at bounding box center [710, 604] width 197 height 52
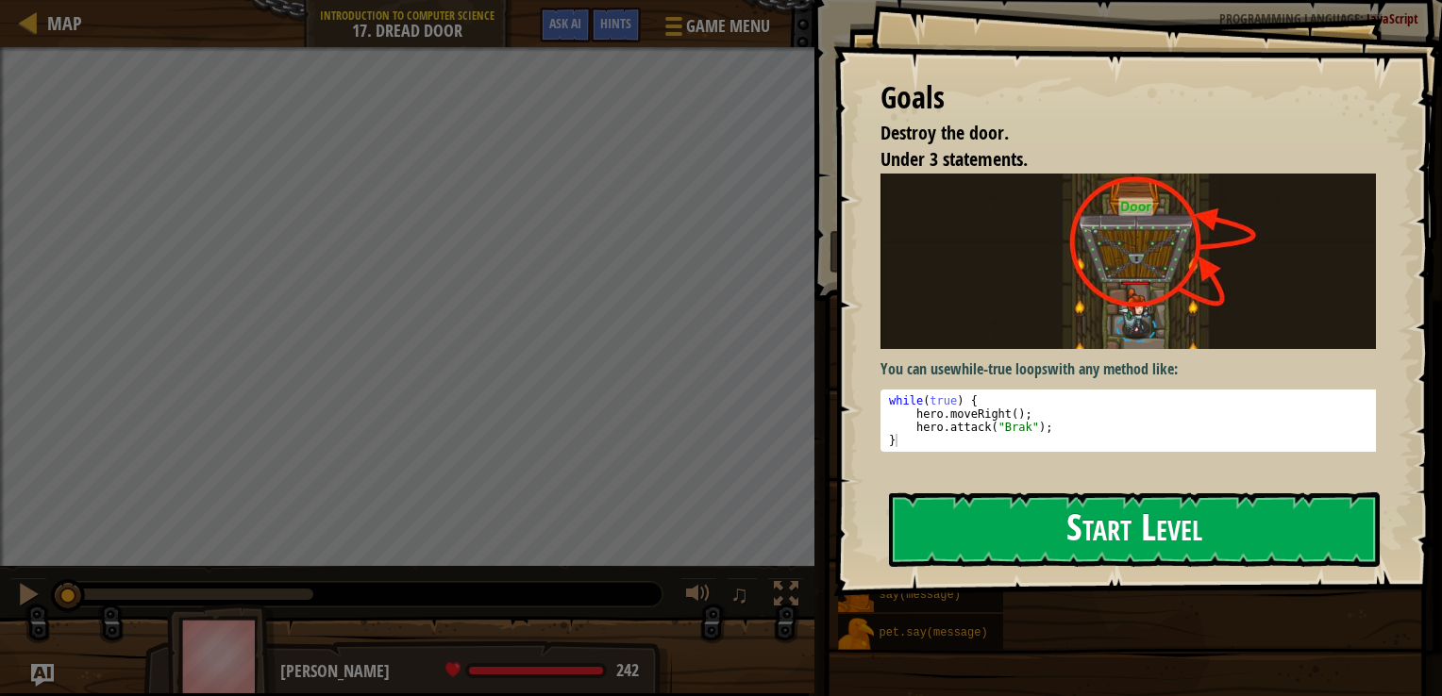
click at [1018, 531] on button "Start Level" at bounding box center [1134, 530] width 491 height 75
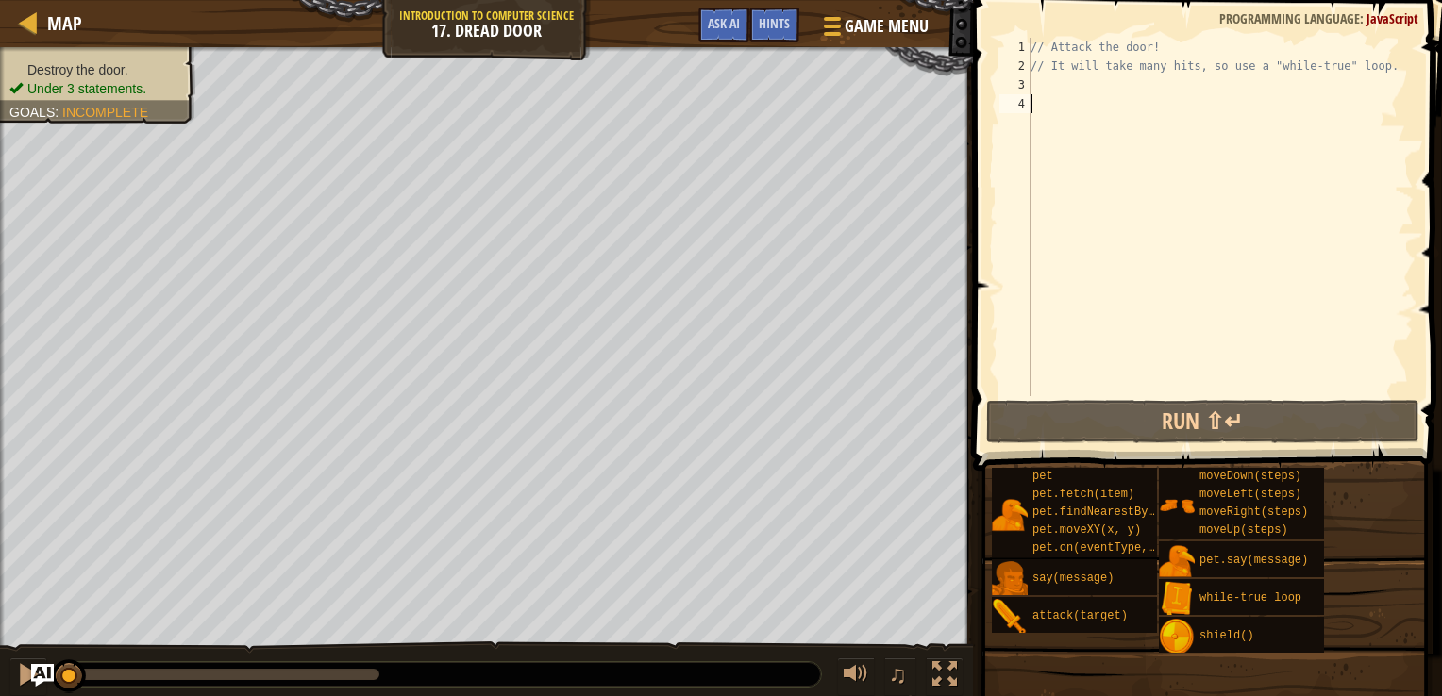
click at [1054, 86] on div "// Attack the door! // It will take many hits, so use a "while-true" loop." at bounding box center [1220, 236] width 387 height 396
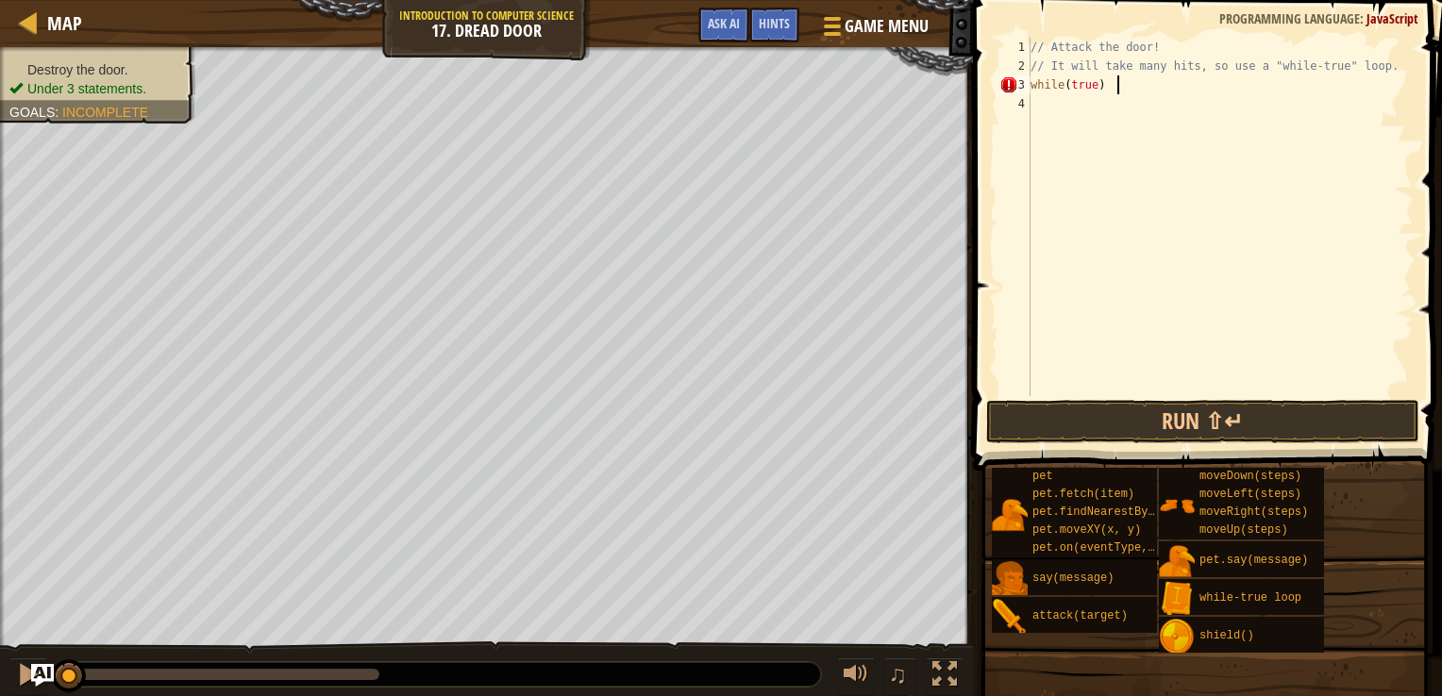
scroll to position [8, 5]
type textarea "w"
type textarea "e"
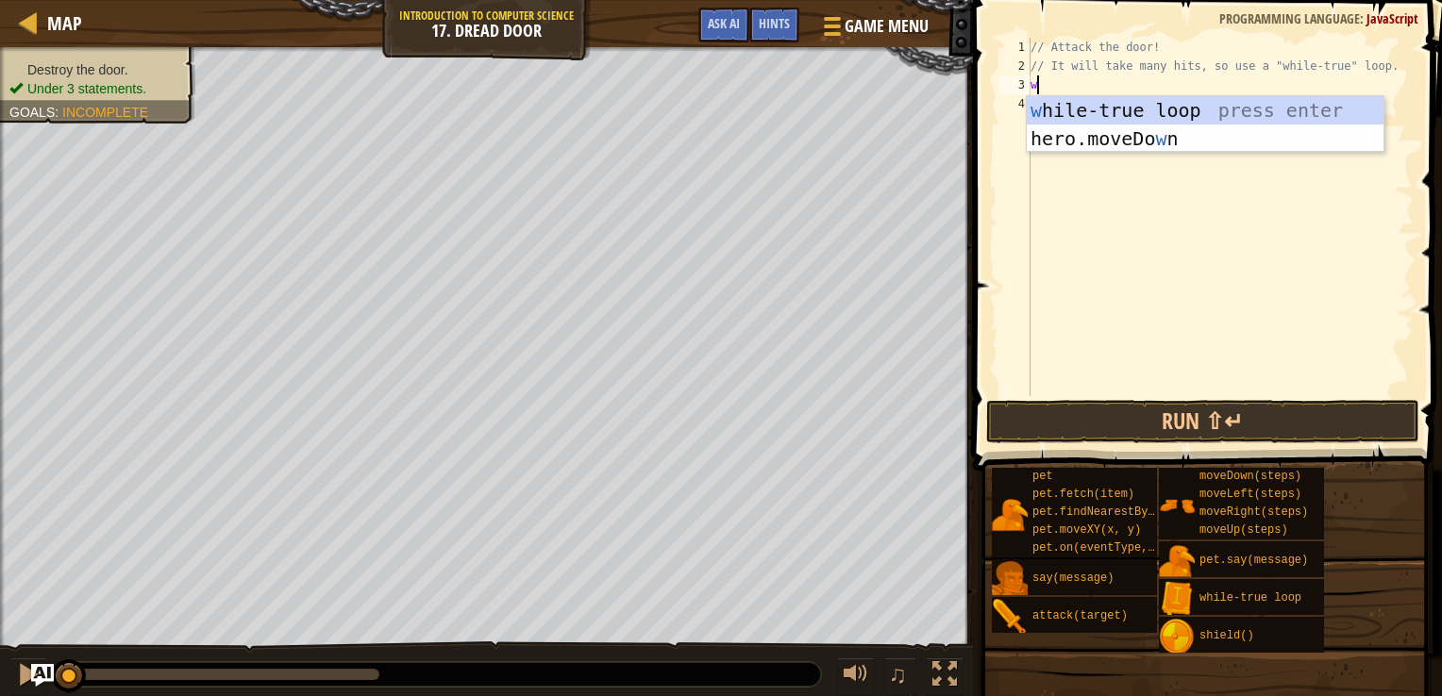
type textarea "whi"
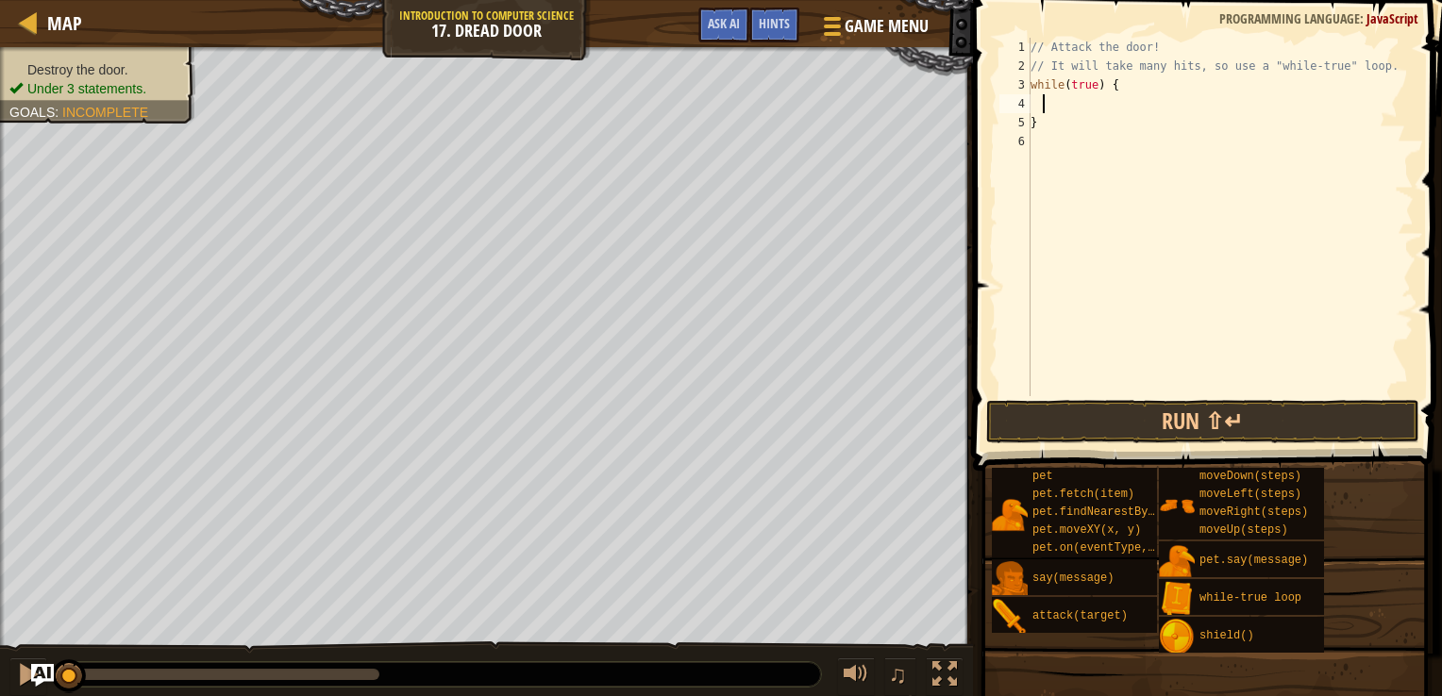
click at [1045, 101] on div "// Attack the door! // It will take many hits, so use a "while-true" loop. whil…" at bounding box center [1220, 236] width 387 height 396
click at [1031, 103] on div "// Attack the door! // It will take many hits, so use a "while-true" loop. whil…" at bounding box center [1220, 236] width 387 height 396
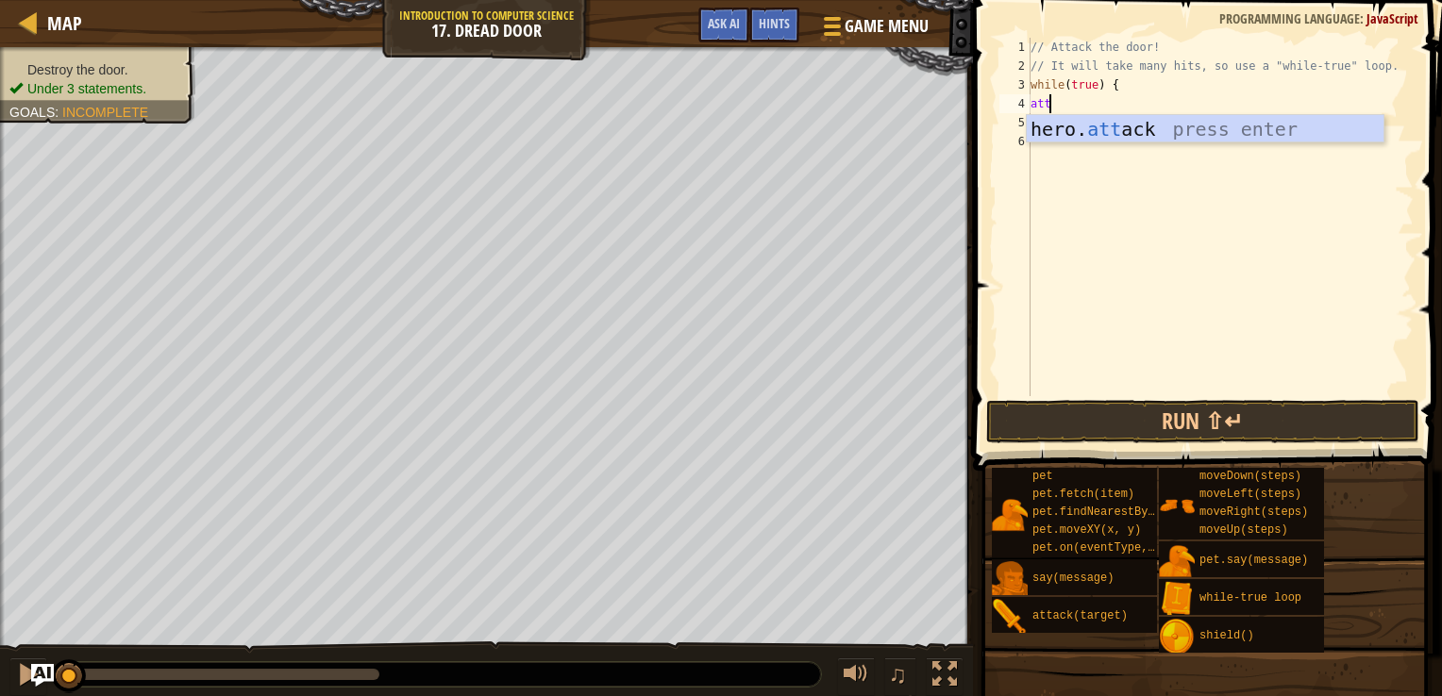
scroll to position [8, 1]
type textarea "a"
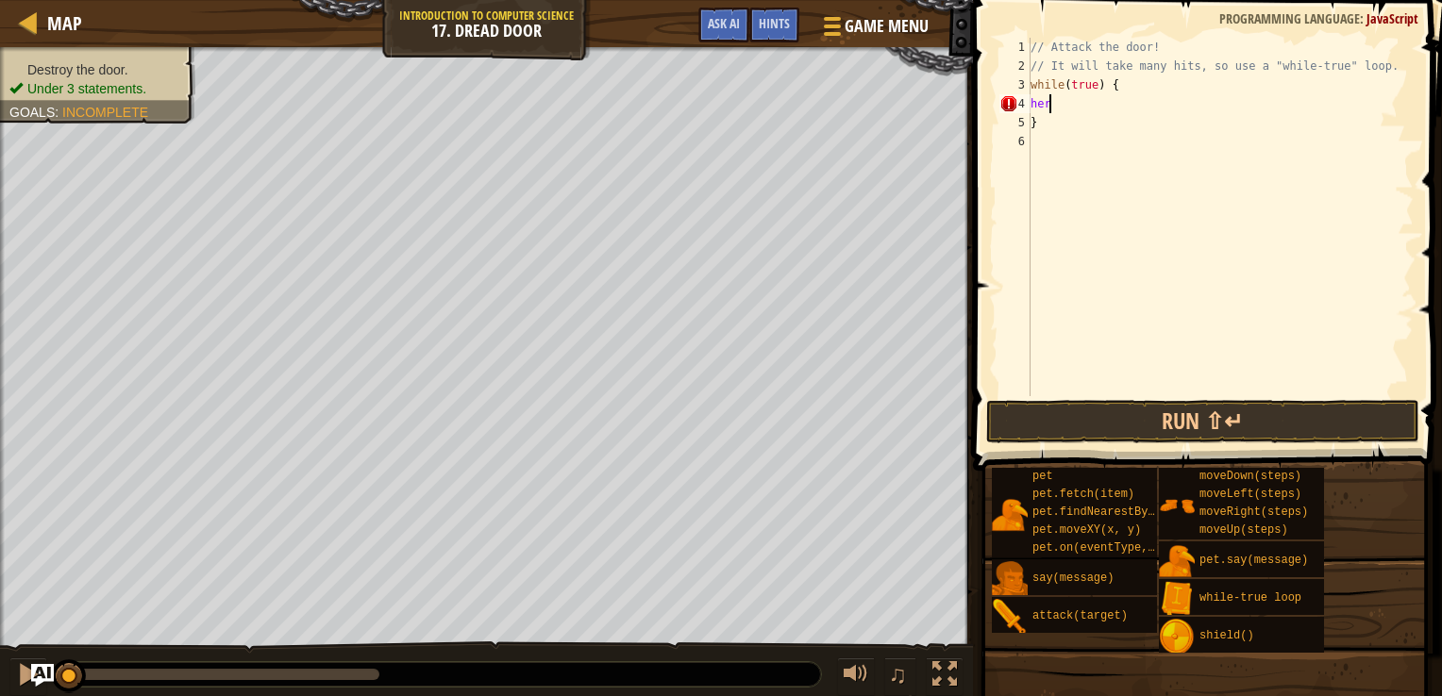
type textarea "h"
type textarea "hero.attack("Door");"
click at [1151, 415] on button "Run ⇧↵" at bounding box center [1202, 421] width 433 height 43
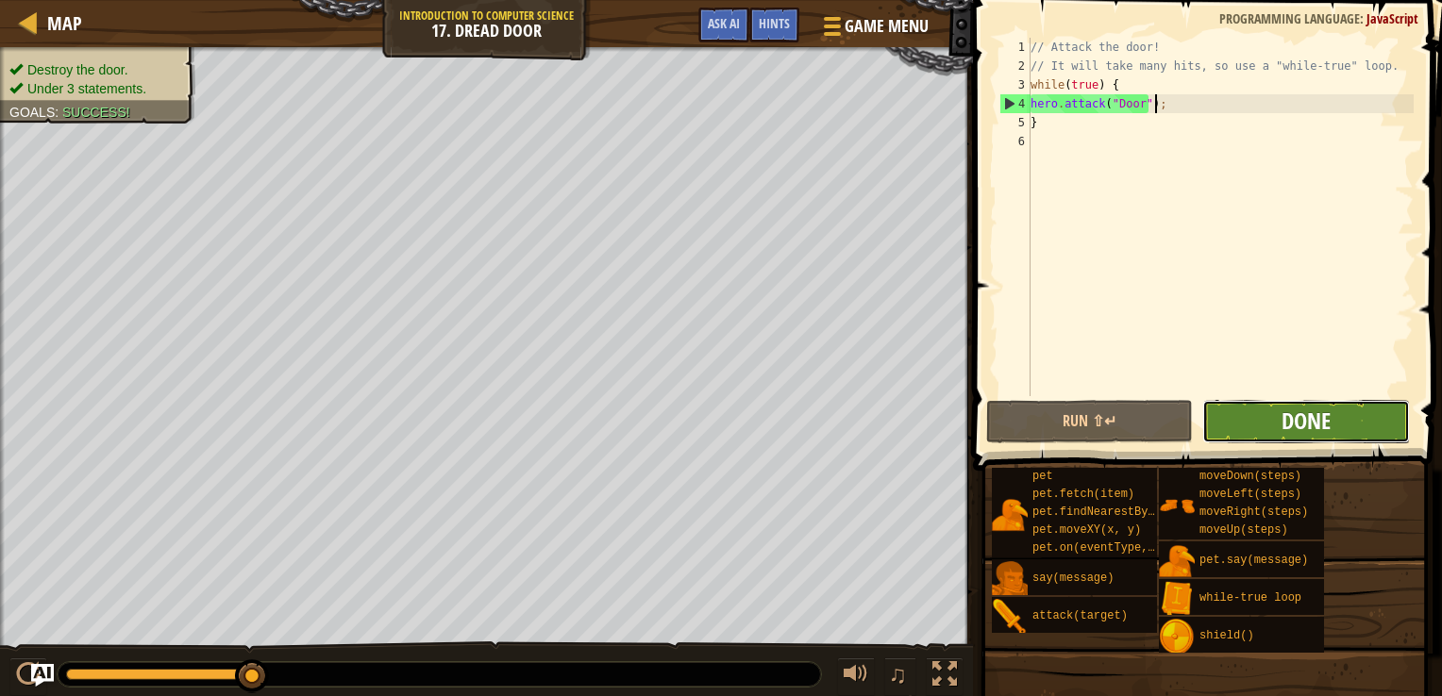
click at [1313, 431] on span "Done" at bounding box center [1305, 421] width 49 height 30
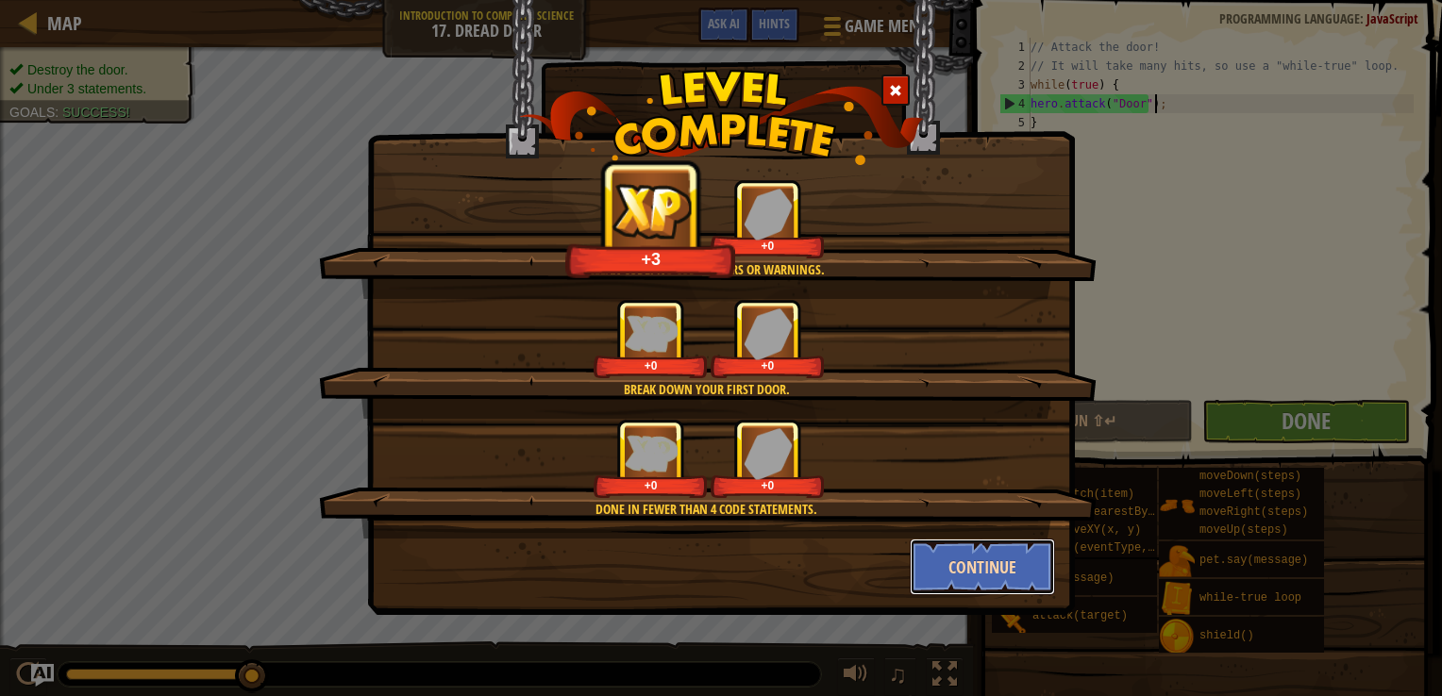
click at [973, 573] on button "Continue" at bounding box center [983, 567] width 146 height 57
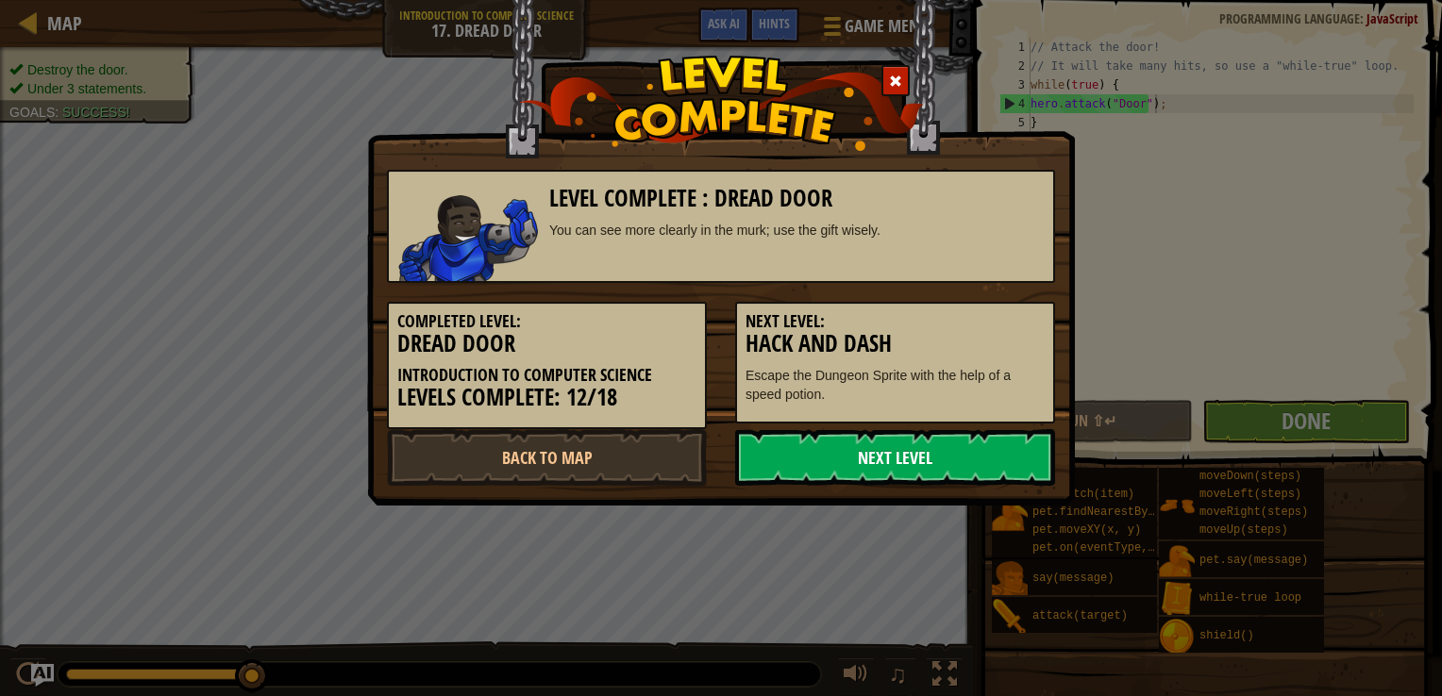
click at [846, 451] on link "Next Level" at bounding box center [895, 457] width 320 height 57
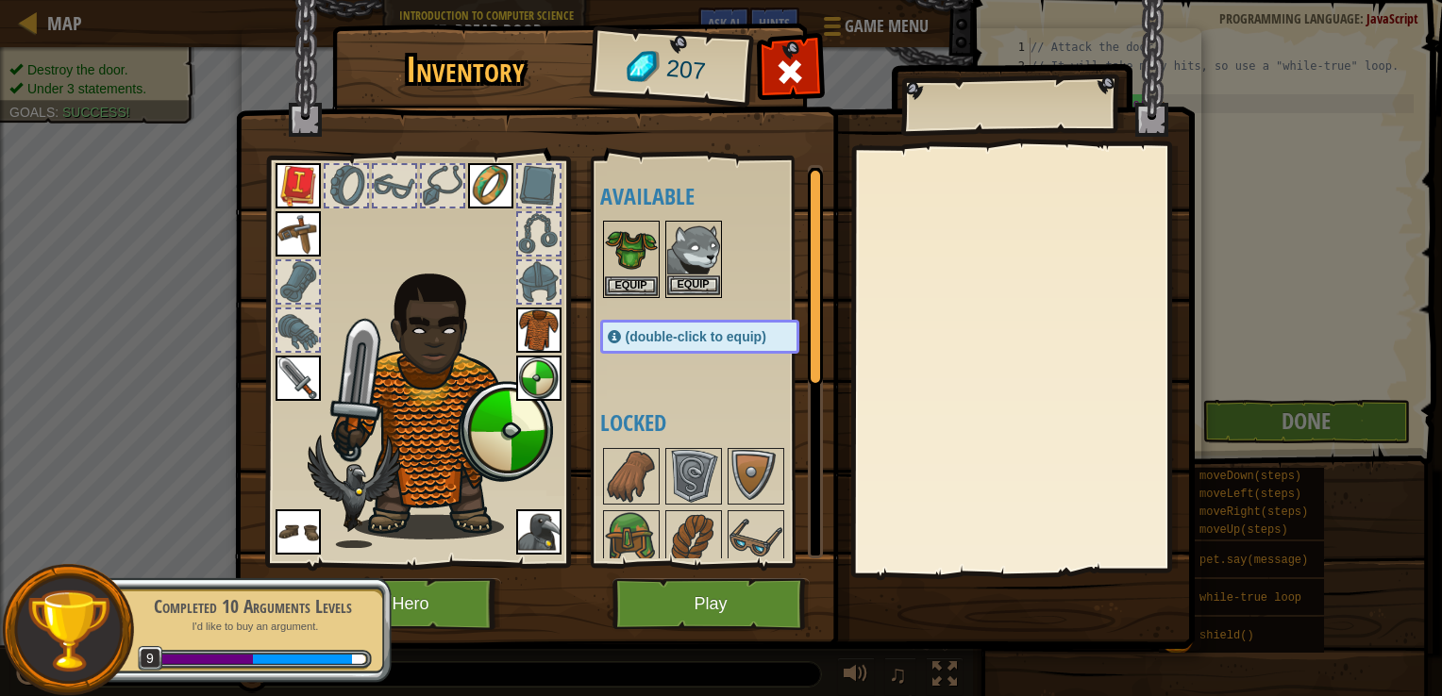
click at [692, 259] on img at bounding box center [693, 249] width 53 height 53
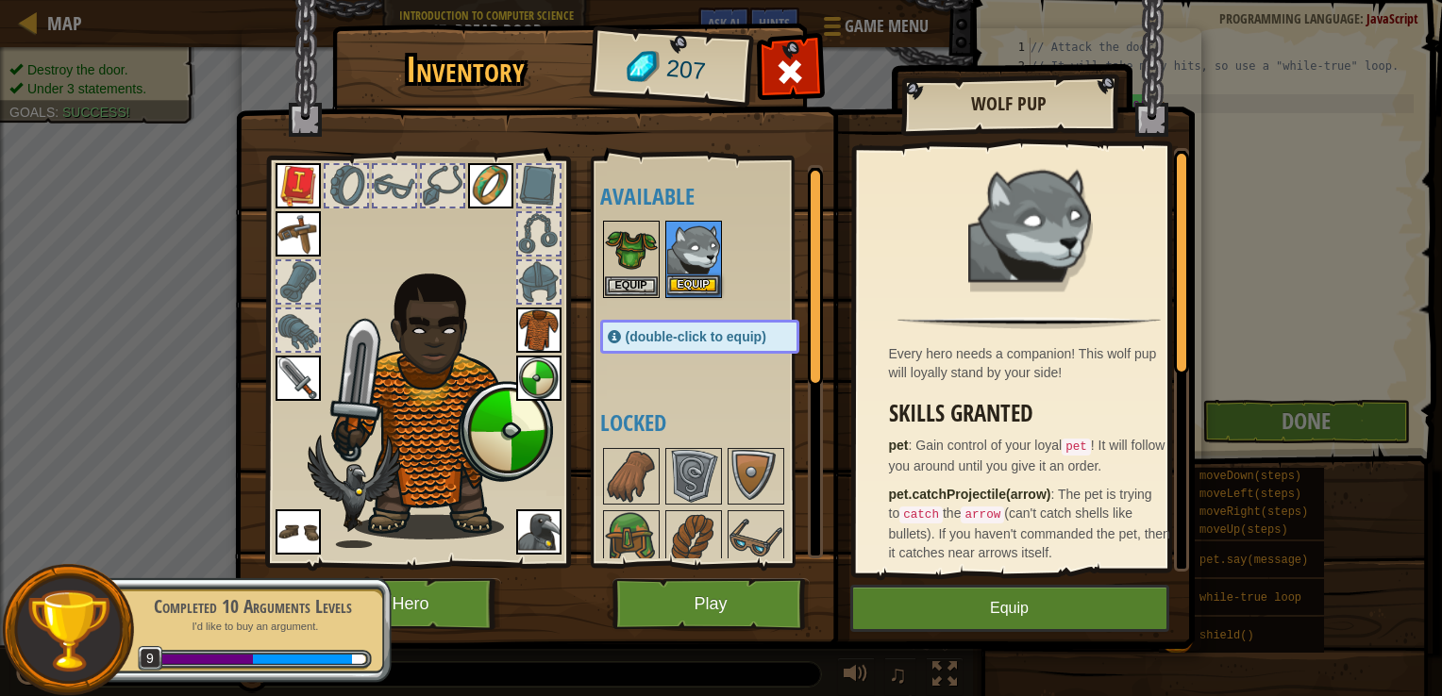
click at [692, 259] on img at bounding box center [693, 249] width 53 height 53
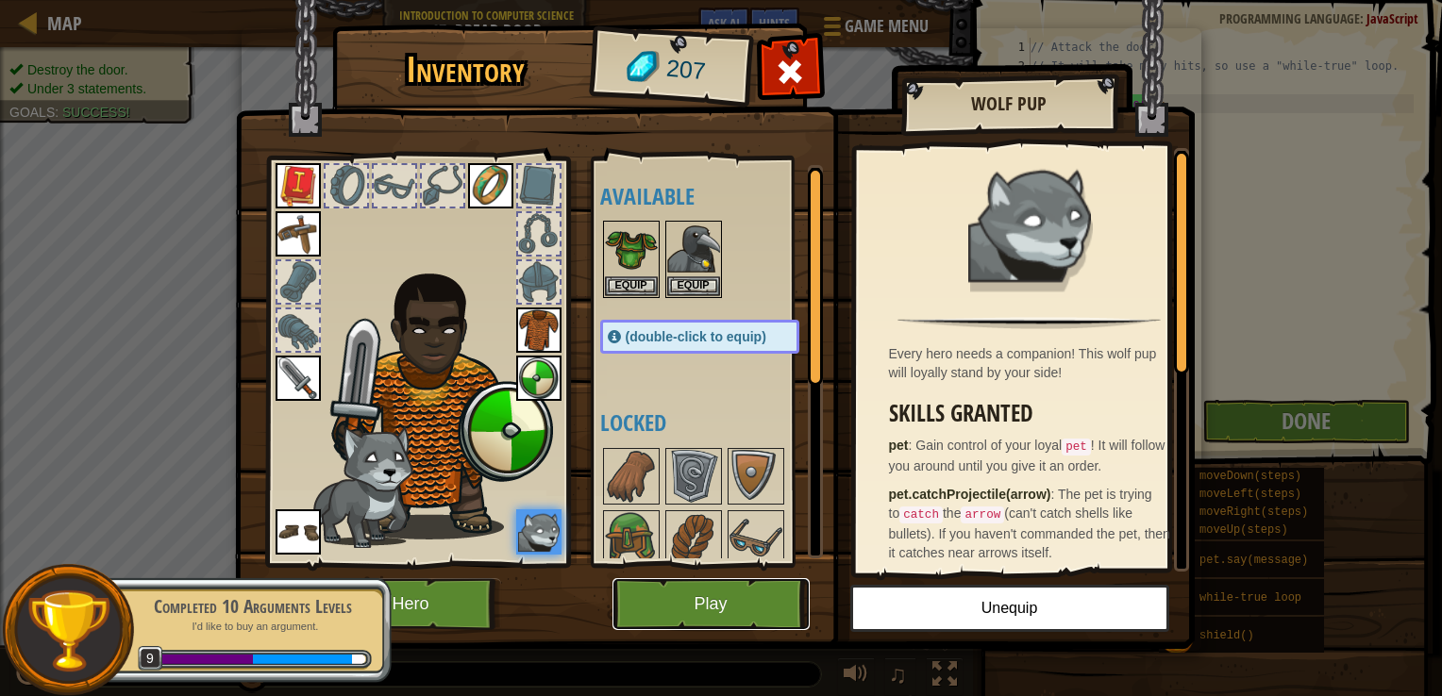
click at [736, 598] on button "Play" at bounding box center [710, 604] width 197 height 52
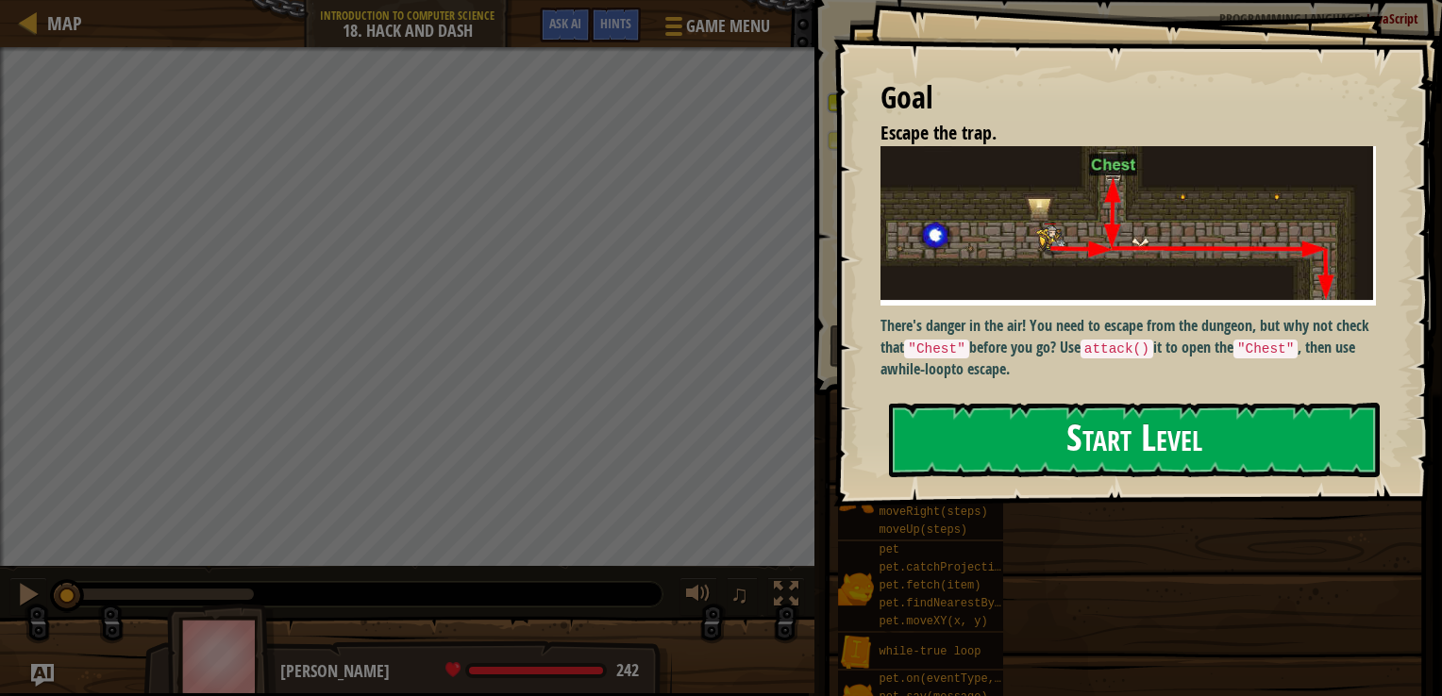
click at [1060, 451] on button "Start Level" at bounding box center [1134, 440] width 491 height 75
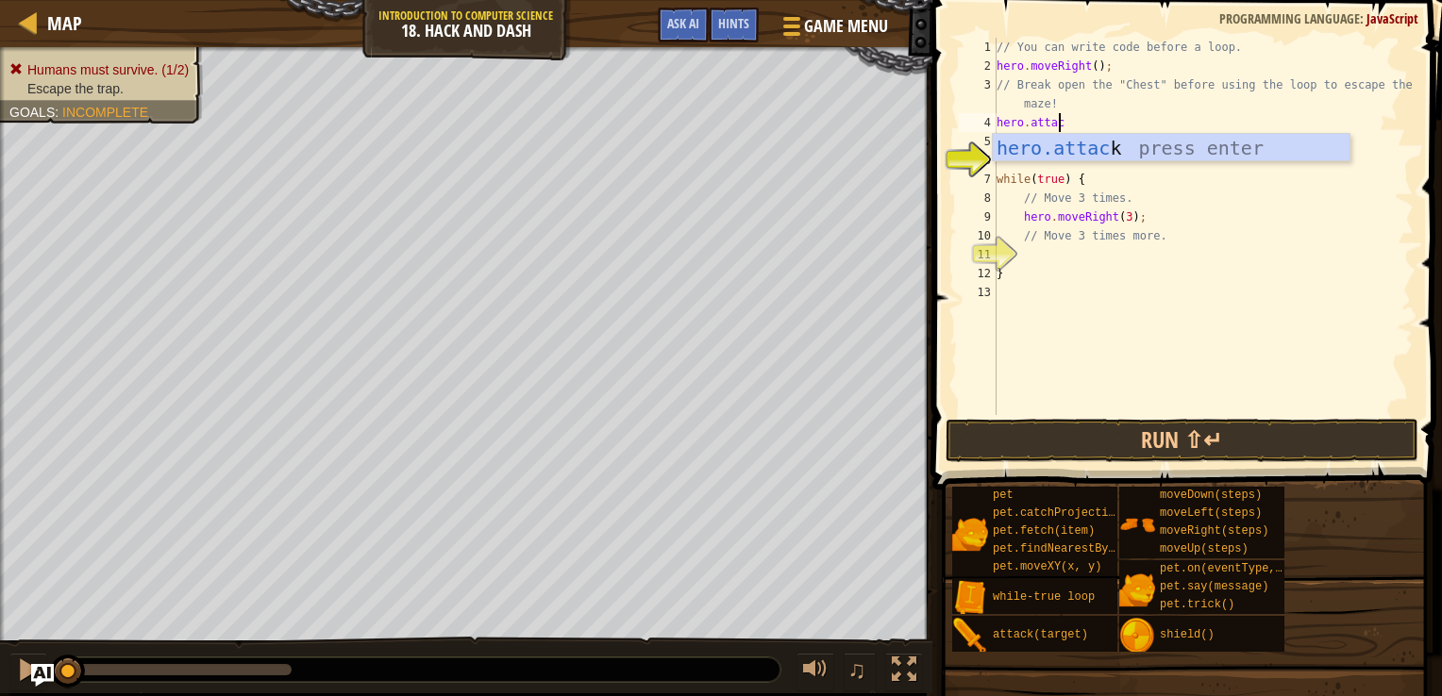
scroll to position [8, 4]
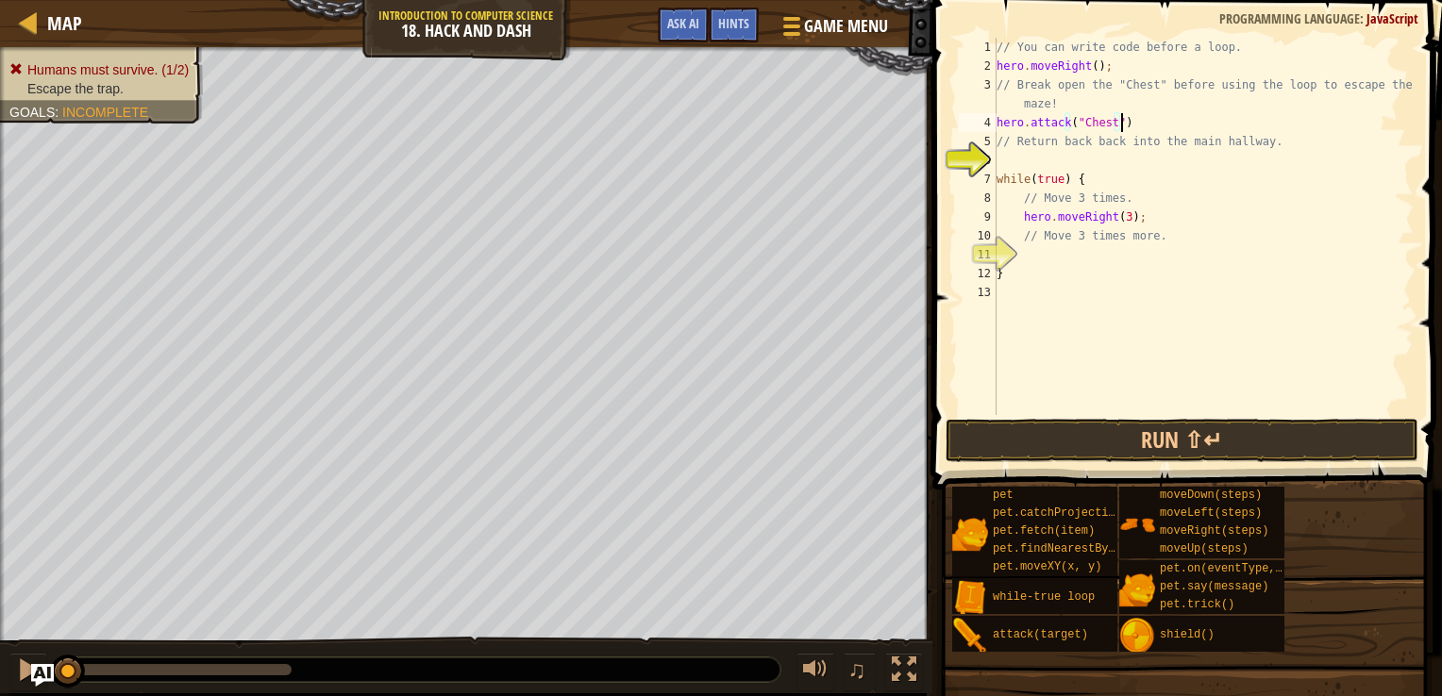
type textarea "hero.attack("Chest");"
click at [999, 158] on div "// You can write code before a loop. hero . moveRight ( ) ; // Break open the "…" at bounding box center [1203, 245] width 421 height 415
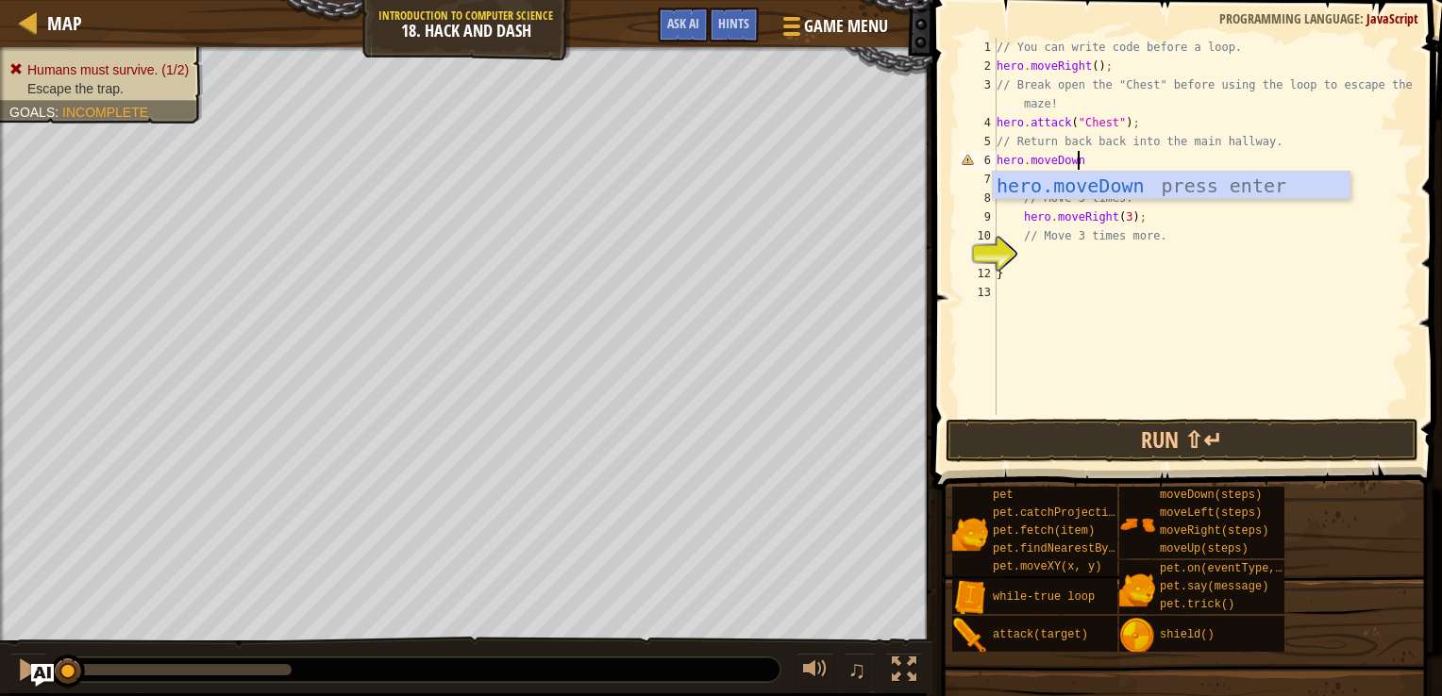
scroll to position [8, 7]
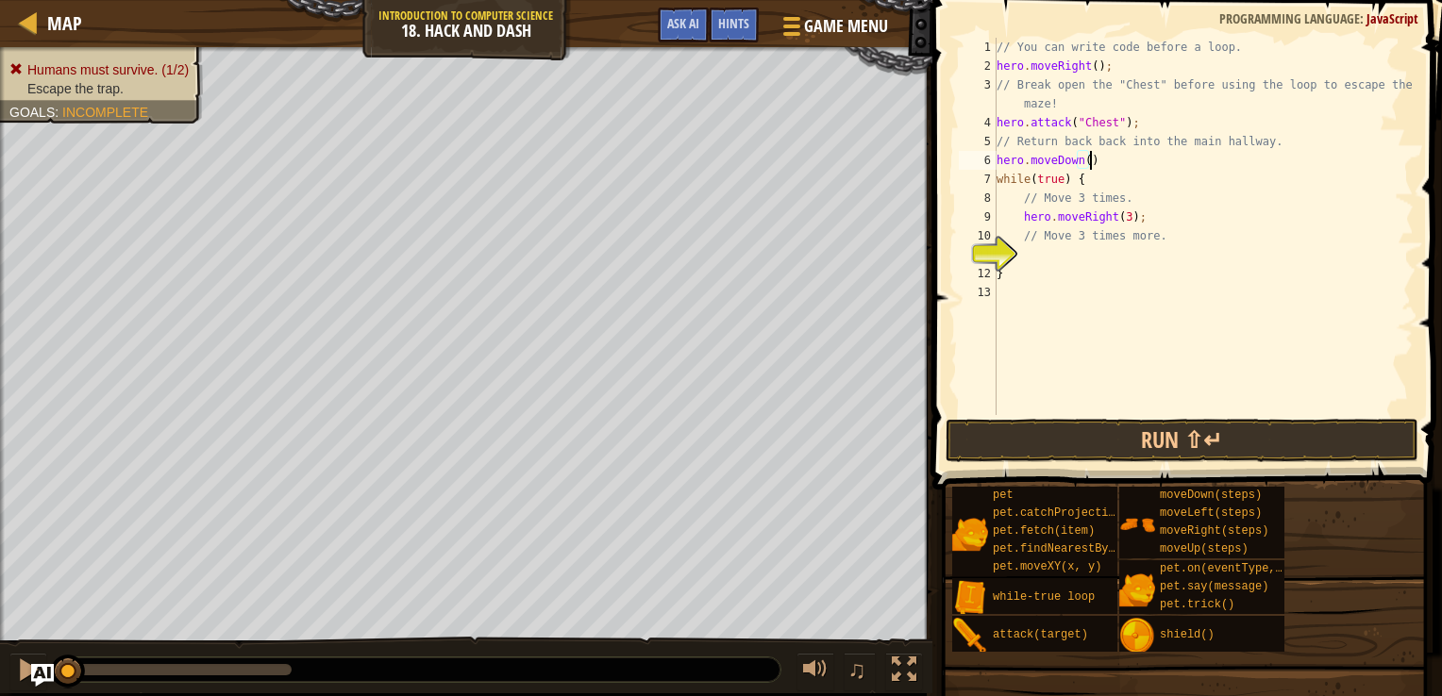
type textarea "hero.moveDown();"
click at [1091, 259] on div "// You can write code before a loop. hero . moveRight ( ) ; // Break open the "…" at bounding box center [1203, 245] width 421 height 415
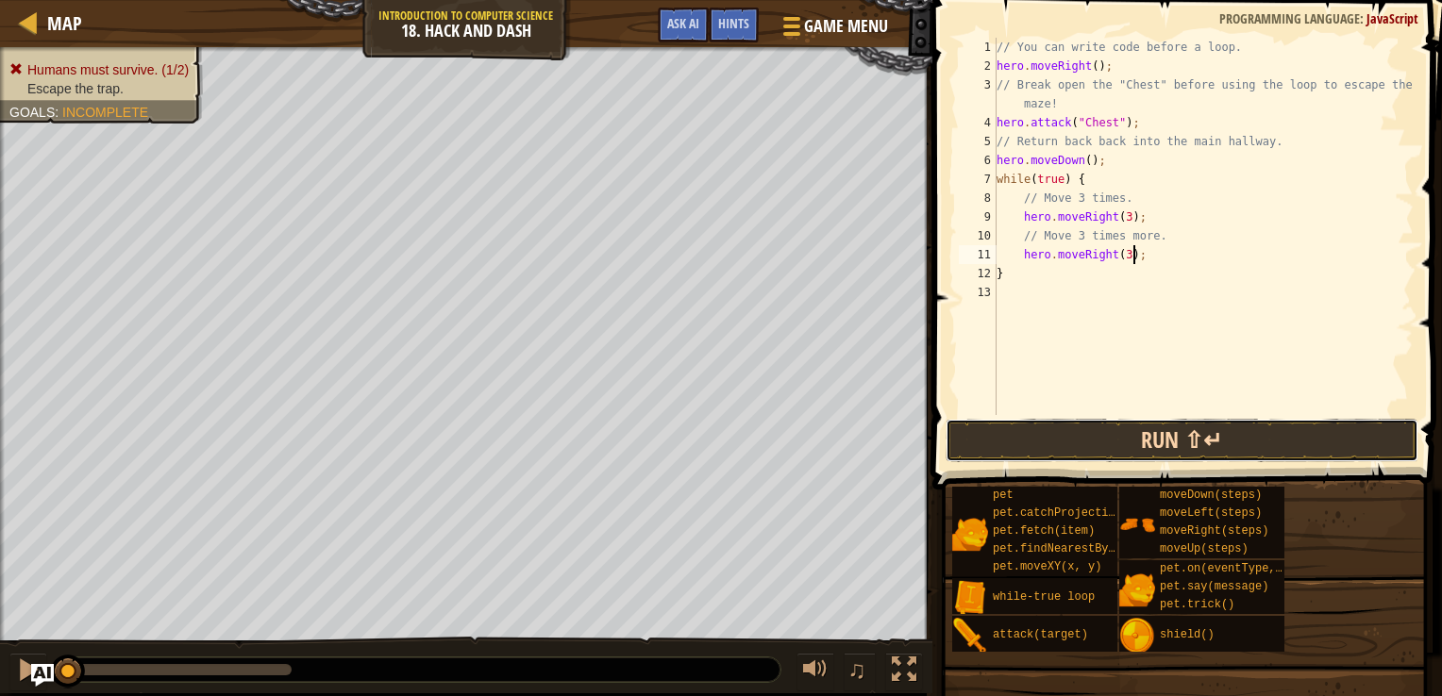
click at [1115, 426] on button "Run ⇧↵" at bounding box center [1181, 440] width 473 height 43
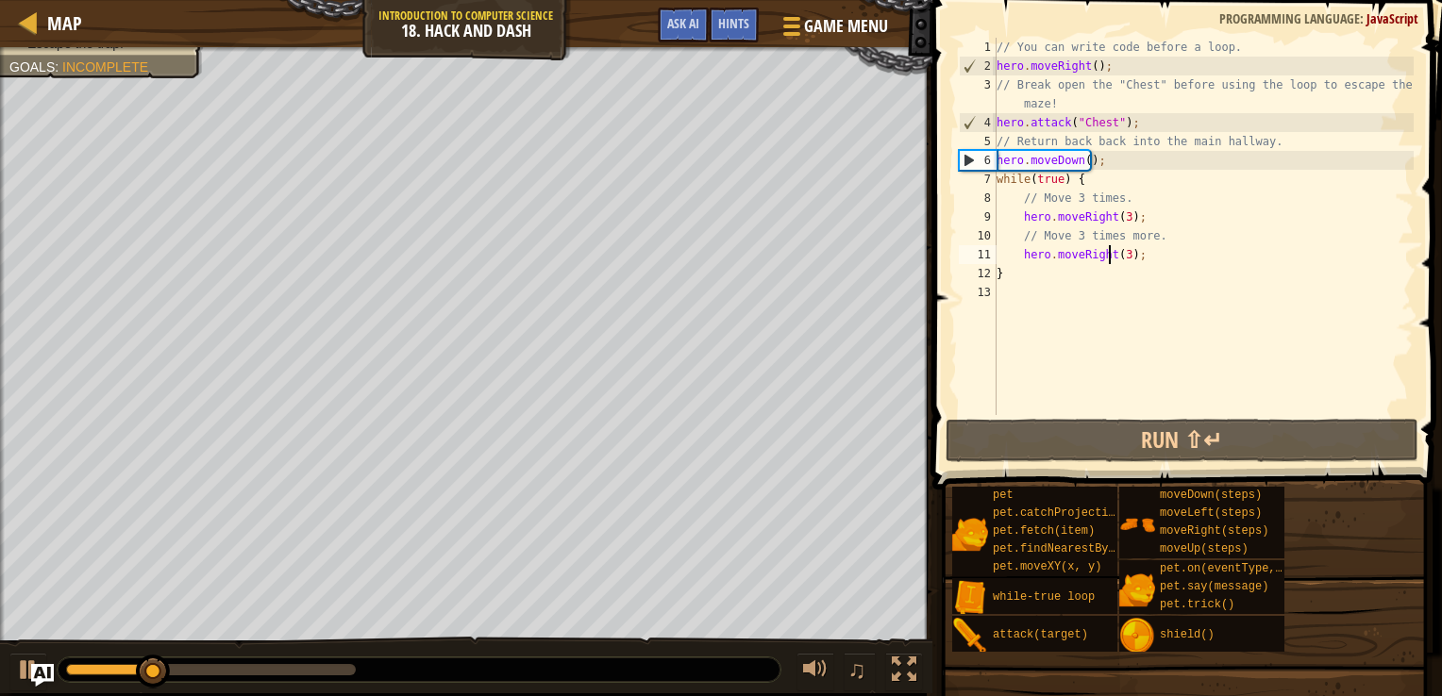
click at [1107, 260] on div "// You can write code before a loop. hero . moveRight ( ) ; // Break open the "…" at bounding box center [1203, 245] width 421 height 415
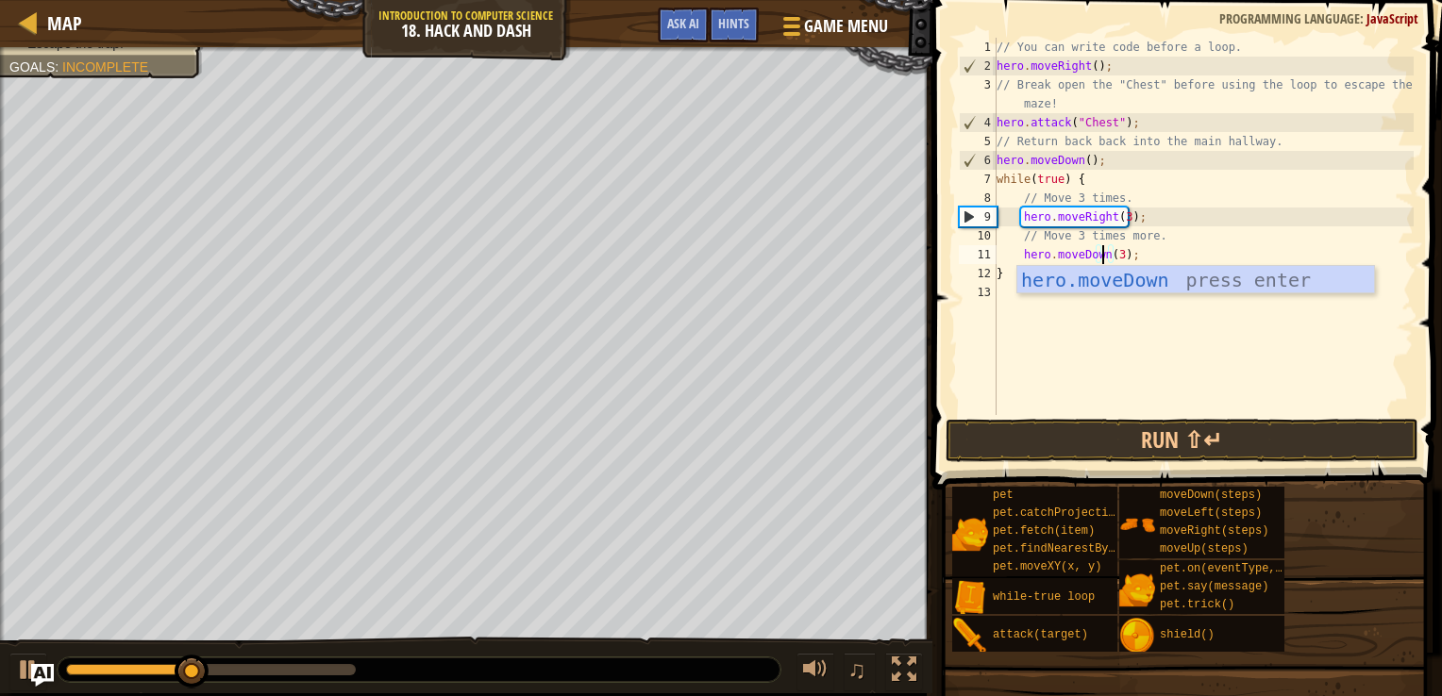
scroll to position [8, 8]
type textarea "hero.moveDown(3);"
click at [1186, 419] on button "Run ⇧↵" at bounding box center [1181, 440] width 473 height 43
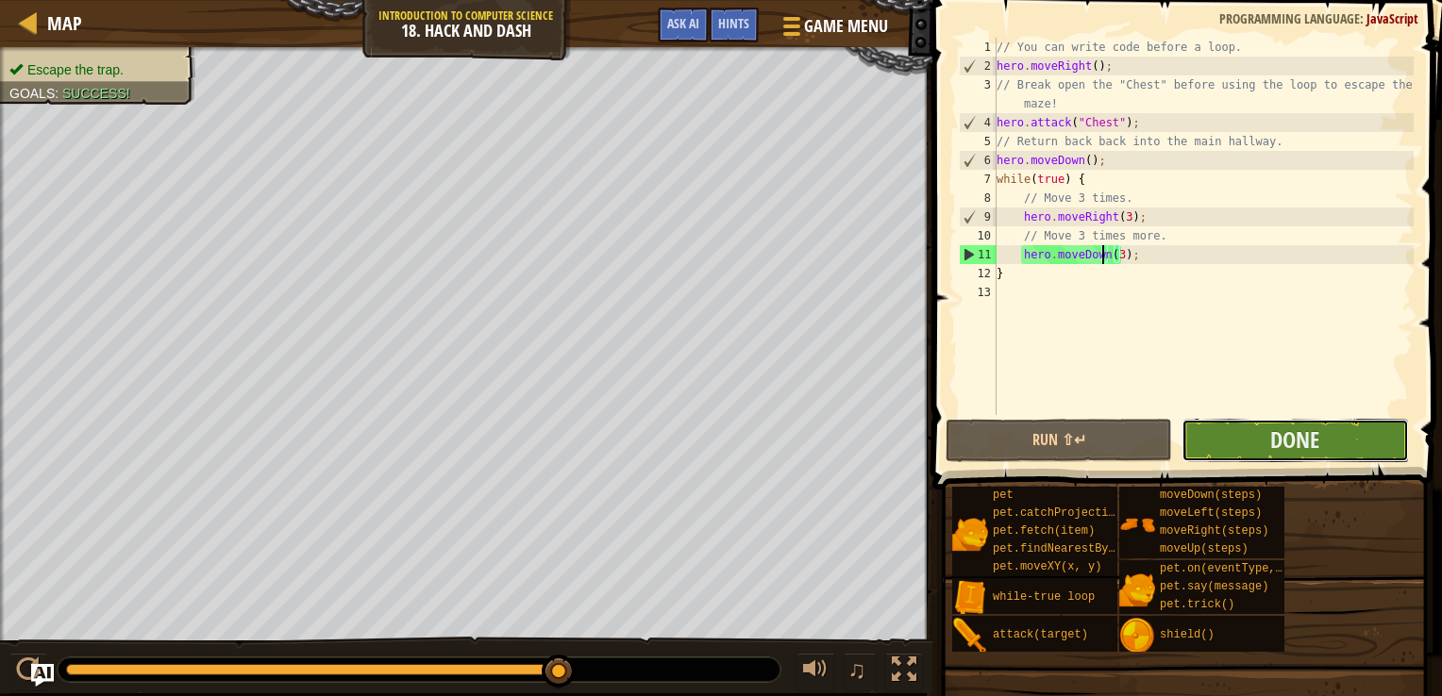
click at [1326, 451] on button "Done" at bounding box center [1294, 440] width 226 height 43
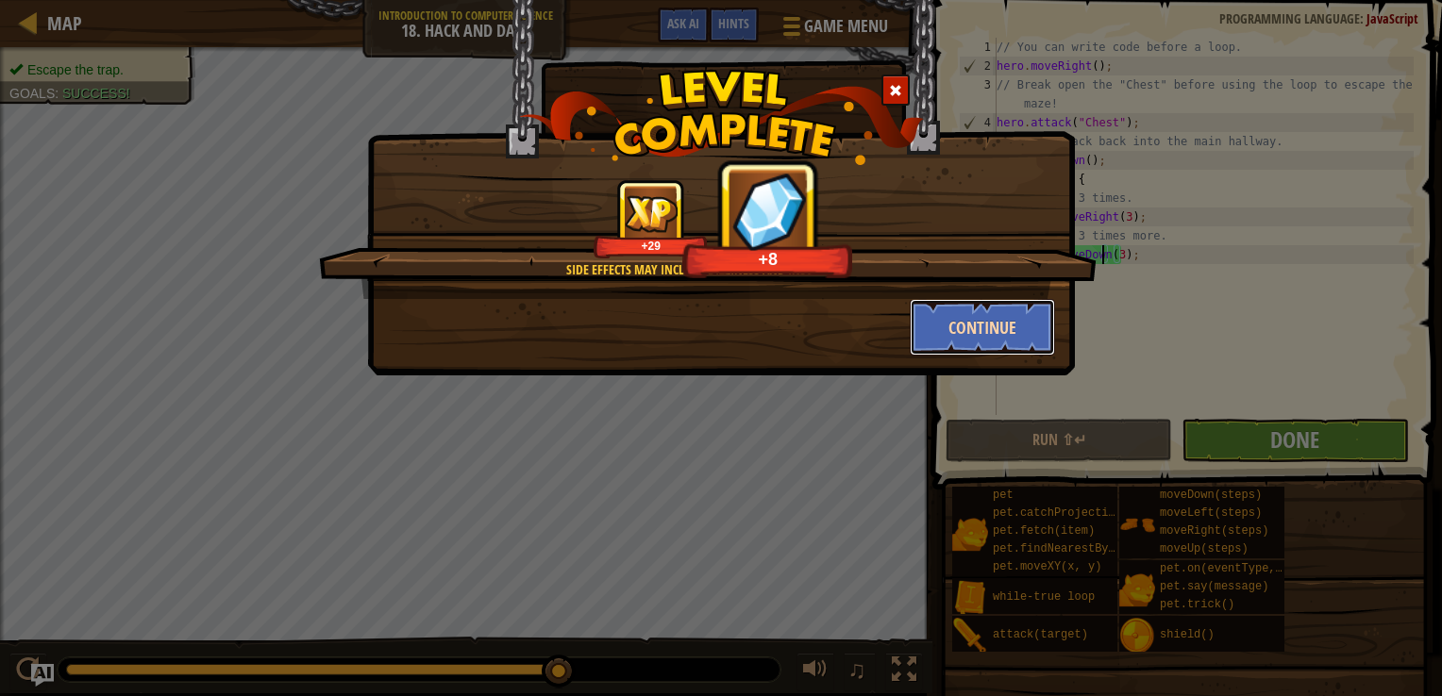
click at [979, 323] on button "Continue" at bounding box center [983, 327] width 146 height 57
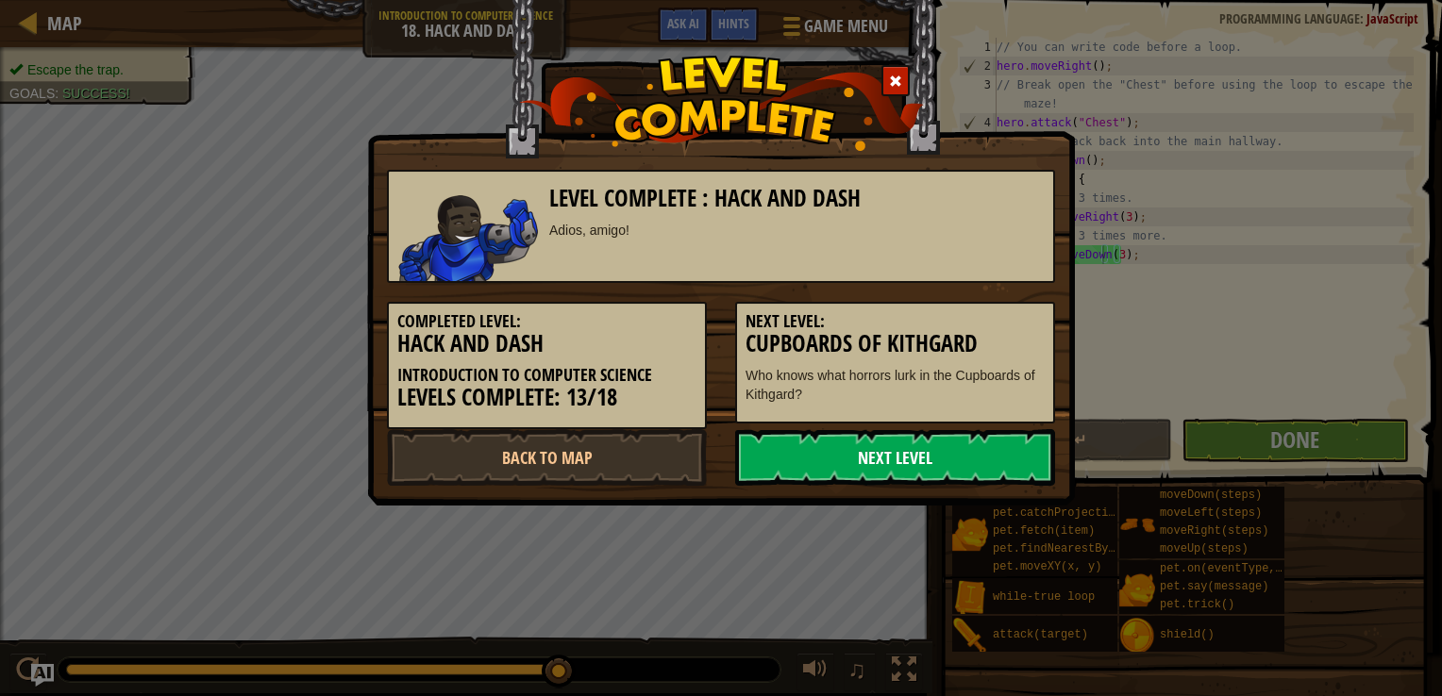
click at [898, 450] on link "Next Level" at bounding box center [895, 457] width 320 height 57
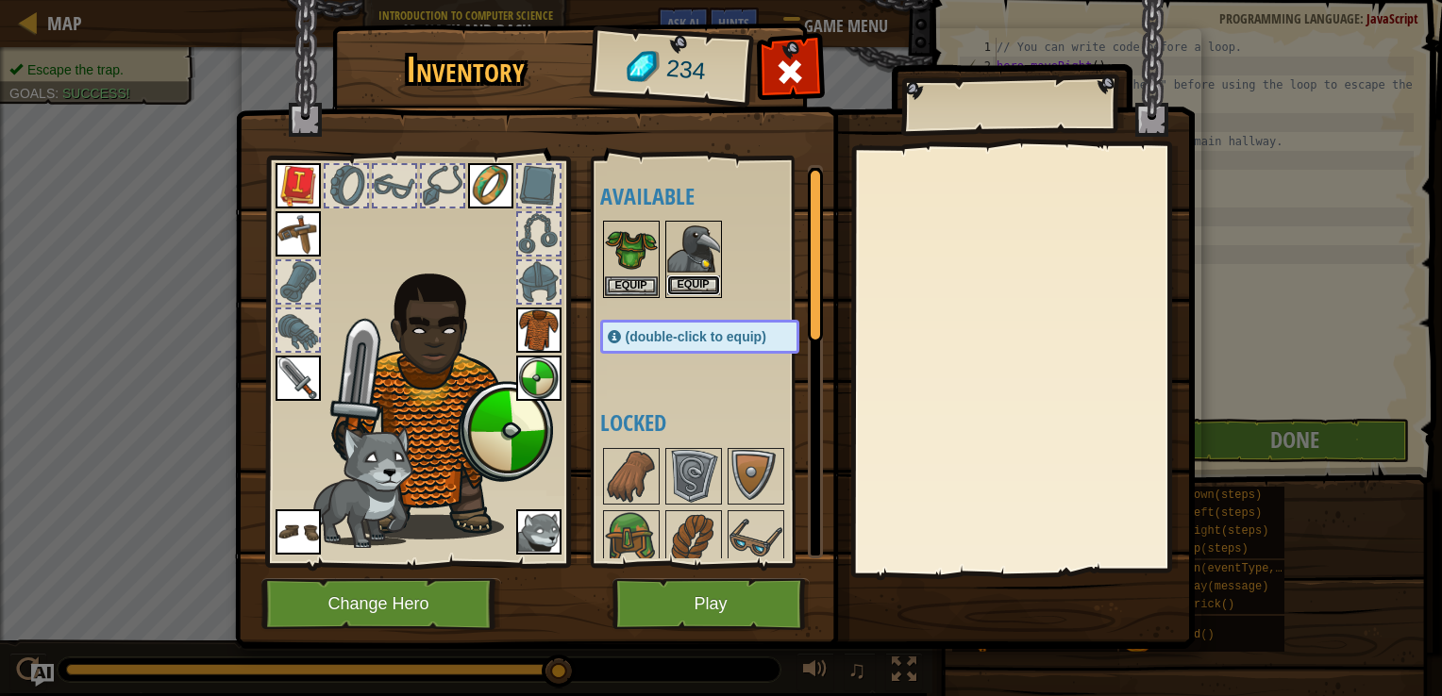
click at [687, 290] on button "Equip" at bounding box center [693, 286] width 53 height 20
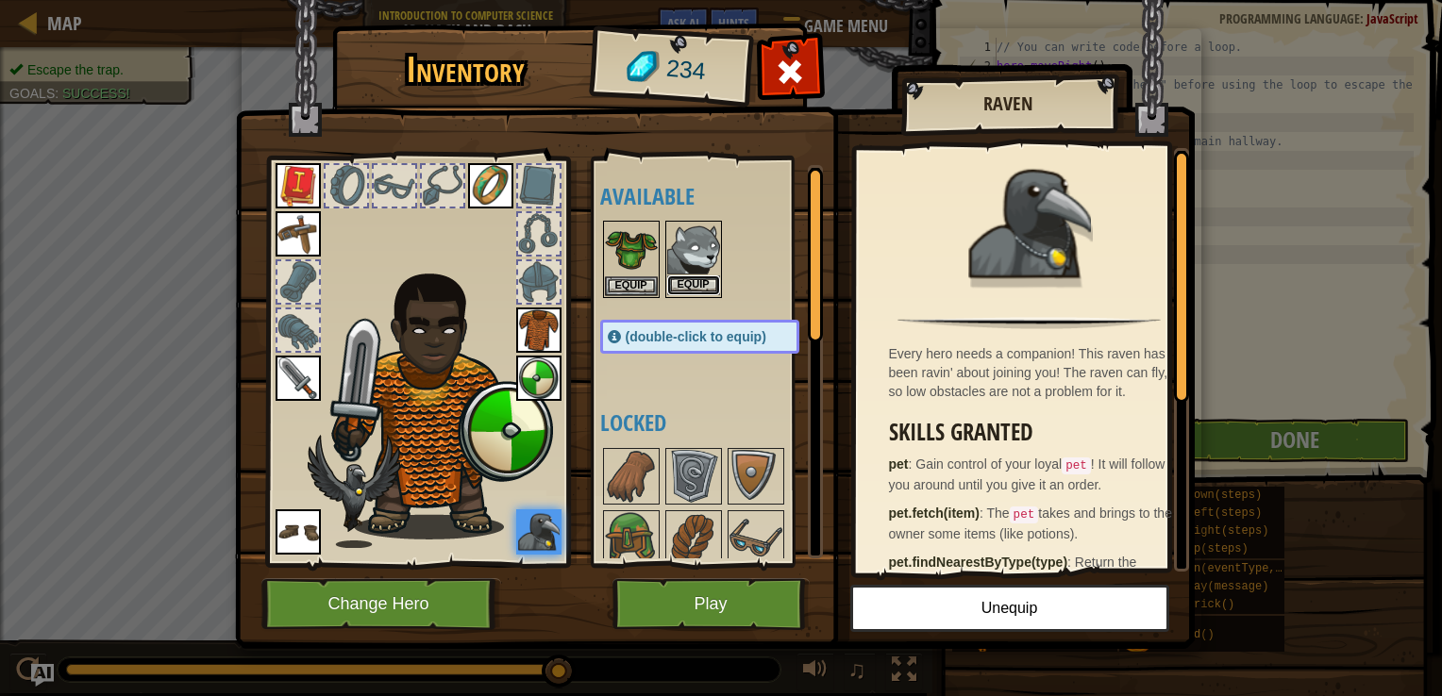
click at [706, 283] on button "Equip" at bounding box center [693, 286] width 53 height 20
click at [0, 0] on button "Equip" at bounding box center [0, 0] width 0 height 0
click at [698, 276] on button "Equip" at bounding box center [693, 286] width 53 height 20
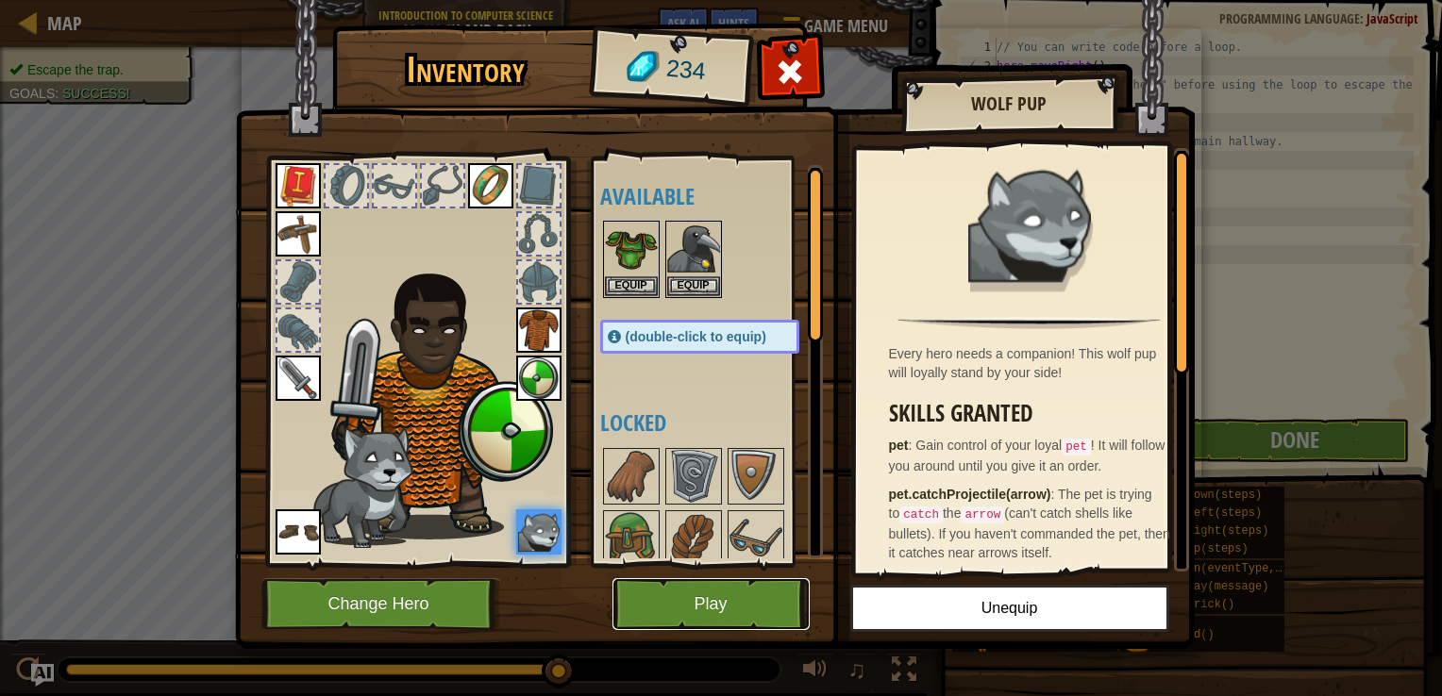
click at [684, 609] on button "Play" at bounding box center [710, 604] width 197 height 52
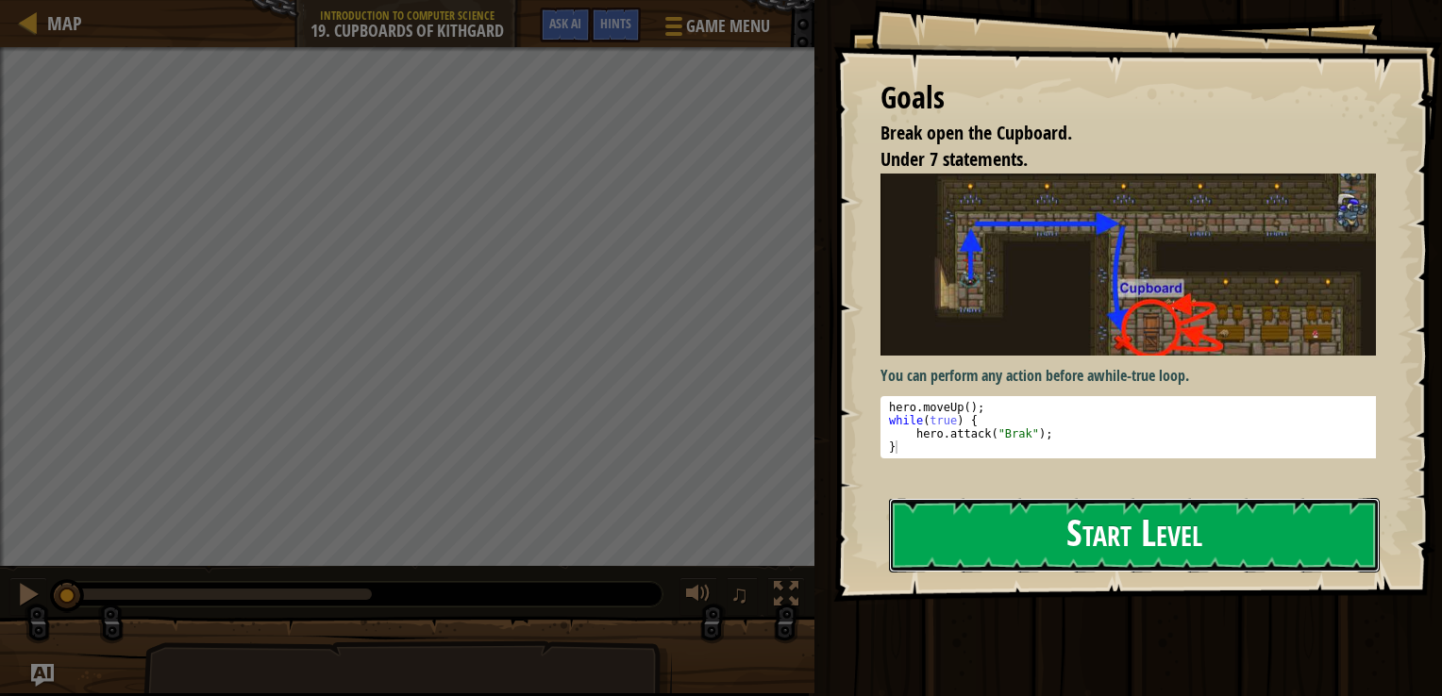
click at [1142, 545] on button "Start Level" at bounding box center [1134, 535] width 491 height 75
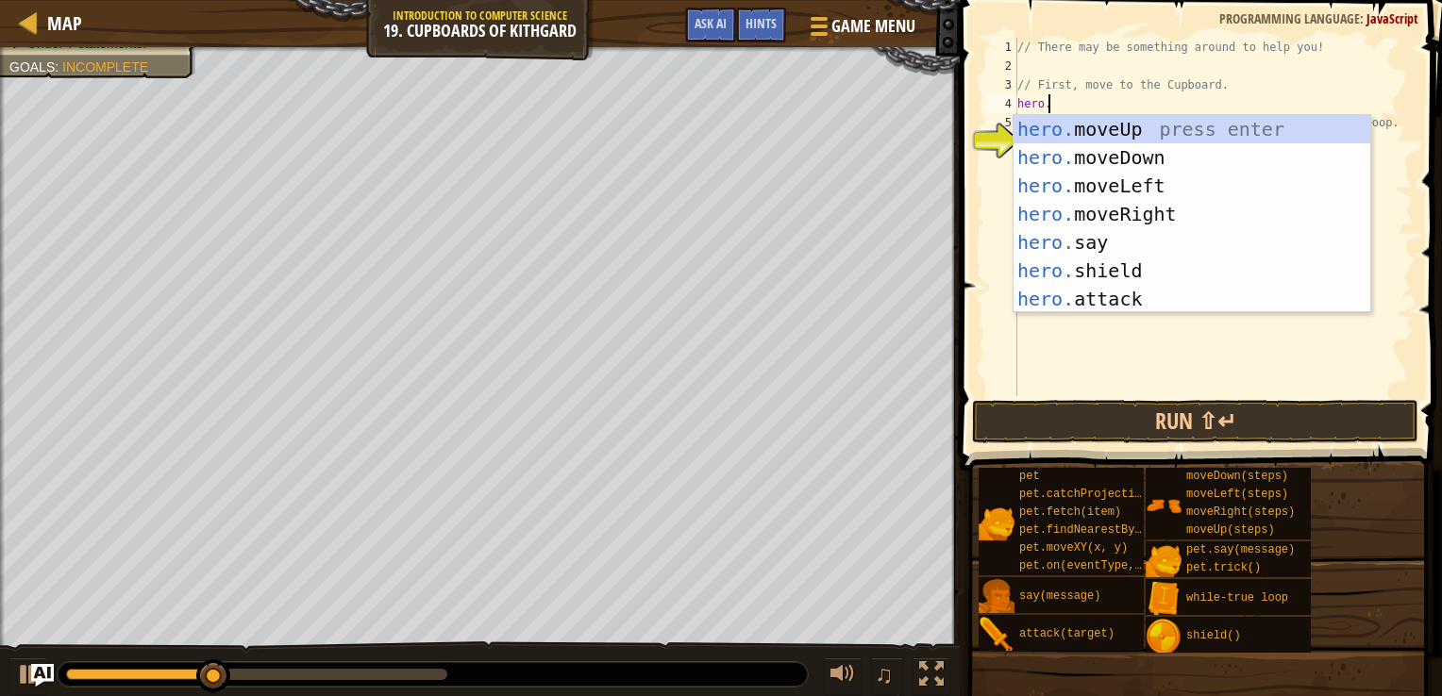
scroll to position [8, 1]
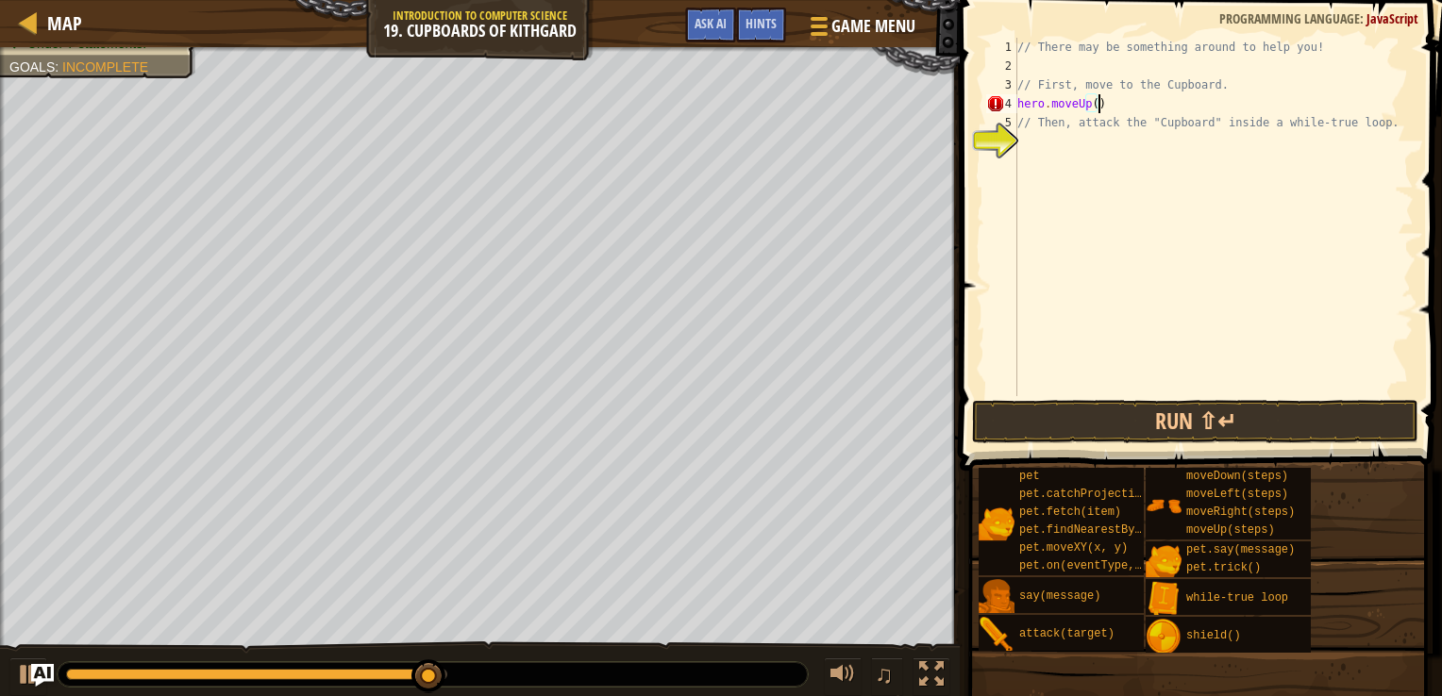
type textarea "hero.moveUp();"
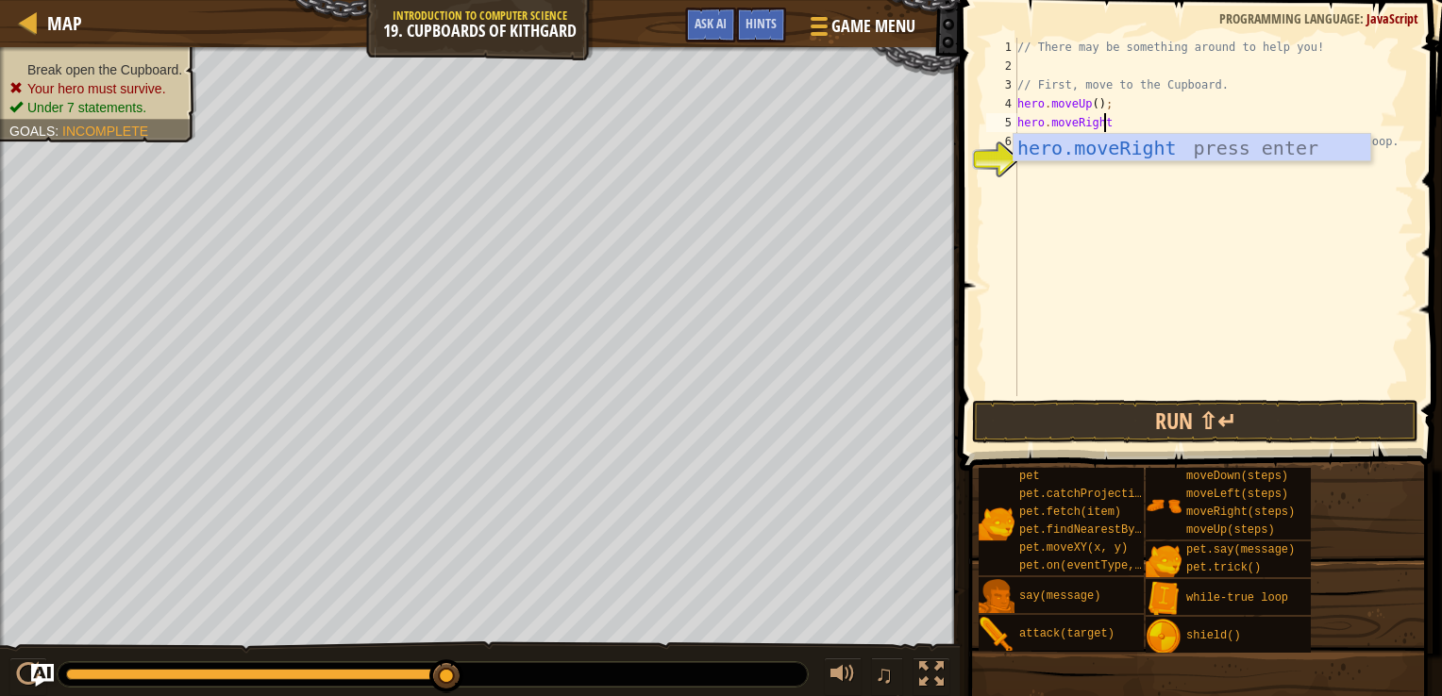
scroll to position [8, 7]
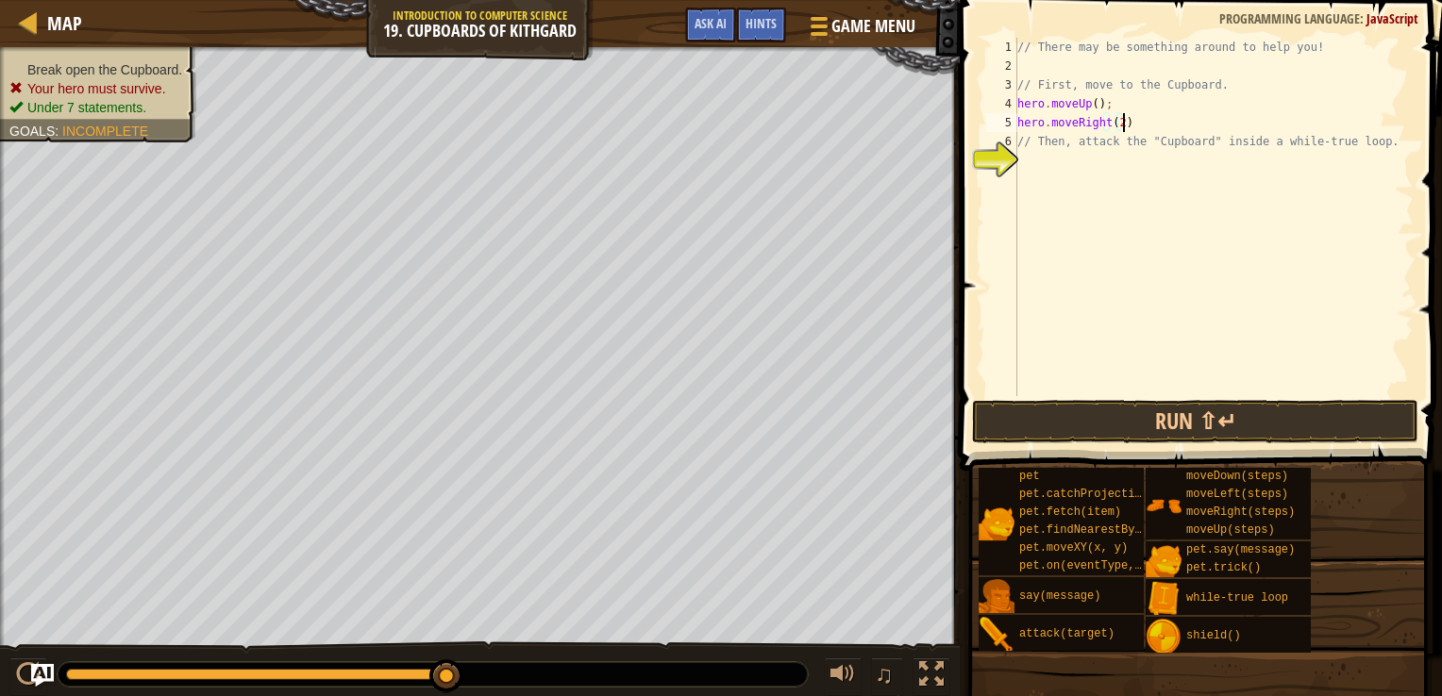
type textarea "hero.moveRight(2);"
type textarea "hero.moveDOwn(2)"
click at [1071, 182] on div "// There may be something around to help you! // First, move to the Cupboard. h…" at bounding box center [1213, 236] width 400 height 396
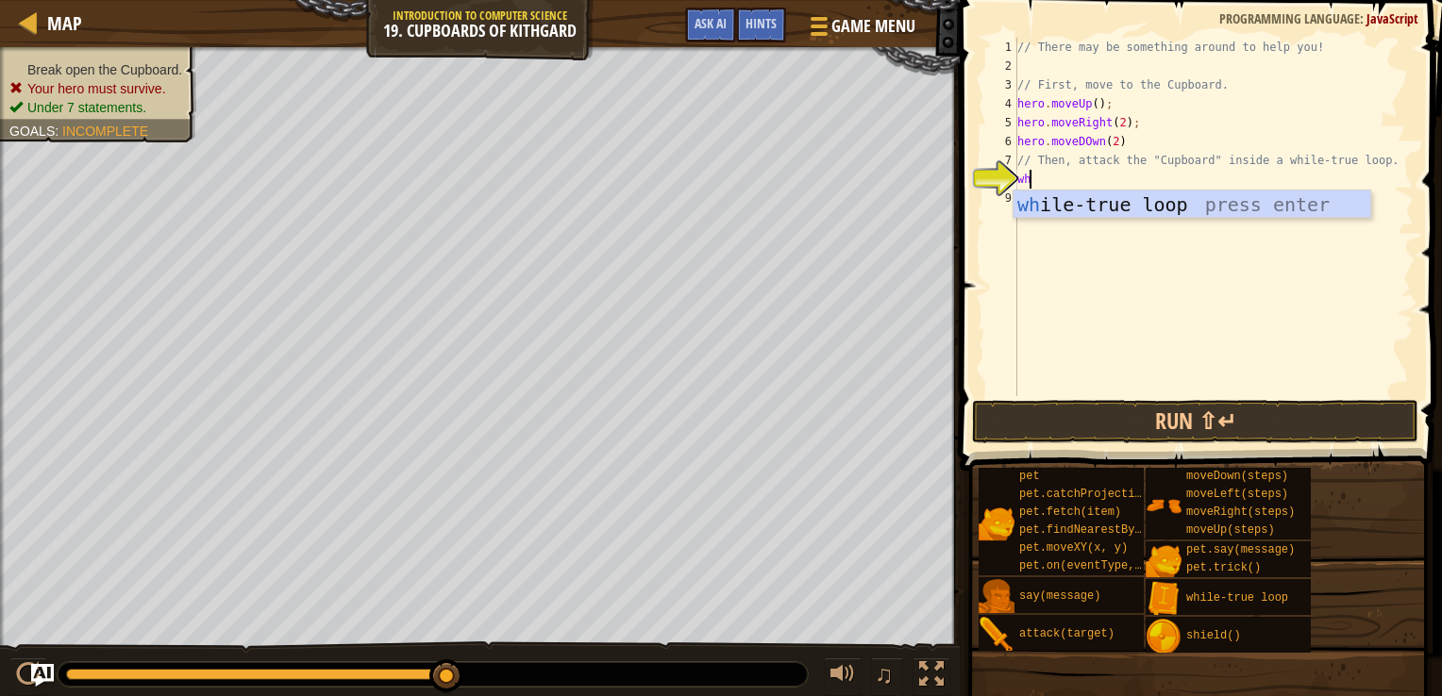
type textarea "whil"
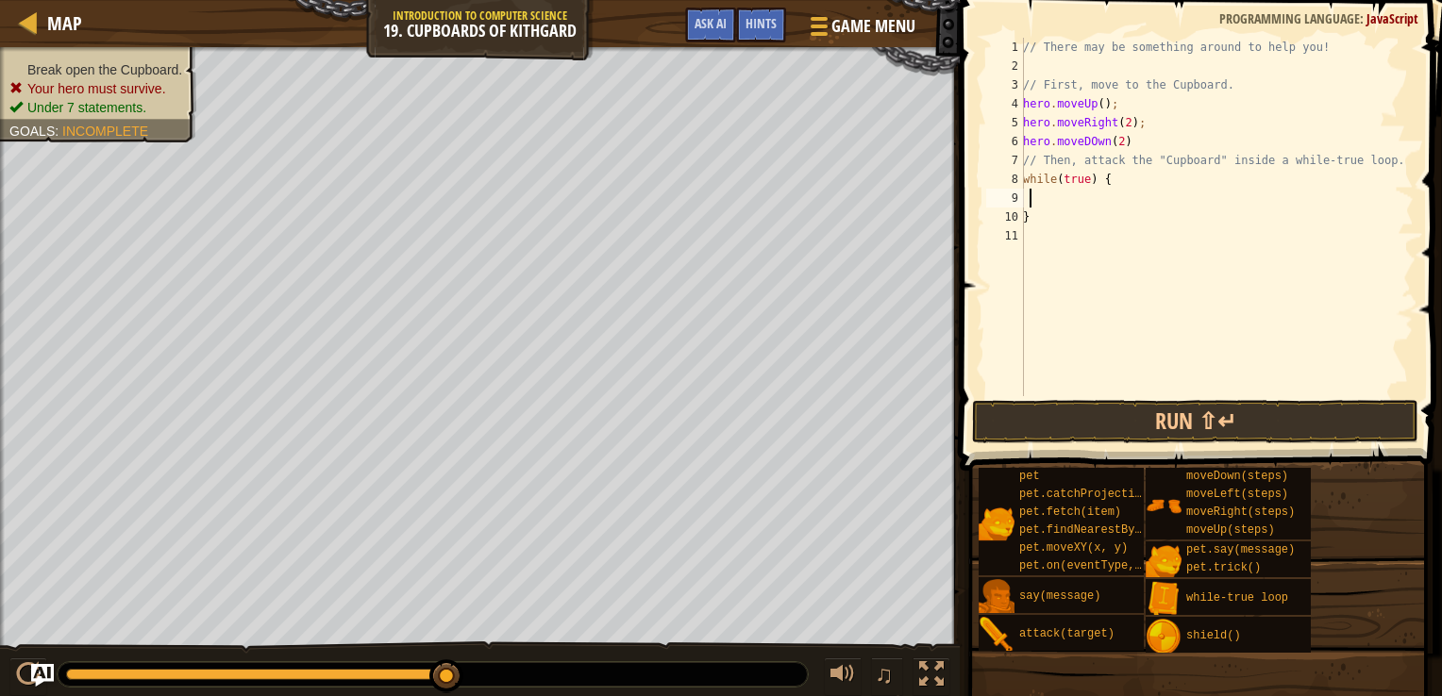
click at [1028, 198] on div "// There may be something around to help you! // First, move to the Cupboard. h…" at bounding box center [1216, 236] width 394 height 396
click at [1026, 198] on div "// There may be something around to help you! // First, move to the Cupboard. h…" at bounding box center [1216, 236] width 394 height 396
click at [1110, 221] on div "// There may be something around to help you! // First, move to the Cupboard. h…" at bounding box center [1216, 236] width 394 height 396
type textarea "}"
click at [1031, 193] on div "// There may be something around to help you! // First, move to the Cupboard. h…" at bounding box center [1216, 236] width 394 height 396
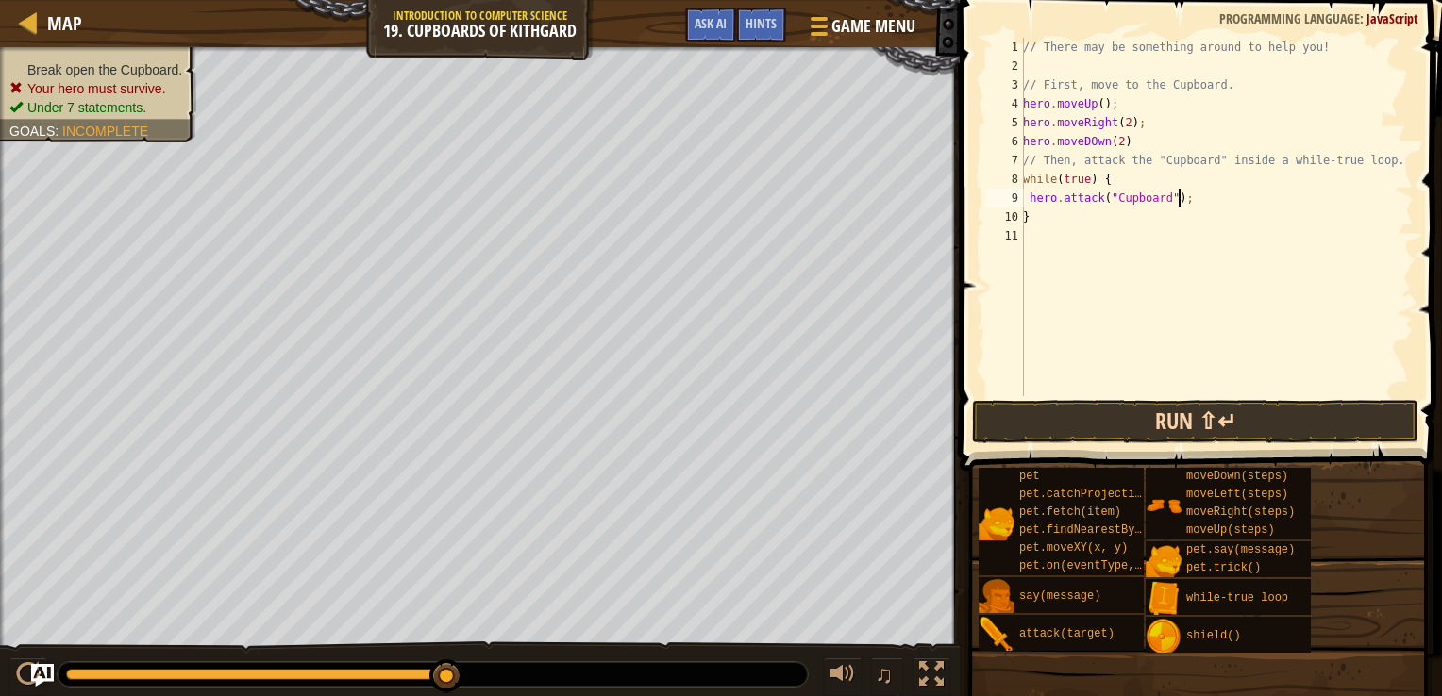
scroll to position [8, 13]
click at [1216, 417] on button "Run ⇧↵" at bounding box center [1195, 421] width 446 height 43
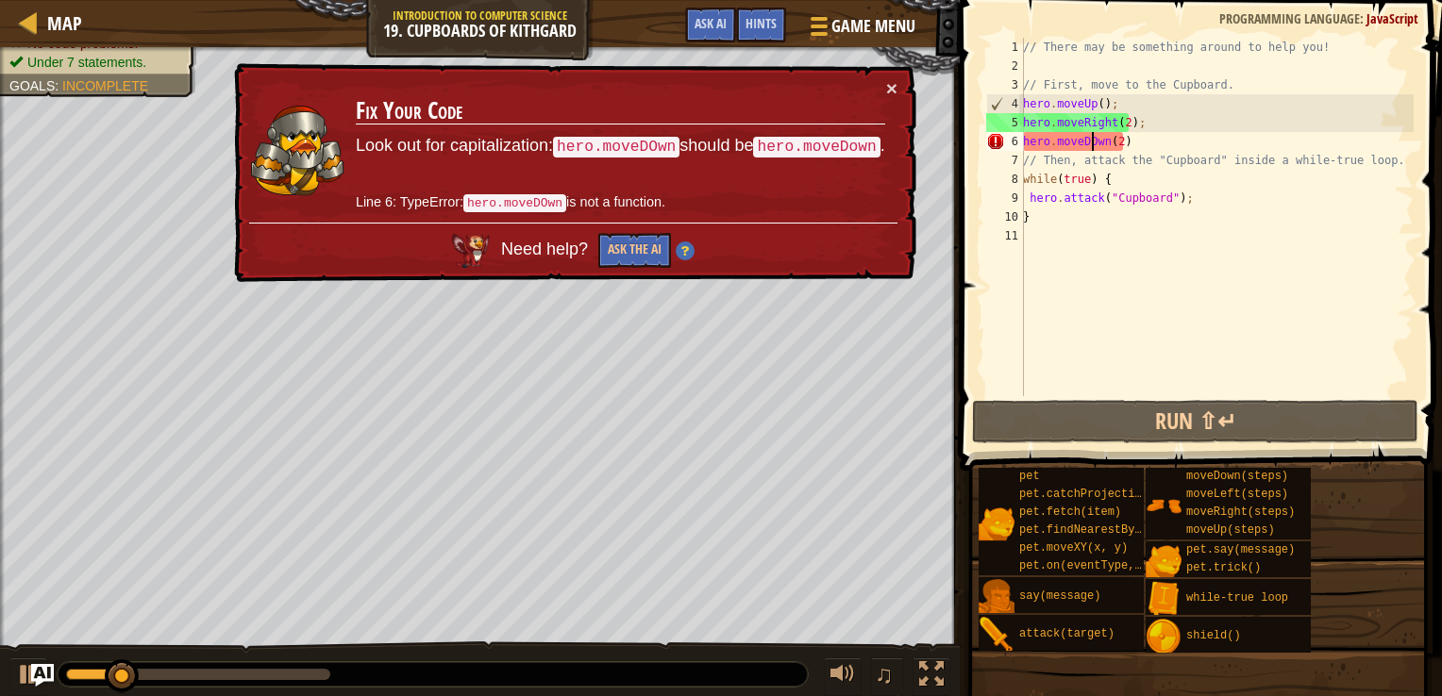
click at [1091, 142] on div "// There may be something around to help you! // First, move to the Cupboard. h…" at bounding box center [1216, 236] width 394 height 396
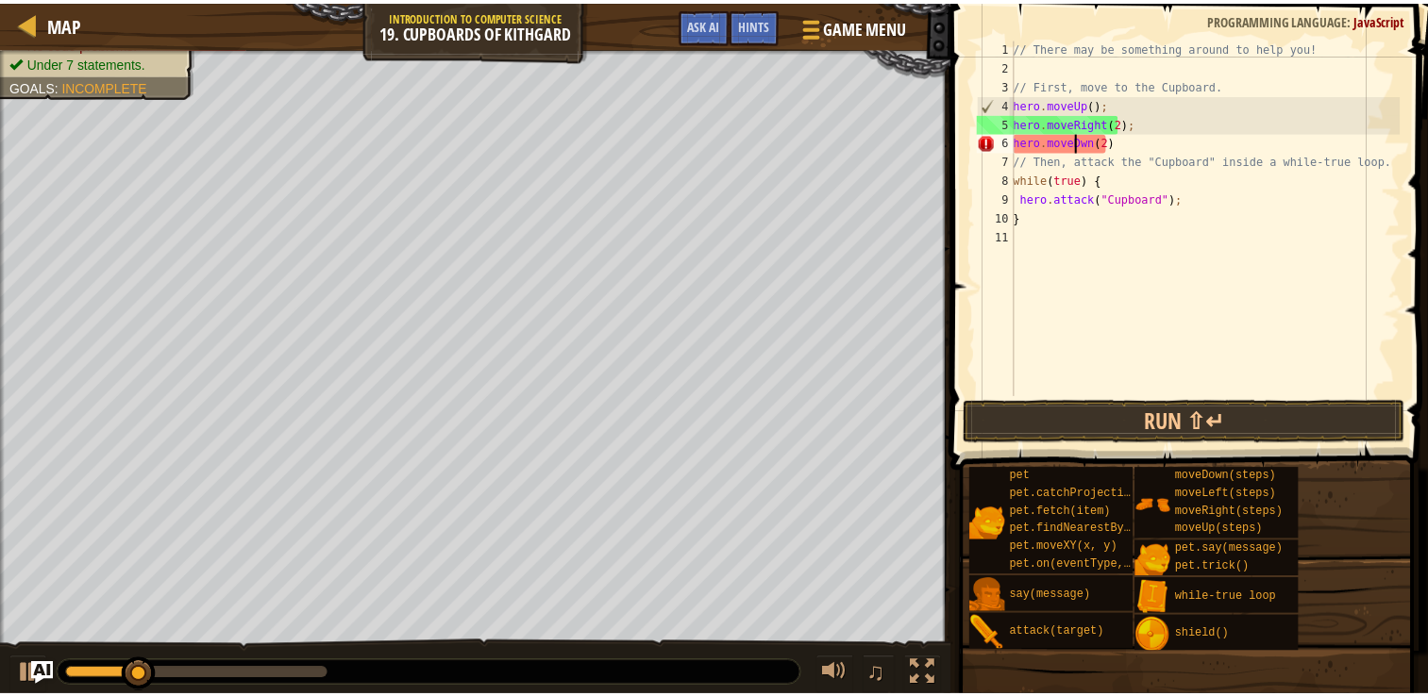
scroll to position [8, 6]
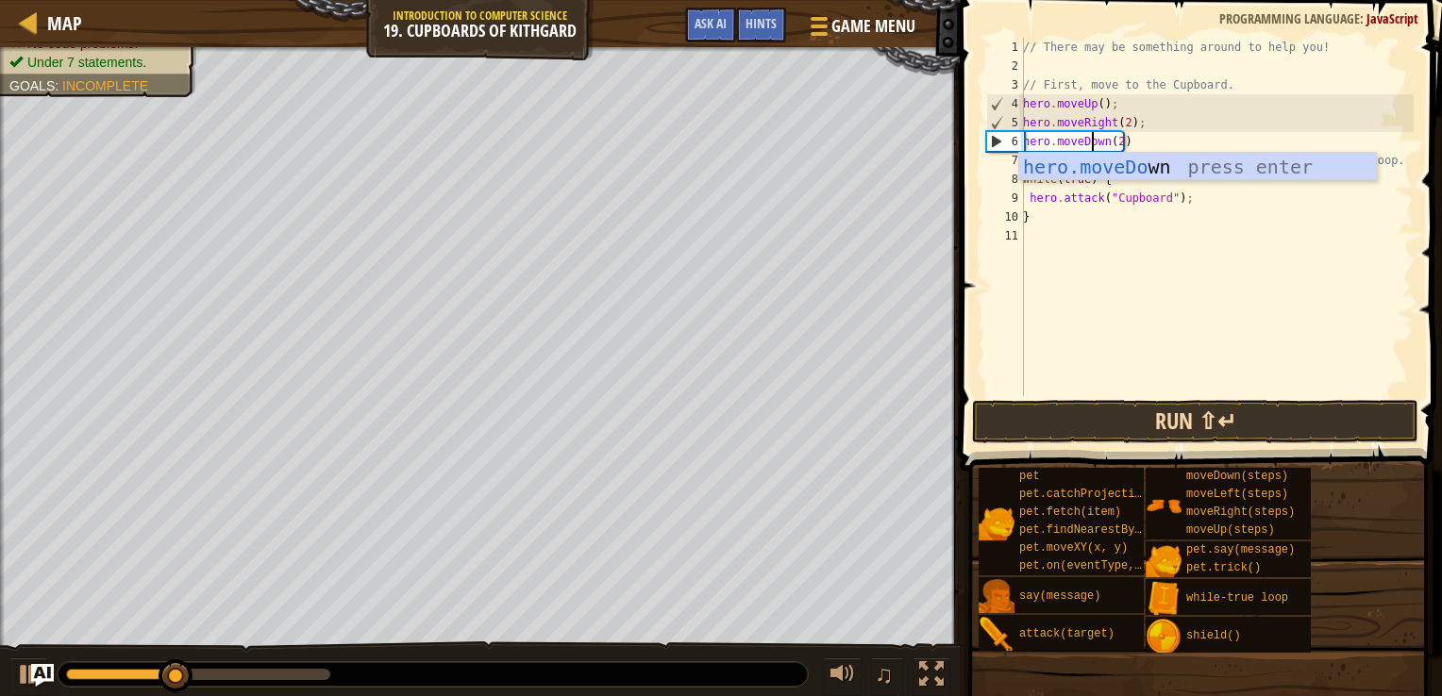
type textarea "hero.moveDown(2)"
click at [1121, 421] on button "Run ⇧↵" at bounding box center [1195, 421] width 446 height 43
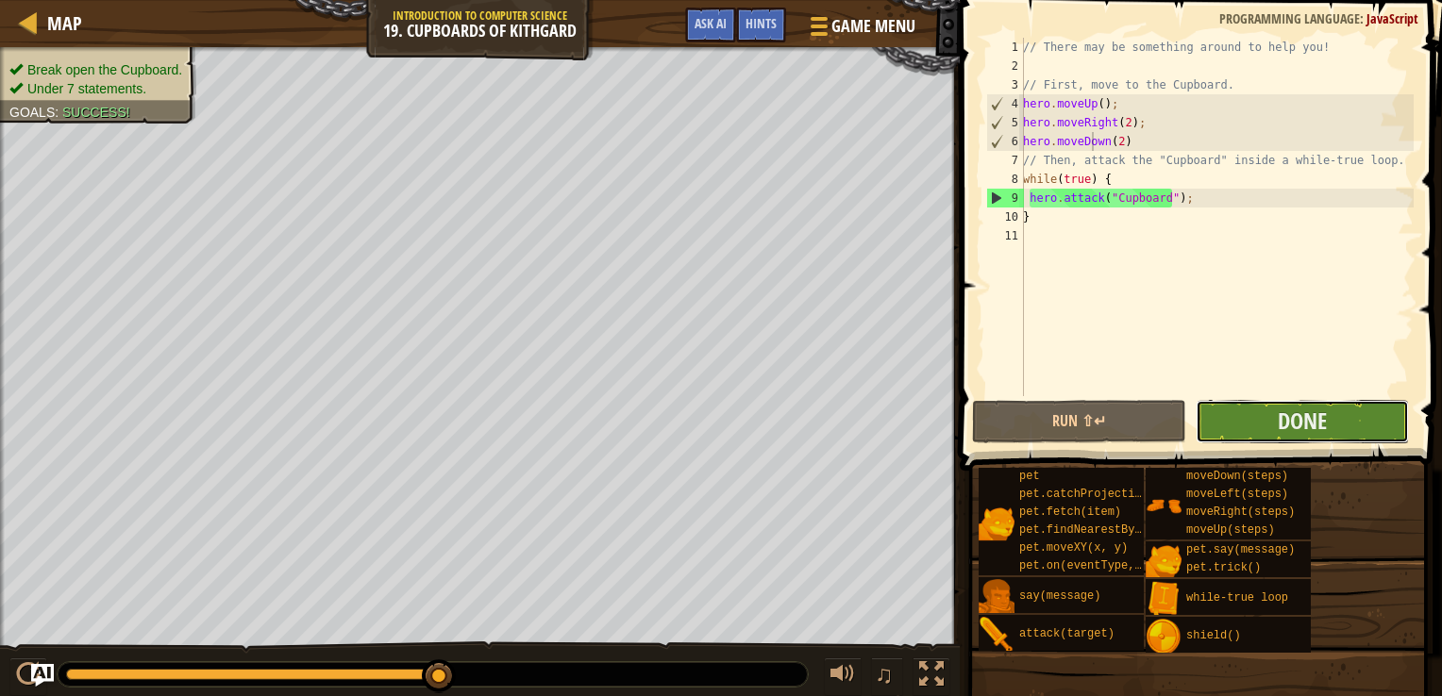
click at [1261, 413] on button "Done" at bounding box center [1302, 421] width 213 height 43
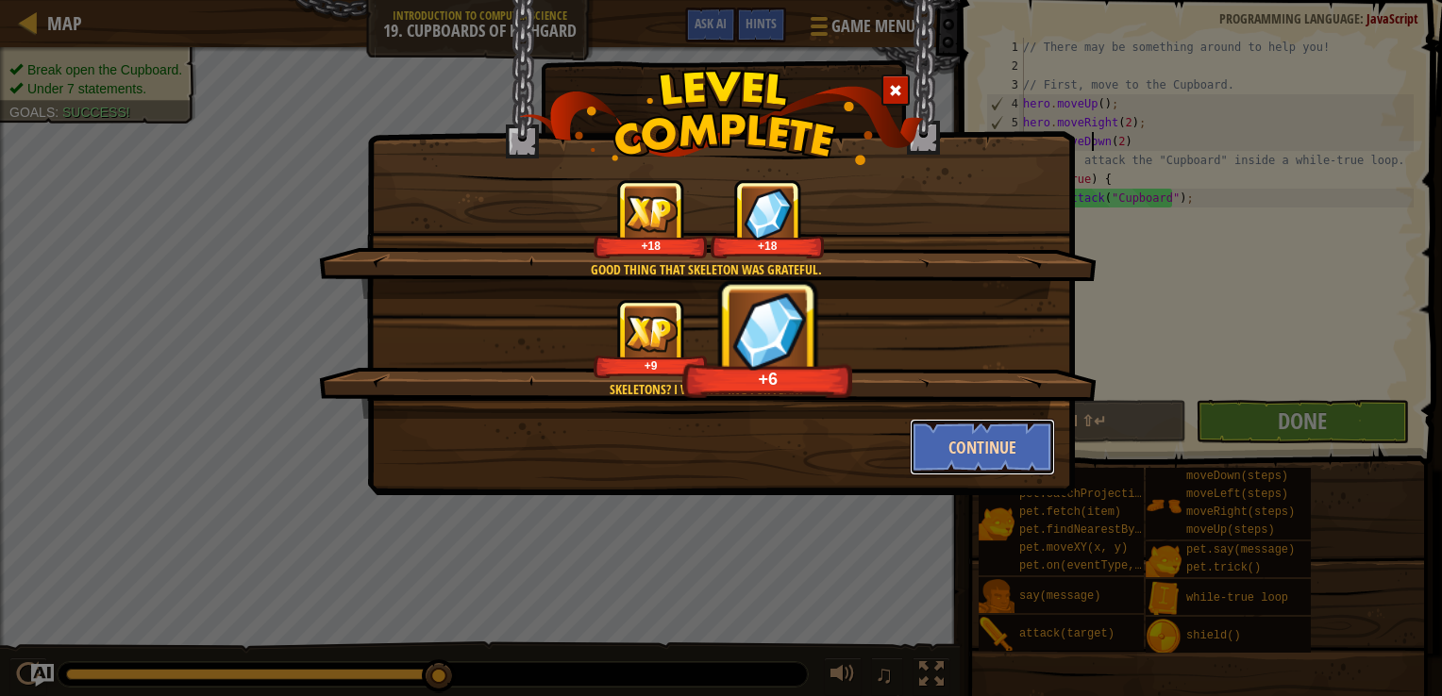
click at [1020, 448] on button "Continue" at bounding box center [983, 447] width 146 height 57
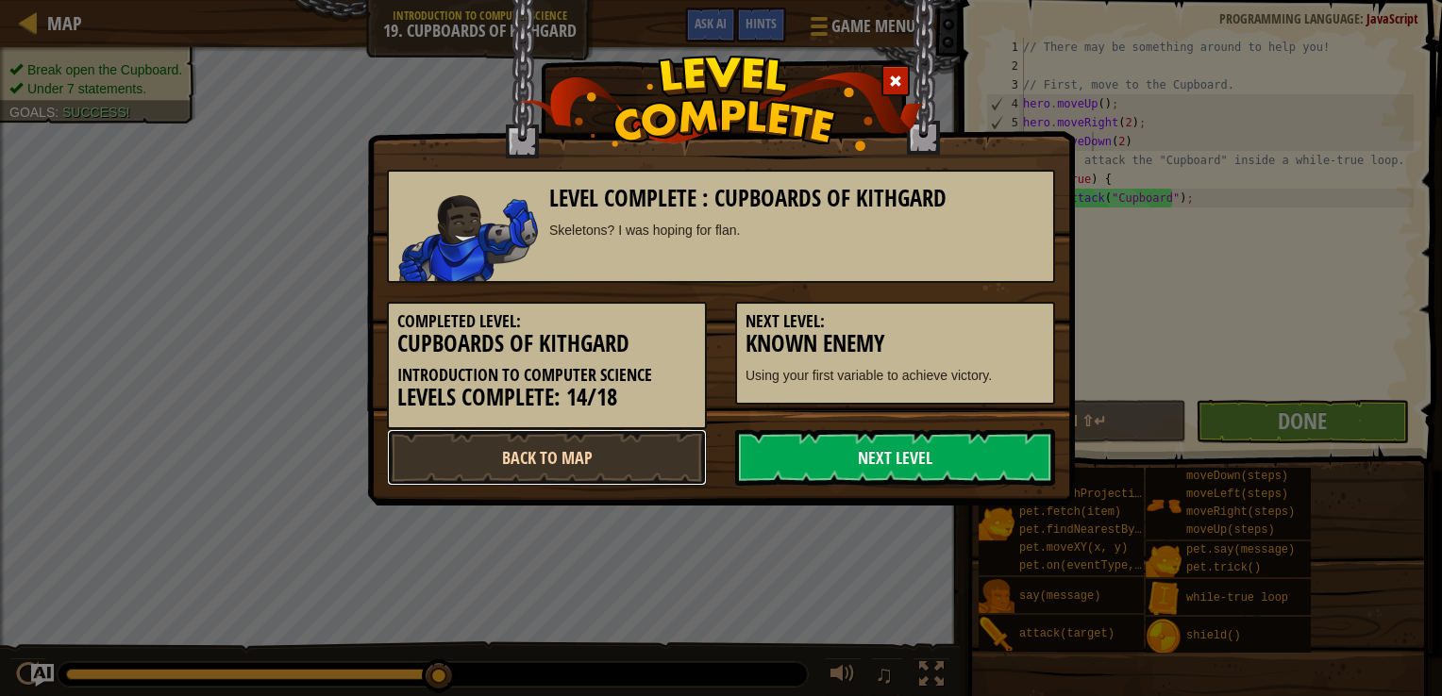
click at [562, 451] on link "Back to Map" at bounding box center [547, 457] width 320 height 57
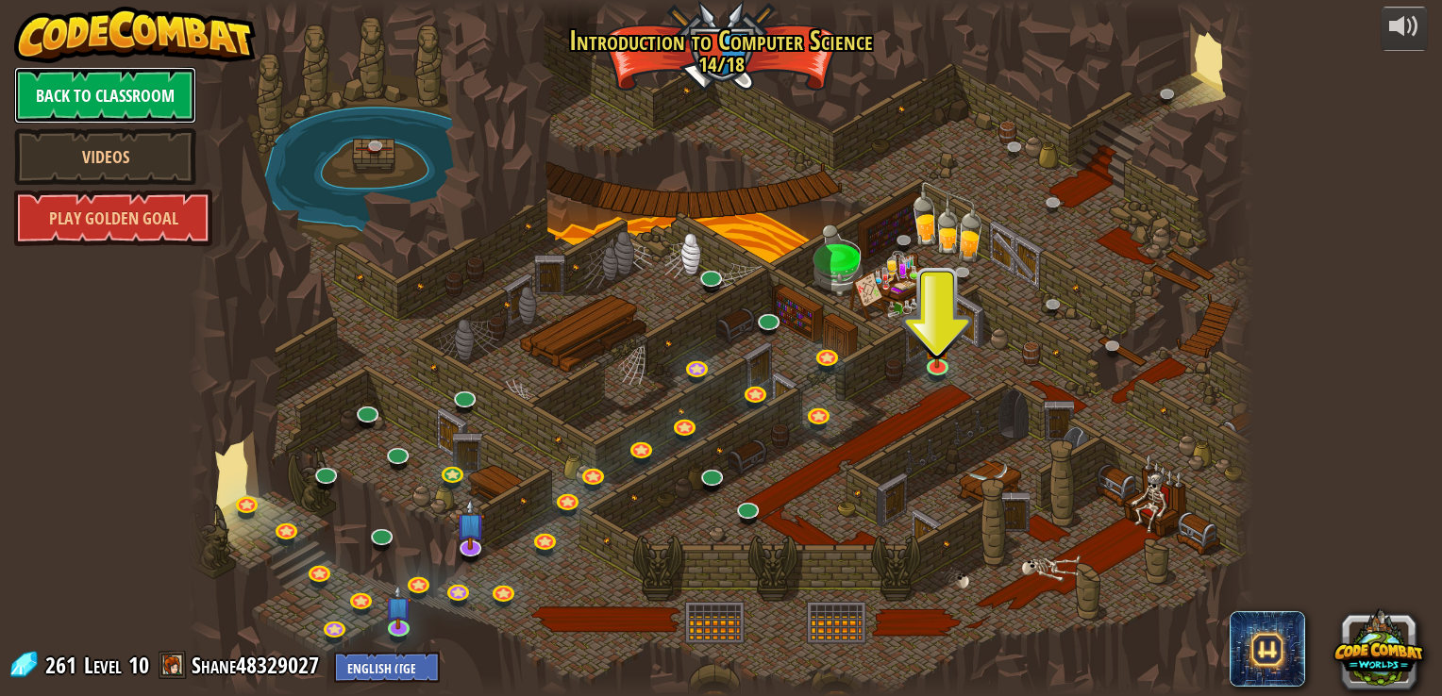
click at [161, 79] on link "Back to Classroom" at bounding box center [105, 95] width 182 height 57
